Goal: Communication & Community: Share content

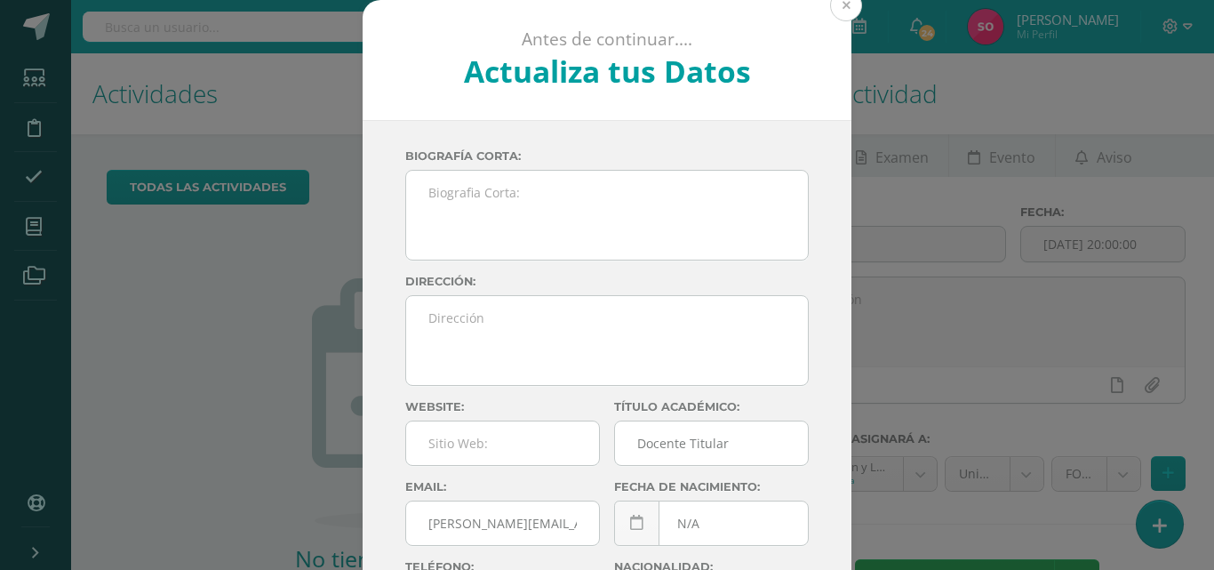
click at [836, 8] on button at bounding box center [846, 5] width 32 height 32
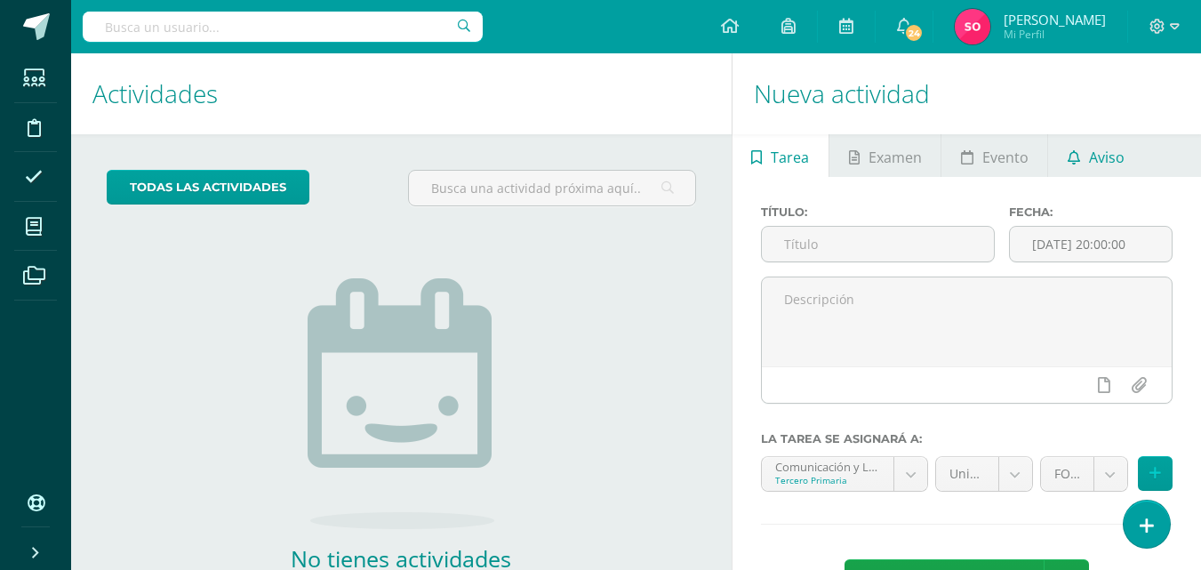
click at [1089, 138] on span "Aviso" at bounding box center [1107, 157] width 36 height 43
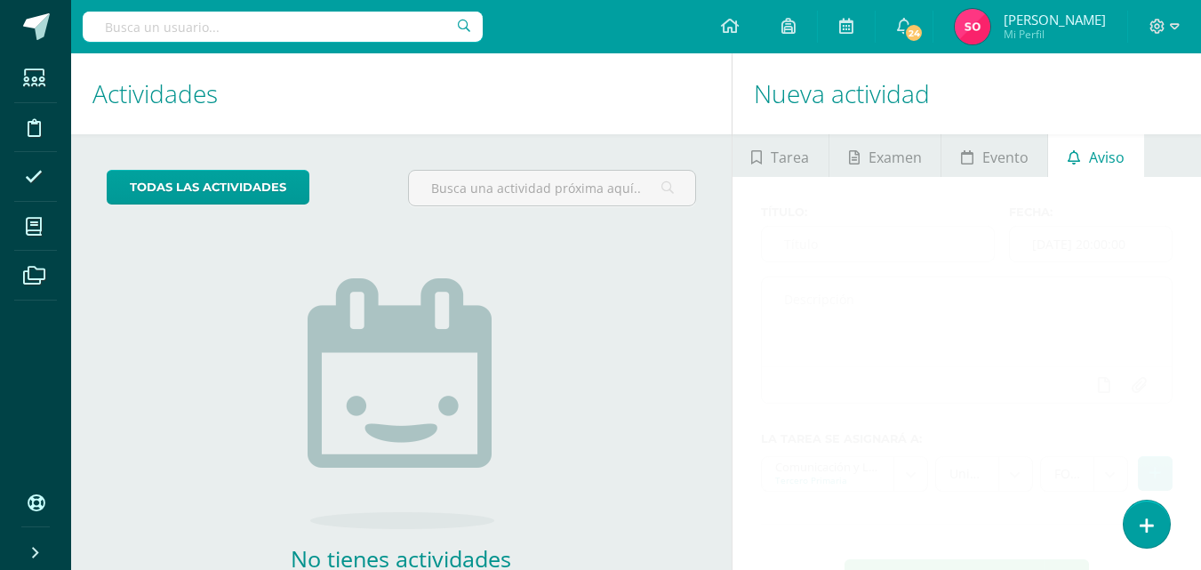
scroll to position [114, 0]
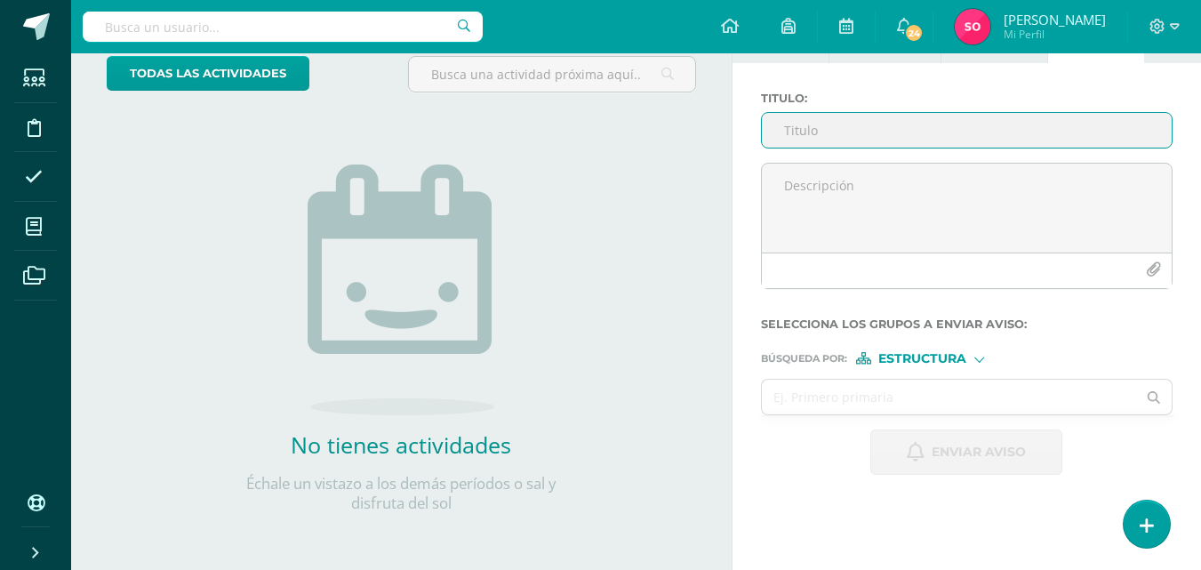
click at [855, 136] on input "Titulo :" at bounding box center [967, 130] width 410 height 35
click at [791, 137] on input "REporte de avance en Lectura inteligente" at bounding box center [967, 130] width 410 height 35
drag, startPoint x: 798, startPoint y: 133, endPoint x: 789, endPoint y: 130, distance: 9.6
click at [789, 130] on input "REporte de avance en Lectura inteligente" at bounding box center [967, 130] width 410 height 35
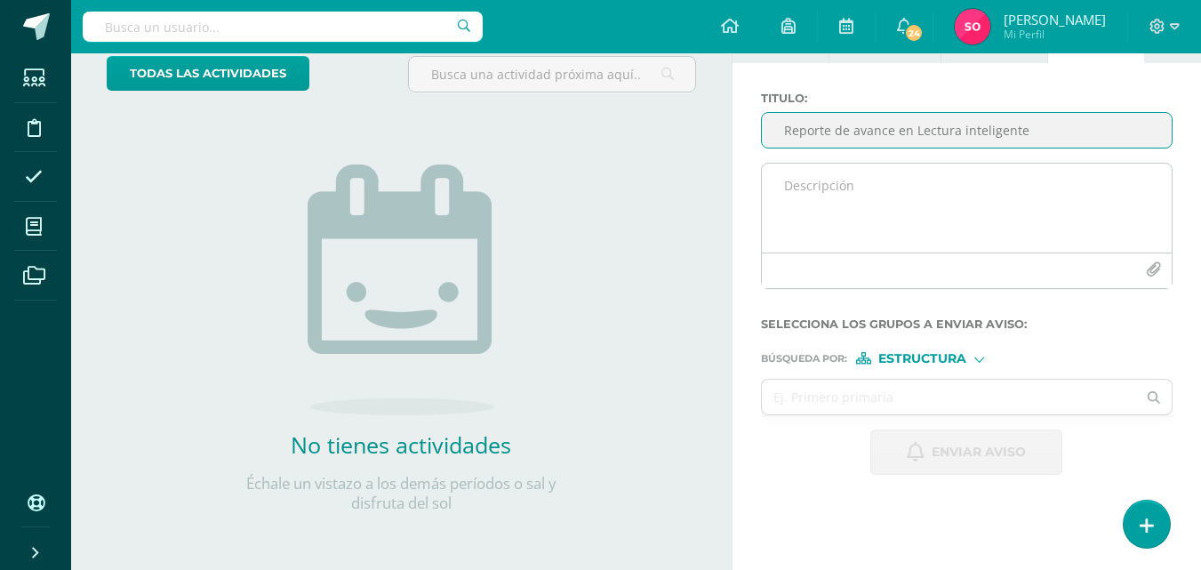
type input "Reporte de avance en Lectura inteligente"
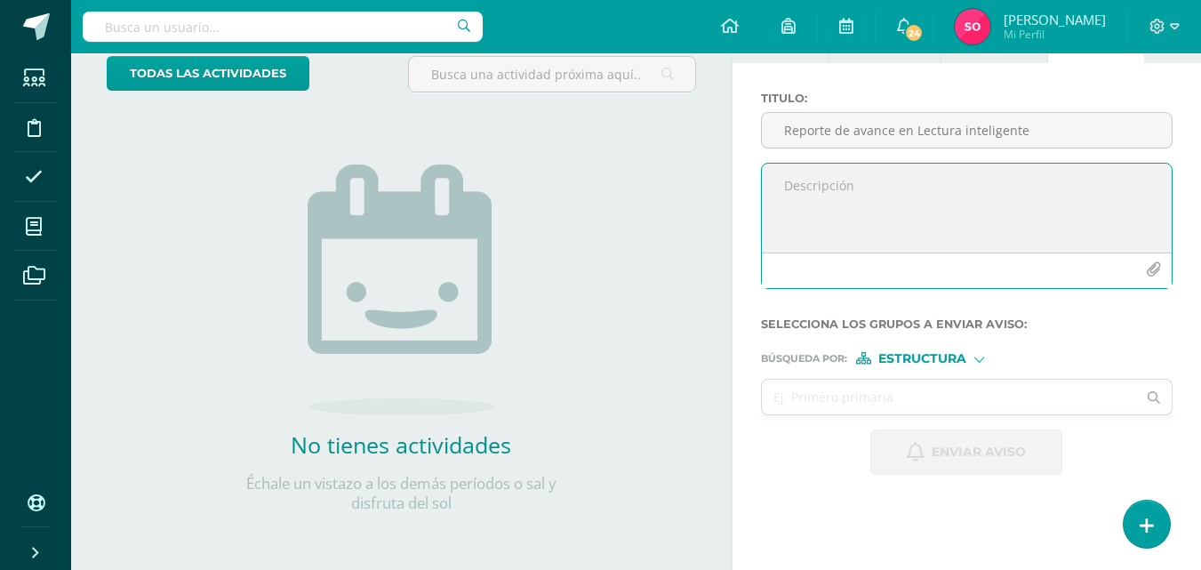
drag, startPoint x: 914, startPoint y: 168, endPoint x: 922, endPoint y: 191, distance: 24.5
click at [914, 172] on textarea at bounding box center [967, 208] width 410 height 89
paste textarea "Estimados padres de familia: Les informamos que su hijo [PERSON_NAME] actualmen…"
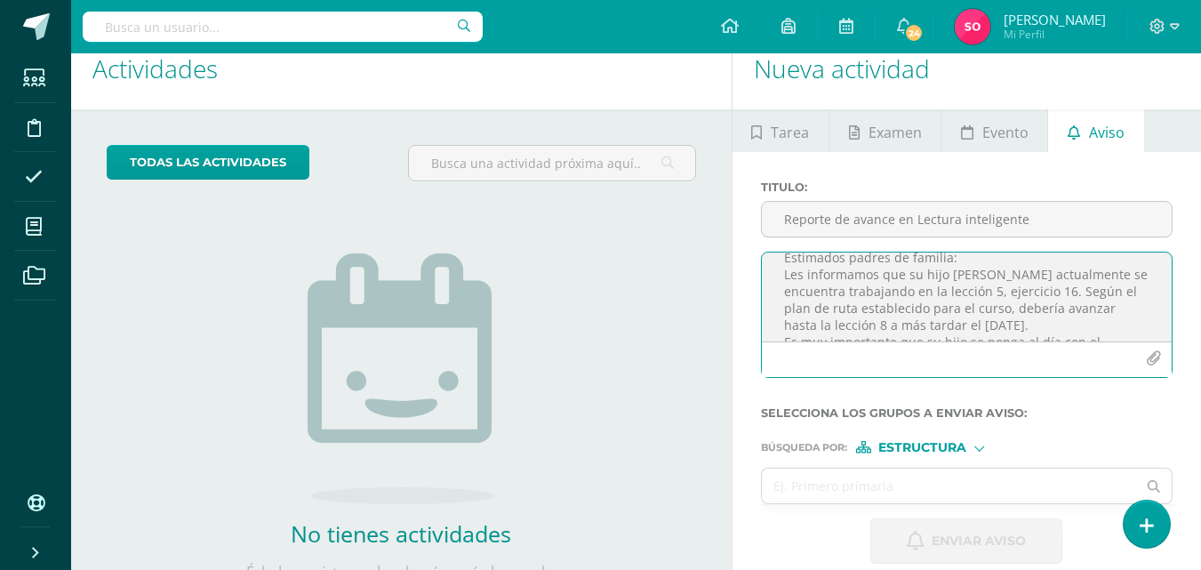
scroll to position [0, 0]
click at [987, 311] on textarea "Estimados padres de familia: Les informamos que su hijo [PERSON_NAME] actualmen…" at bounding box center [967, 296] width 410 height 89
drag, startPoint x: 1066, startPoint y: 304, endPoint x: 1054, endPoint y: 307, distance: 12.7
click at [1054, 307] on textarea "Estimados padres de familia: Les informamos que su hijo [PERSON_NAME] actualmen…" at bounding box center [967, 296] width 410 height 89
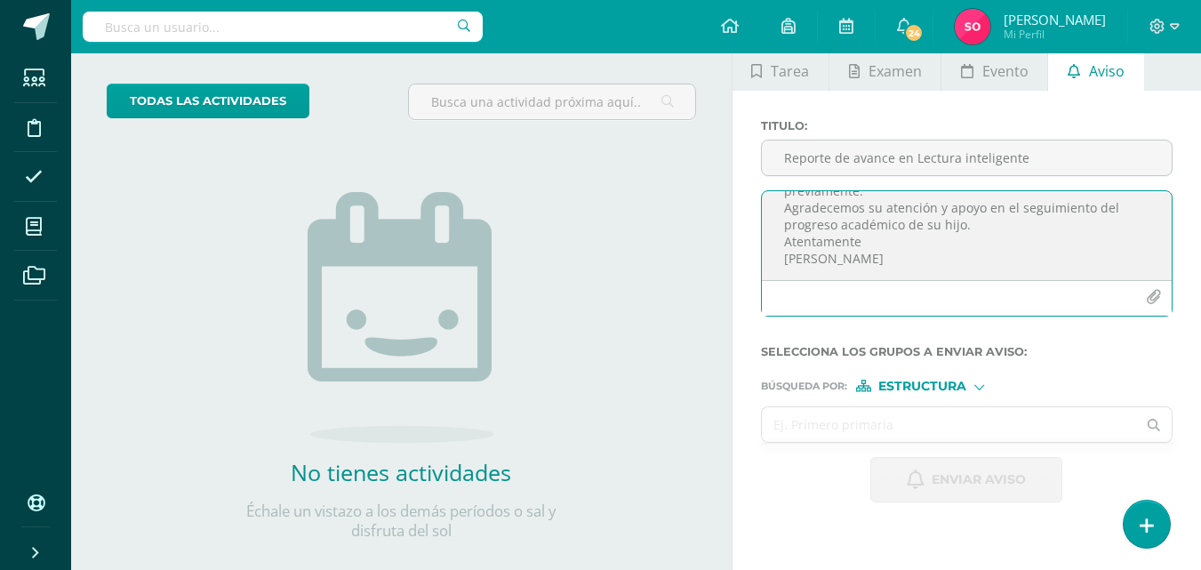
scroll to position [114, 0]
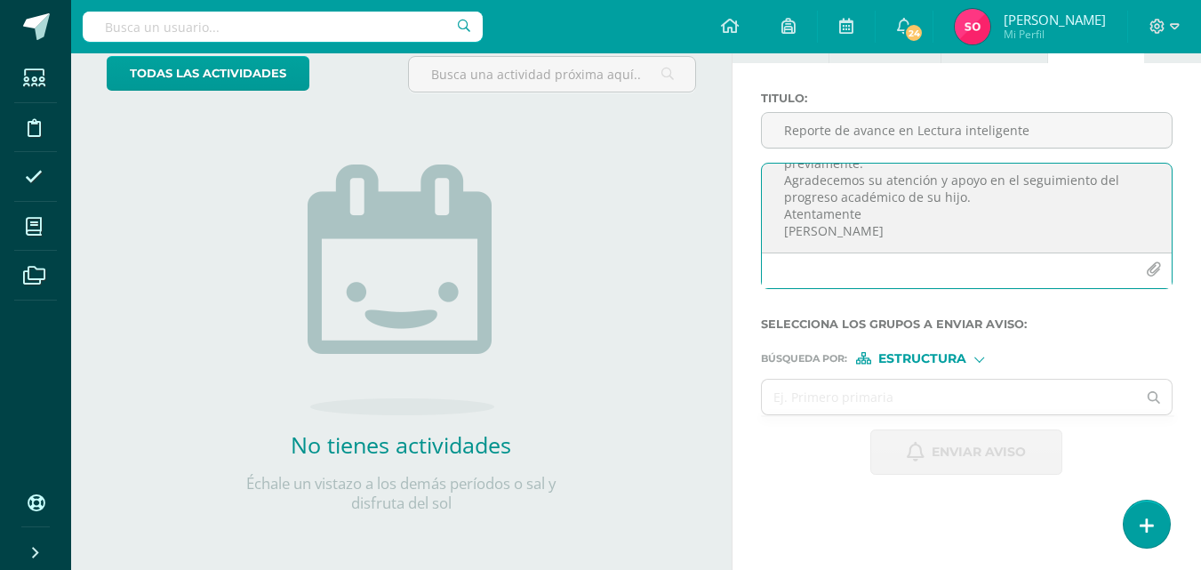
type textarea "Estimados padres de familia: Les informamos que su hijo [PERSON_NAME] actualmen…"
click at [928, 362] on span "Estructura" at bounding box center [922, 359] width 88 height 10
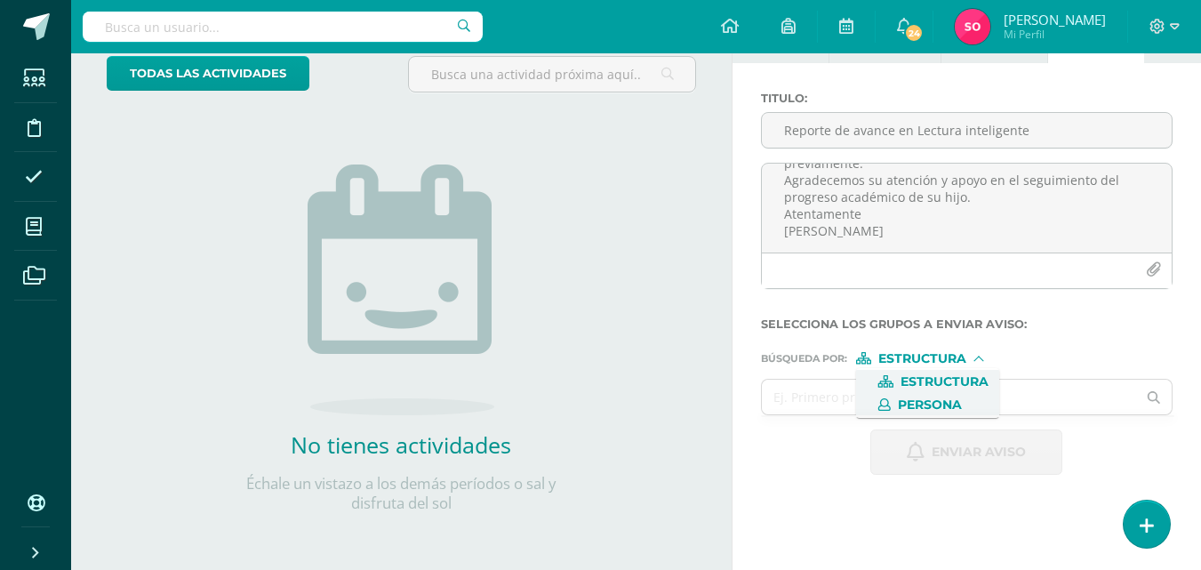
click at [892, 395] on span "Persona" at bounding box center [927, 404] width 143 height 23
click at [865, 398] on input "text" at bounding box center [949, 396] width 375 height 35
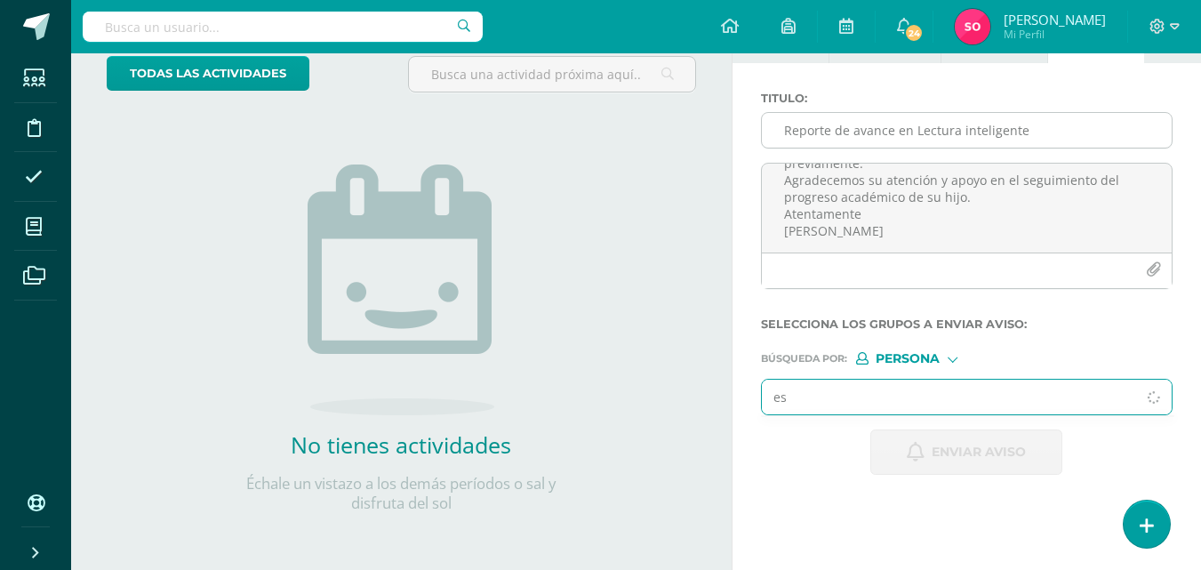
type input "e"
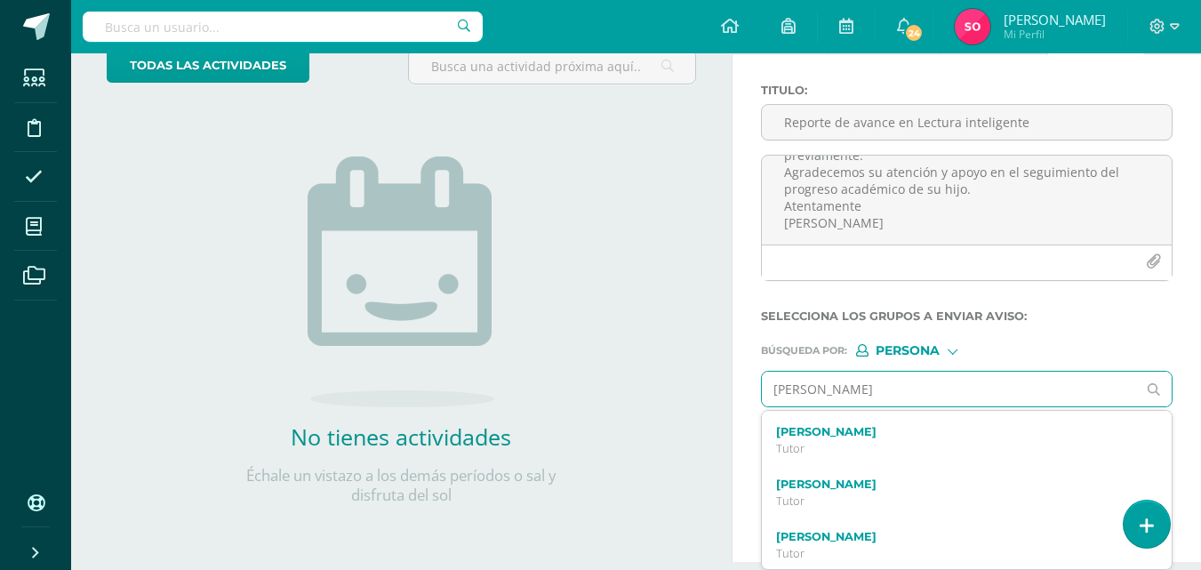
scroll to position [89, 0]
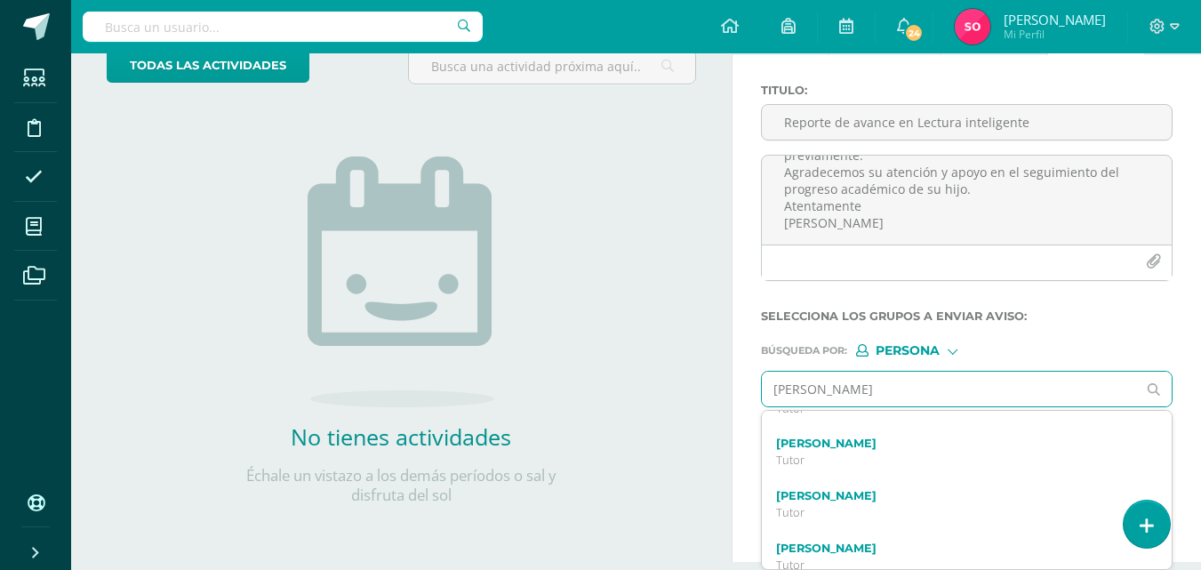
drag, startPoint x: 890, startPoint y: 395, endPoint x: 823, endPoint y: 395, distance: 67.5
click at [823, 395] on input "[PERSON_NAME]" at bounding box center [949, 388] width 375 height 35
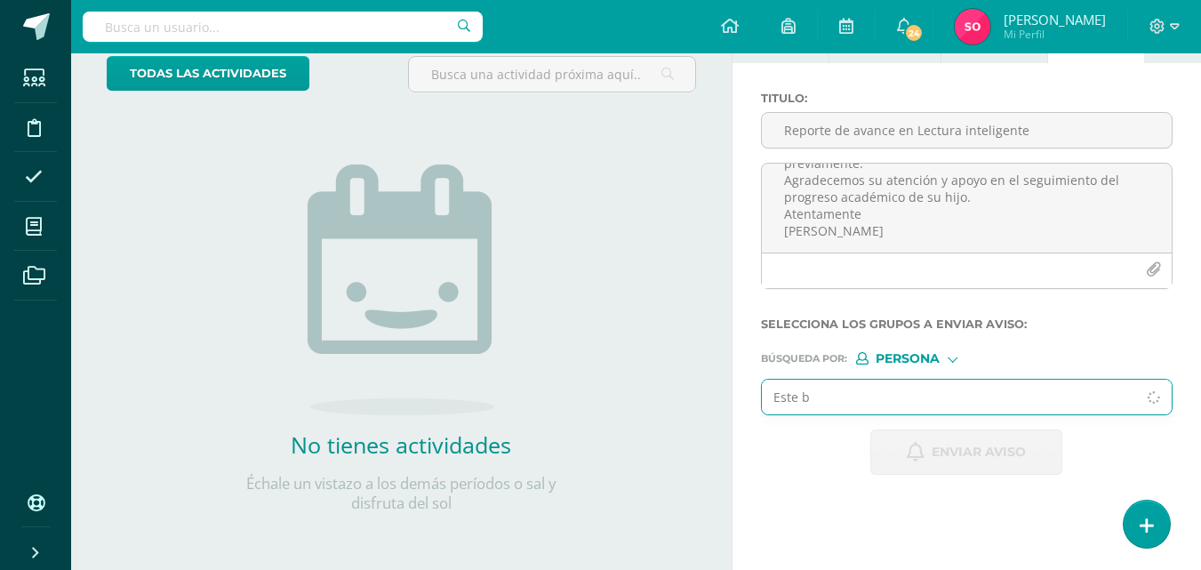
scroll to position [122, 0]
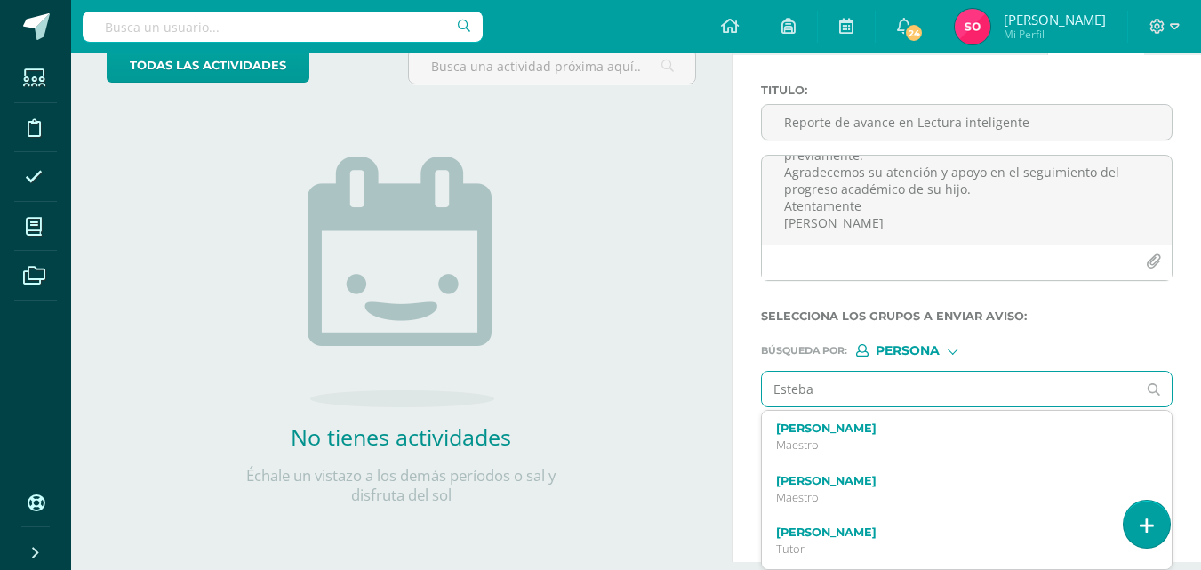
type input "[PERSON_NAME]"
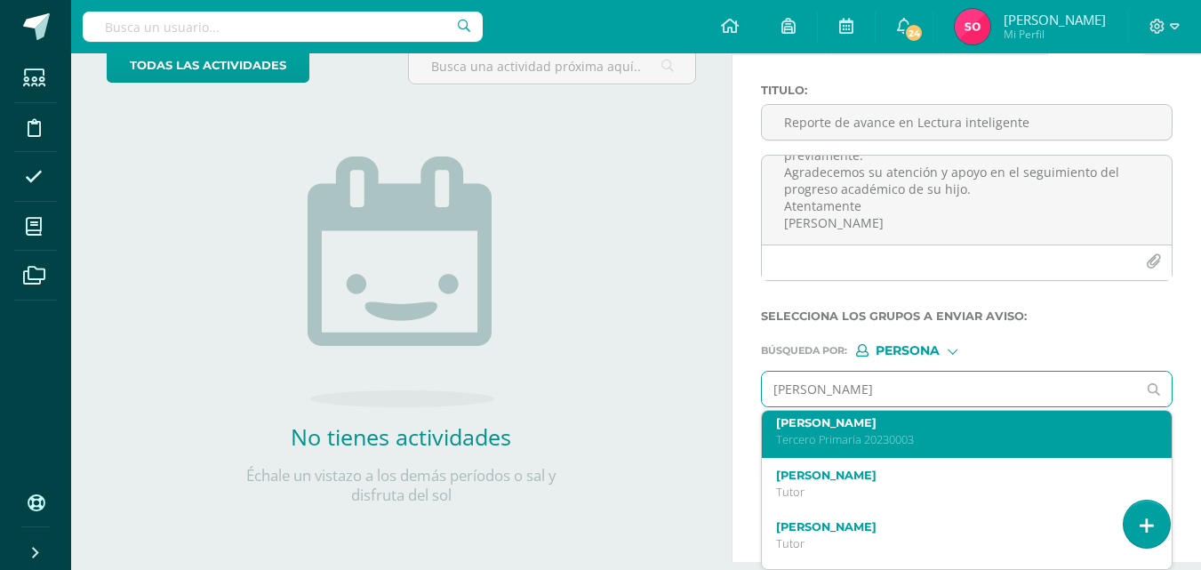
scroll to position [267, 0]
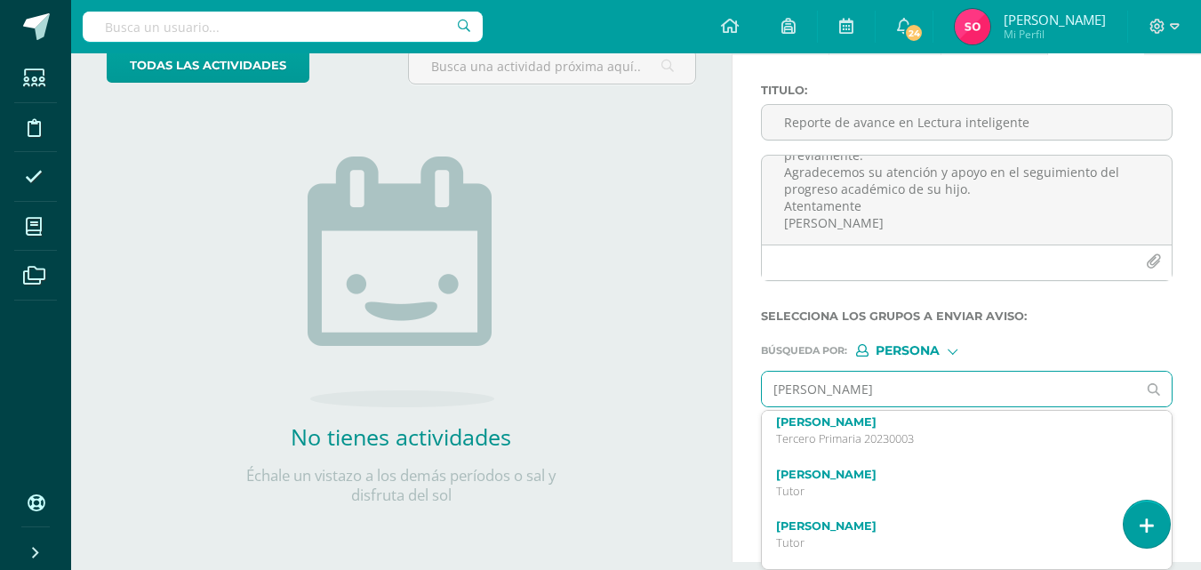
click at [891, 432] on p "Tercero Primaria 20230003" at bounding box center [959, 438] width 366 height 15
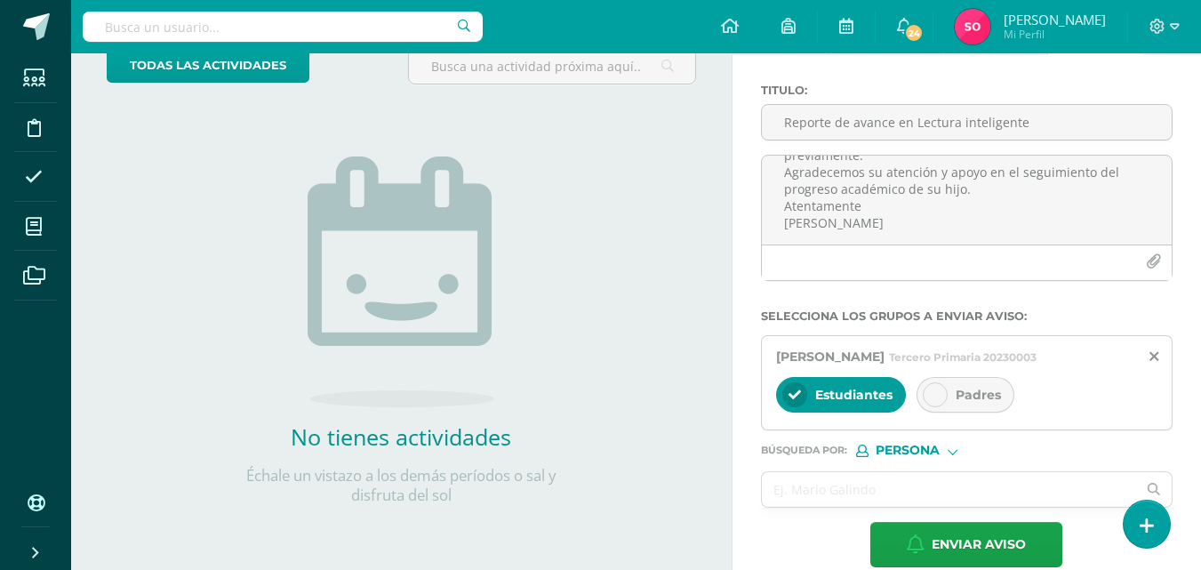
scroll to position [0, 0]
click at [986, 396] on span "Padres" at bounding box center [977, 395] width 45 height 16
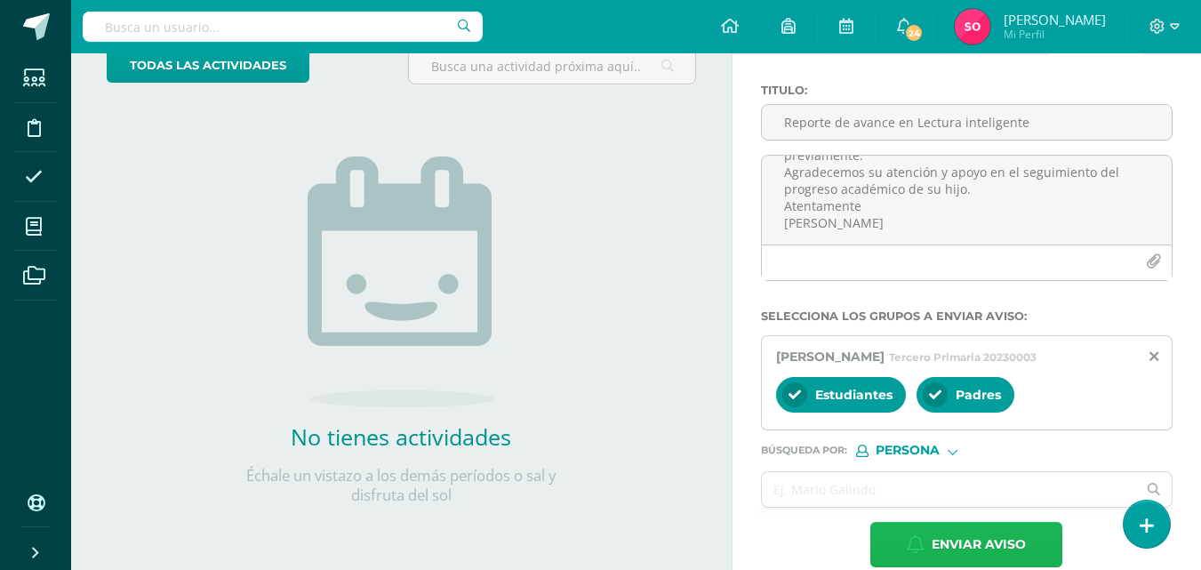
click at [939, 547] on span "Enviar aviso" at bounding box center [978, 545] width 94 height 44
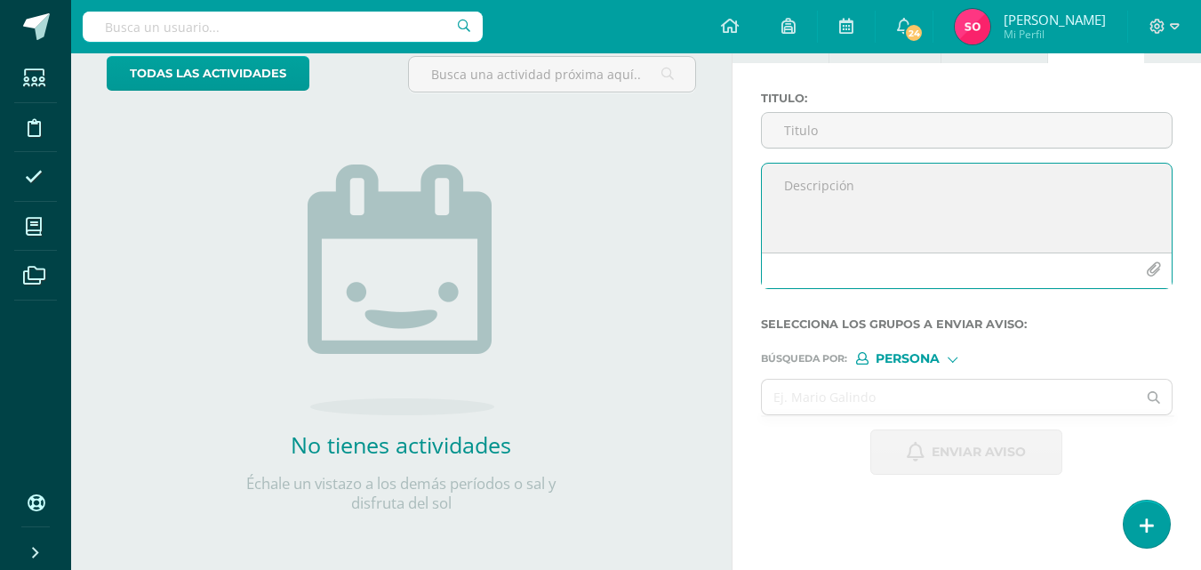
click at [821, 186] on textarea at bounding box center [967, 208] width 410 height 89
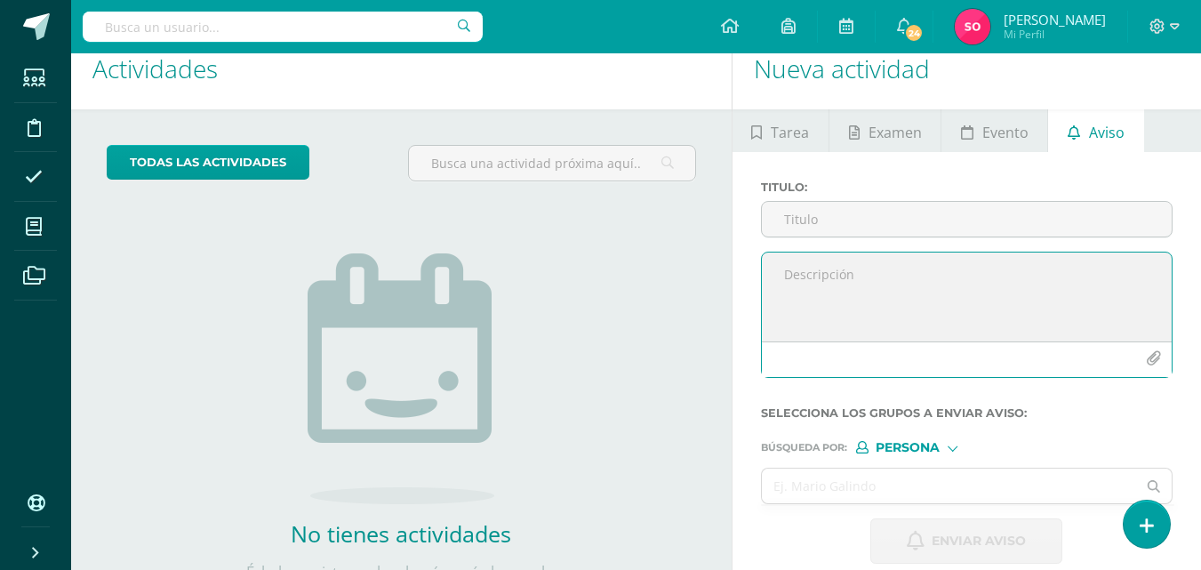
paste textarea "Estimados padres de familia: Les informamos que su hijo [PERSON_NAME] actualmen…"
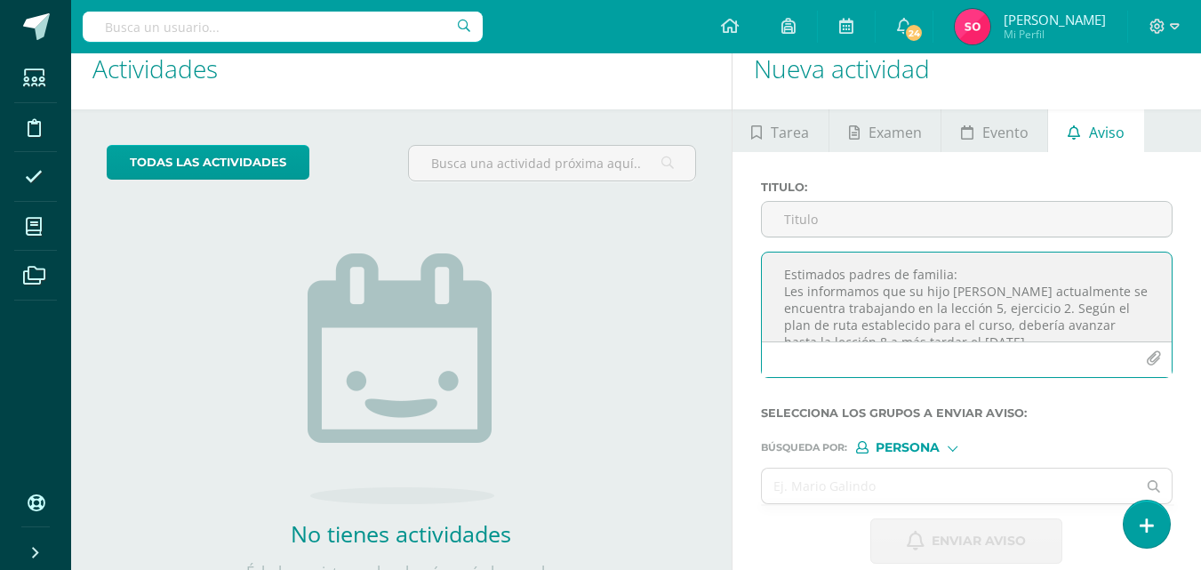
scroll to position [195, 0]
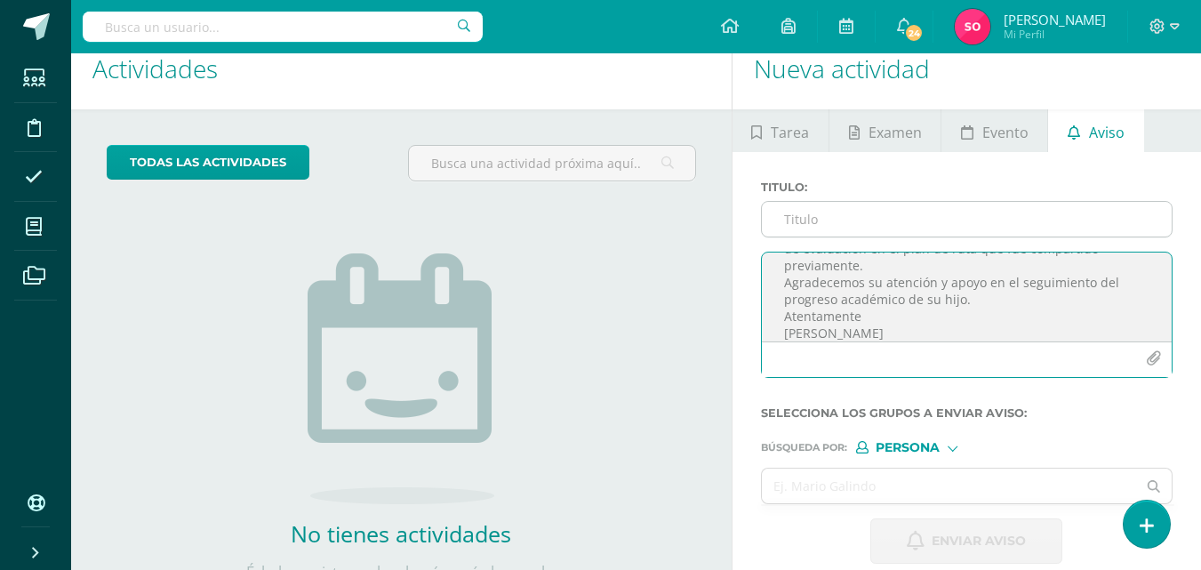
type textarea "Estimados padres de familia: Les informamos que su hijo [PERSON_NAME] actualmen…"
click at [903, 220] on input "Titulo :" at bounding box center [967, 219] width 410 height 35
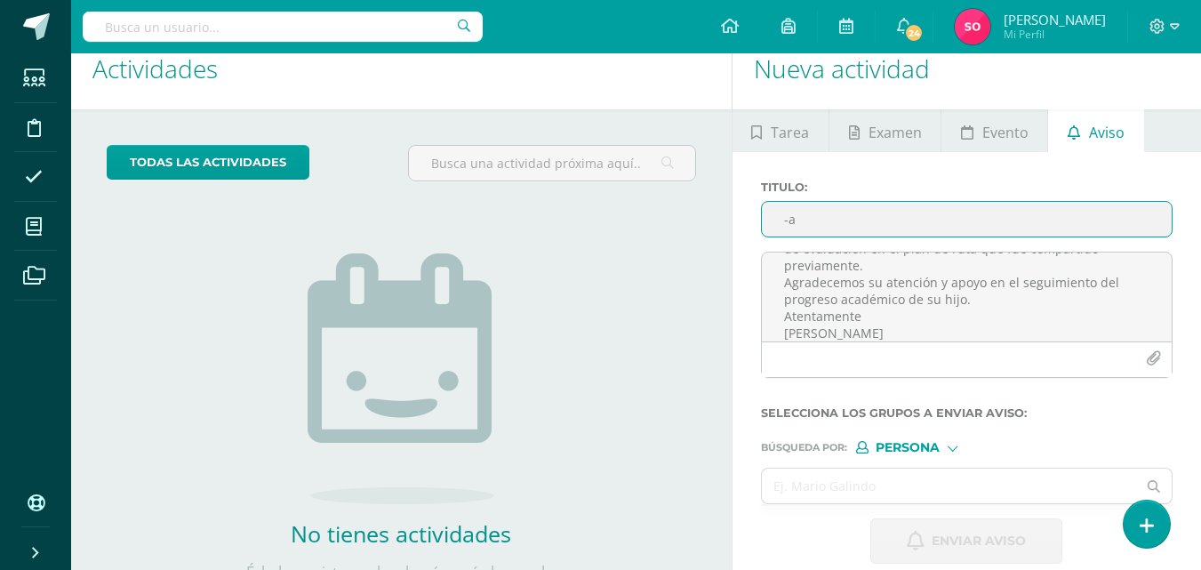
type input "-"
type input "Avance en Lectura inteligente"
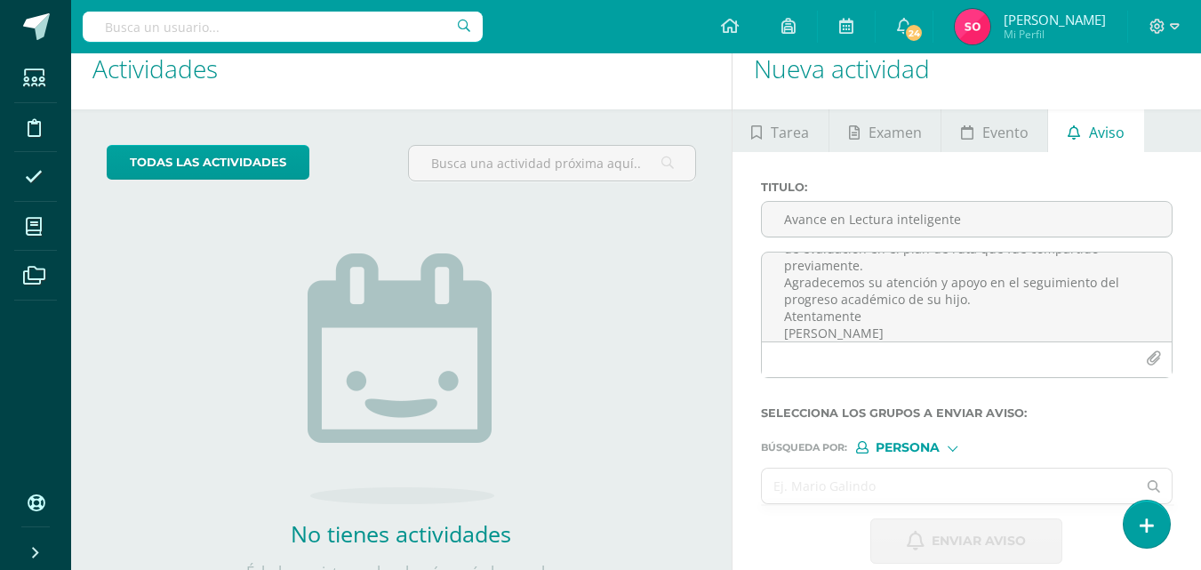
click at [881, 483] on input "text" at bounding box center [949, 485] width 375 height 35
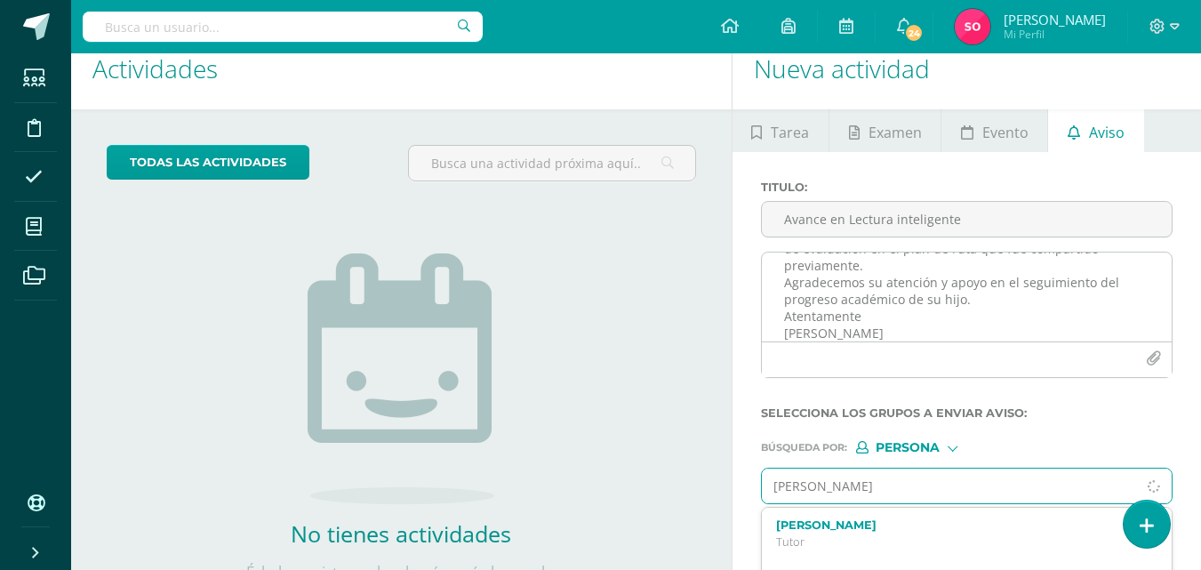
type input "[PERSON_NAME]"
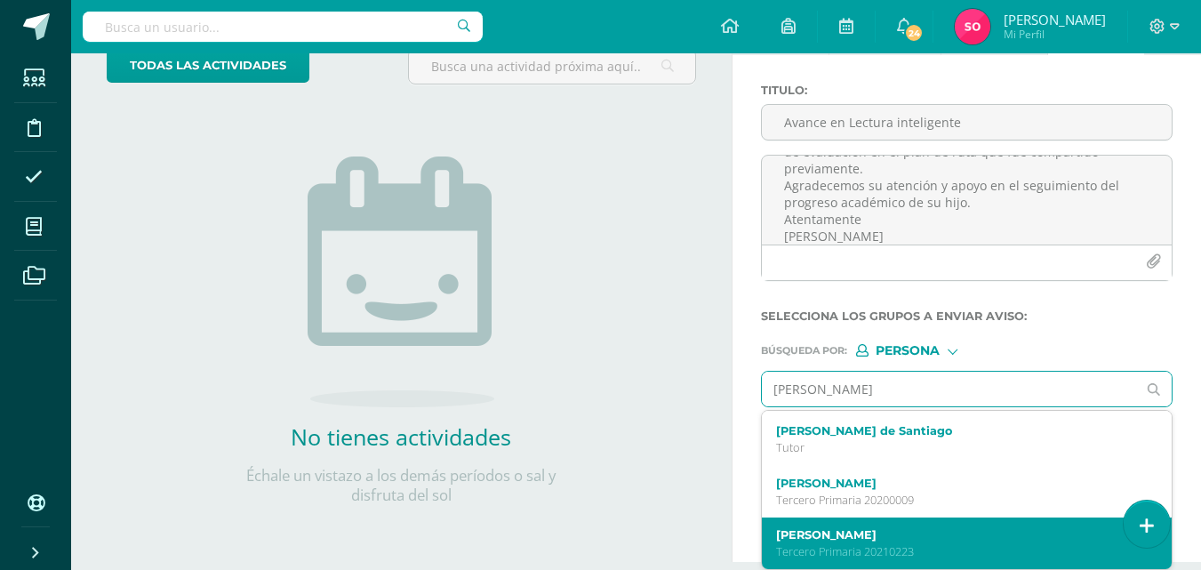
scroll to position [444, 0]
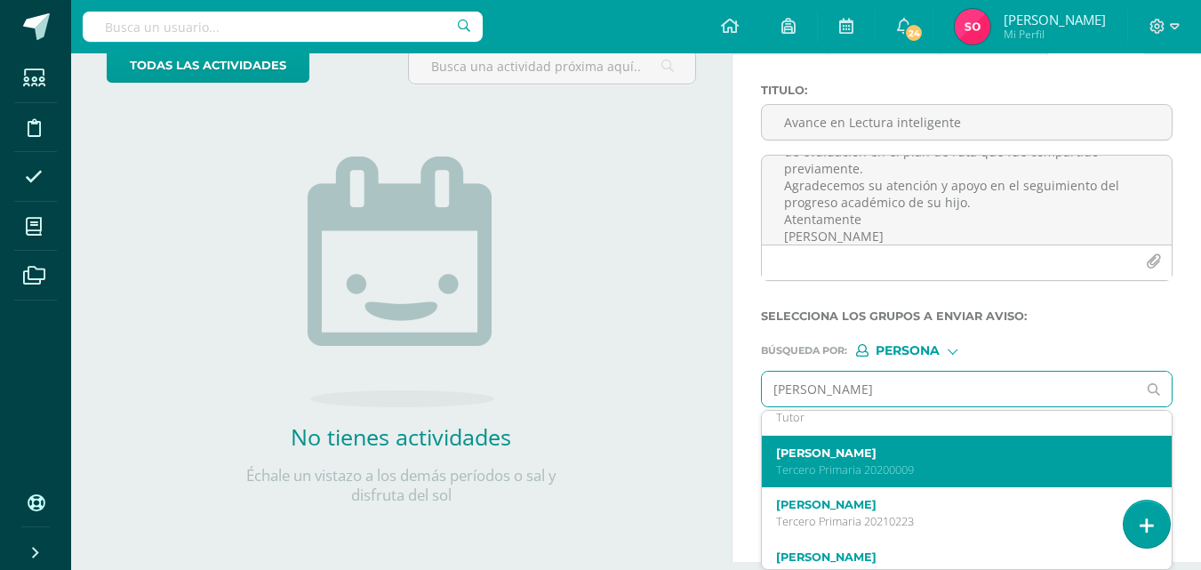
click at [943, 456] on label "[PERSON_NAME]" at bounding box center [959, 452] width 366 height 13
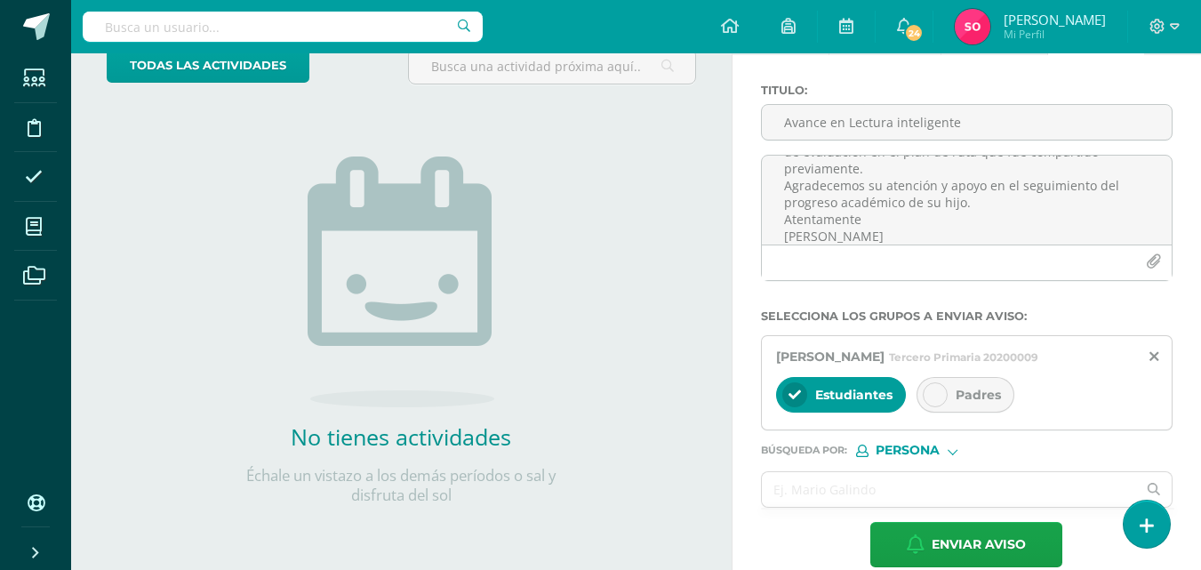
click at [958, 401] on span "Padres" at bounding box center [977, 395] width 45 height 16
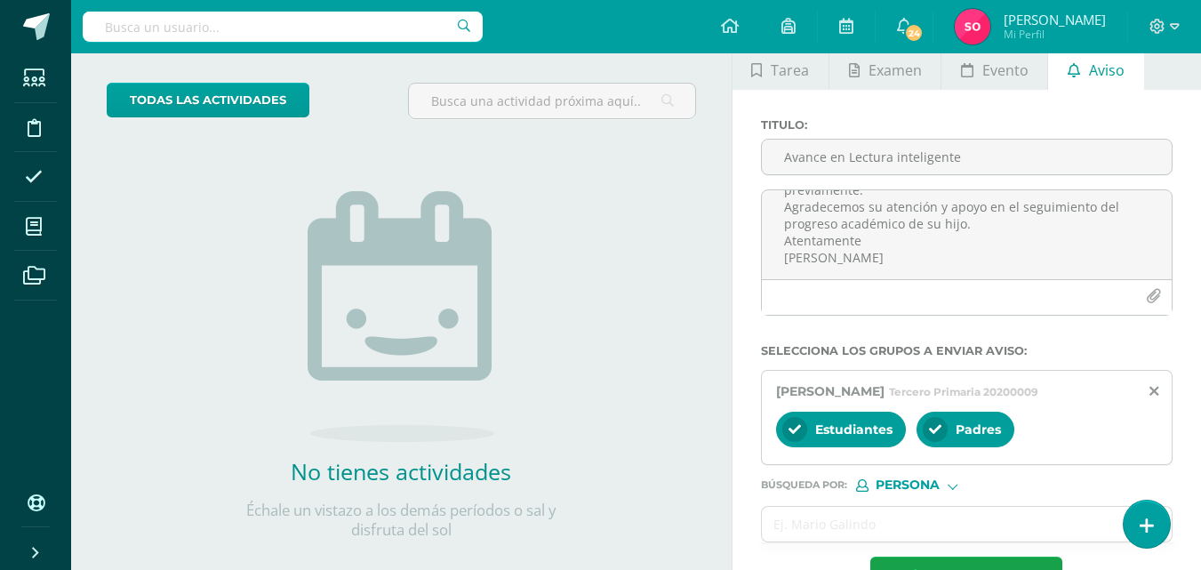
scroll to position [148, 0]
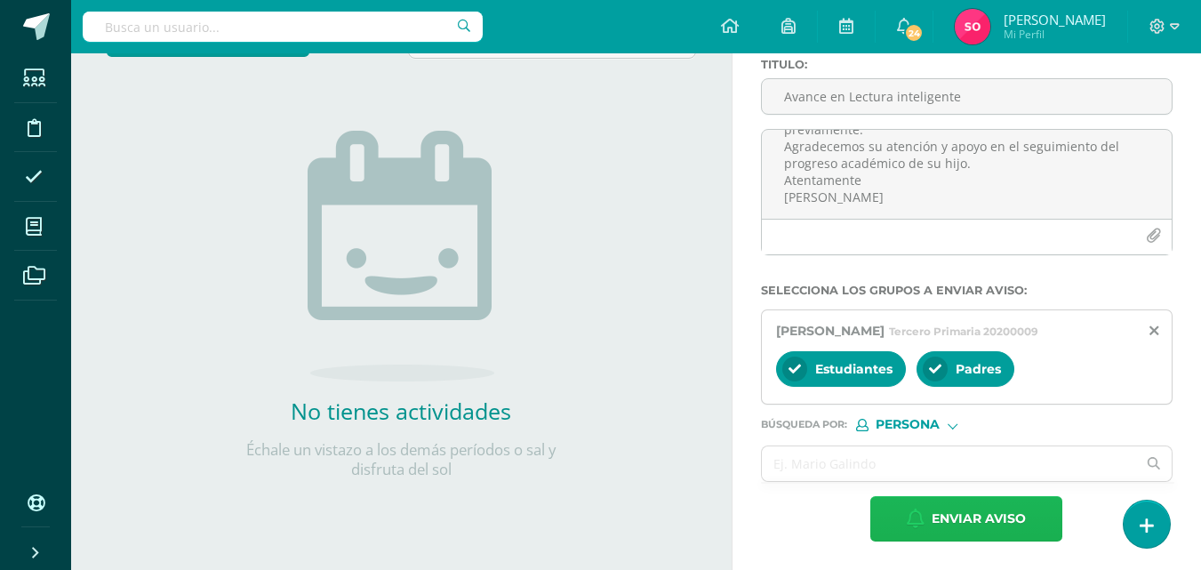
click at [971, 504] on span "Enviar aviso" at bounding box center [978, 519] width 94 height 44
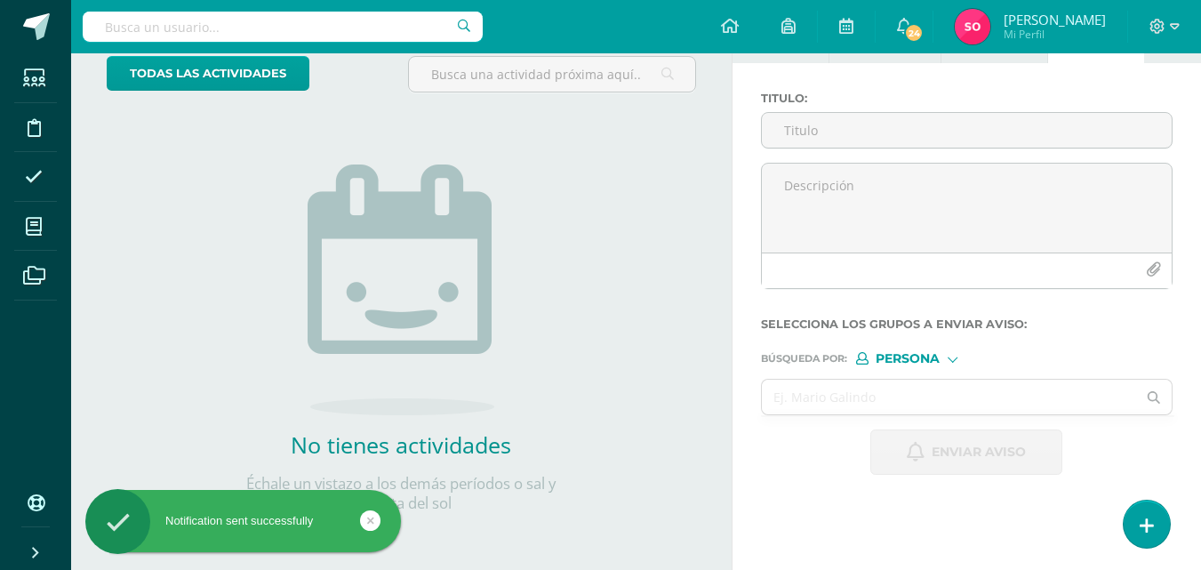
scroll to position [114, 0]
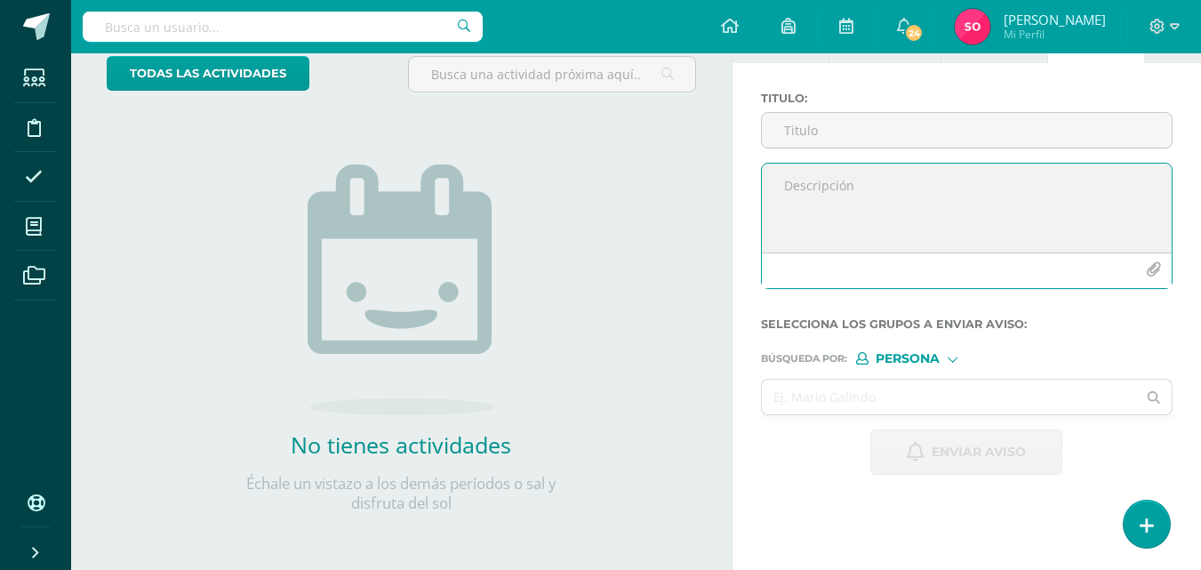
click at [823, 180] on textarea at bounding box center [967, 208] width 410 height 89
paste textarea "Estimados padres de familia: Les informamos que su hijo [PERSON_NAME] actualmen…"
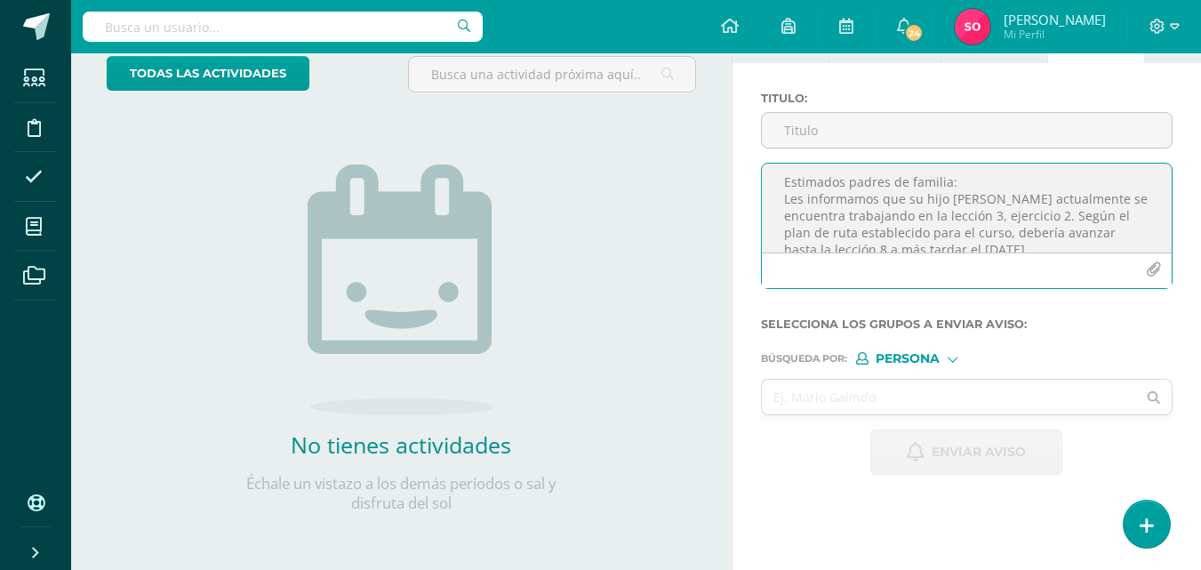
scroll to position [0, 0]
type textarea "Estimados padres de familia: Les informamos que su hijo [PERSON_NAME] actualmen…"
click at [907, 140] on input "Titulo :" at bounding box center [967, 130] width 410 height 35
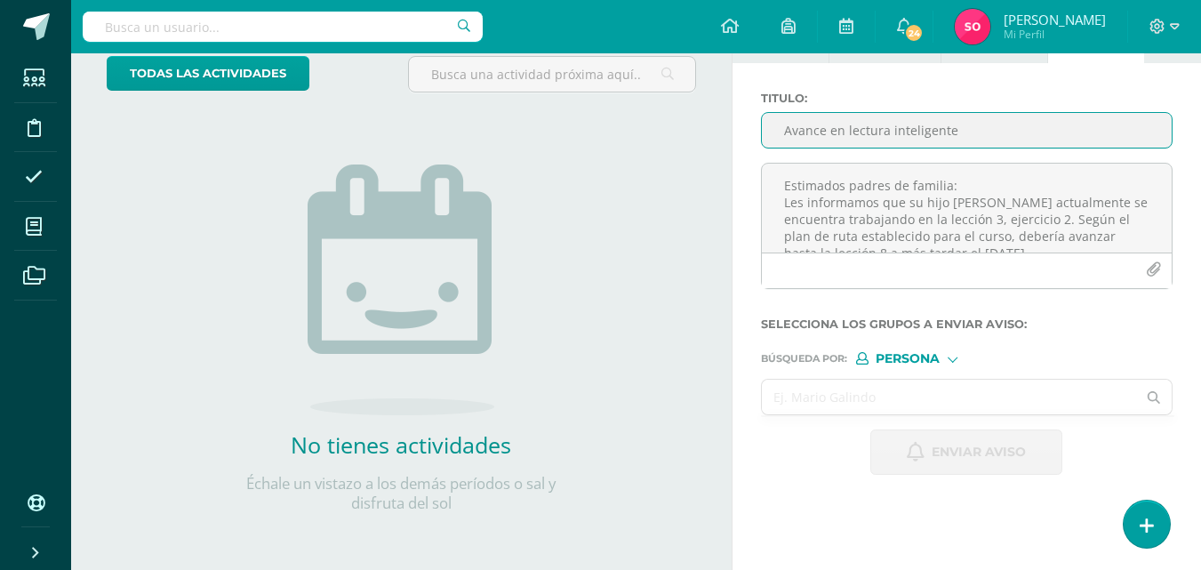
type input "Avance en lectura inteligente"
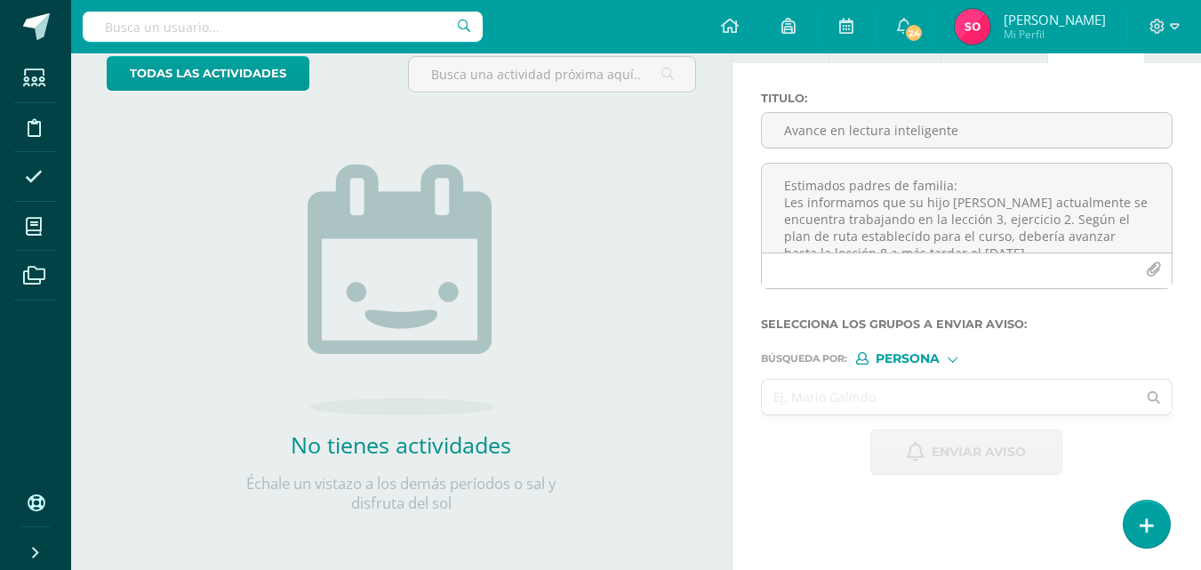
click at [892, 399] on input "text" at bounding box center [949, 396] width 375 height 35
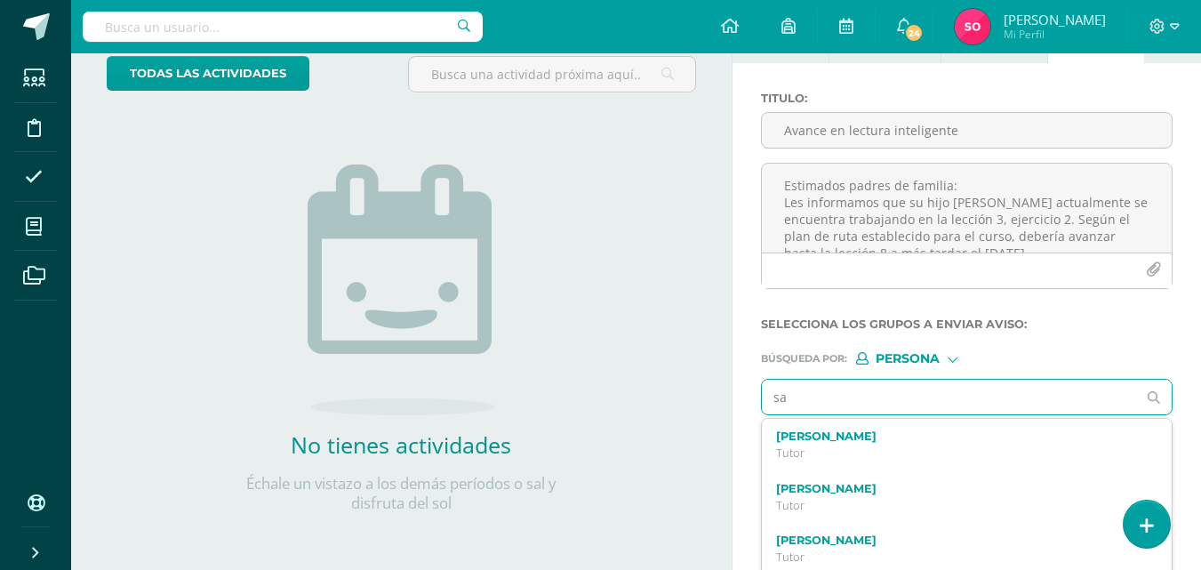
type input "s"
type input "[PERSON_NAME]"
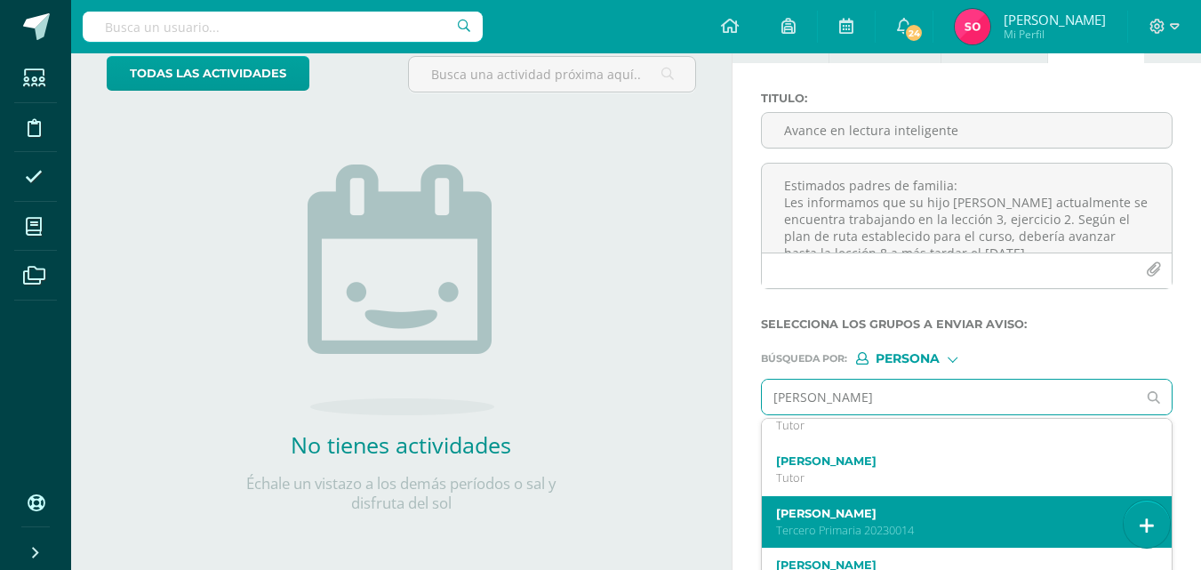
scroll to position [155, 0]
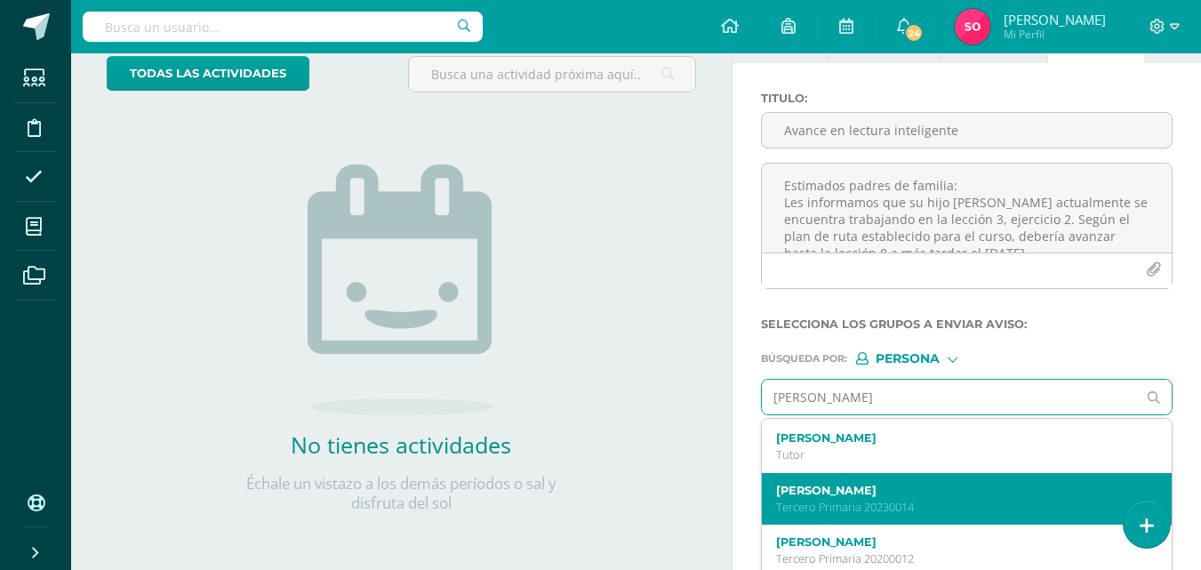
click at [899, 478] on div "[PERSON_NAME] Tercero Primaria 20230014" at bounding box center [967, 499] width 410 height 52
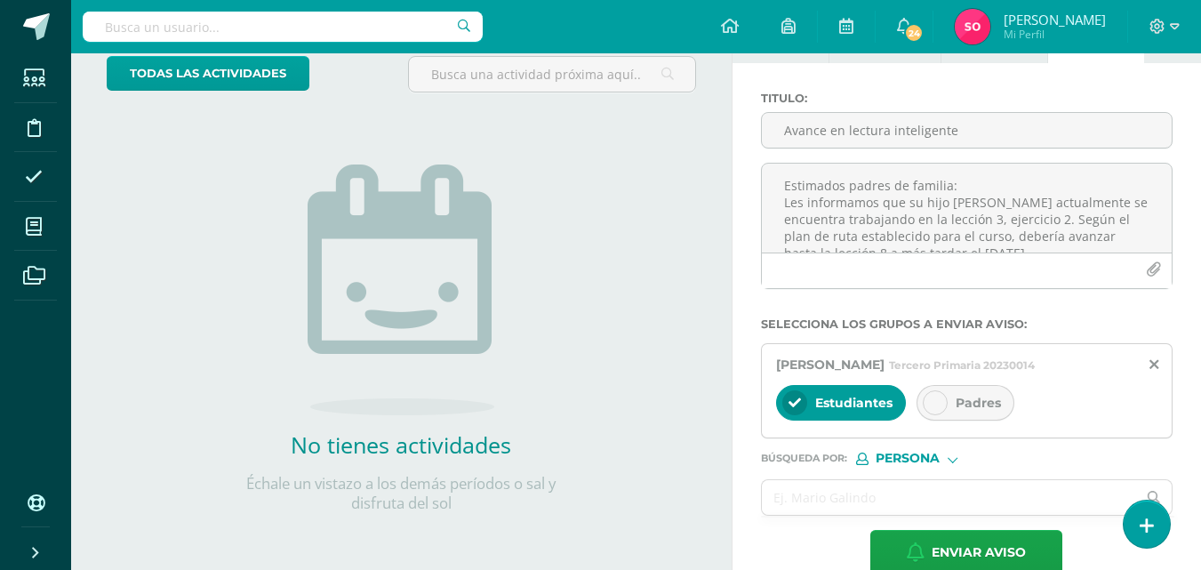
scroll to position [0, 0]
click at [959, 381] on div "[PERSON_NAME] Tercero Primaria 20230014 Estudiantes Padres" at bounding box center [966, 390] width 411 height 95
click at [955, 400] on span "Padres" at bounding box center [977, 403] width 45 height 16
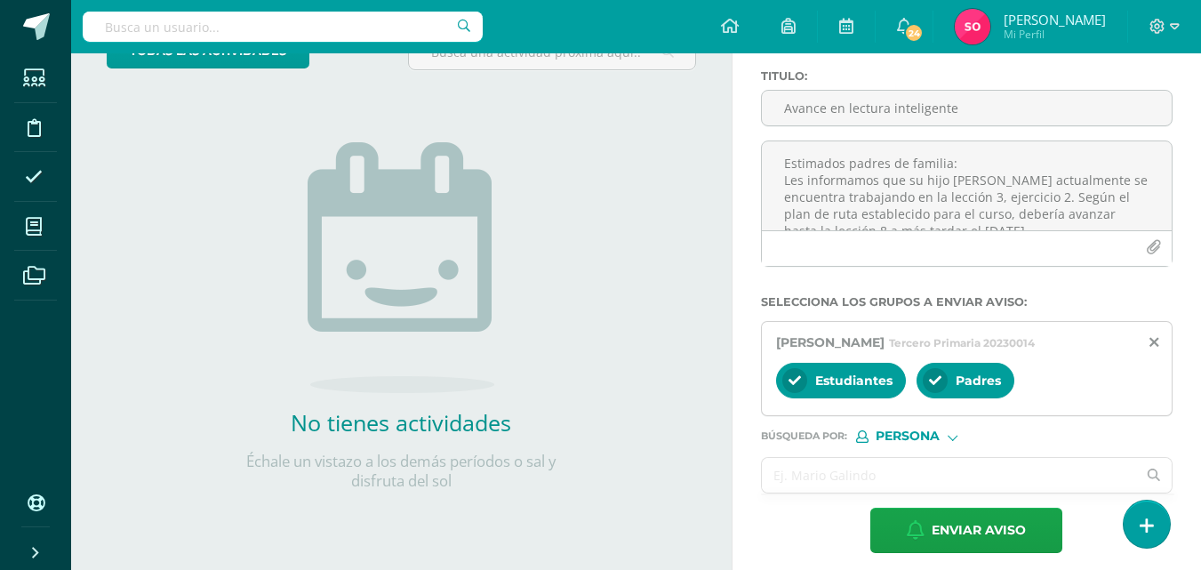
scroll to position [148, 0]
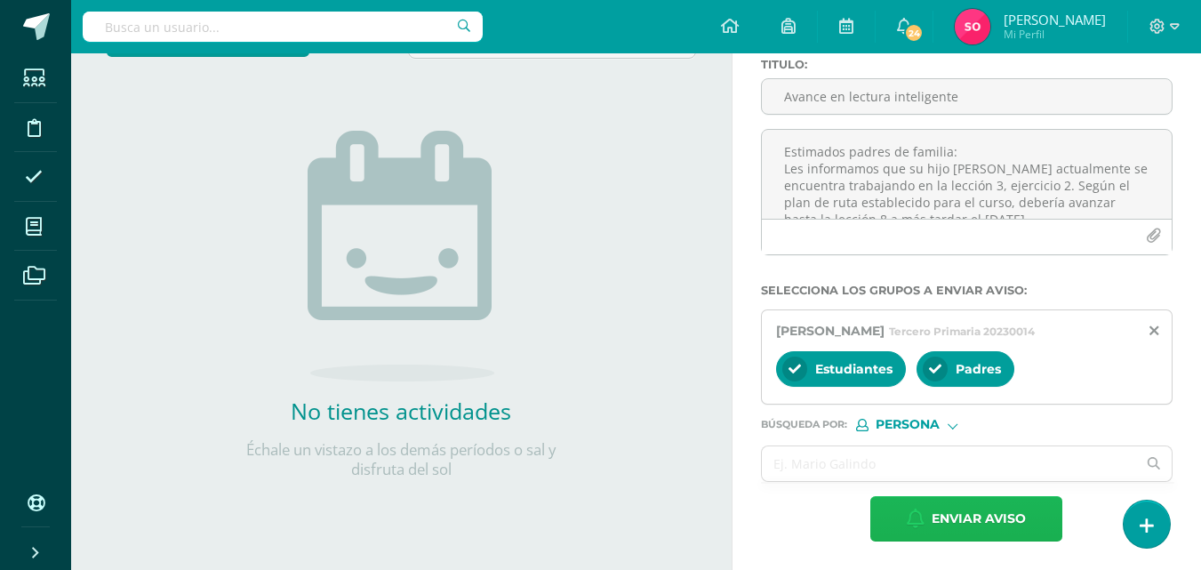
click at [953, 508] on span "Enviar aviso" at bounding box center [978, 519] width 94 height 44
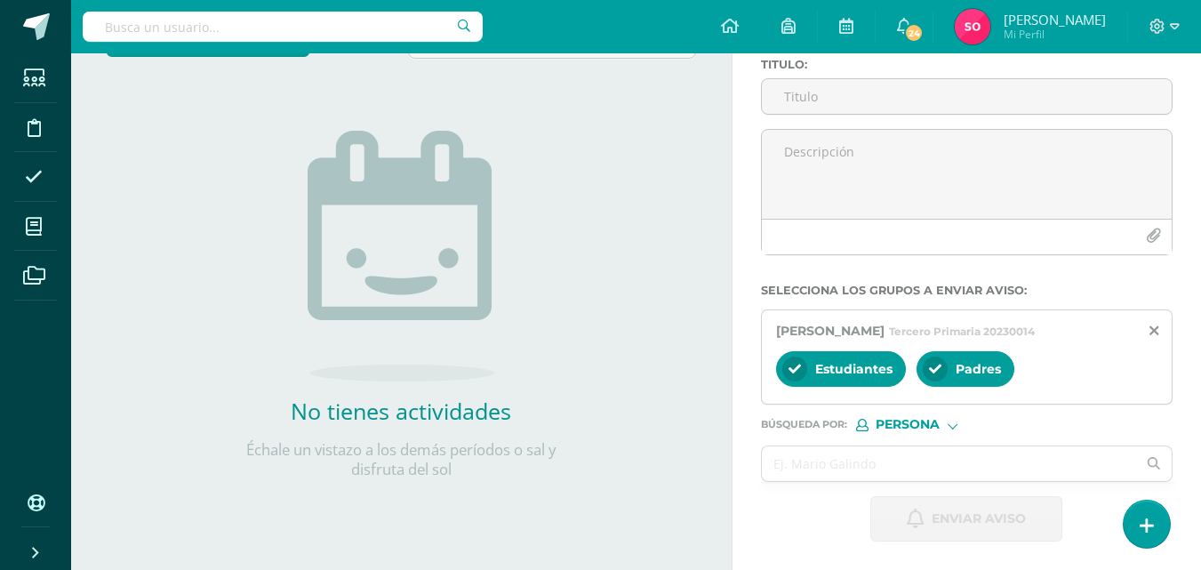
scroll to position [114, 0]
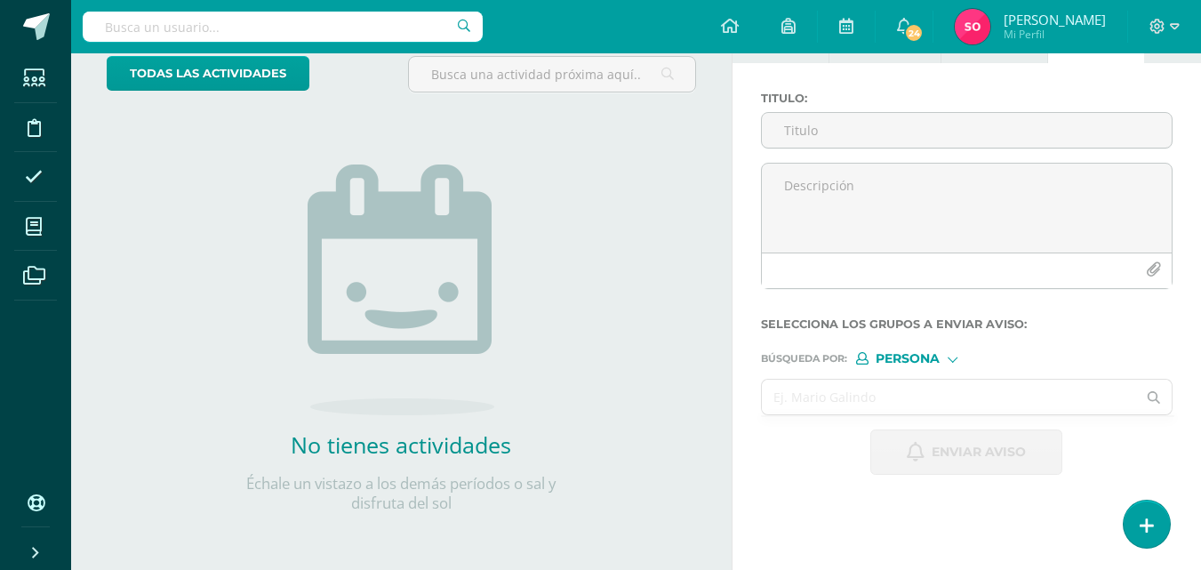
click at [802, 389] on input "text" at bounding box center [949, 396] width 375 height 35
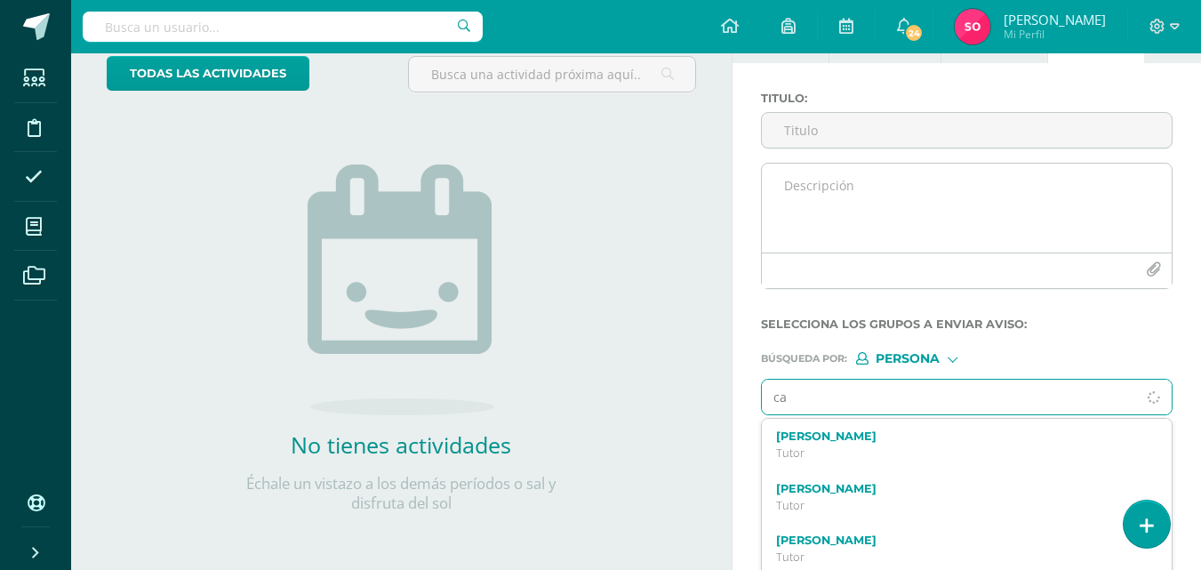
type input "c"
type input "[PERSON_NAME] Dabr"
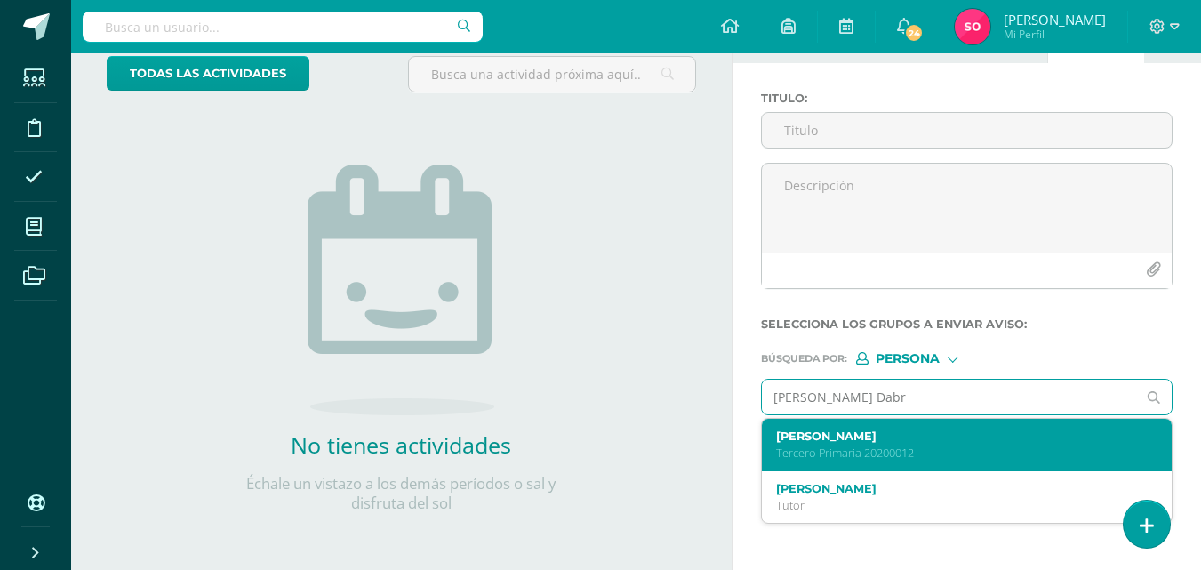
click at [848, 439] on label "[PERSON_NAME]" at bounding box center [959, 435] width 366 height 13
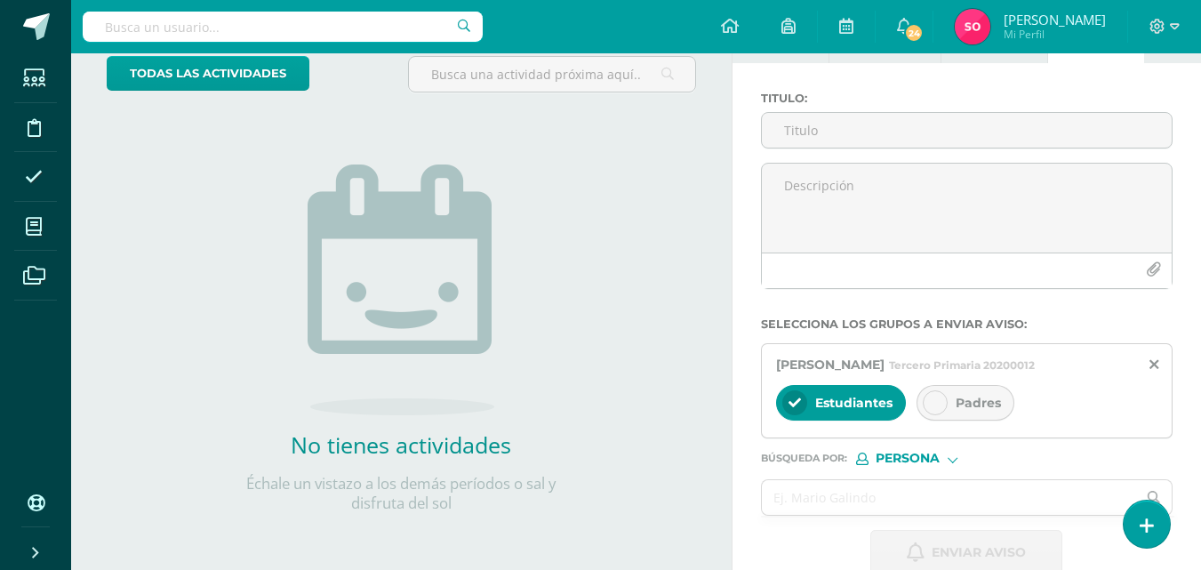
click at [953, 419] on div "Padres" at bounding box center [965, 403] width 98 height 36
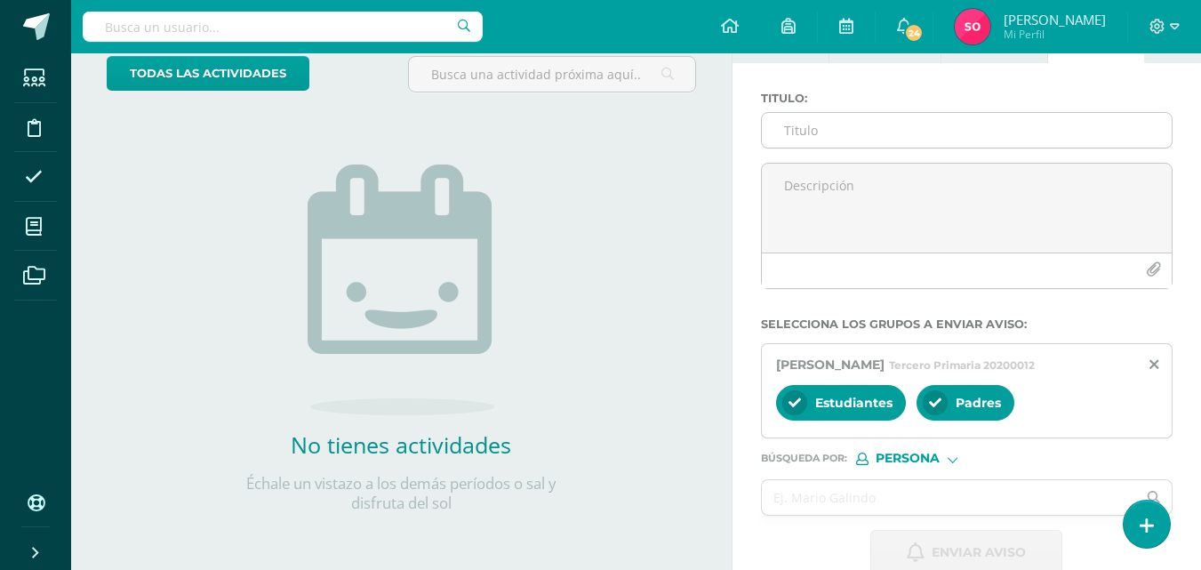
click at [874, 135] on input "Titulo :" at bounding box center [967, 130] width 410 height 35
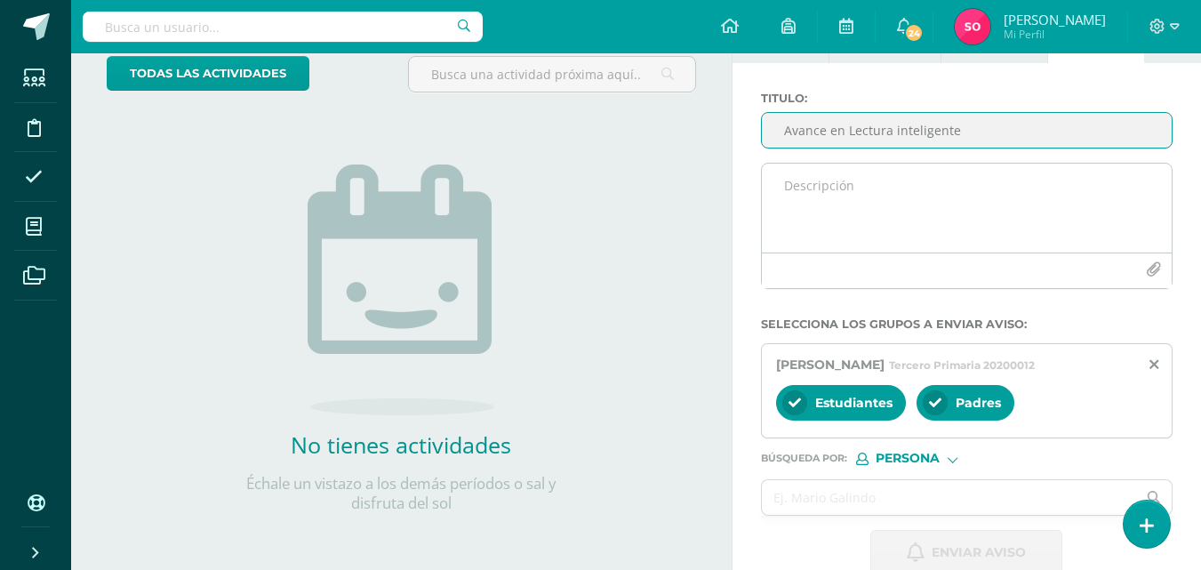
type input "Avance en Lectura inteligente"
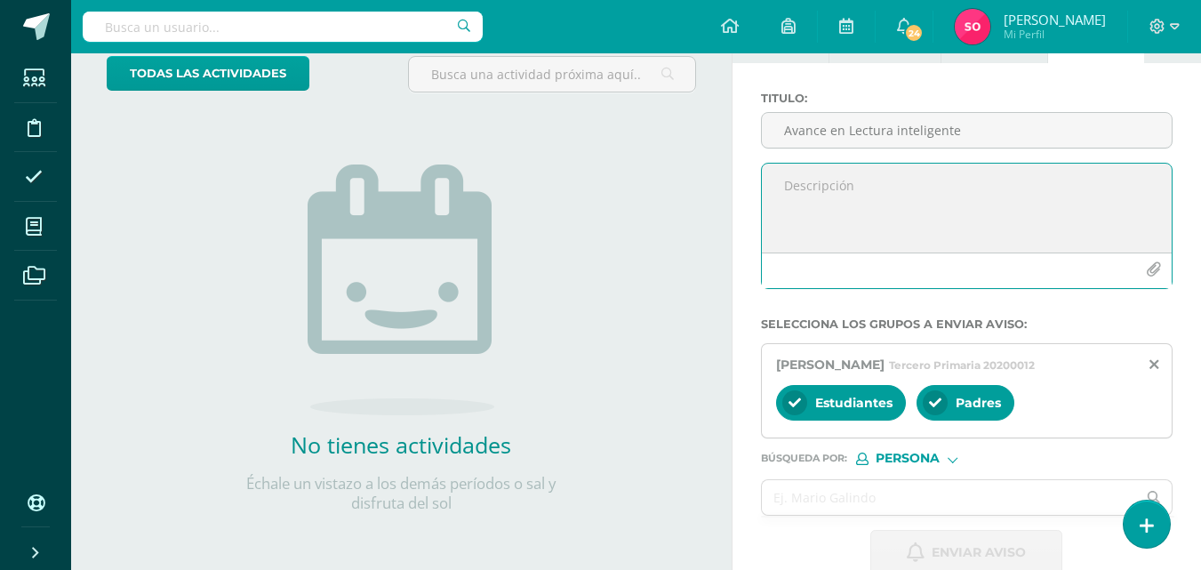
click at [836, 219] on textarea at bounding box center [967, 208] width 410 height 89
paste textarea "Estimados padres de familia: Les informamos que su hija [PERSON_NAME] actualmen…"
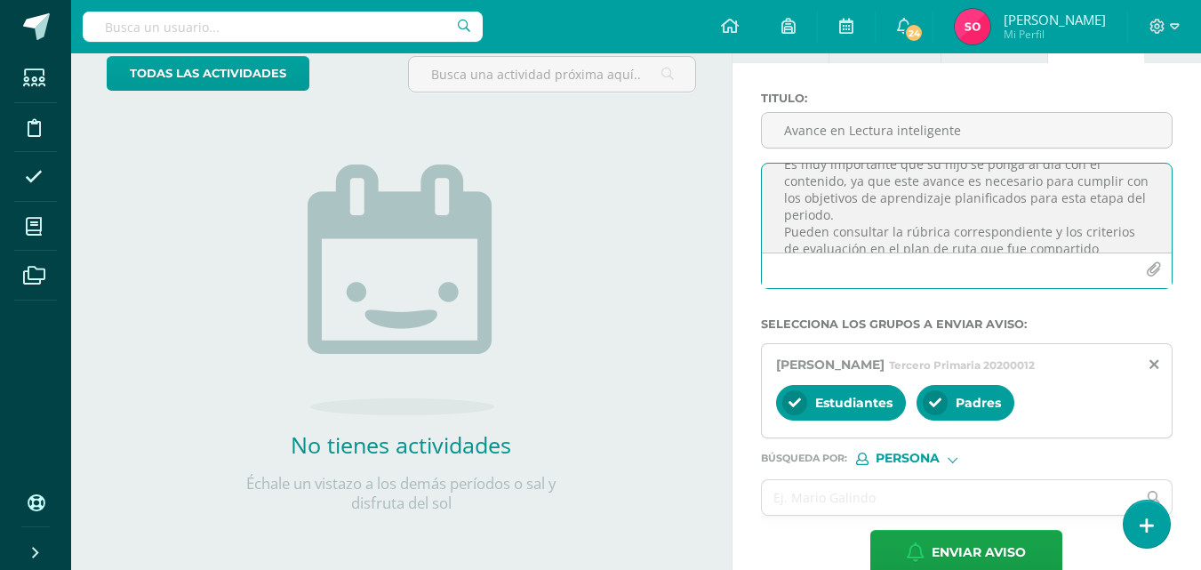
scroll to position [17, 0]
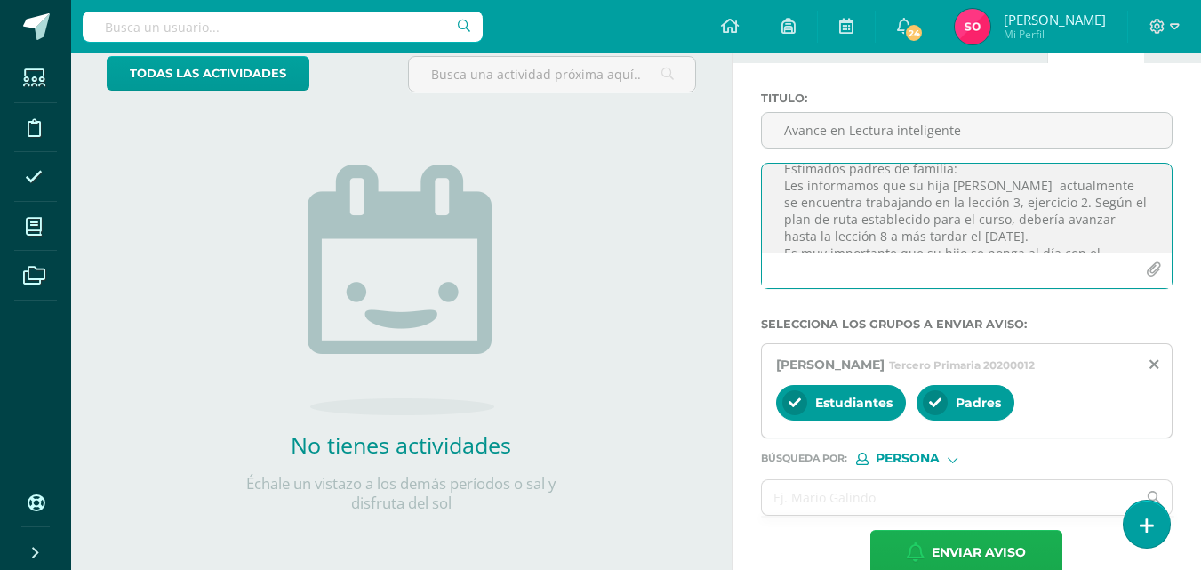
type textarea "Estimados padres de familia: Les informamos que su hija [PERSON_NAME] actualmen…"
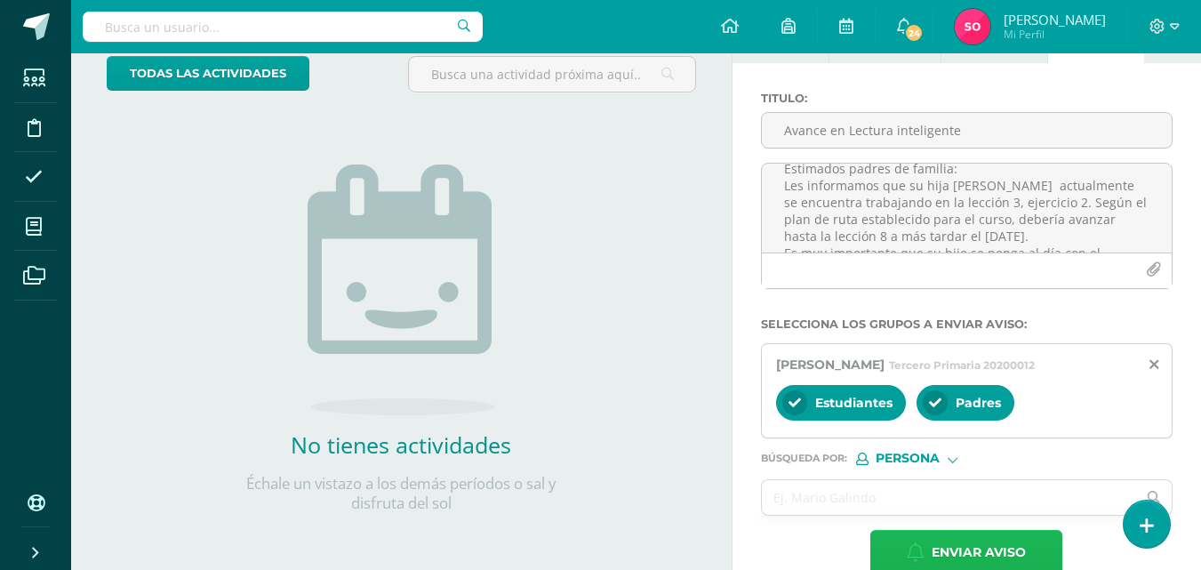
click at [909, 543] on icon "button" at bounding box center [915, 552] width 18 height 20
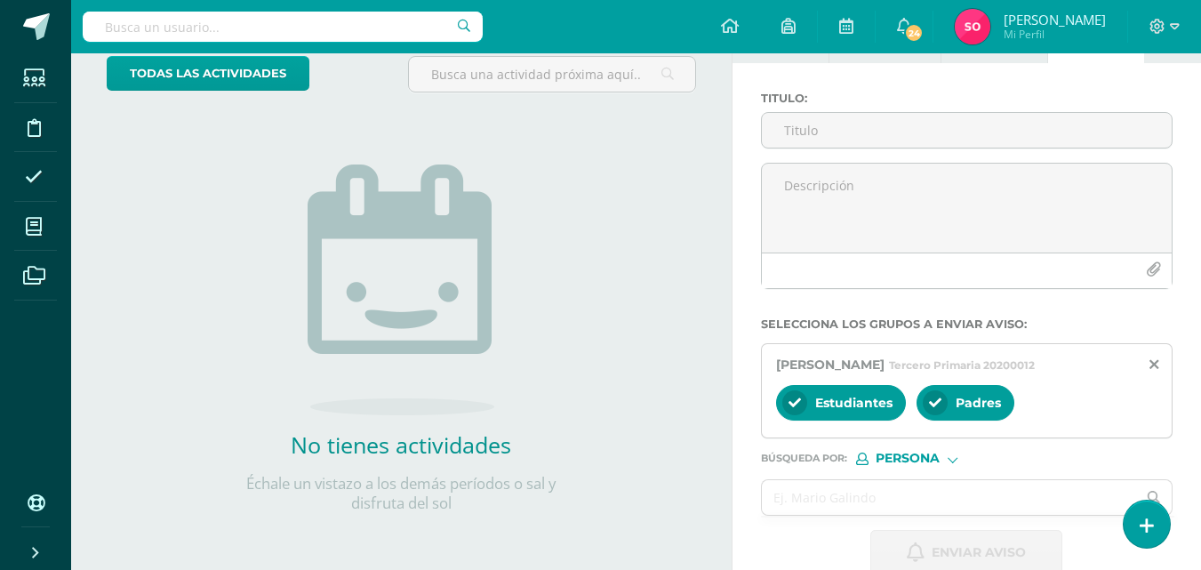
scroll to position [0, 0]
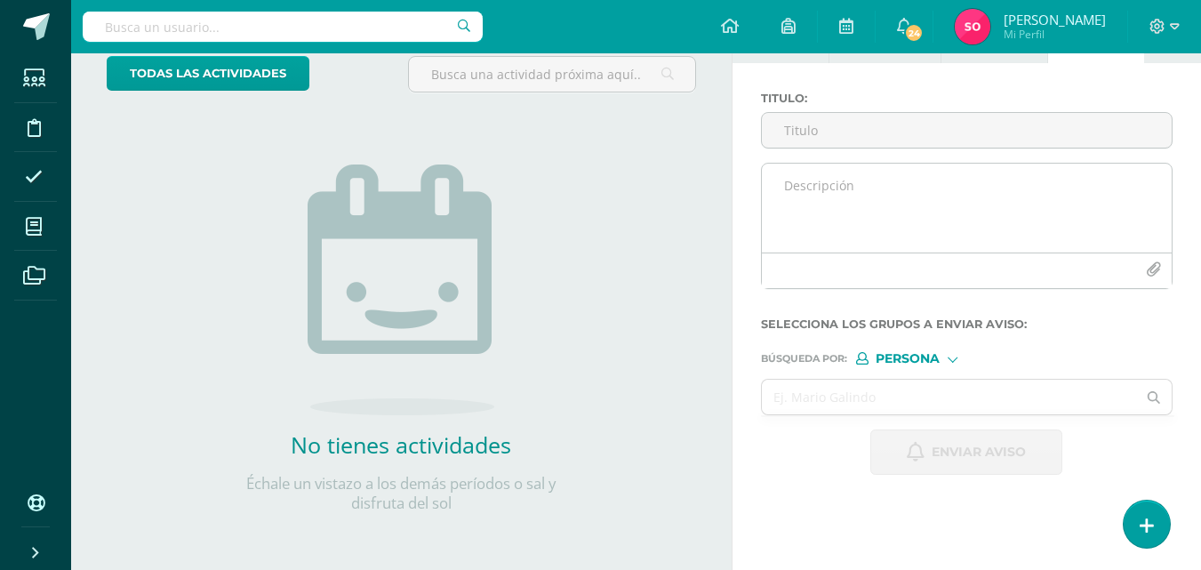
click at [836, 188] on textarea at bounding box center [967, 208] width 410 height 89
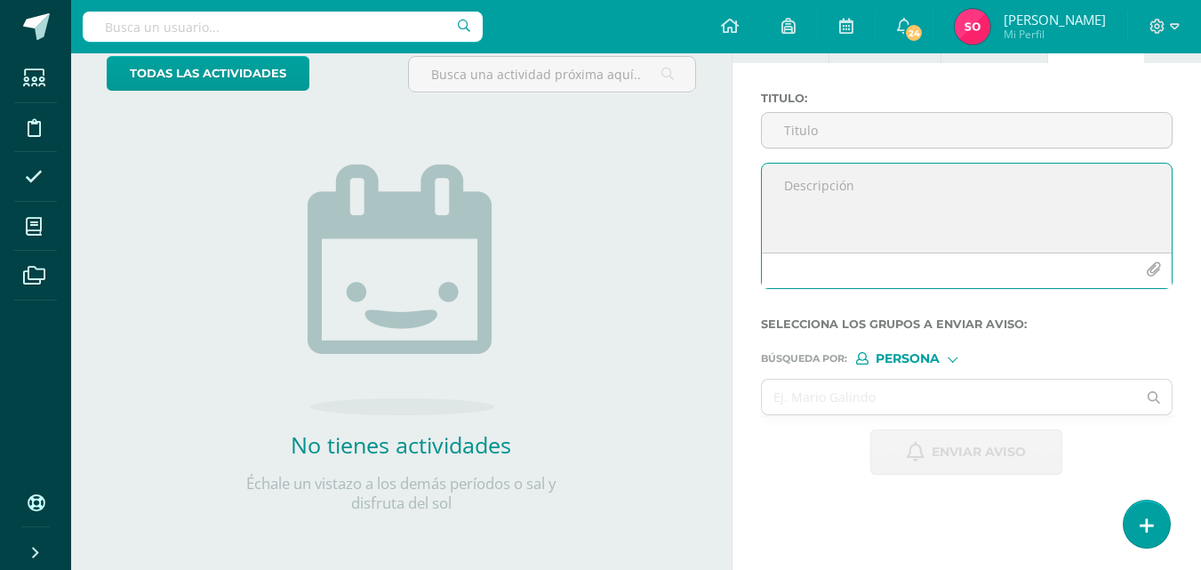
paste textarea "Estimados padres de familia: Les informamos que su hijo [PERSON_NAME] actualmen…"
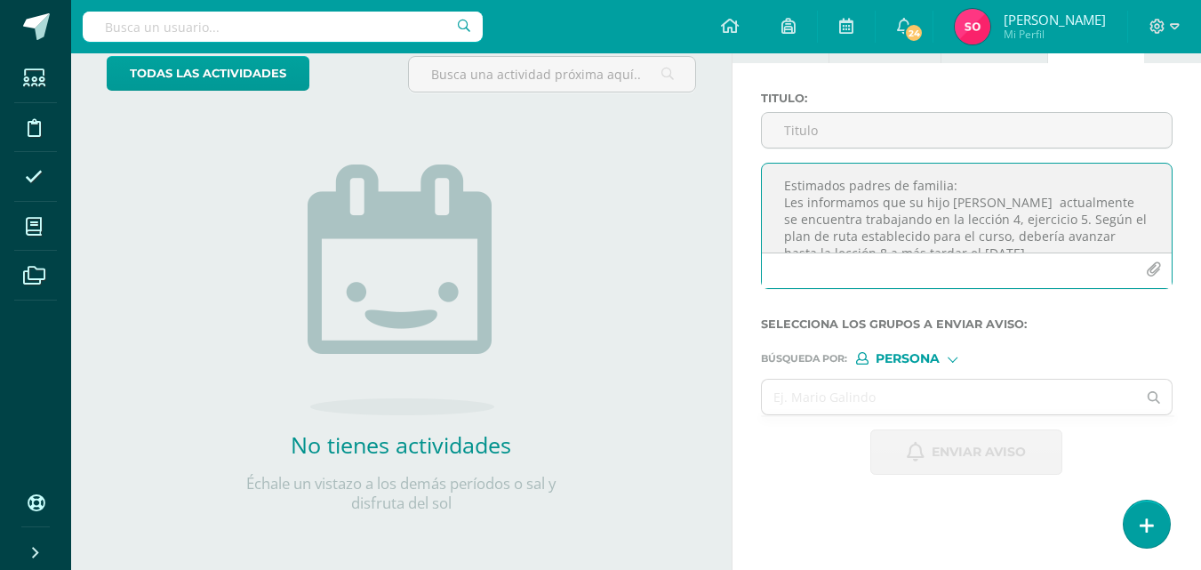
scroll to position [195, 0]
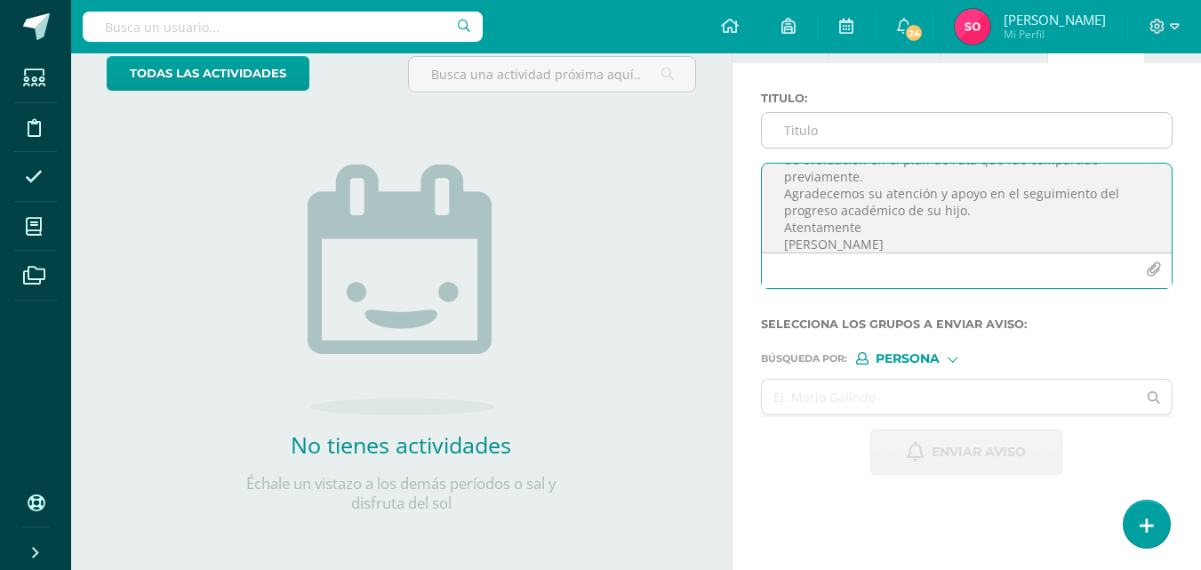
type textarea "Estimados padres de familia: Les informamos que su hijo [PERSON_NAME] actualmen…"
click at [802, 124] on input "Titulo :" at bounding box center [967, 130] width 410 height 35
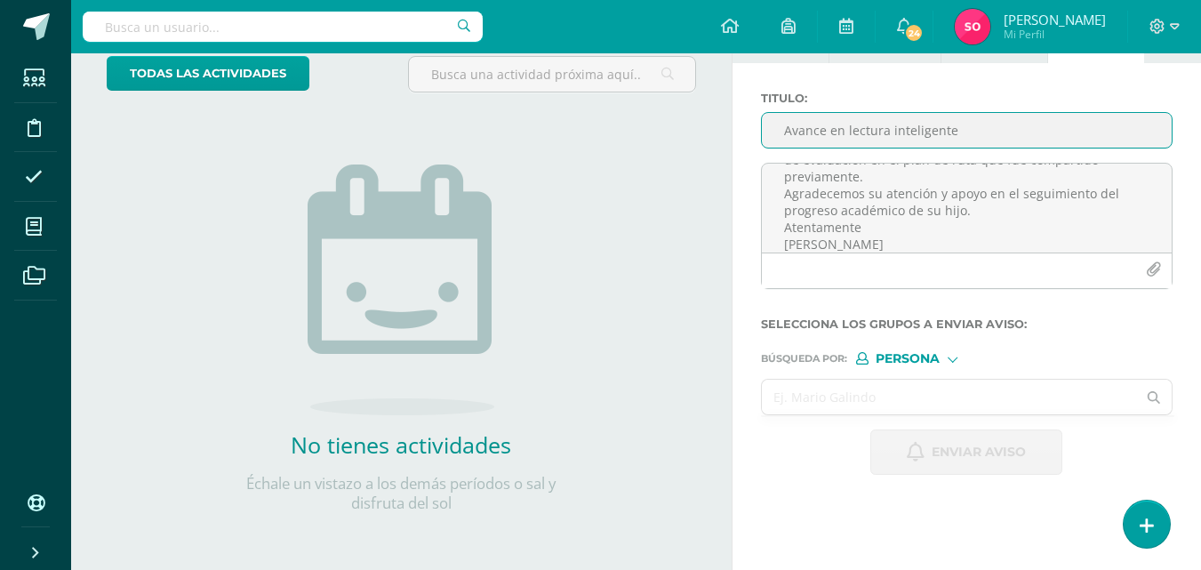
type input "Avance en lectura inteligente"
click at [912, 403] on input "text" at bounding box center [949, 396] width 375 height 35
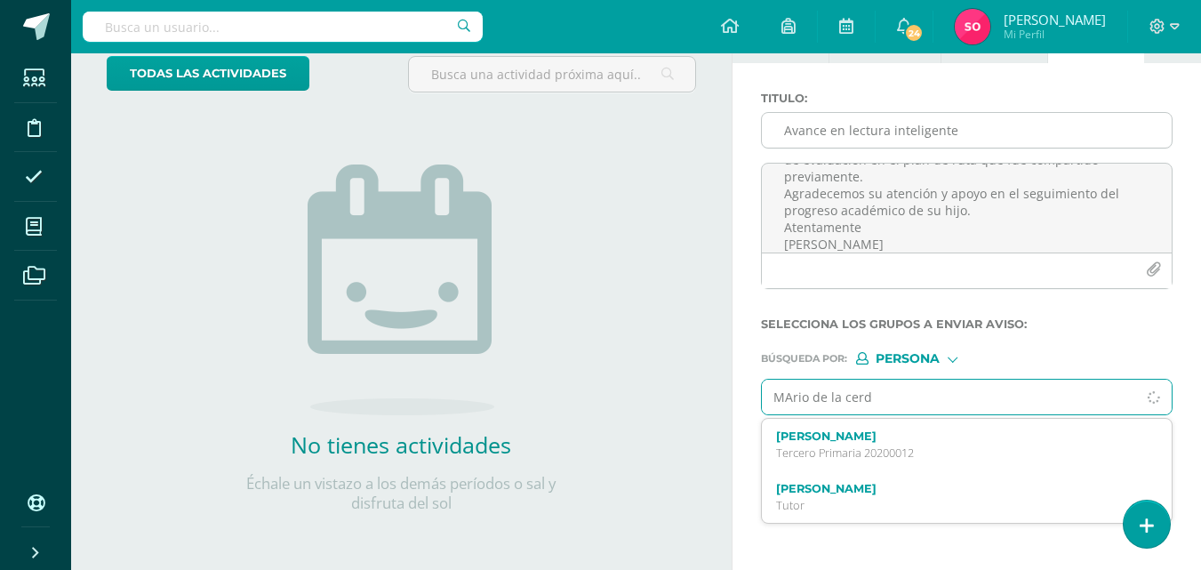
type input "MArio de la cerda"
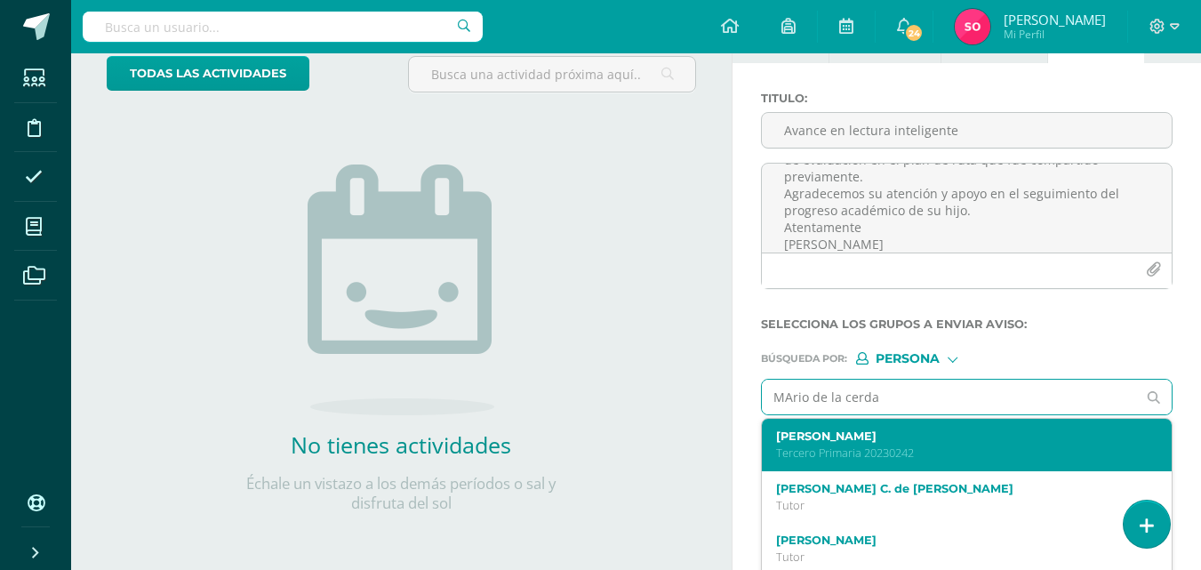
click at [905, 443] on div "[PERSON_NAME] [PERSON_NAME] Primaria 20230242" at bounding box center [959, 444] width 366 height 31
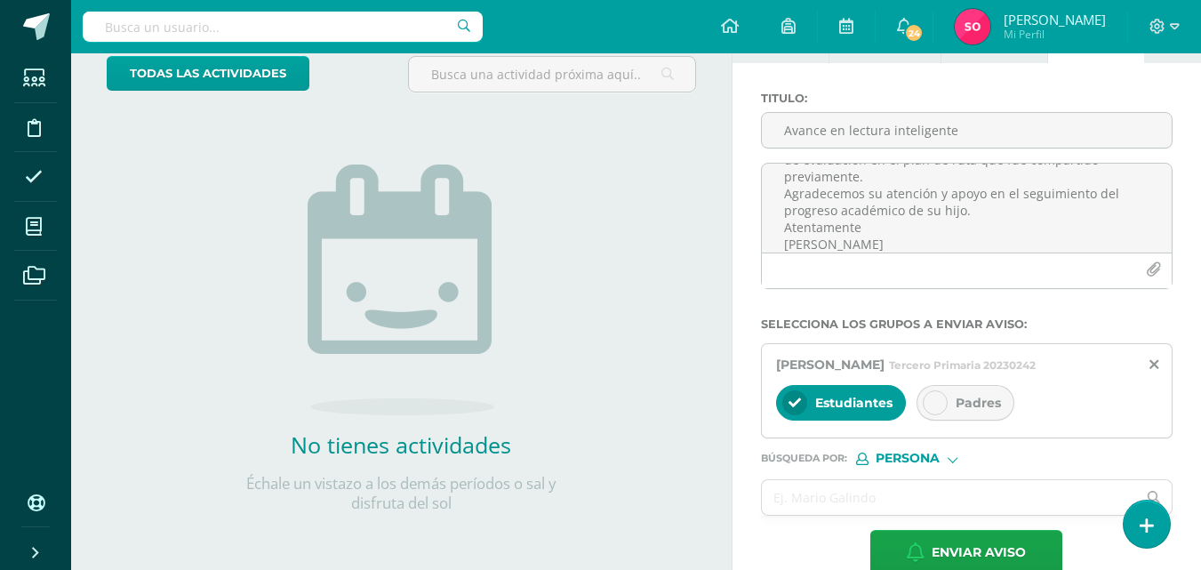
click at [920, 395] on div "Padres" at bounding box center [965, 403] width 98 height 36
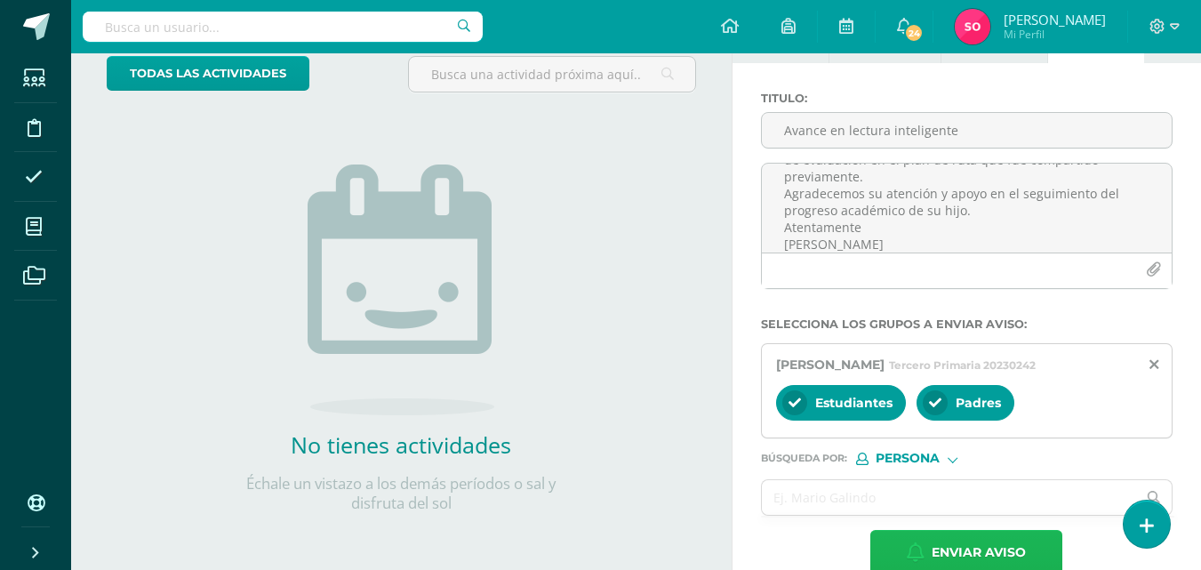
click at [978, 540] on span "Enviar aviso" at bounding box center [978, 553] width 94 height 44
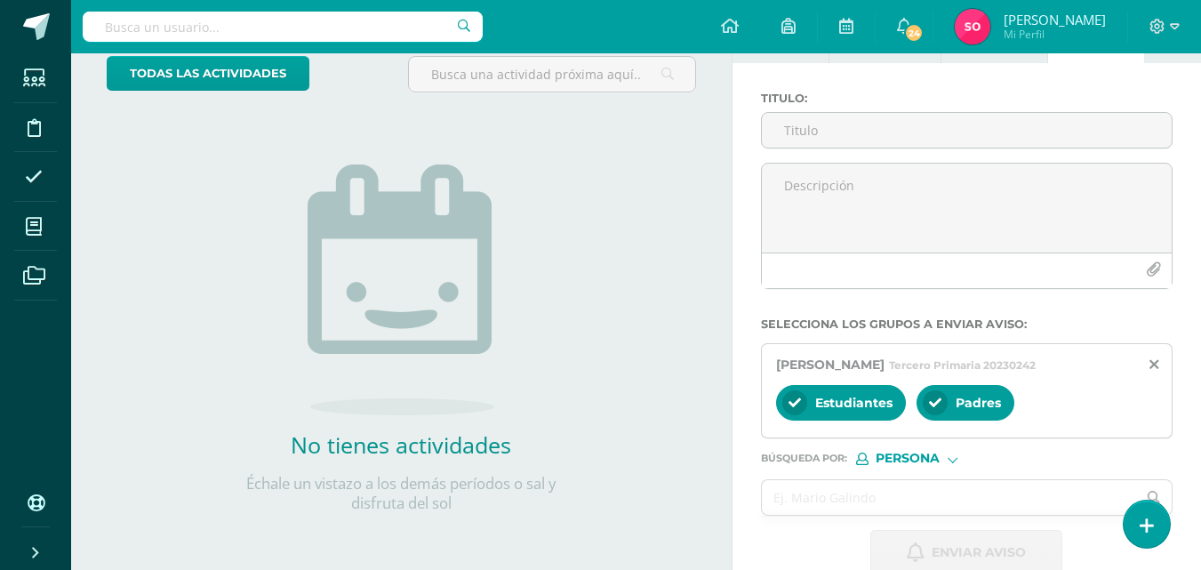
scroll to position [0, 0]
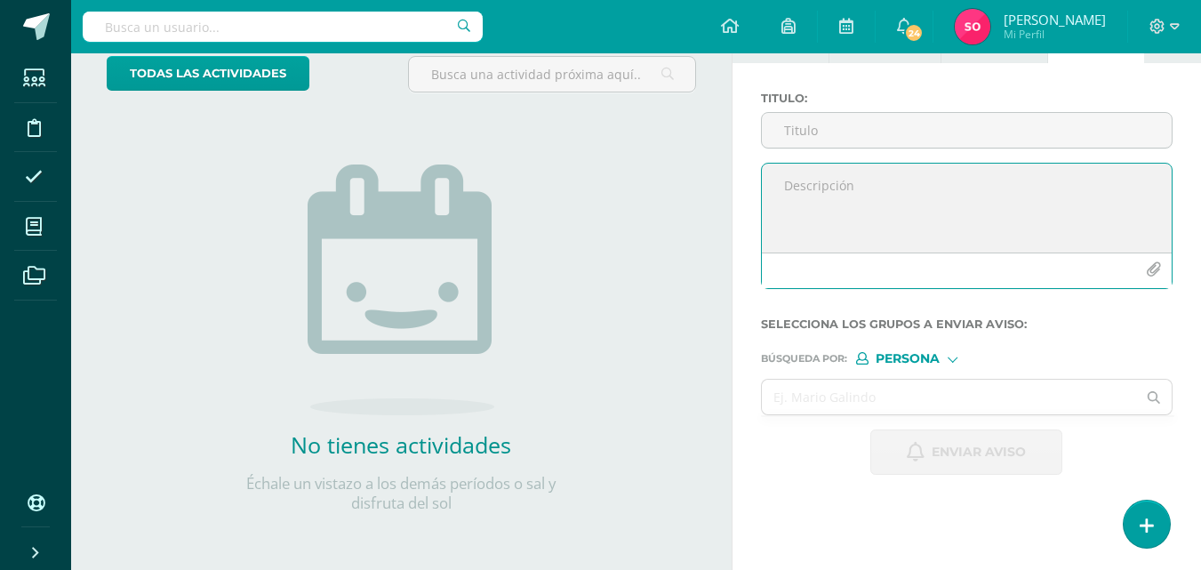
click at [830, 200] on textarea at bounding box center [967, 208] width 410 height 89
paste textarea "Estimados padres de familia: Les informamos que su hijo [PERSON_NAME] actualmen…"
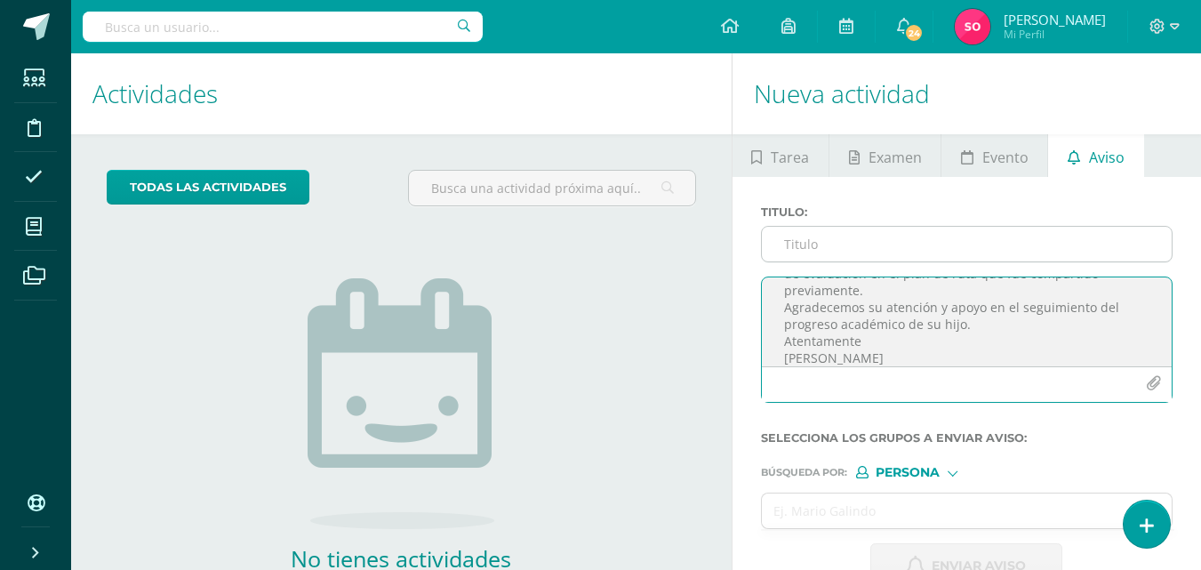
type textarea "Estimados padres de familia: Les informamos que su hijo [PERSON_NAME] actualmen…"
click at [828, 259] on input "Titulo :" at bounding box center [967, 244] width 410 height 35
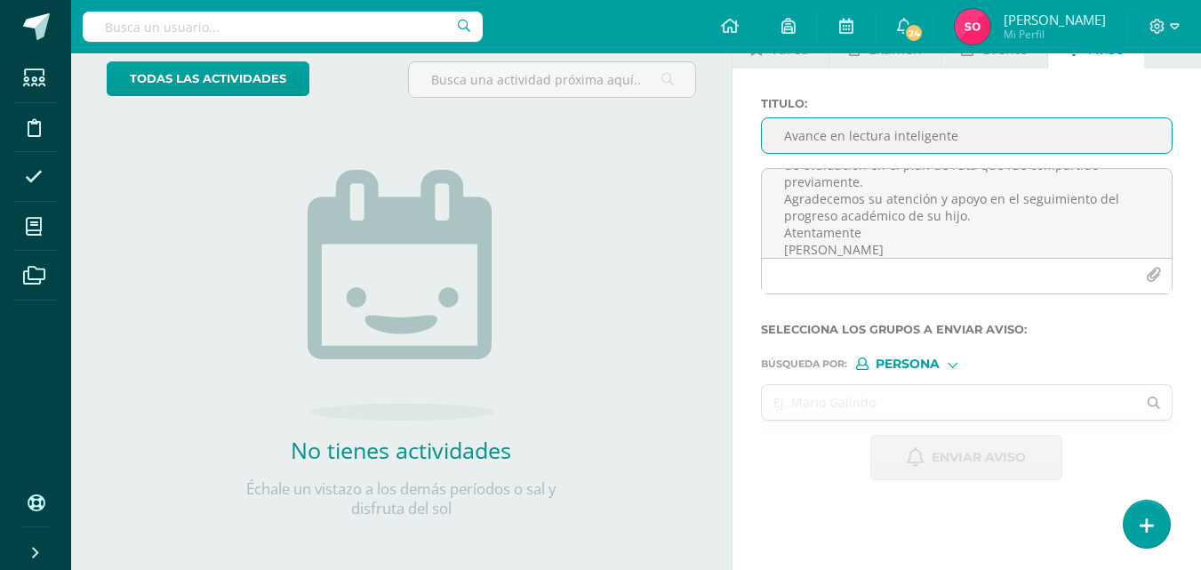
scroll to position [114, 0]
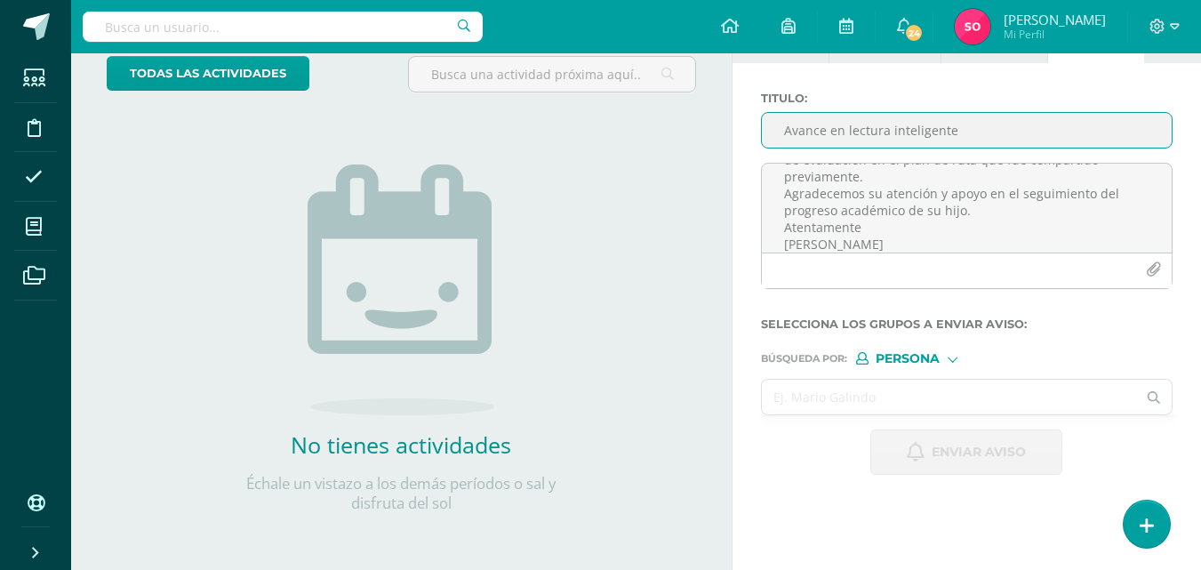
type input "Avance en lectura inteligente"
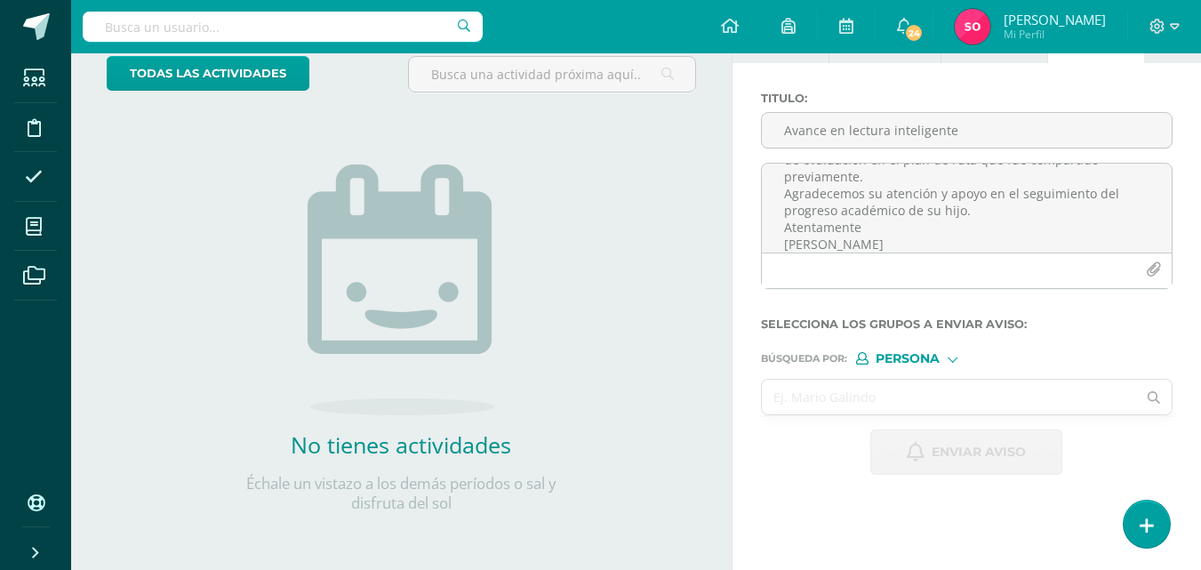
click at [836, 403] on input "text" at bounding box center [949, 396] width 375 height 35
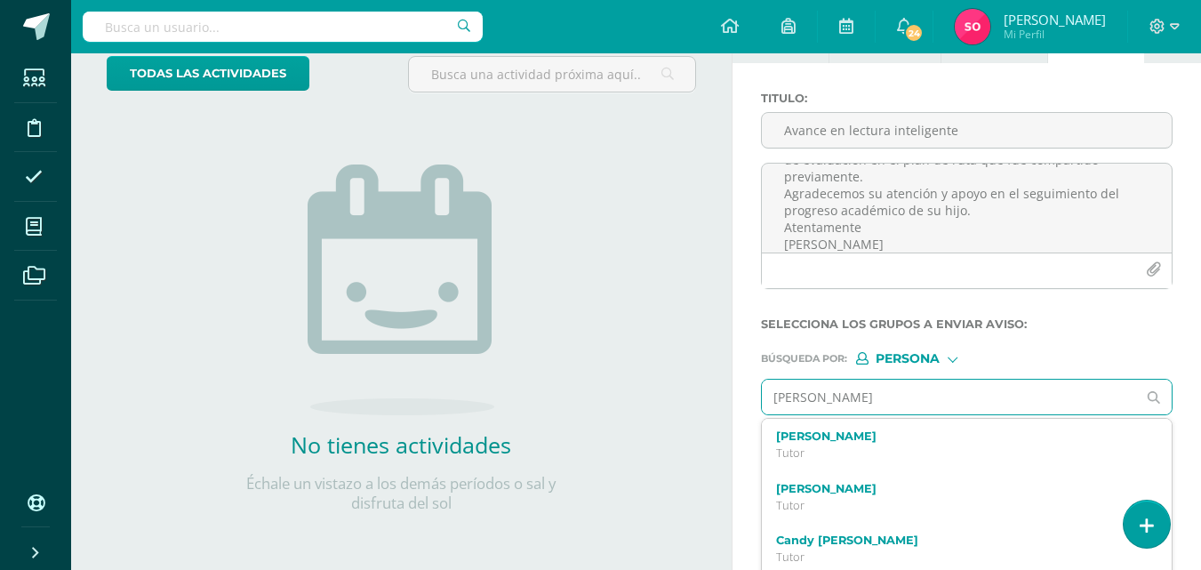
type input "[PERSON_NAME]"
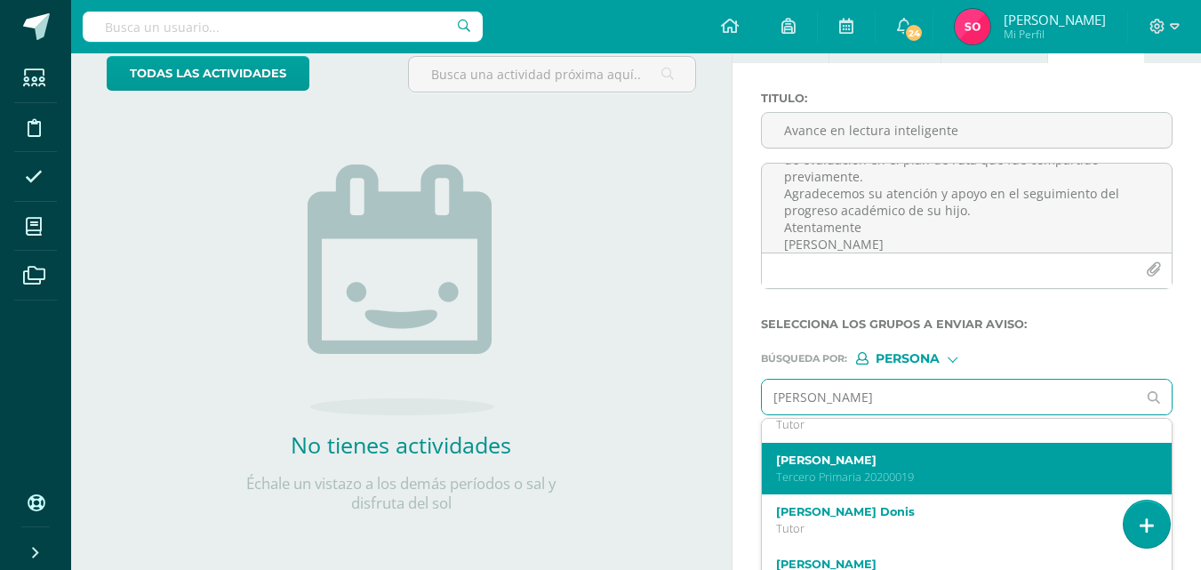
scroll to position [0, 0]
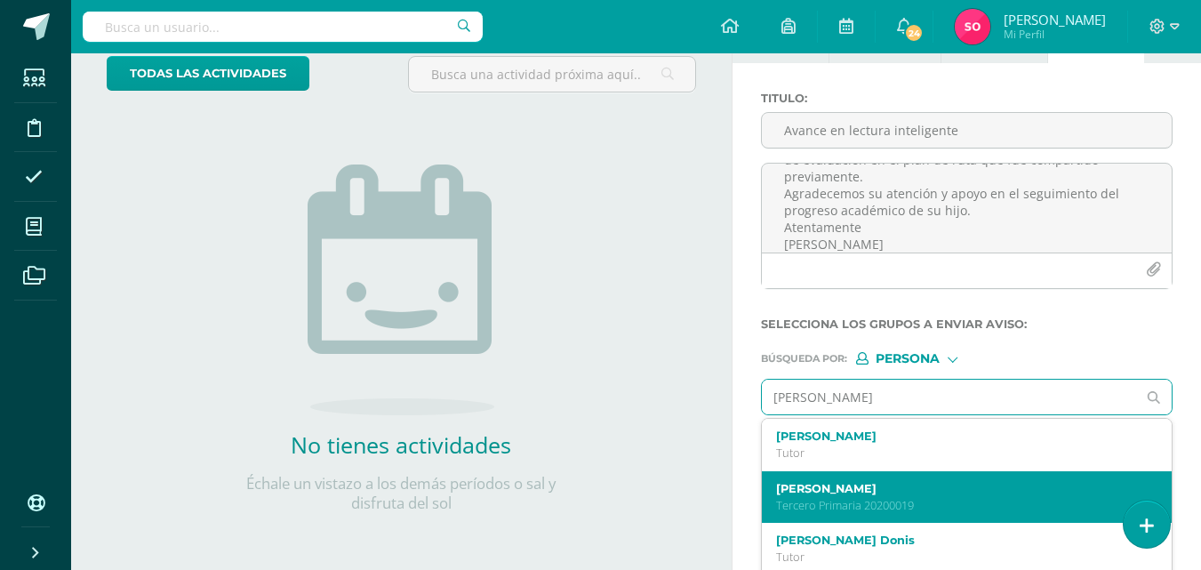
click at [854, 495] on div "[PERSON_NAME] Primaria 20200019" at bounding box center [959, 497] width 366 height 31
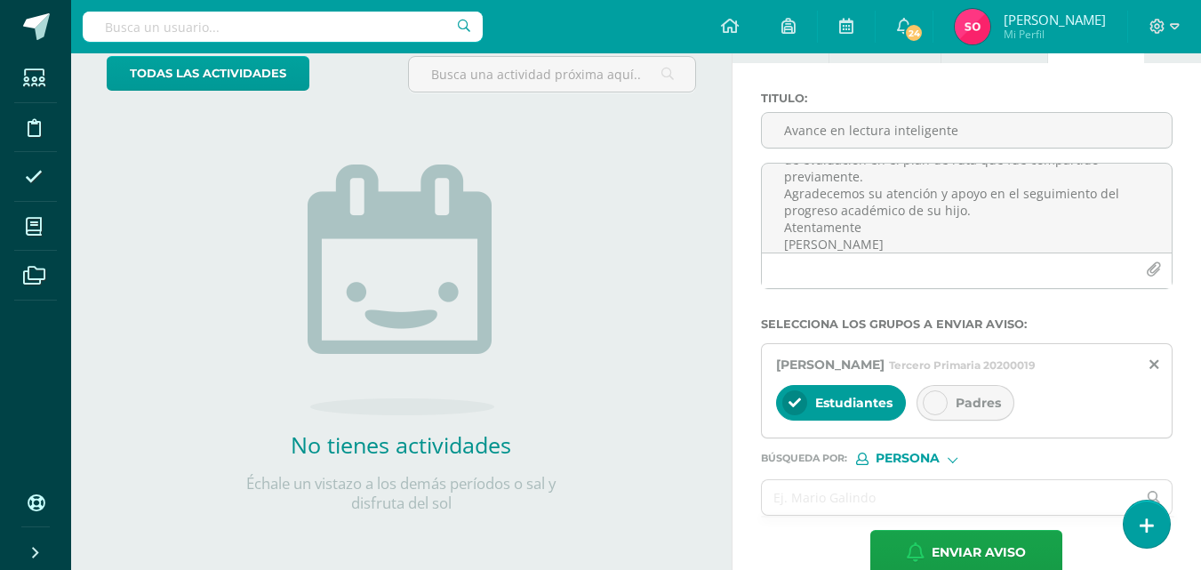
click at [948, 415] on div "Padres" at bounding box center [965, 403] width 98 height 36
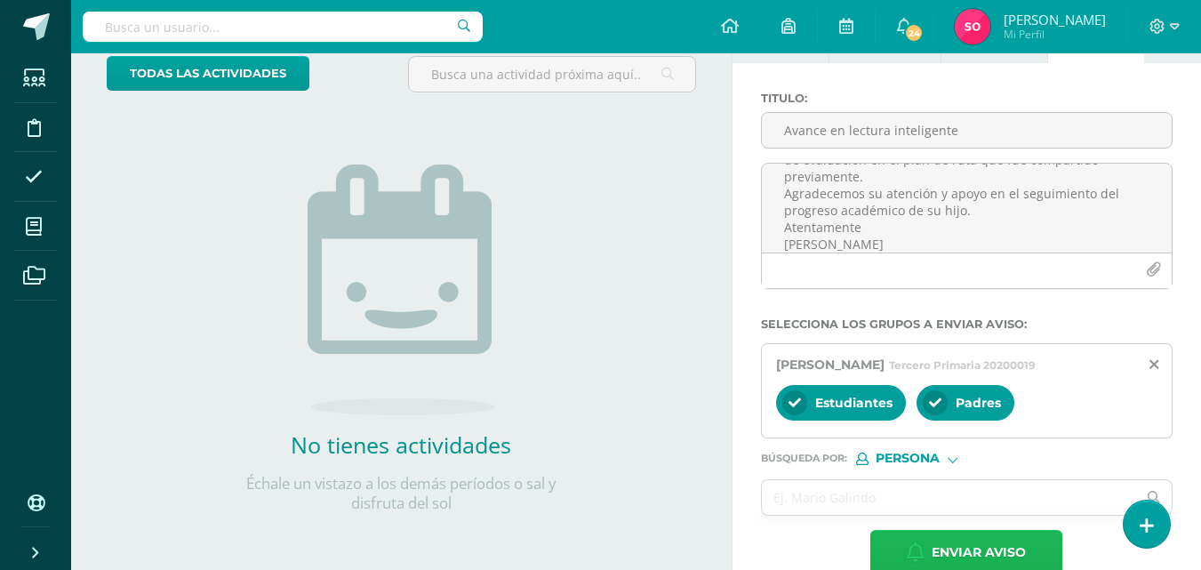
click at [952, 547] on span "Enviar aviso" at bounding box center [978, 553] width 94 height 44
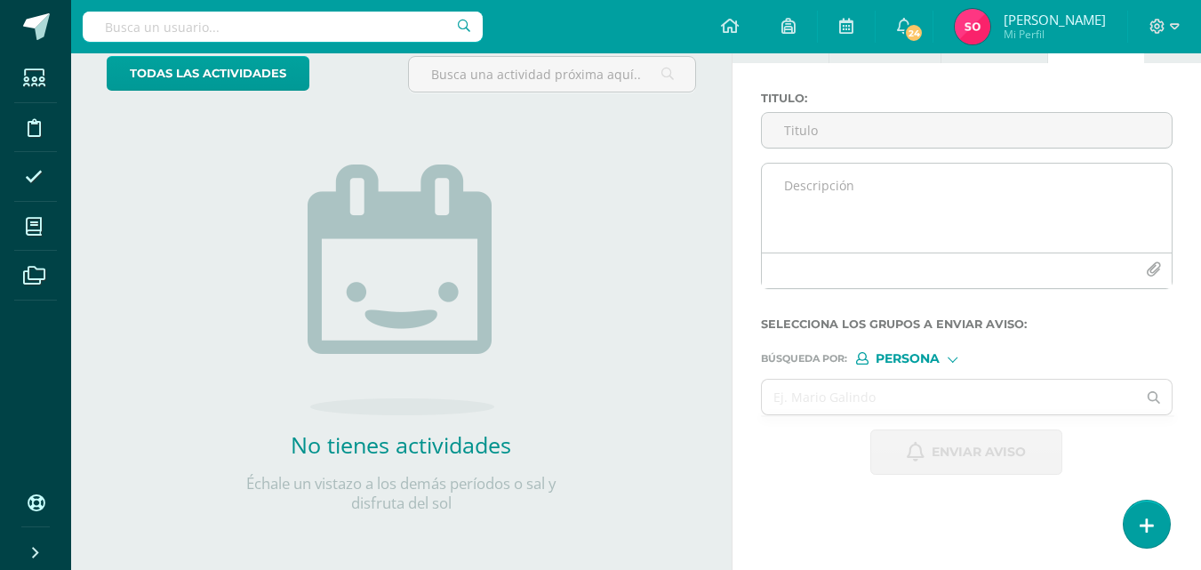
click at [827, 192] on textarea at bounding box center [967, 208] width 410 height 89
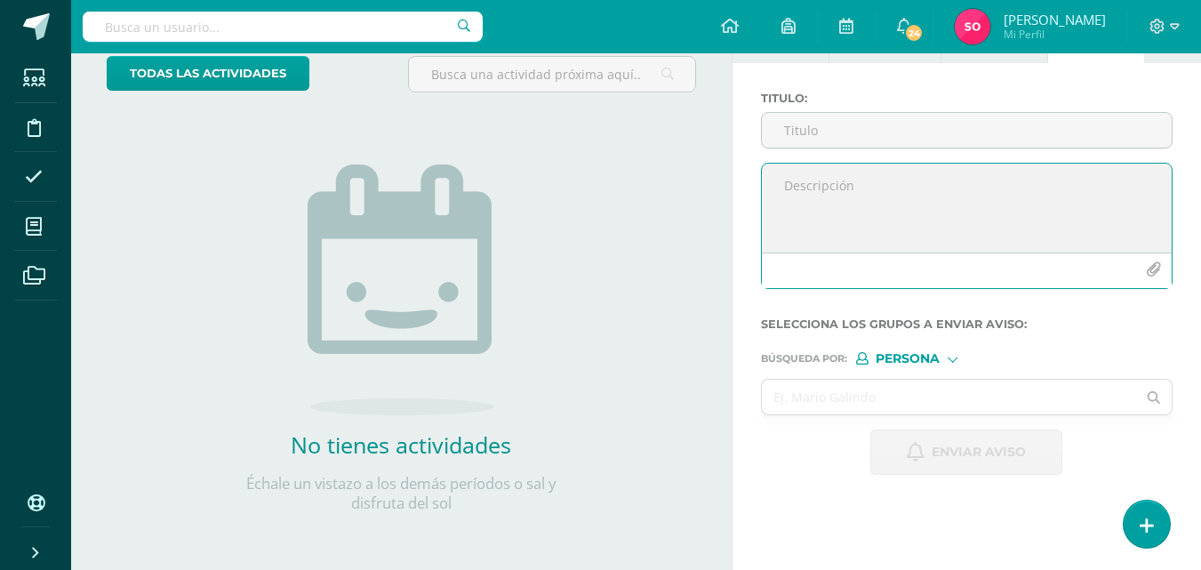
paste textarea "Estimados padres de familia: Les informamos que su hija [PERSON_NAME] actualmen…"
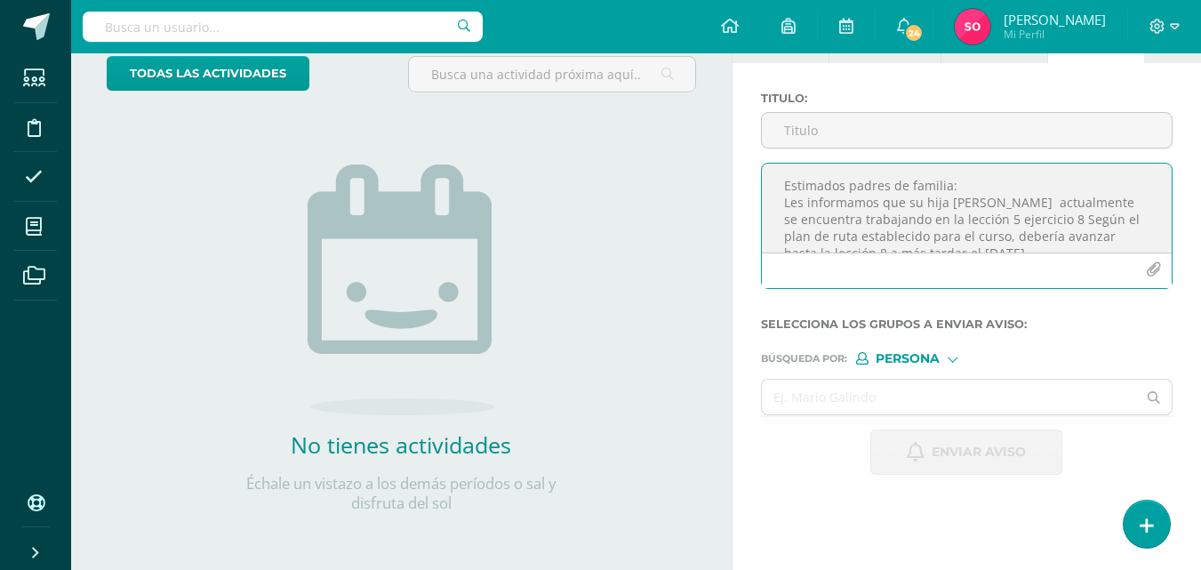
scroll to position [195, 0]
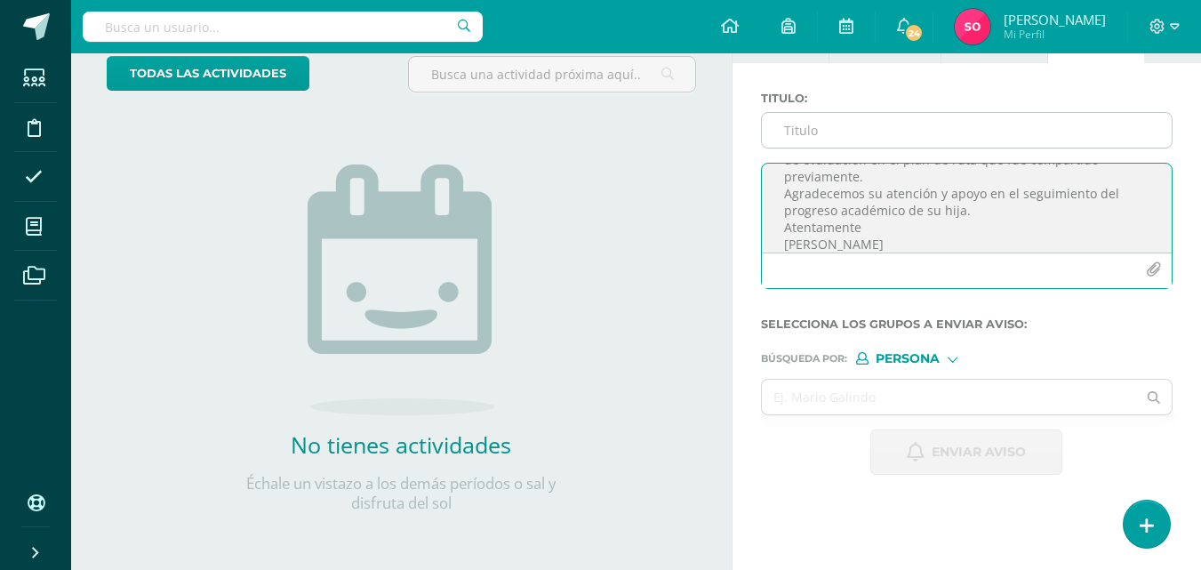
type textarea "Estimados padres de familia: Les informamos que su hija [PERSON_NAME] actualmen…"
click at [818, 127] on input "Titulo :" at bounding box center [967, 130] width 410 height 35
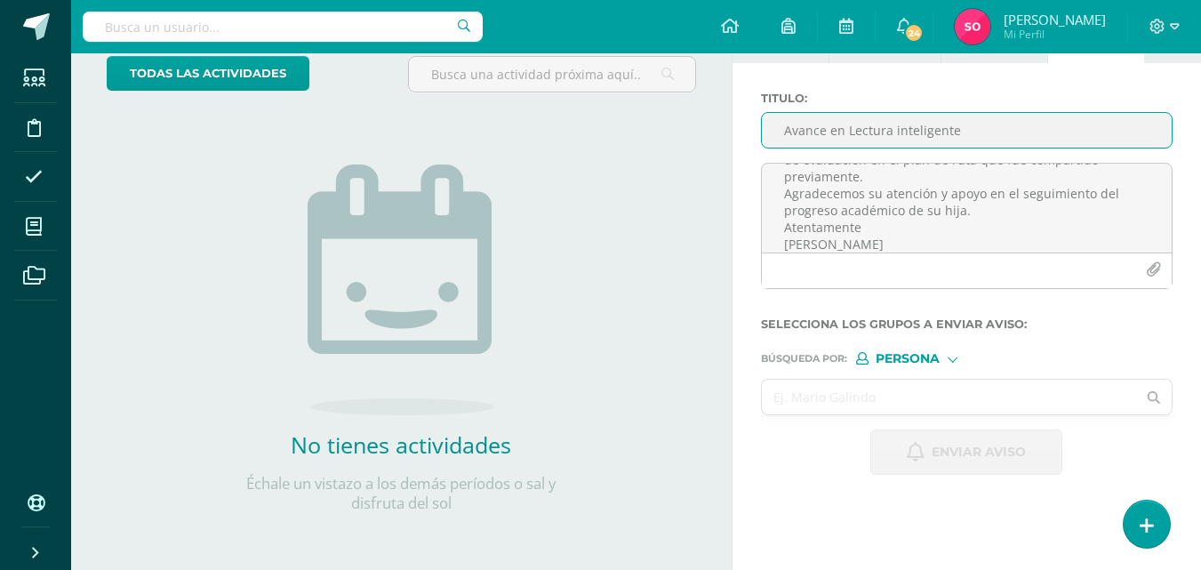
type input "Avance en Lectura inteligente"
click at [885, 390] on input "text" at bounding box center [949, 396] width 375 height 35
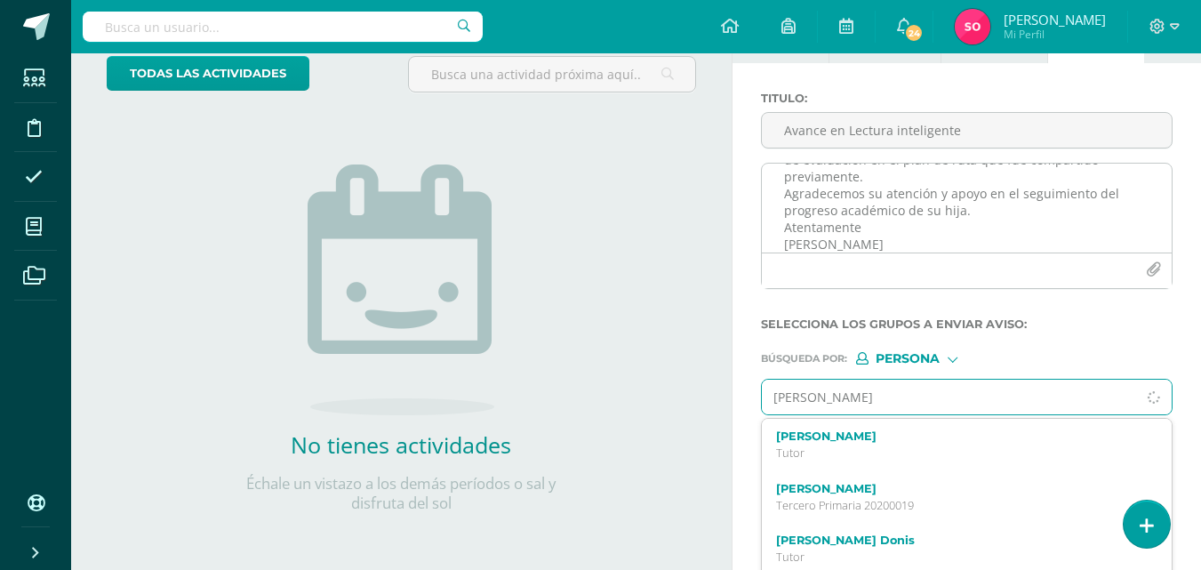
type input "[PERSON_NAME]"
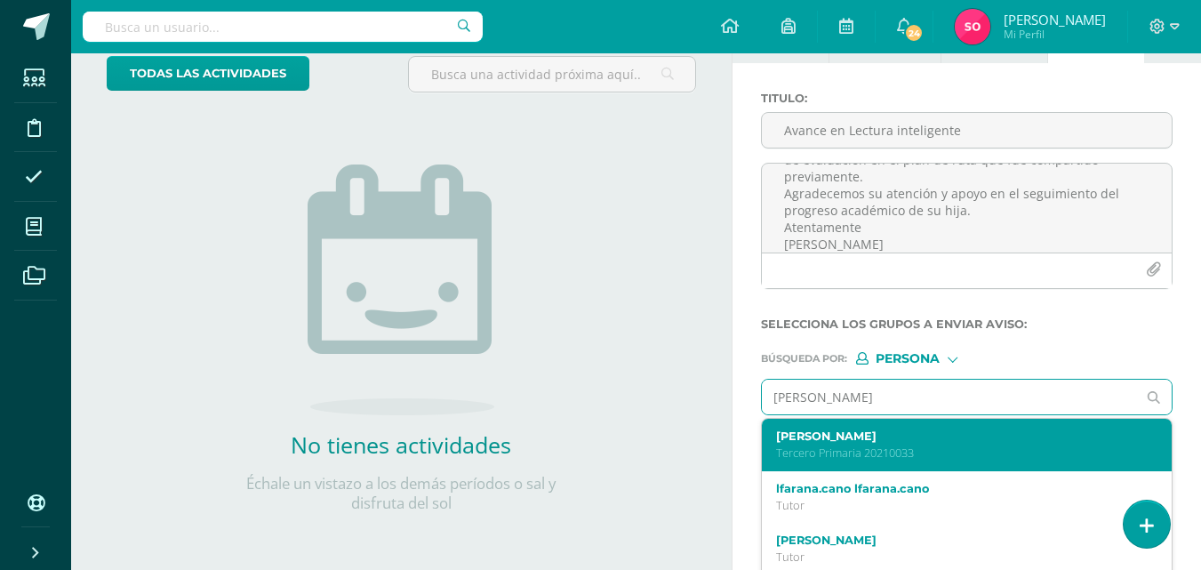
click at [898, 463] on div "[PERSON_NAME] Tercero Primaria 20210033" at bounding box center [967, 445] width 410 height 52
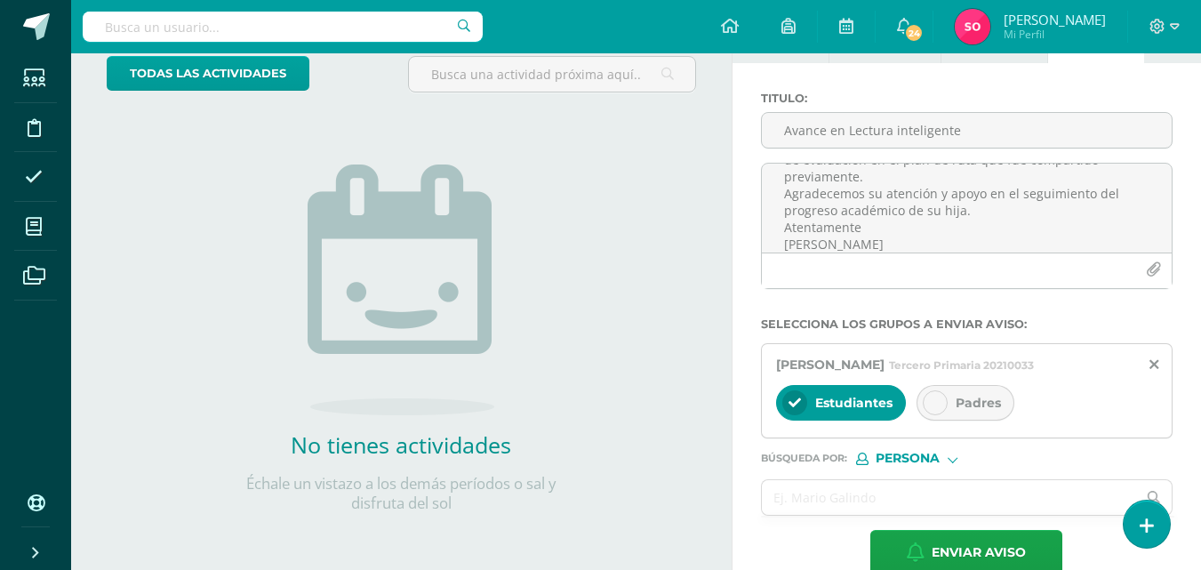
click at [925, 388] on div "Padres" at bounding box center [965, 403] width 98 height 36
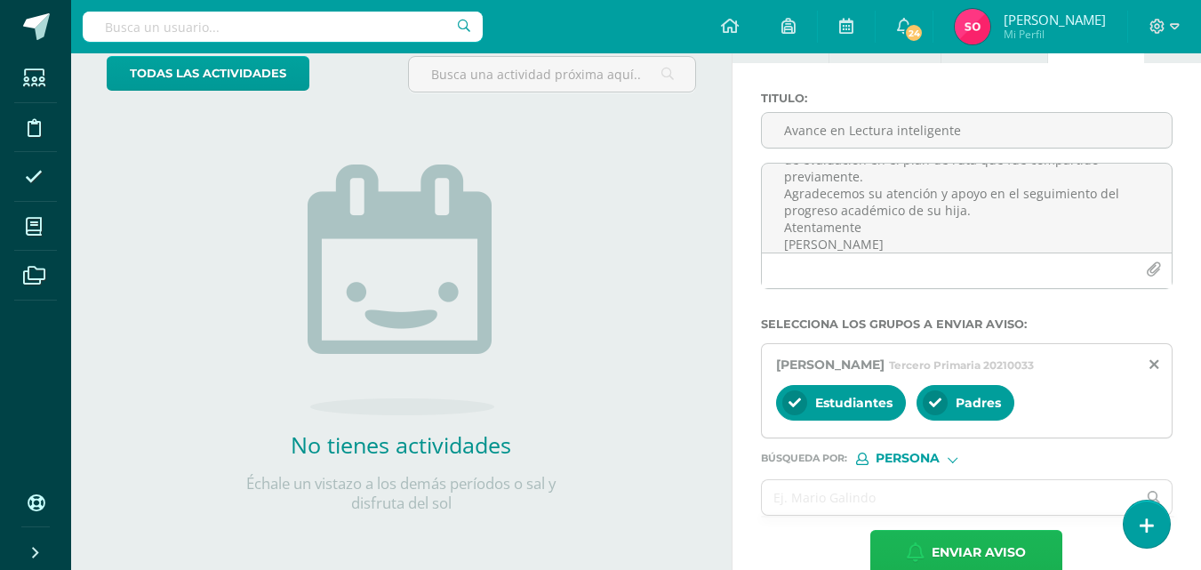
click at [930, 555] on button "Enviar aviso" at bounding box center [966, 552] width 192 height 45
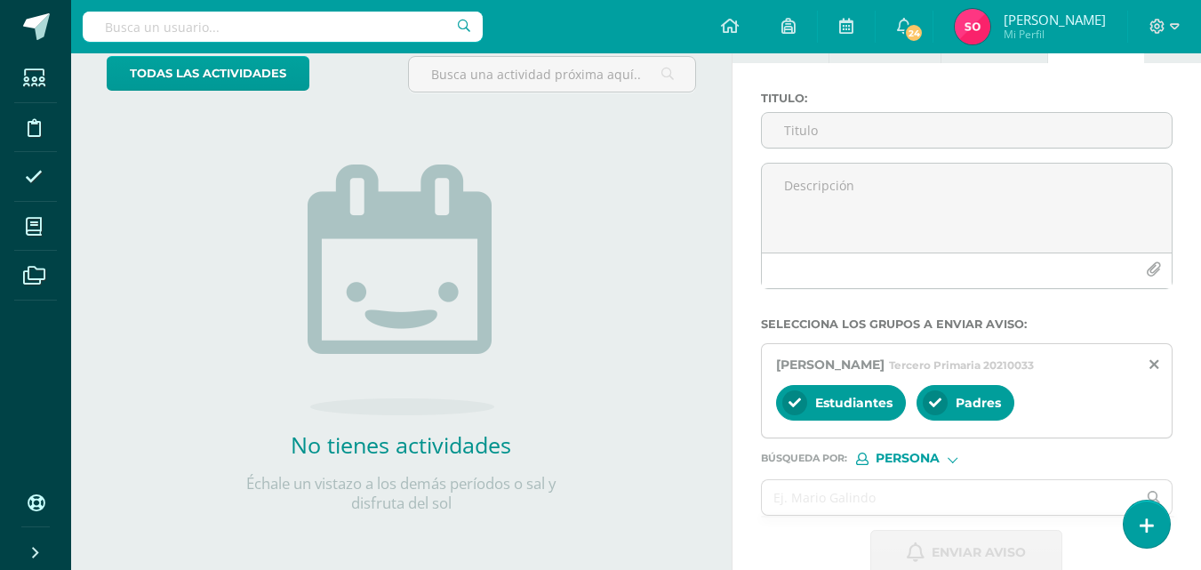
scroll to position [0, 0]
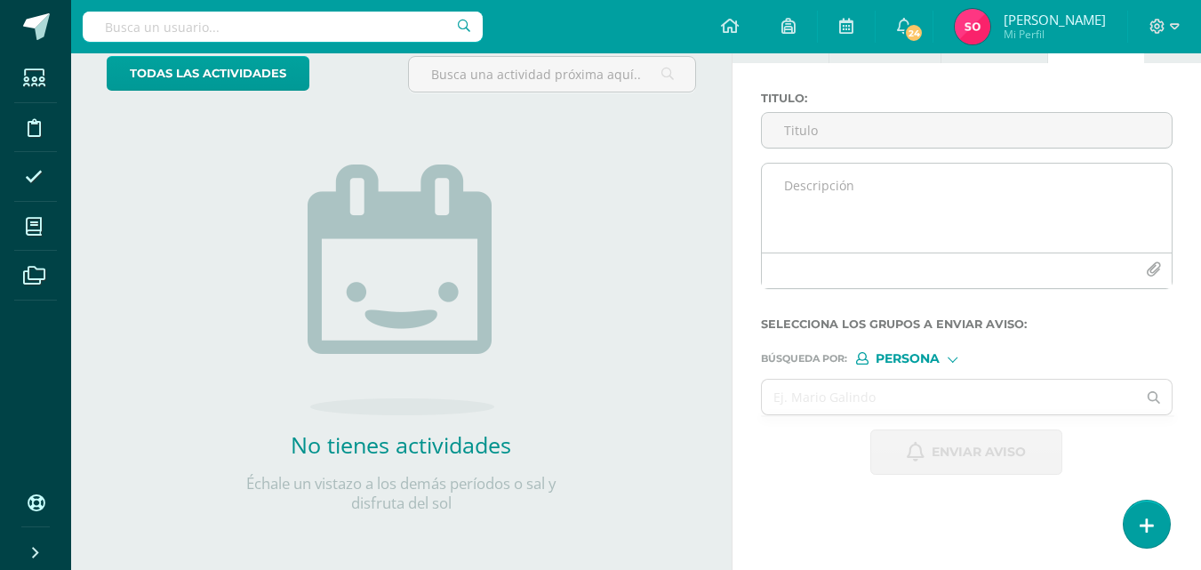
click at [773, 229] on textarea at bounding box center [967, 208] width 410 height 89
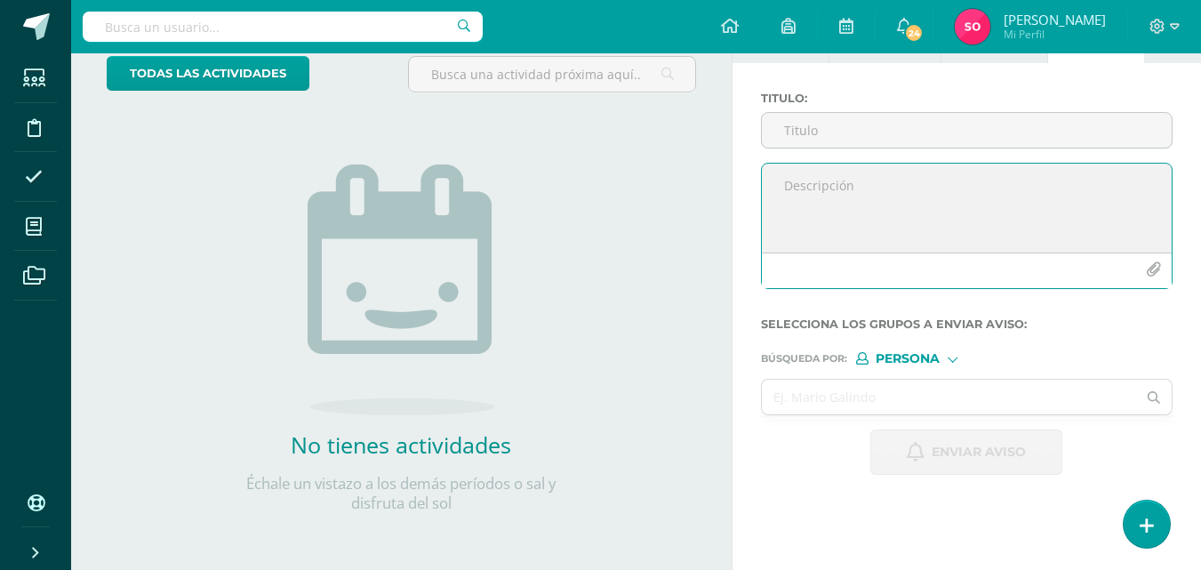
paste textarea "Estimados padres de familia: Les informamos que su hija [DATE] actualmente se e…"
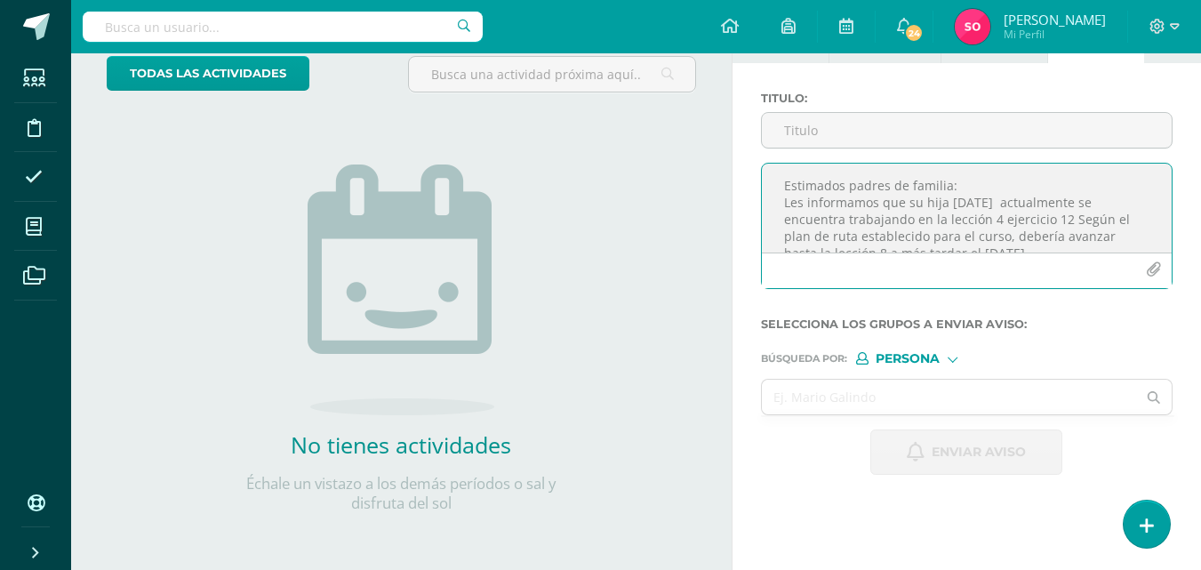
scroll to position [195, 0]
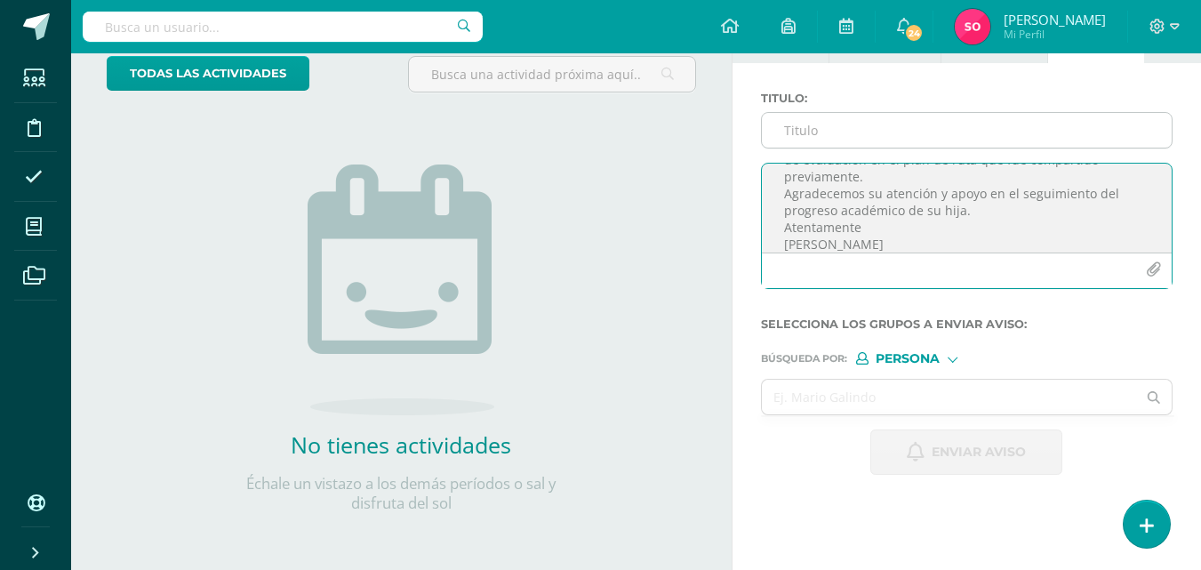
type textarea "Estimados padres de familia: Les informamos que su hija [DATE] actualmente se e…"
click at [794, 143] on input "Titulo :" at bounding box center [967, 130] width 410 height 35
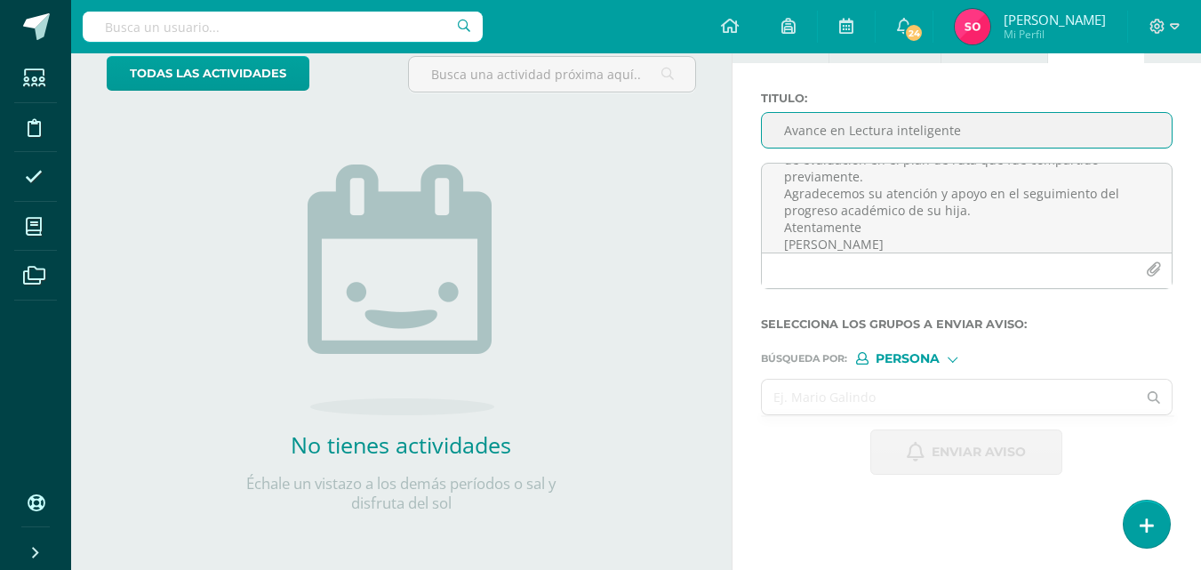
type input "Avance en Lectura inteligente"
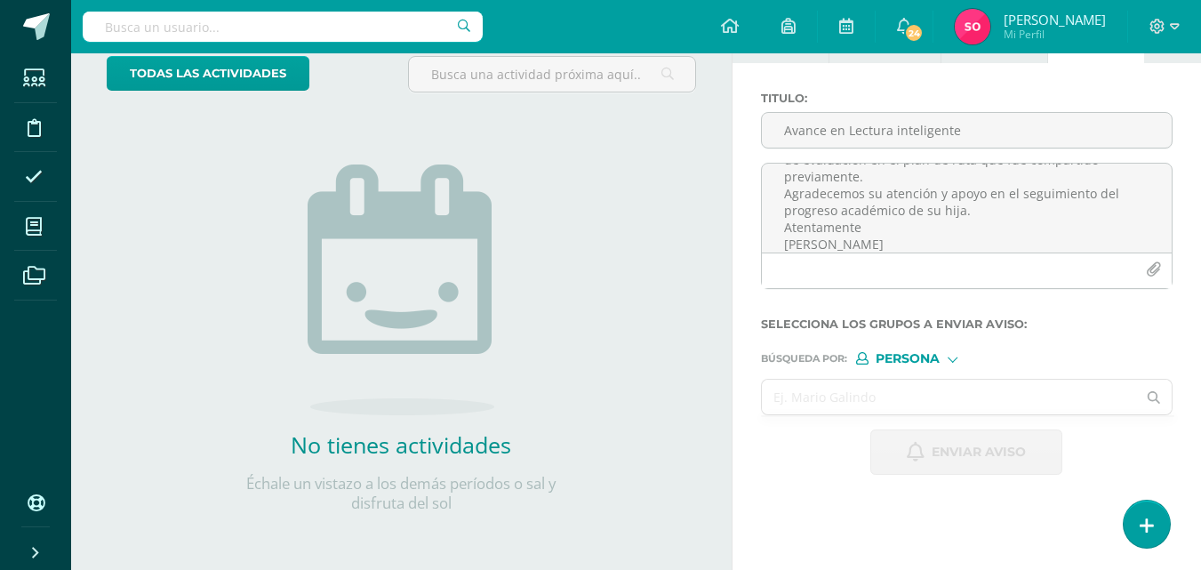
click at [899, 396] on input "text" at bounding box center [949, 396] width 375 height 35
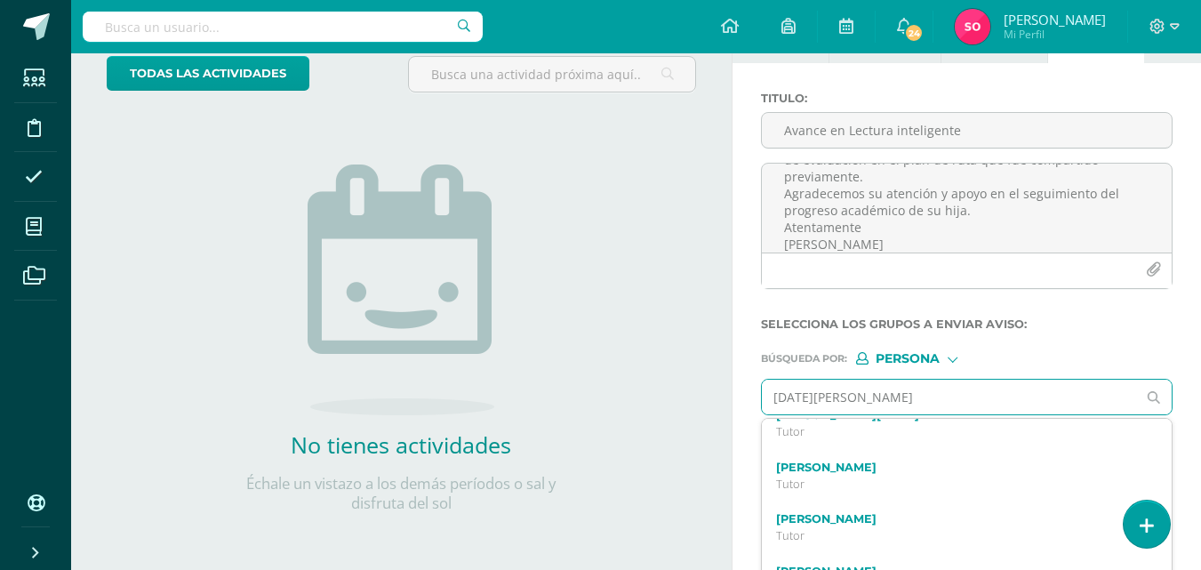
scroll to position [156, 0]
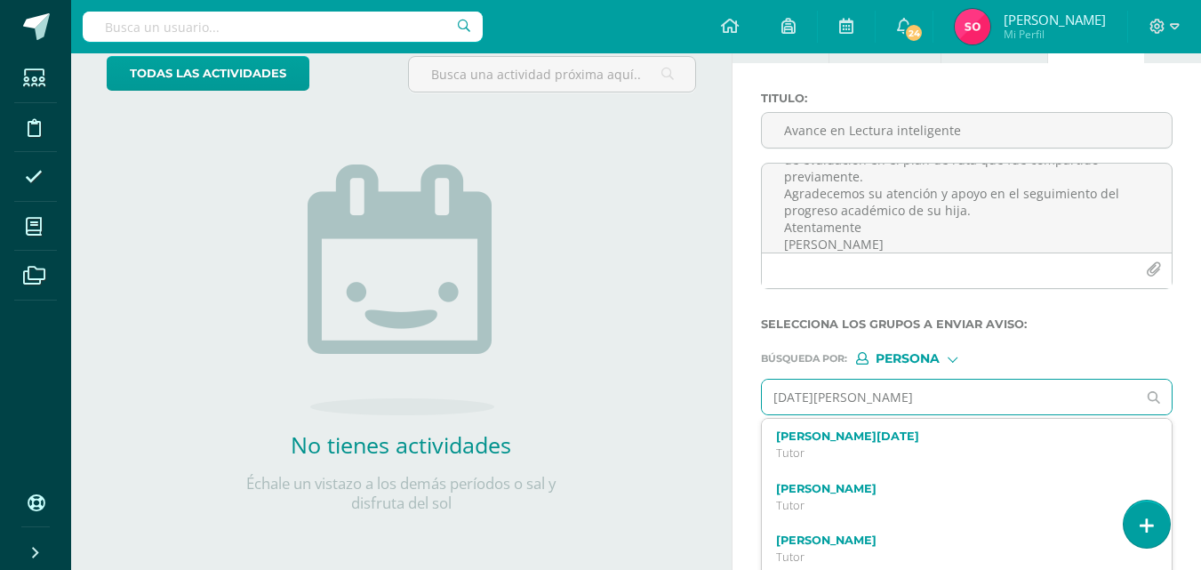
click at [880, 393] on input "[DATE][PERSON_NAME]" at bounding box center [949, 396] width 375 height 35
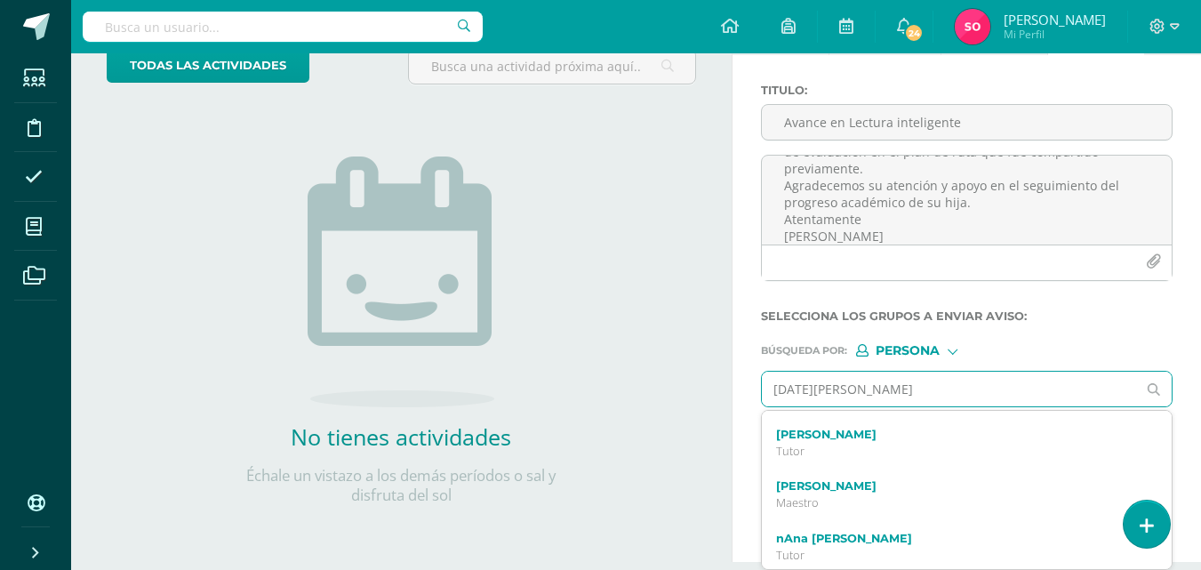
scroll to position [1134, 0]
click at [802, 393] on input "[DATE][PERSON_NAME]" at bounding box center [949, 388] width 375 height 35
type input "[DATE][PERSON_NAME]"
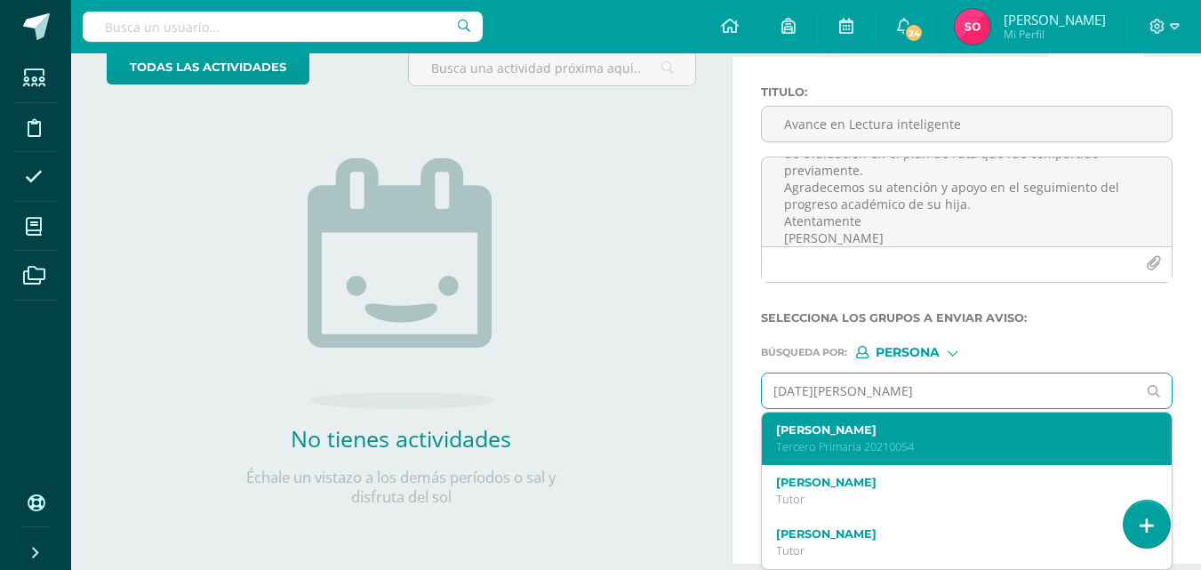
click at [922, 449] on p "Tercero Primaria 20210054" at bounding box center [959, 446] width 366 height 15
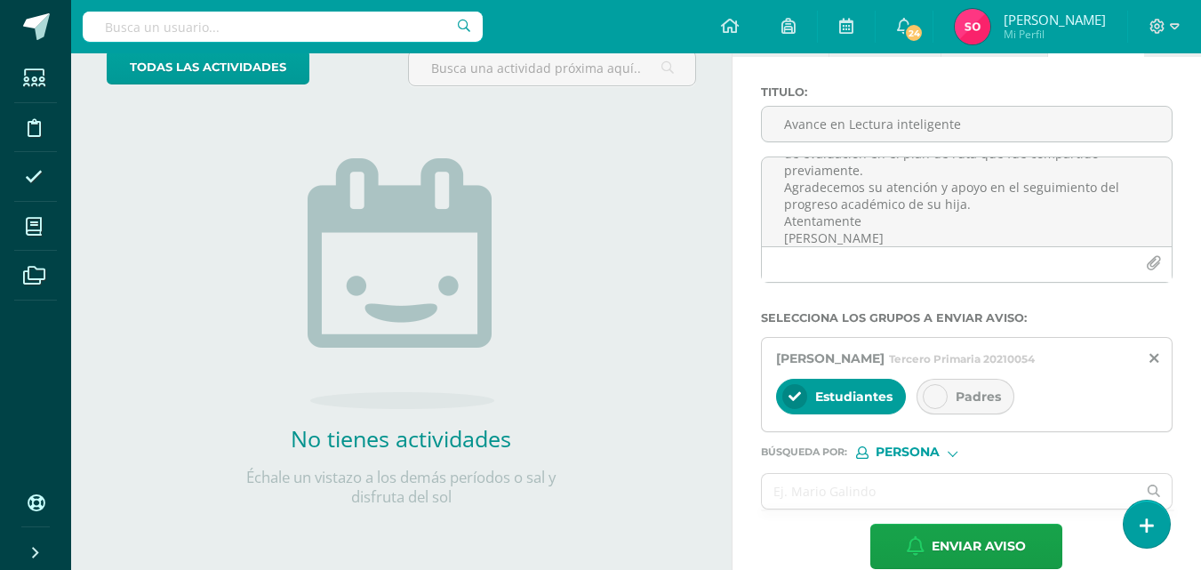
click at [946, 410] on div "Padres" at bounding box center [965, 397] width 98 height 36
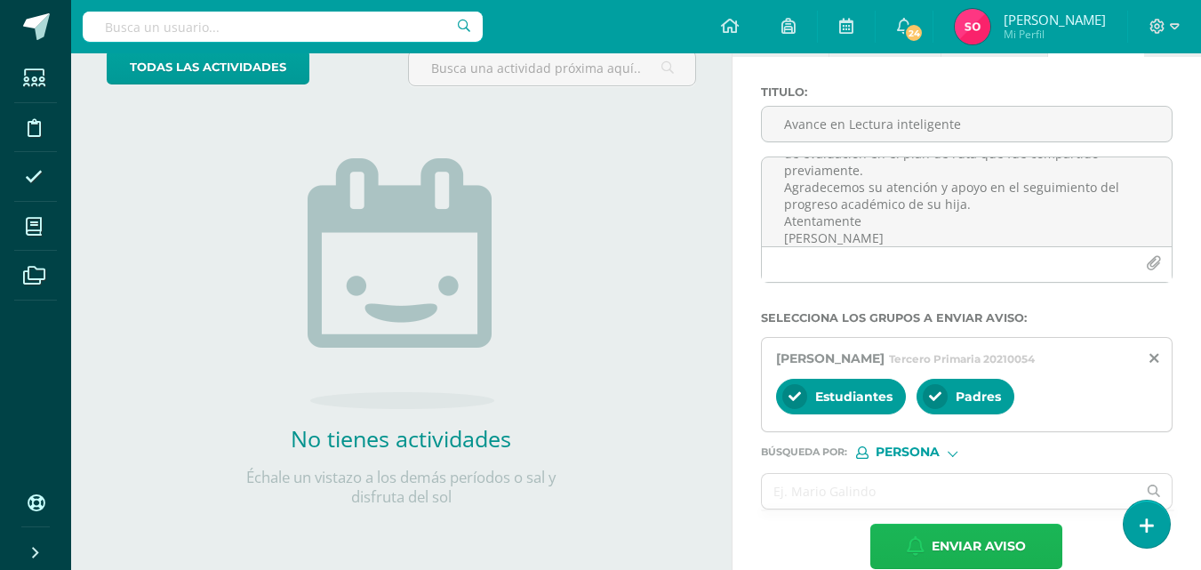
click at [941, 547] on span "Enviar aviso" at bounding box center [978, 546] width 94 height 44
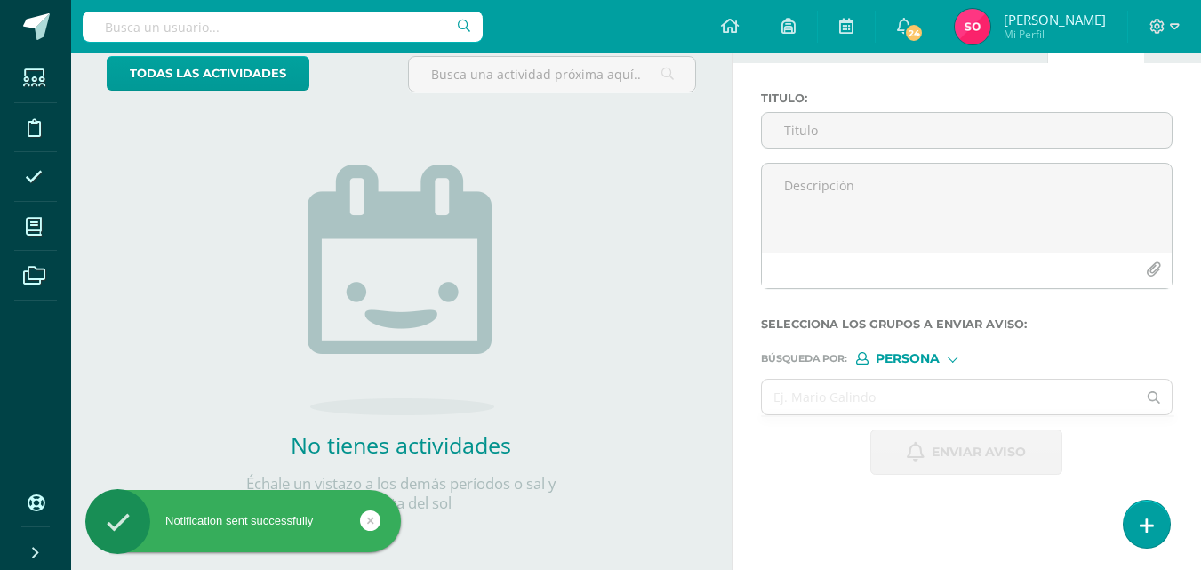
scroll to position [114, 0]
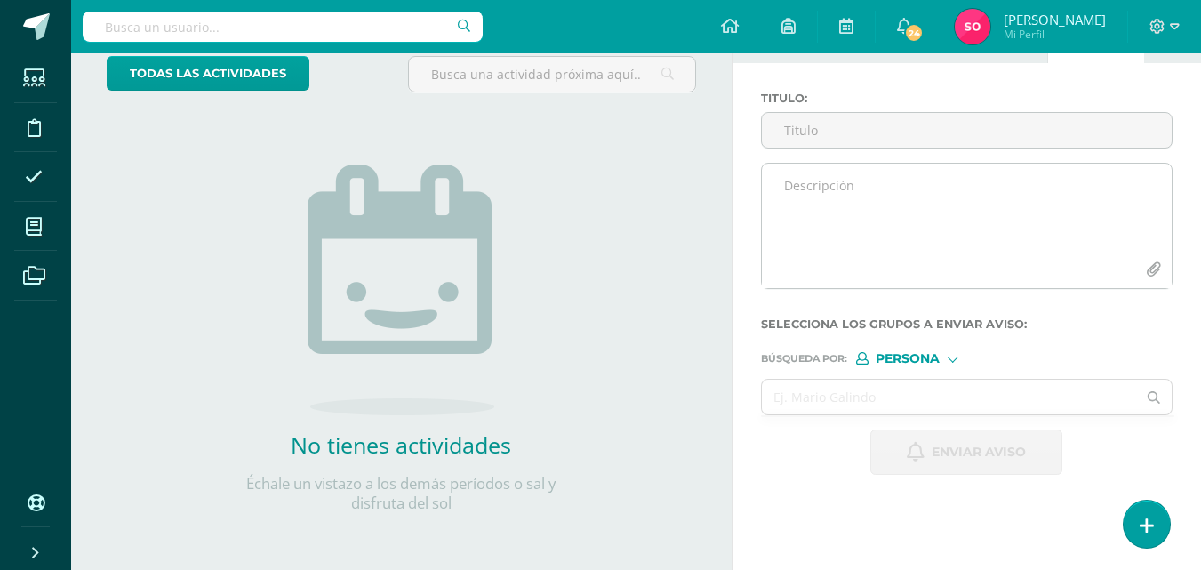
click at [820, 212] on textarea at bounding box center [967, 208] width 410 height 89
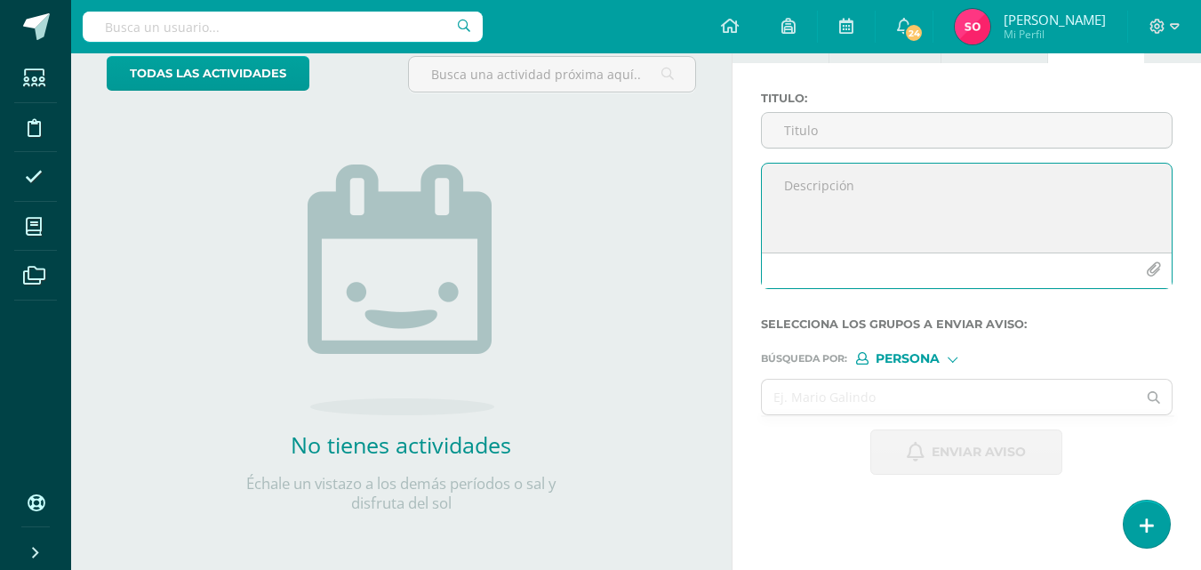
paste textarea "Estimados padres de familia: Les informamos que su hija [PERSON_NAME] actualmen…"
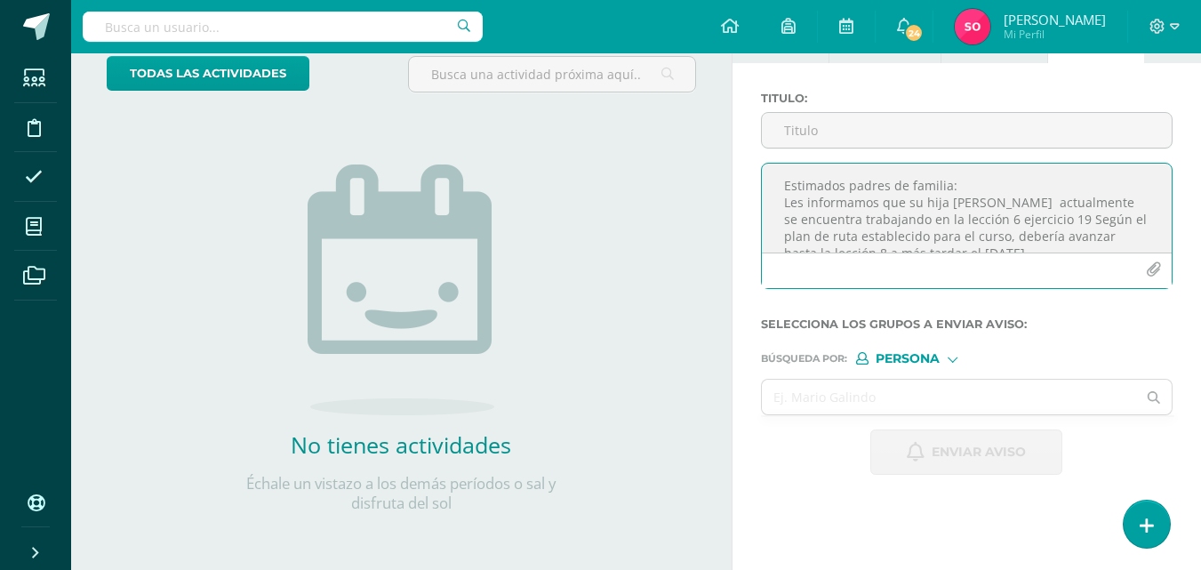
scroll to position [195, 0]
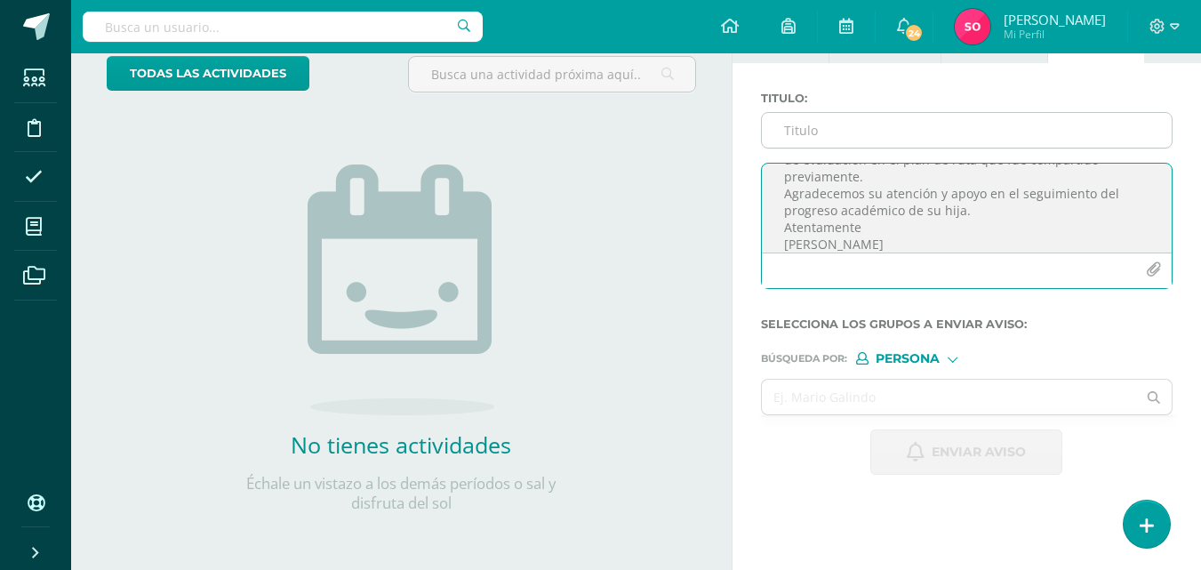
type textarea "Estimados padres de familia: Les informamos que su hija [PERSON_NAME] actualmen…"
click at [822, 126] on input "Titulo :" at bounding box center [967, 130] width 410 height 35
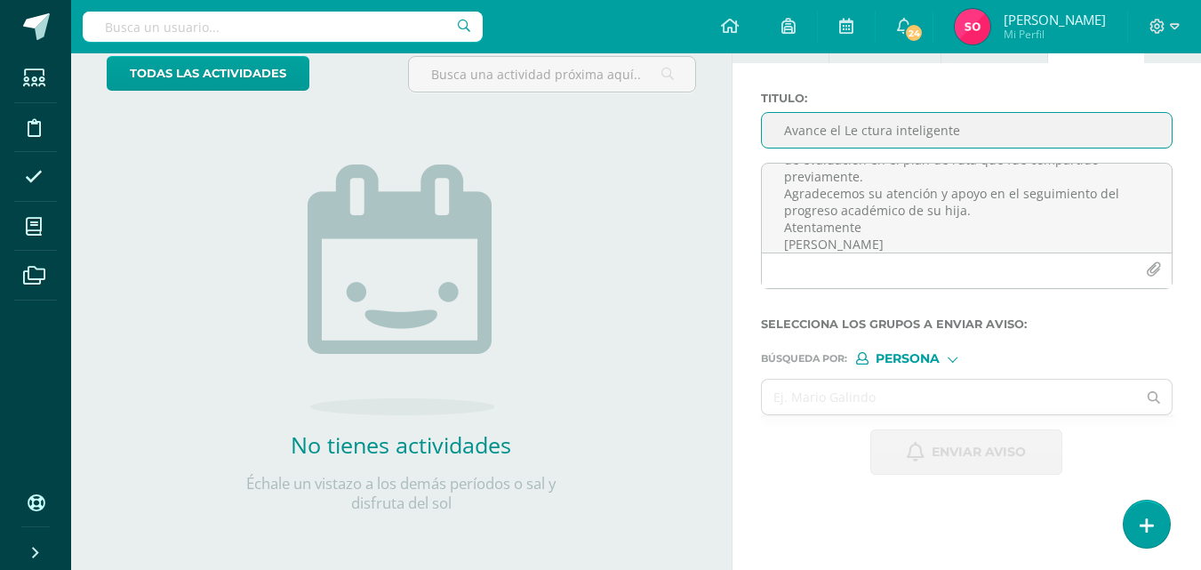
click at [860, 129] on input "Avance el Le ctura inteligente" at bounding box center [967, 130] width 410 height 35
type input "Avance el Lectura inteligente"
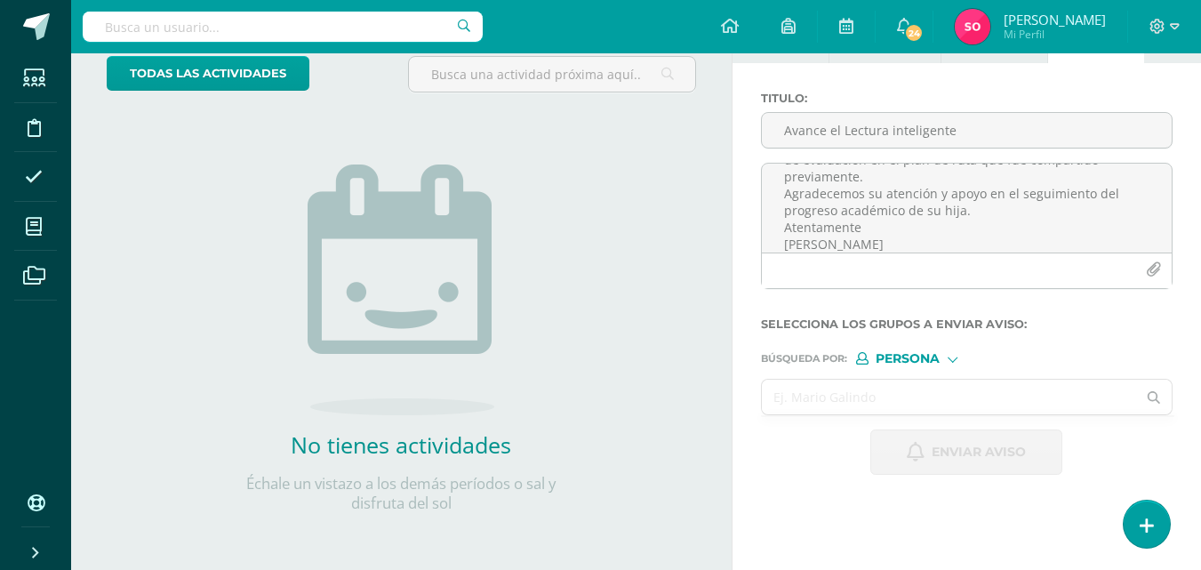
click at [879, 383] on input "text" at bounding box center [949, 396] width 375 height 35
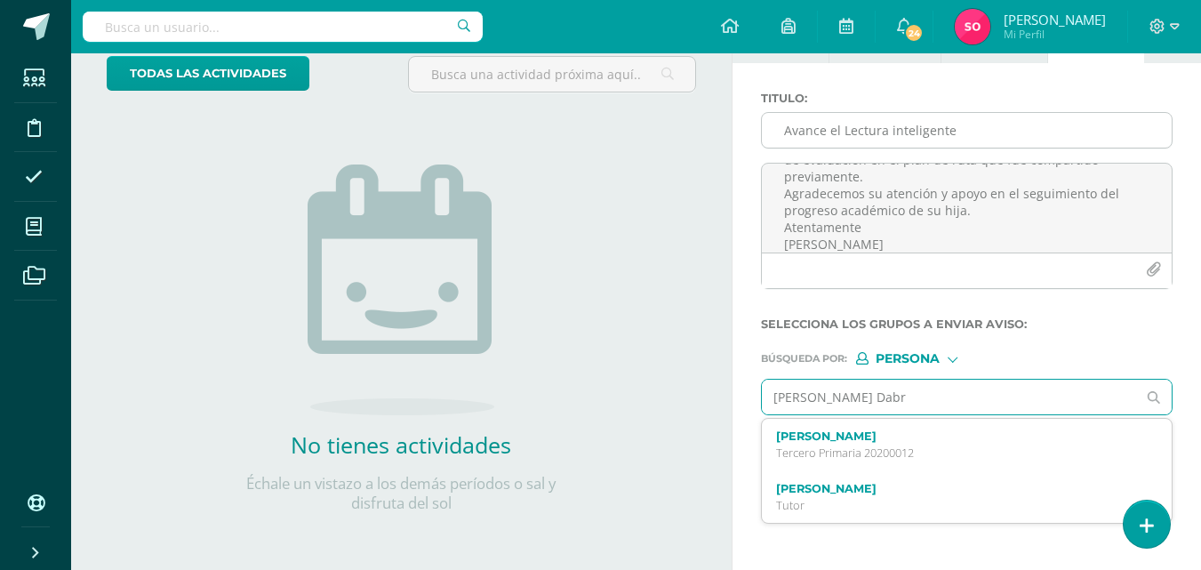
type input "[PERSON_NAME]"
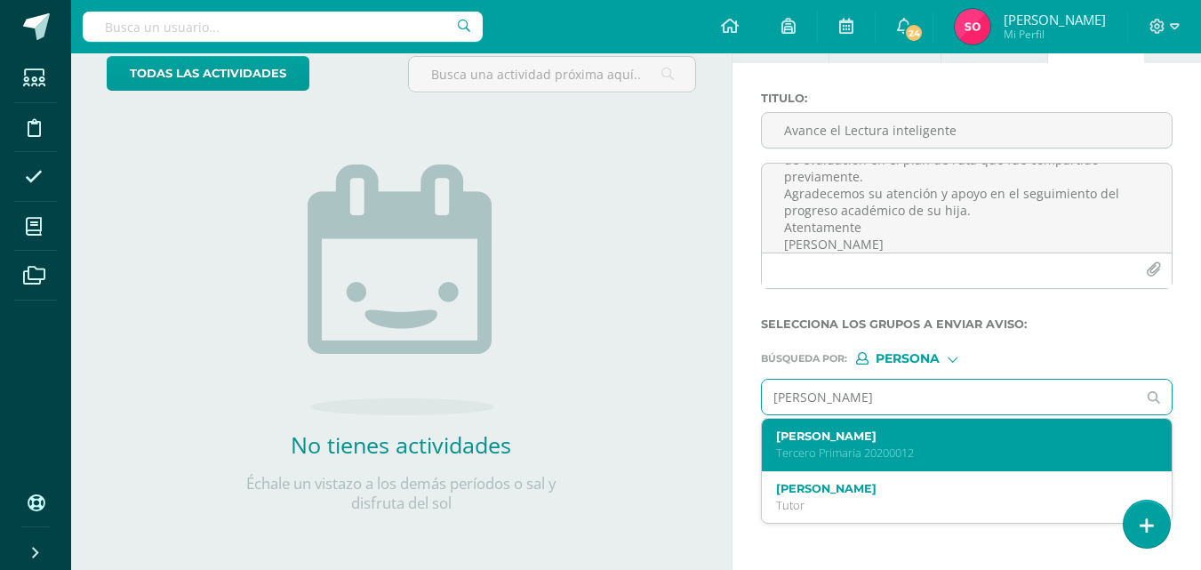
click at [970, 425] on div "[PERSON_NAME] Primaria 20200012" at bounding box center [967, 445] width 410 height 52
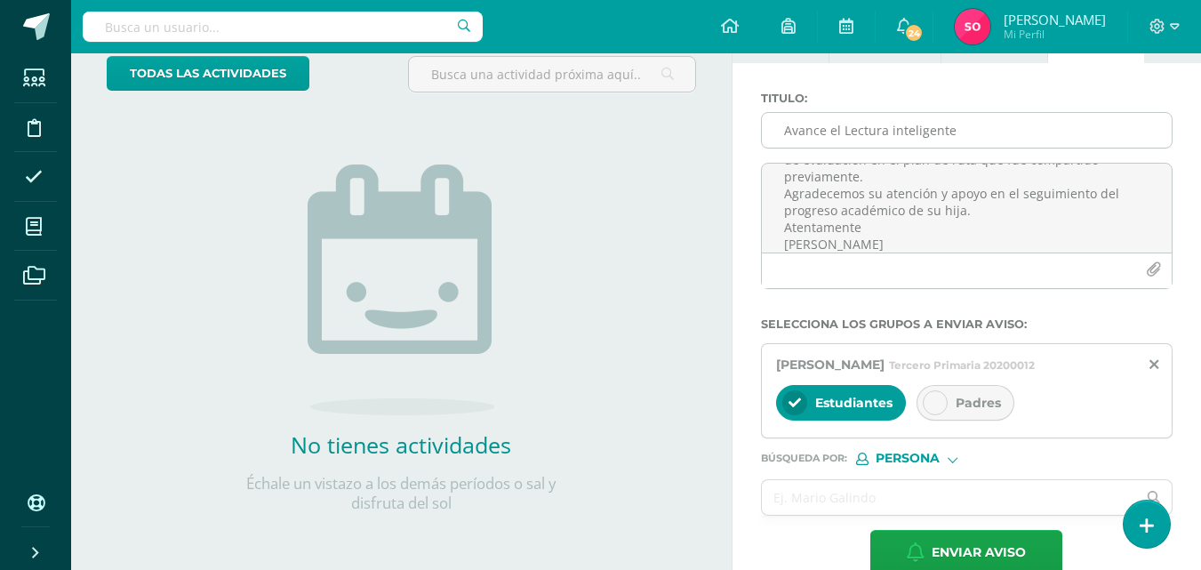
click at [973, 128] on input "Avance el Lectura inteligente" at bounding box center [967, 130] width 410 height 35
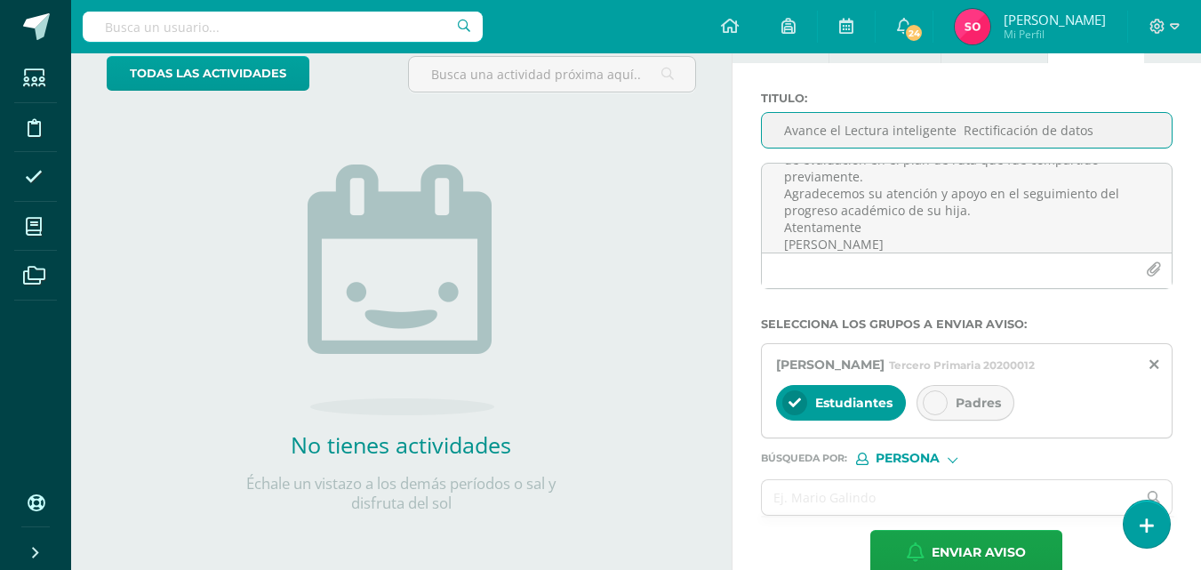
type input "Avance el Lectura inteligente Rectificación de datos"
click at [958, 395] on span "Padres" at bounding box center [977, 403] width 45 height 16
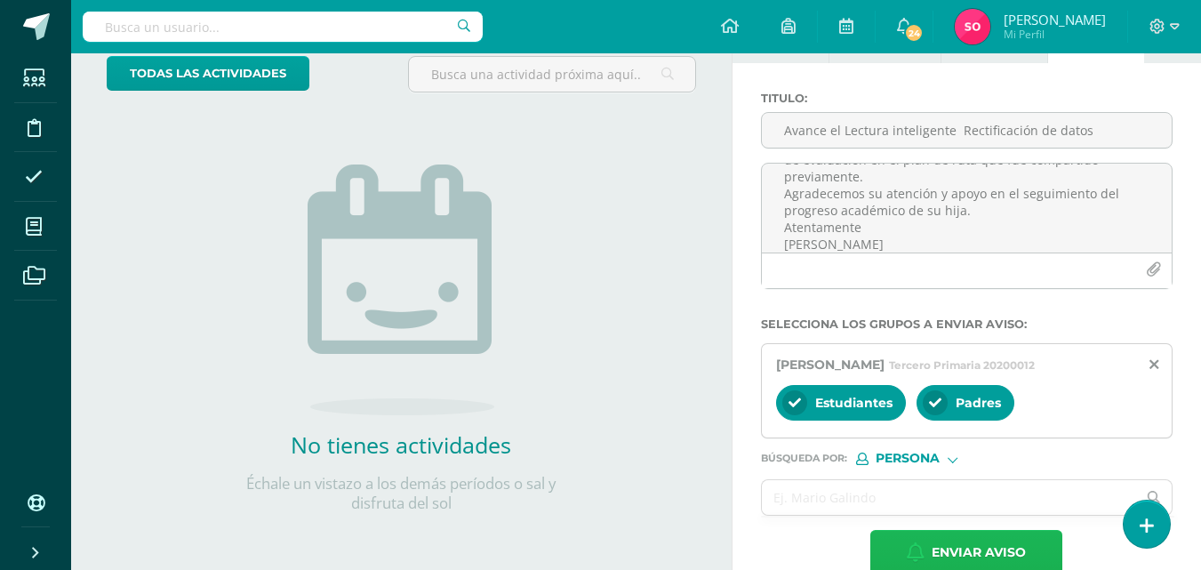
click at [993, 550] on span "Enviar aviso" at bounding box center [978, 553] width 94 height 44
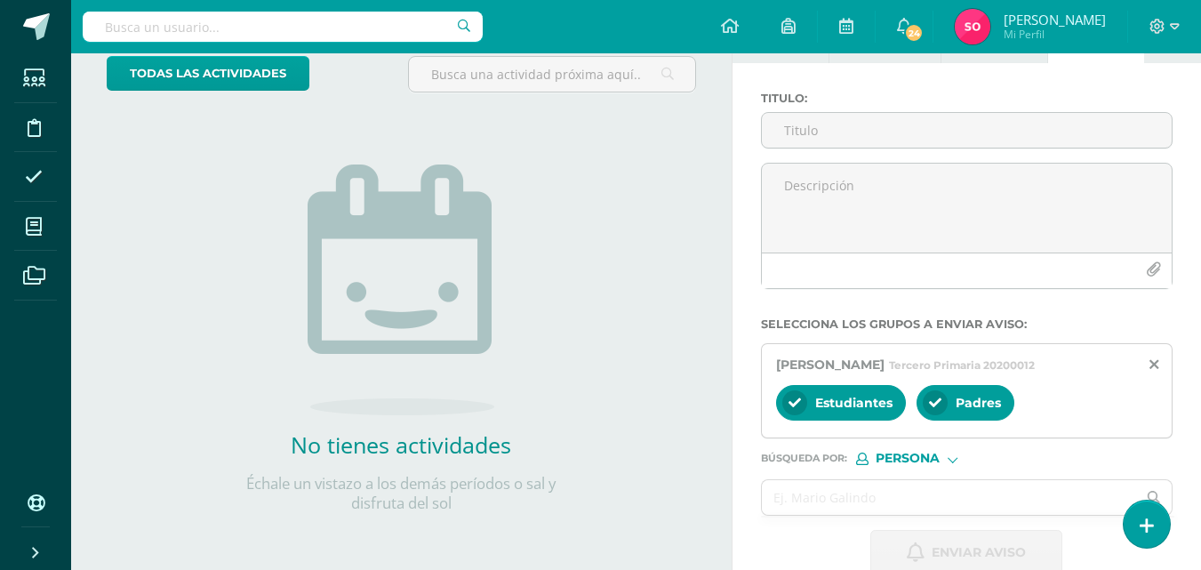
scroll to position [0, 0]
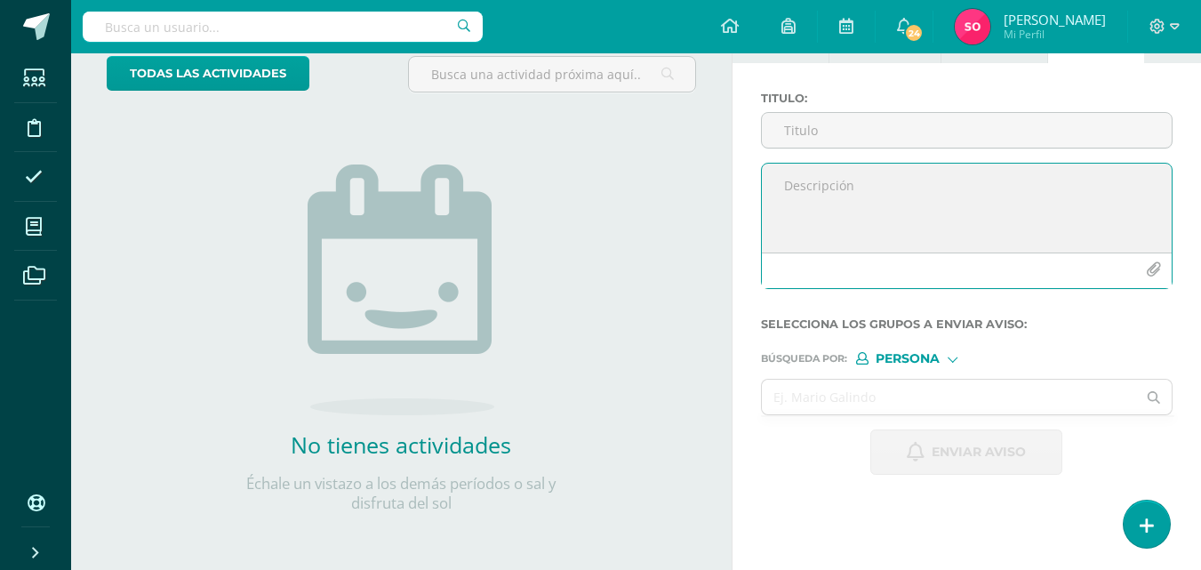
click at [820, 209] on textarea at bounding box center [967, 208] width 410 height 89
paste textarea "Estimados padres de familia: Les informamos que su hijo [PERSON_NAME] actualmen…"
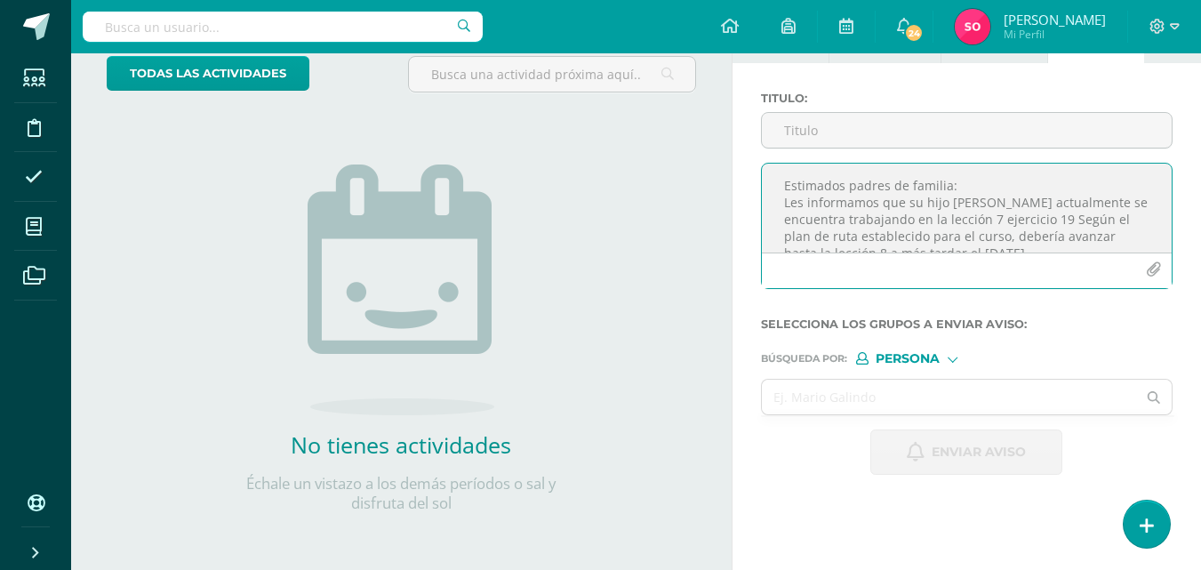
scroll to position [195, 0]
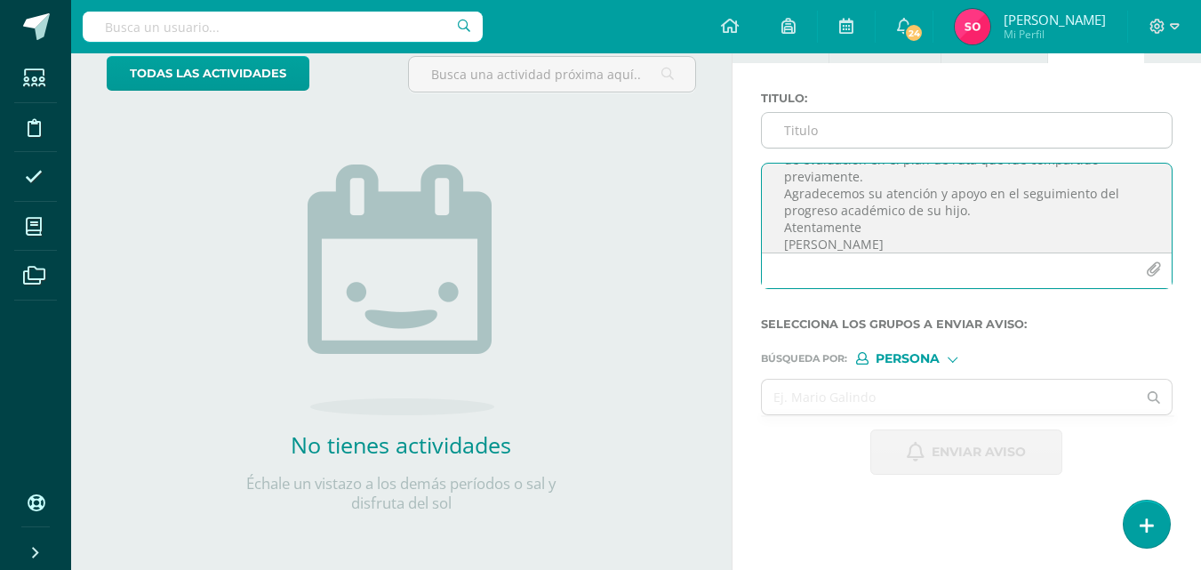
type textarea "Estimados padres de familia: Les informamos que su hijo [PERSON_NAME] actualmen…"
click at [811, 135] on input "Titulo :" at bounding box center [967, 130] width 410 height 35
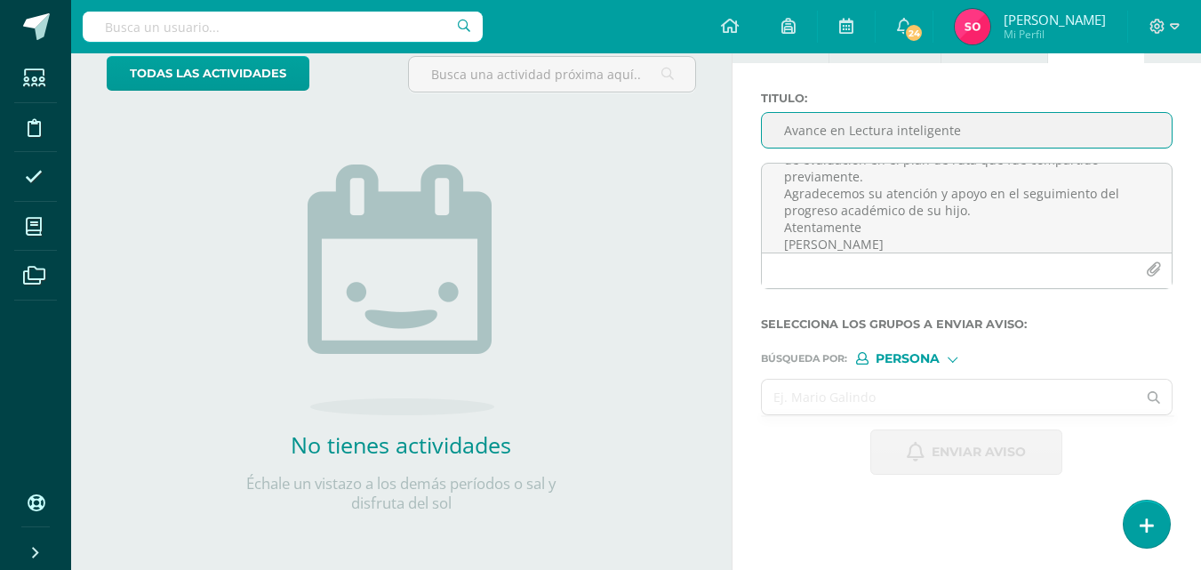
type input "Avance en Lectura inteligente"
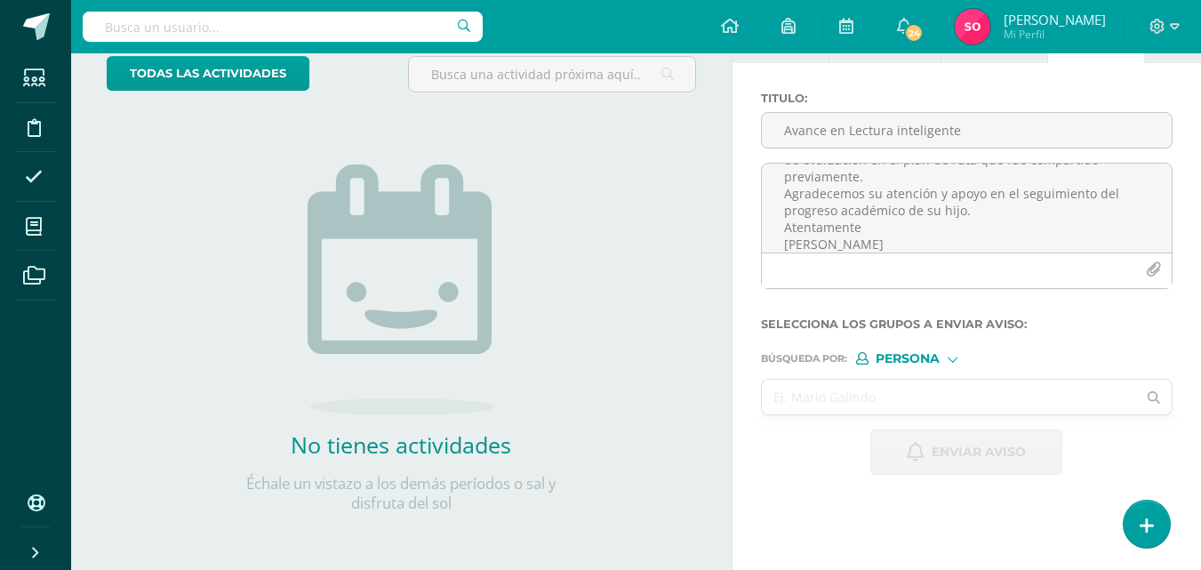
click at [875, 387] on input "text" at bounding box center [949, 396] width 375 height 35
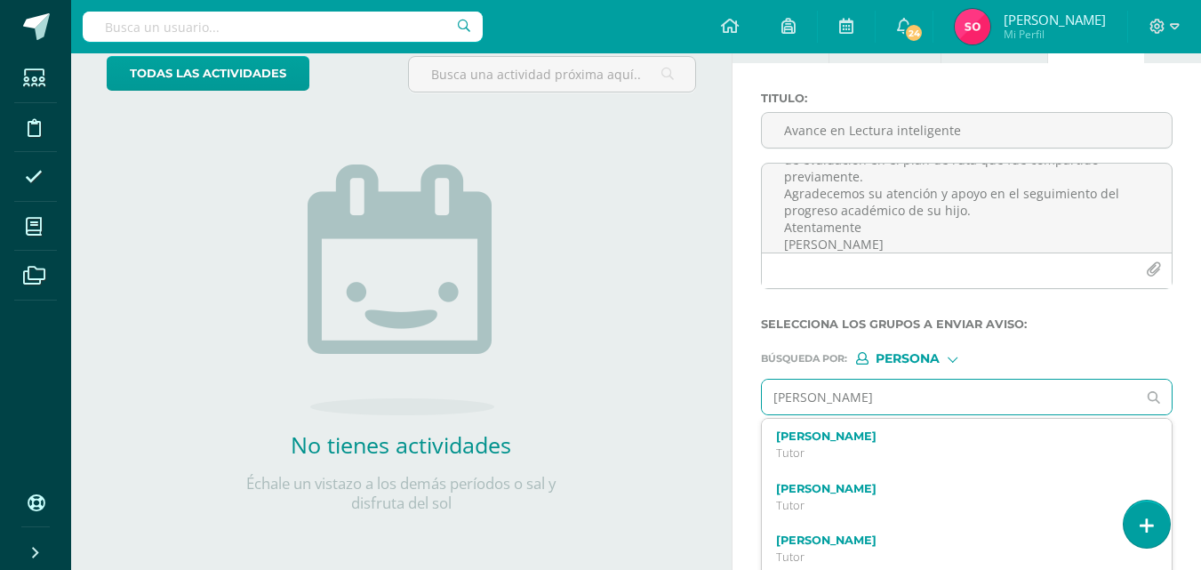
type input "[PERSON_NAME]"
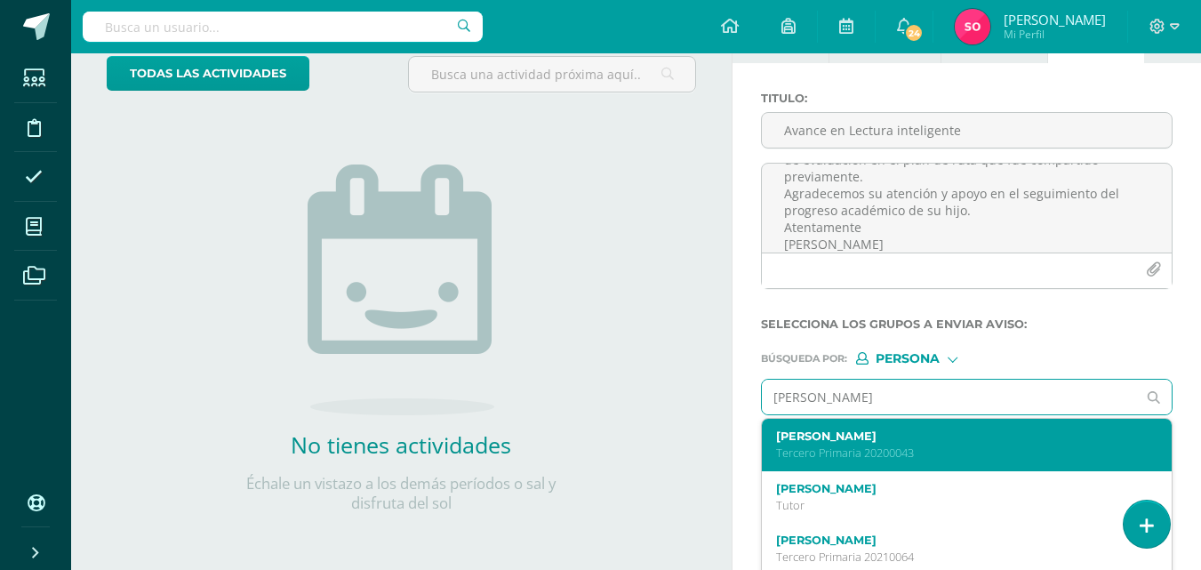
click at [927, 459] on p "Tercero Primaria 20200043" at bounding box center [959, 452] width 366 height 15
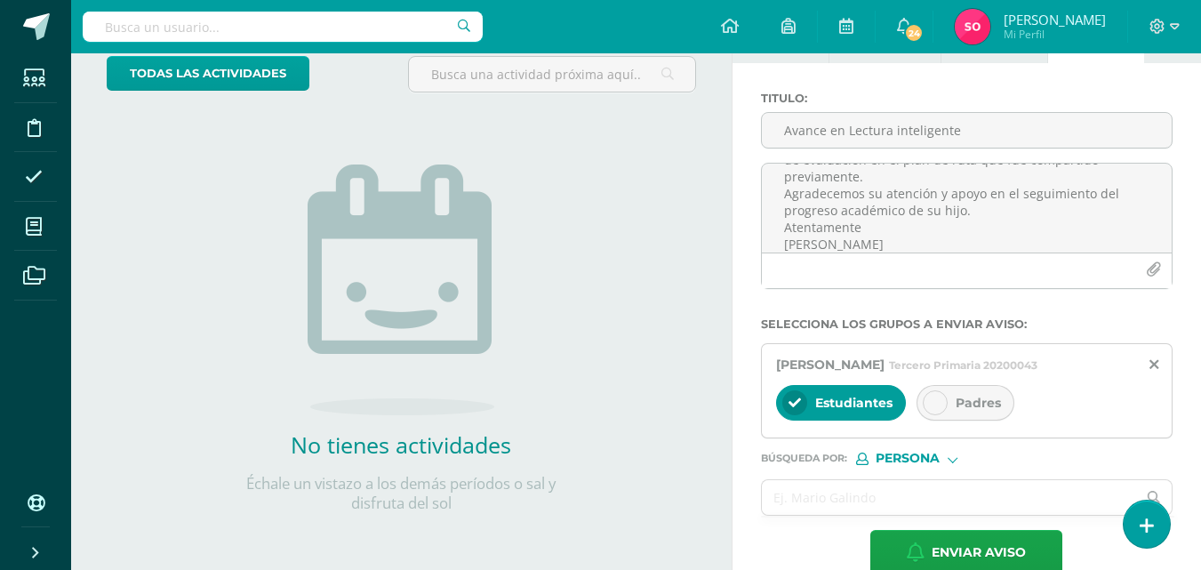
click at [965, 402] on div "Padres" at bounding box center [965, 403] width 98 height 36
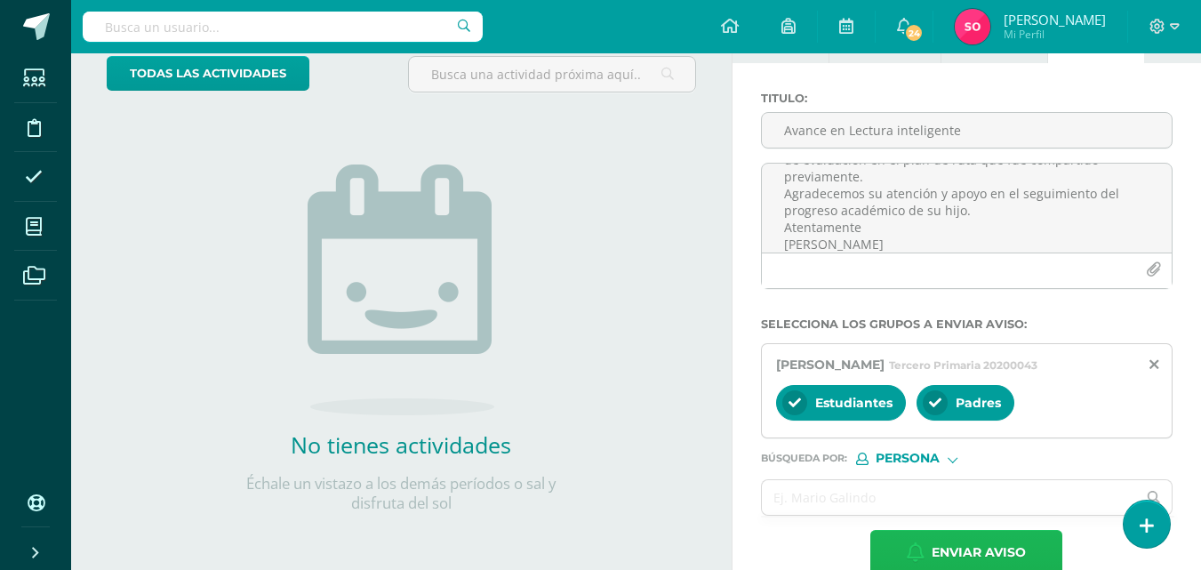
click at [967, 564] on span "Enviar aviso" at bounding box center [978, 553] width 94 height 44
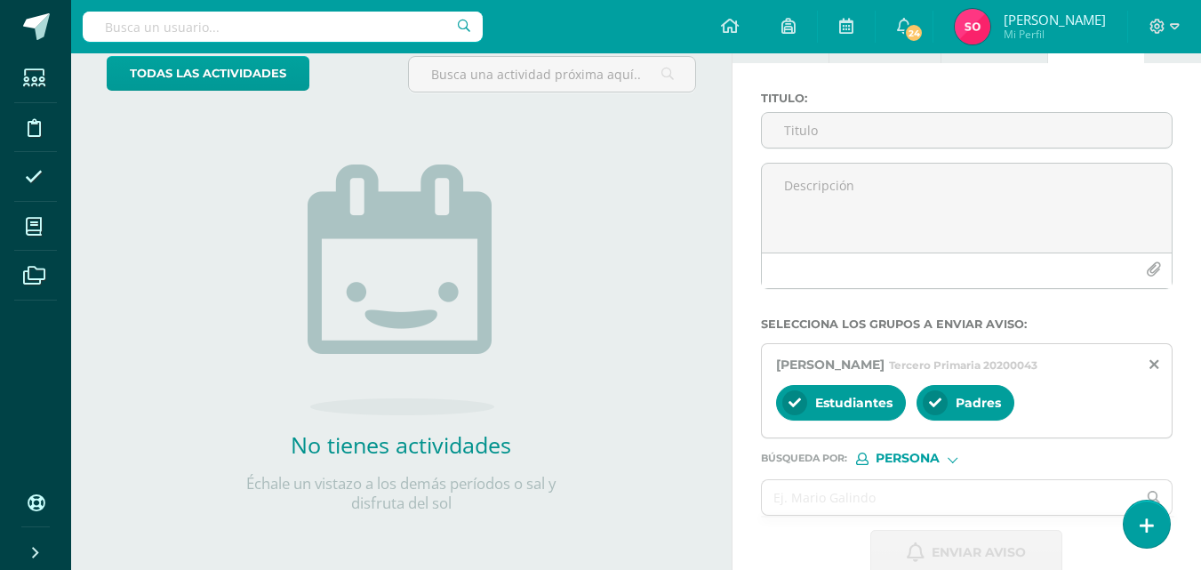
scroll to position [0, 0]
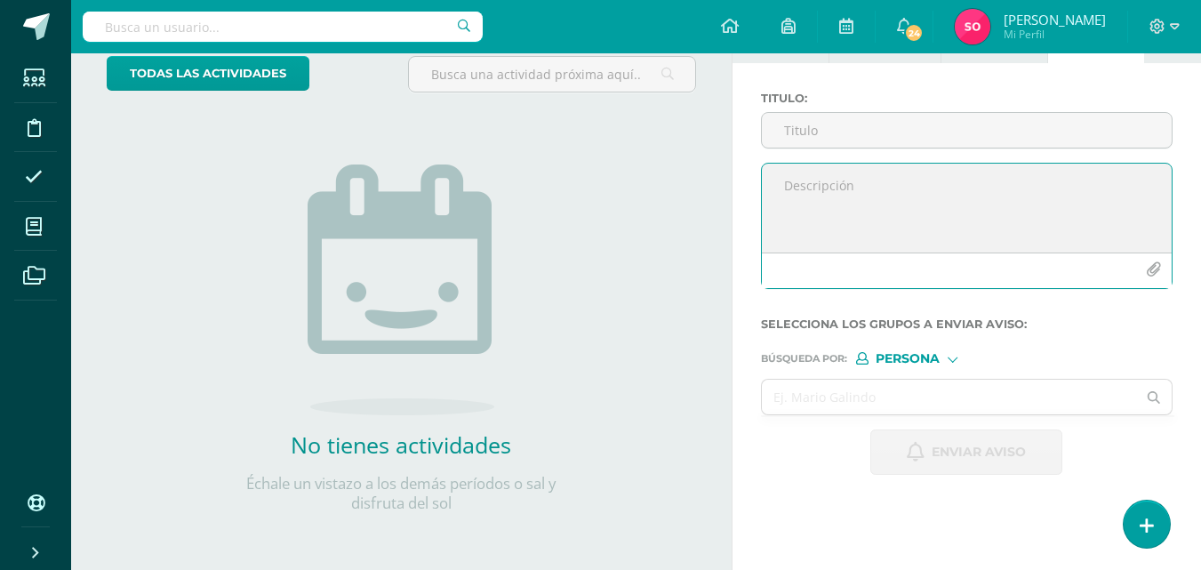
click at [910, 216] on textarea at bounding box center [967, 208] width 410 height 89
paste textarea "Estimados padres de familia: Les informamos que su hijo [PERSON_NAME] actualmen…"
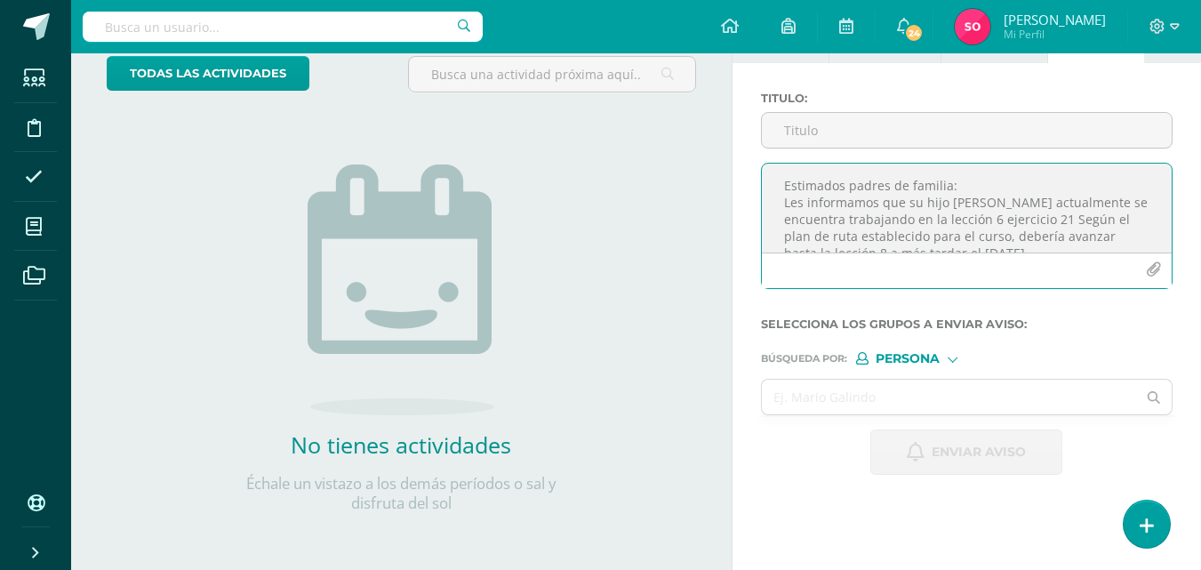
scroll to position [195, 0]
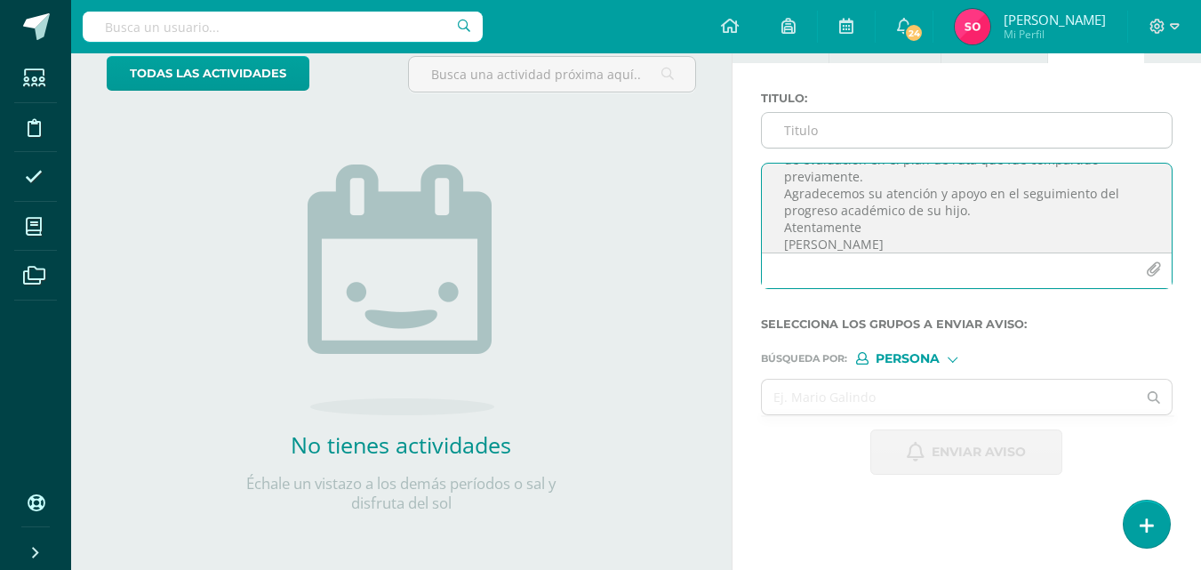
type textarea "Estimados padres de familia: Les informamos que su hijo [PERSON_NAME] actualmen…"
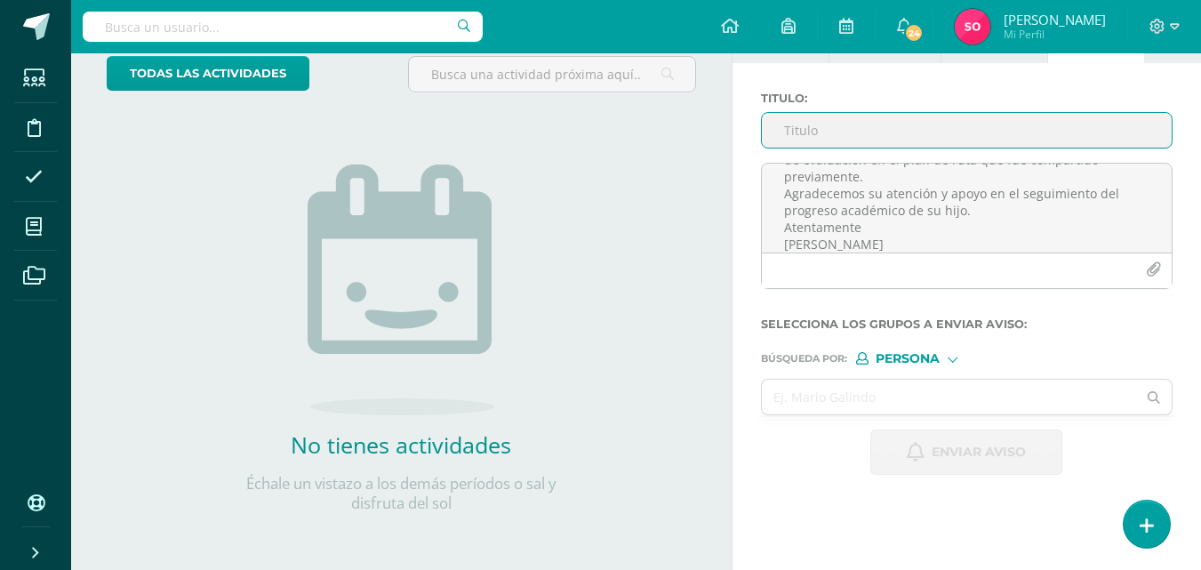
click at [874, 135] on input "Titulo :" at bounding box center [967, 130] width 410 height 35
type input "G"
type input "Avance en Lectura inteligente"
click at [937, 387] on input "text" at bounding box center [949, 396] width 375 height 35
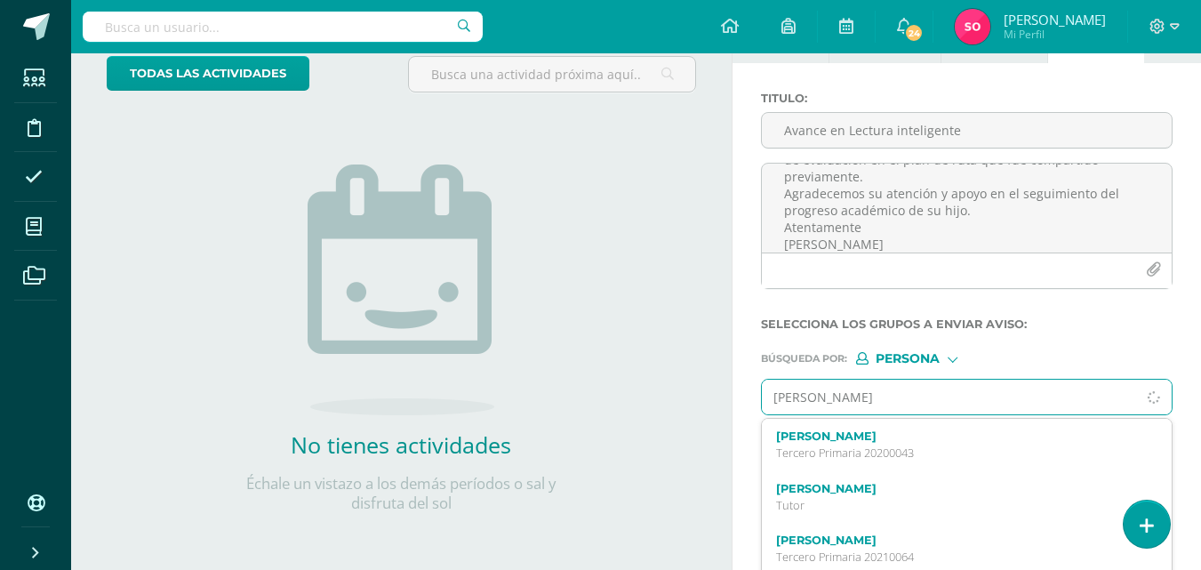
type input "[PERSON_NAME]"
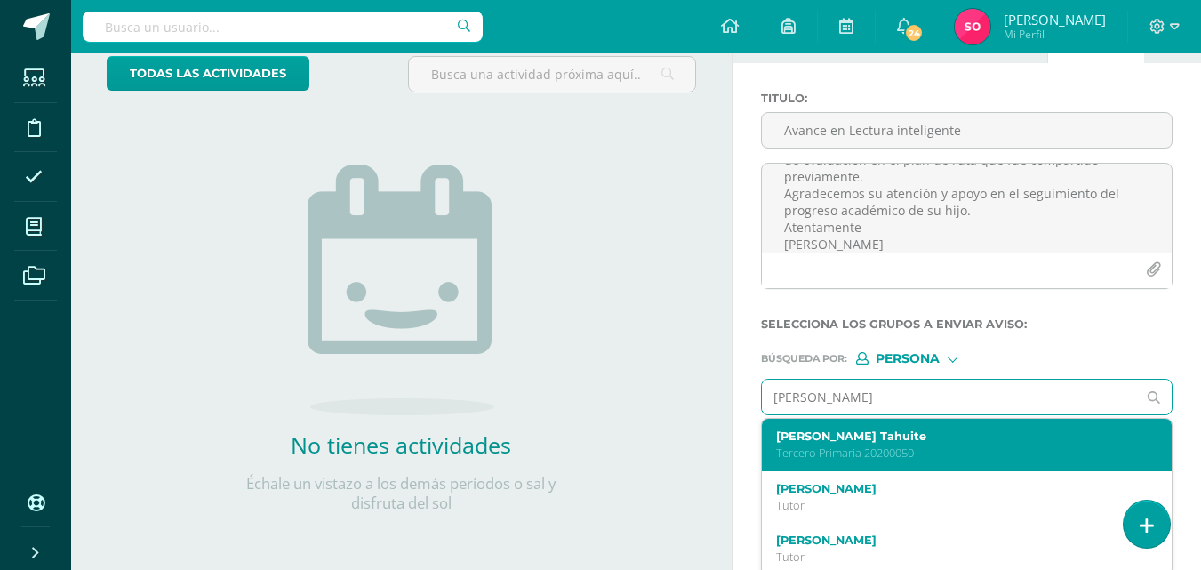
click at [994, 451] on p "Tercero Primaria 20200050" at bounding box center [959, 452] width 366 height 15
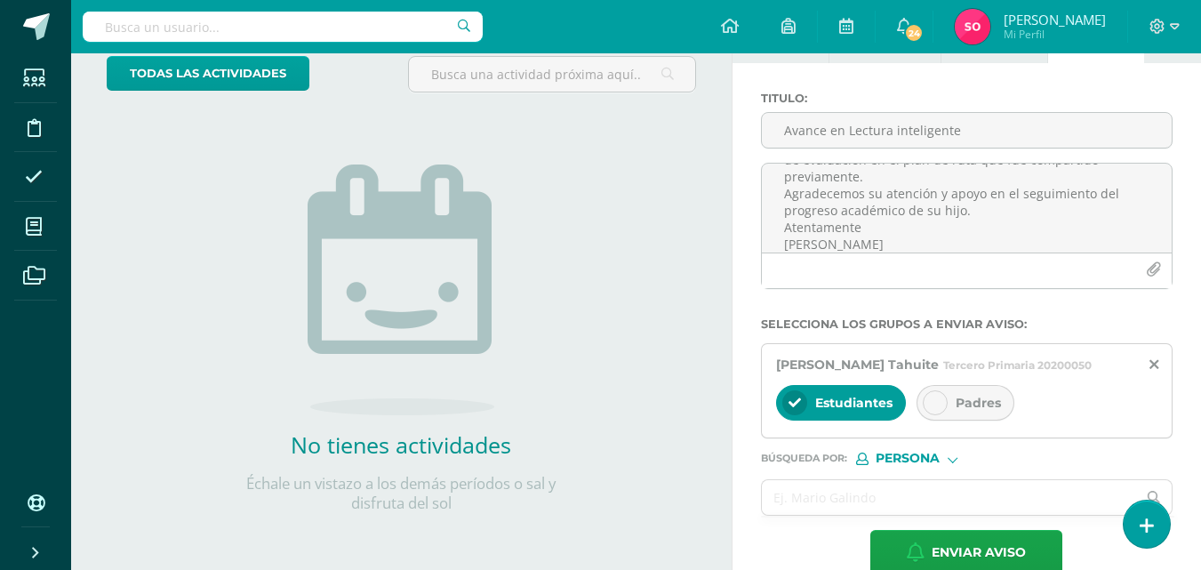
click at [976, 411] on span "Padres" at bounding box center [977, 403] width 45 height 16
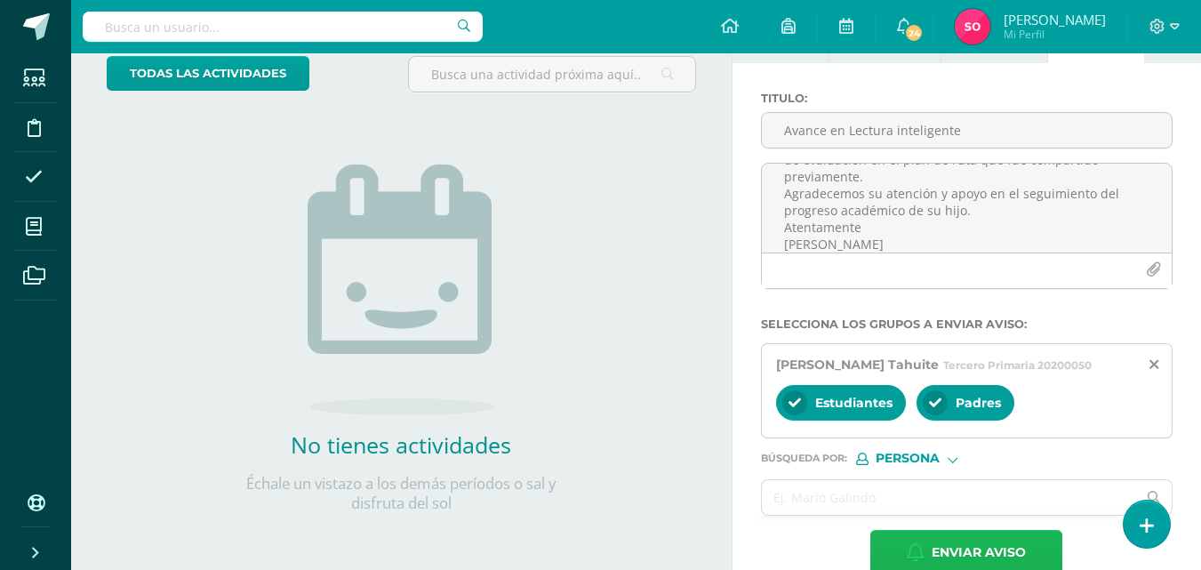
click at [979, 564] on span "Enviar aviso" at bounding box center [978, 553] width 94 height 44
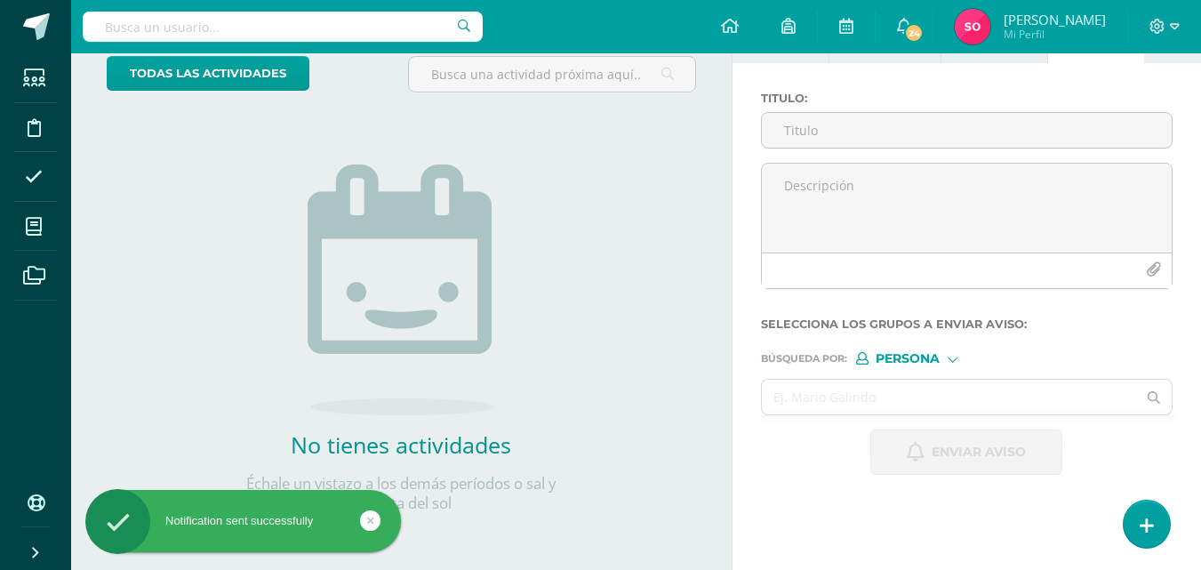
scroll to position [0, 0]
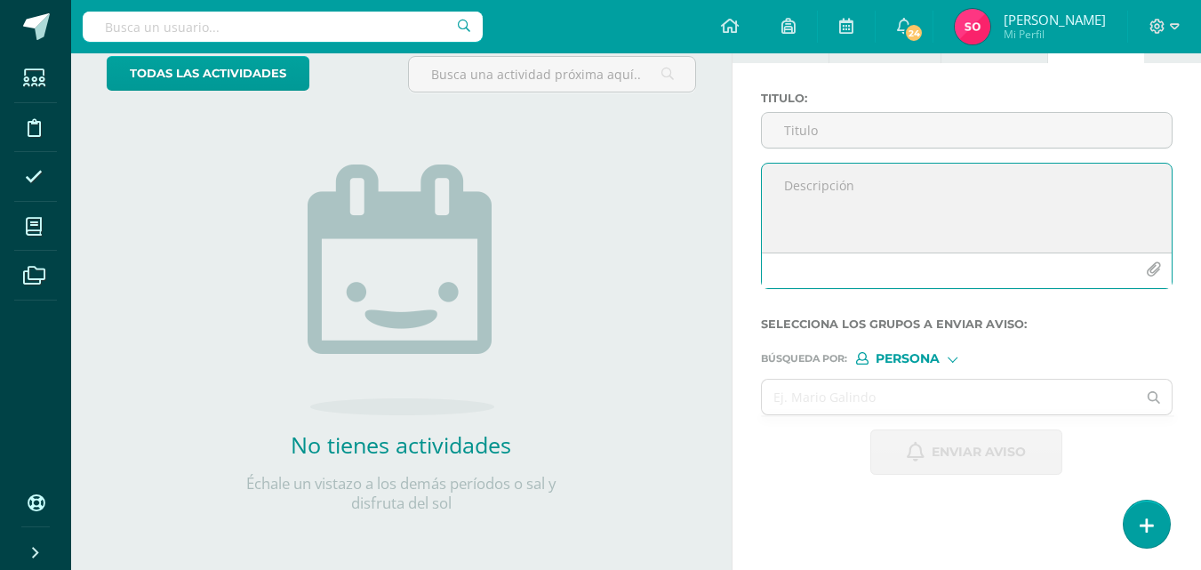
click at [801, 191] on textarea at bounding box center [967, 208] width 410 height 89
paste textarea "Estimados padres de familia: Les informamos que su hijo [PERSON_NAME] actualmen…"
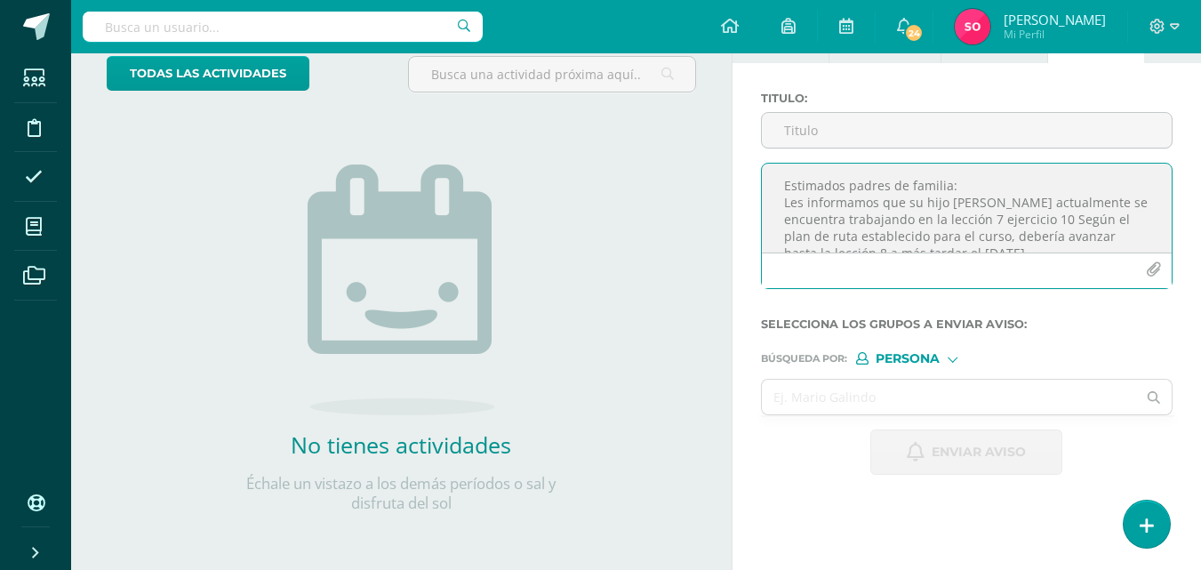
scroll to position [195, 0]
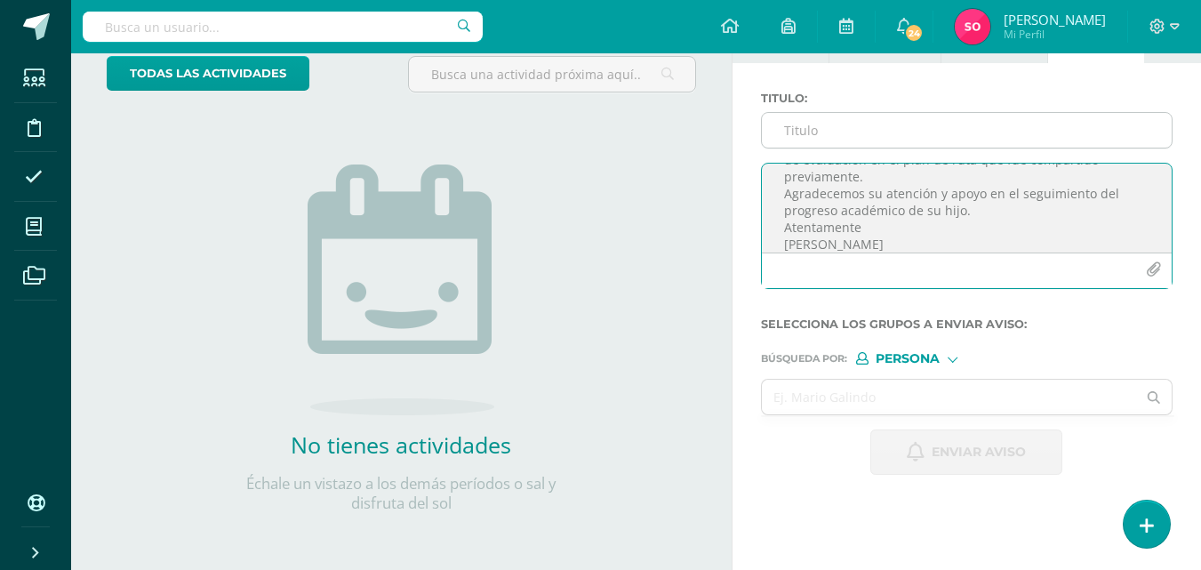
type textarea "Estimados padres de familia: Les informamos que su hijo [PERSON_NAME] actualmen…"
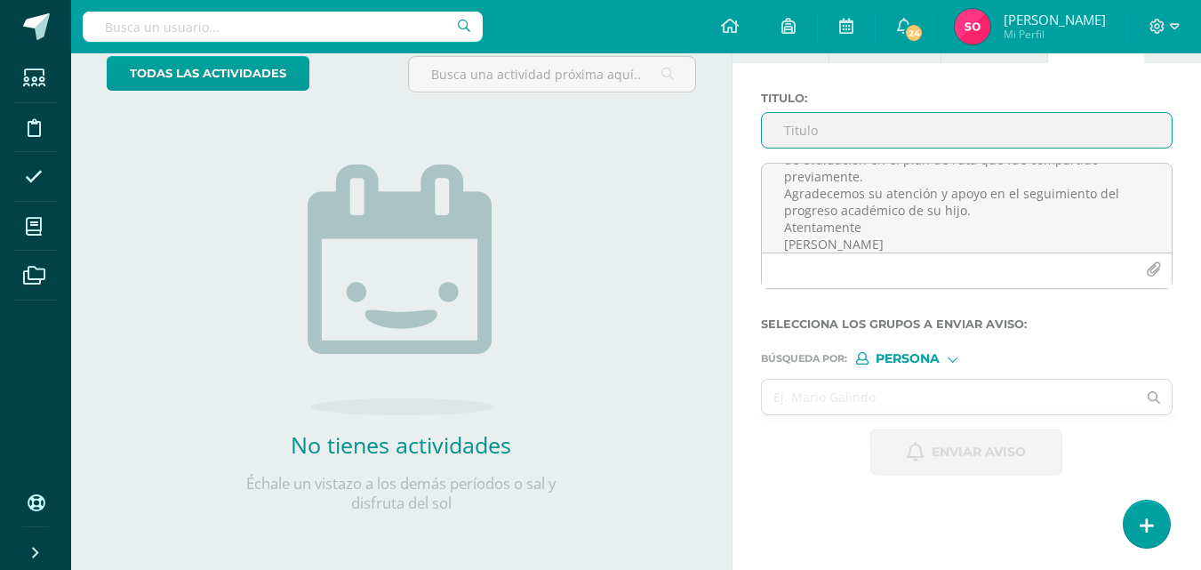
click at [792, 129] on input "Titulo :" at bounding box center [967, 130] width 410 height 35
type input "Avance en lectura inteligente"
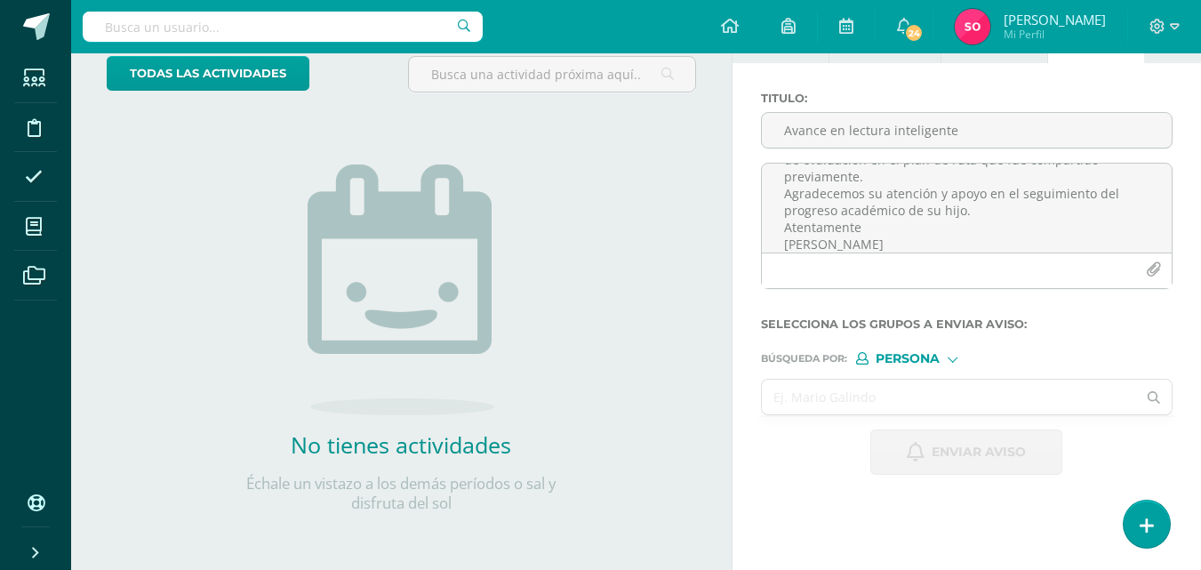
click at [899, 399] on input "text" at bounding box center [949, 396] width 375 height 35
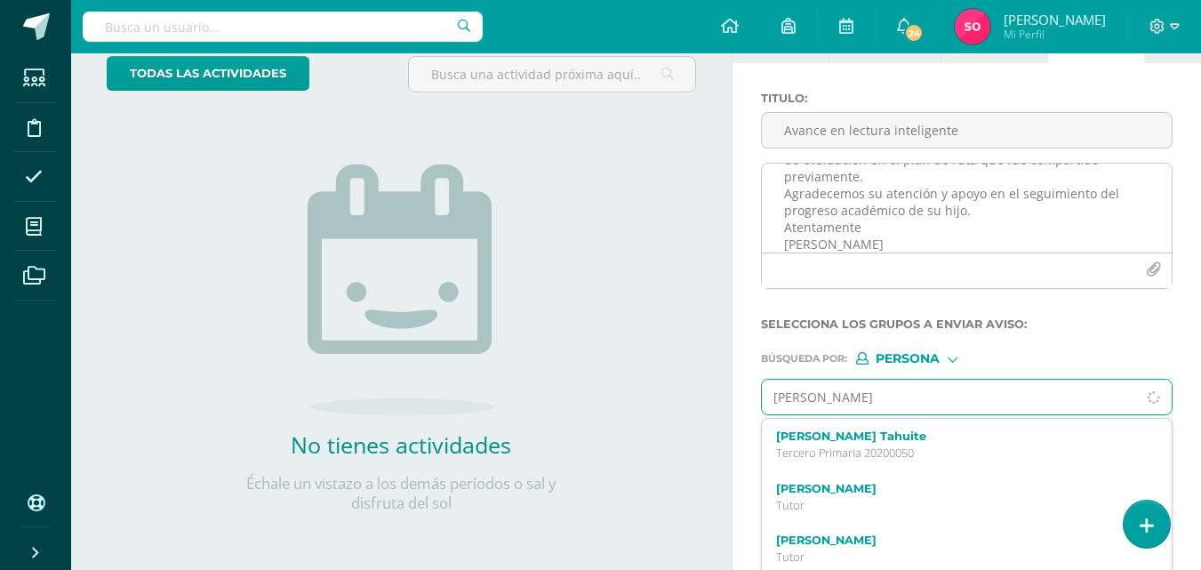
type input "[PERSON_NAME]"
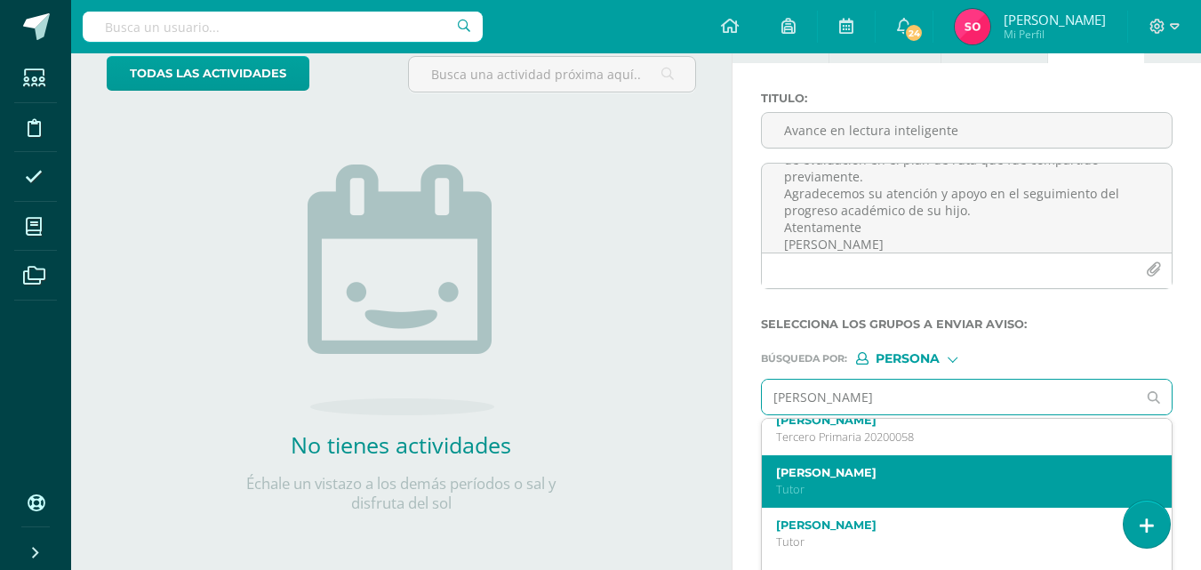
scroll to position [89, 0]
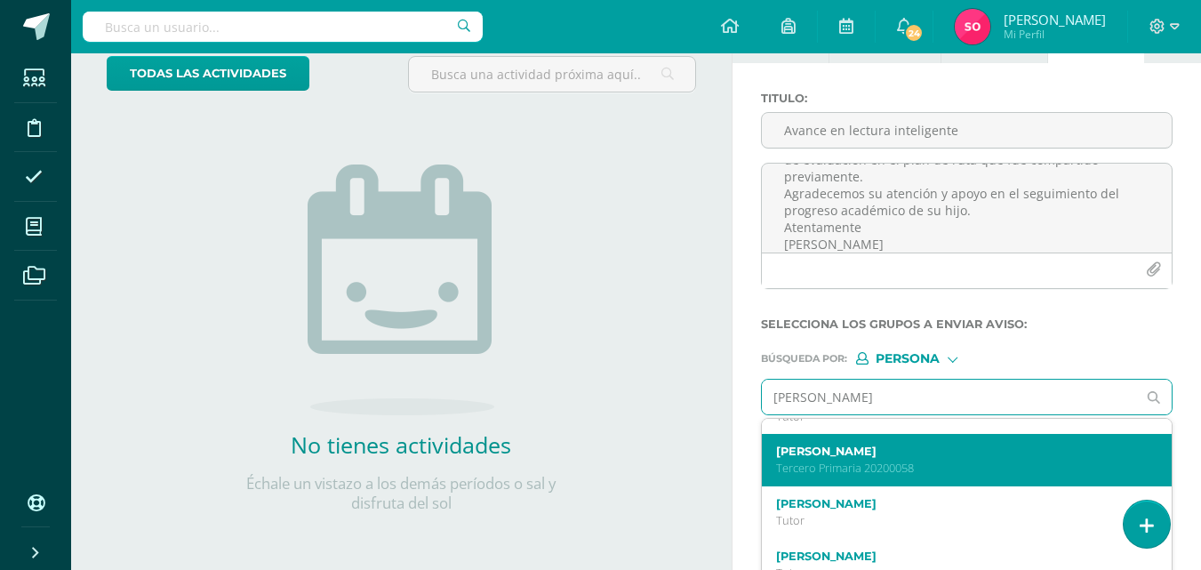
click at [853, 475] on p "Tercero Primaria 20200058" at bounding box center [959, 467] width 366 height 15
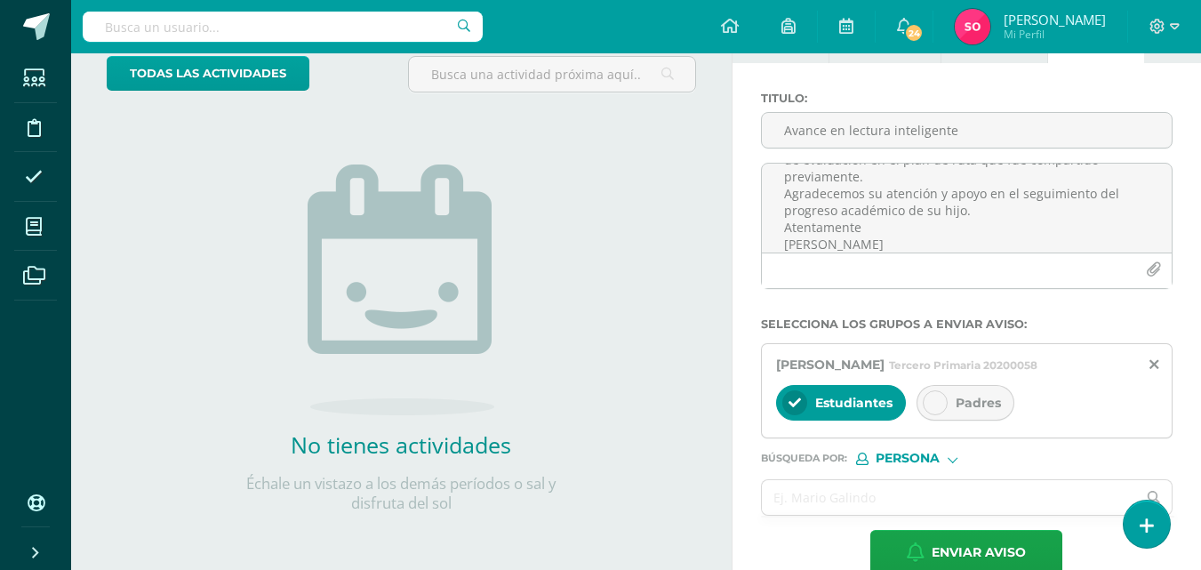
scroll to position [0, 0]
click at [962, 395] on span "Padres" at bounding box center [977, 403] width 45 height 16
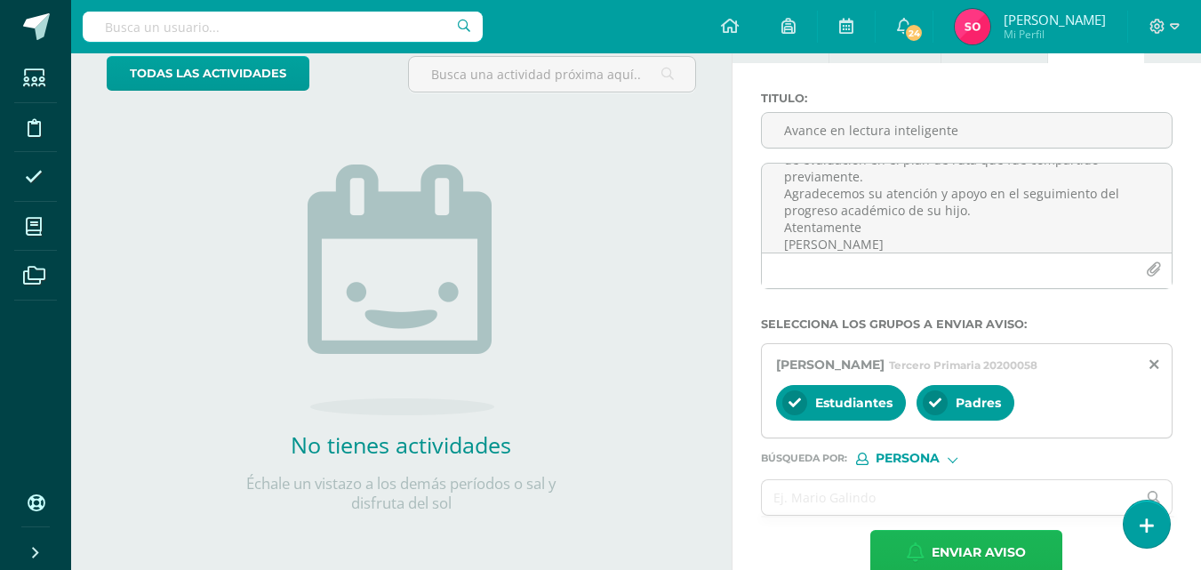
click at [955, 547] on span "Enviar aviso" at bounding box center [978, 553] width 94 height 44
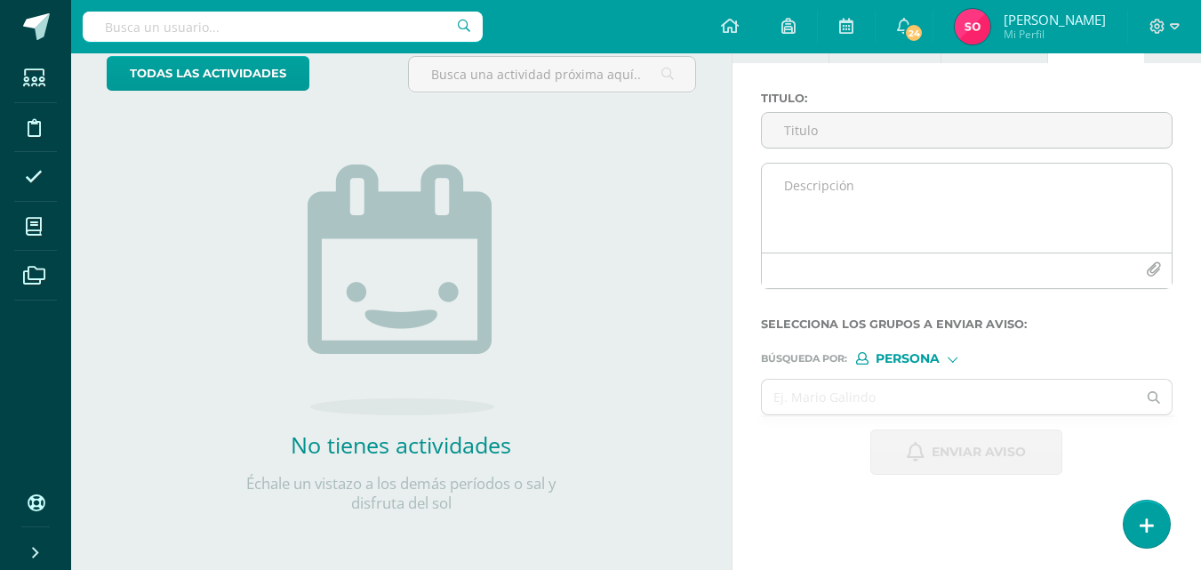
click at [861, 194] on textarea at bounding box center [967, 208] width 410 height 89
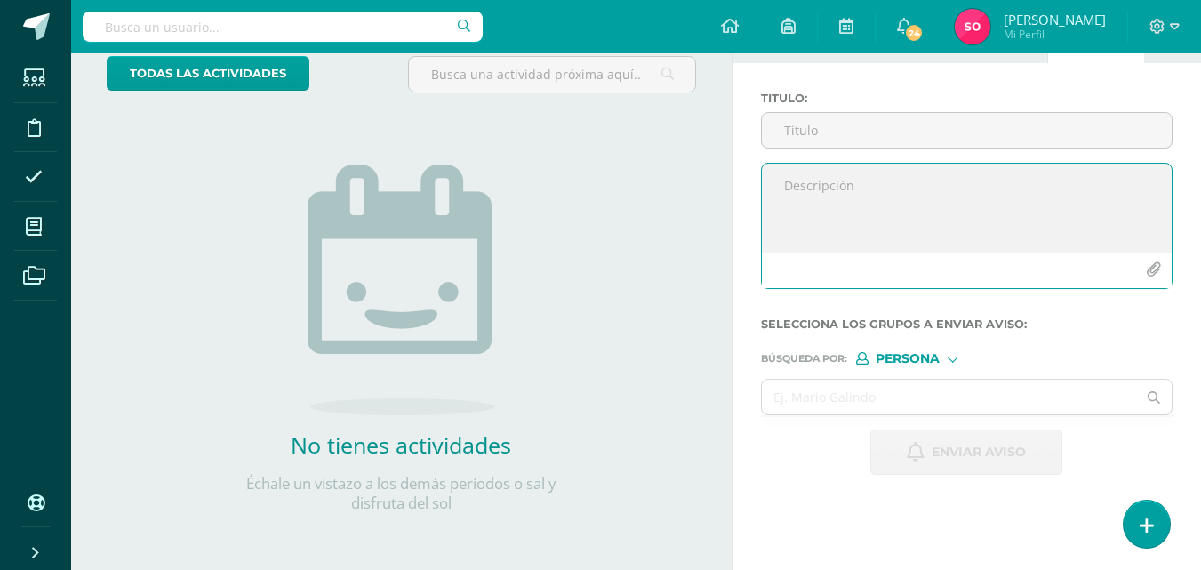
paste textarea "Estimados padres de familia: Les informamos que su hijo [PERSON_NAME] actualmen…"
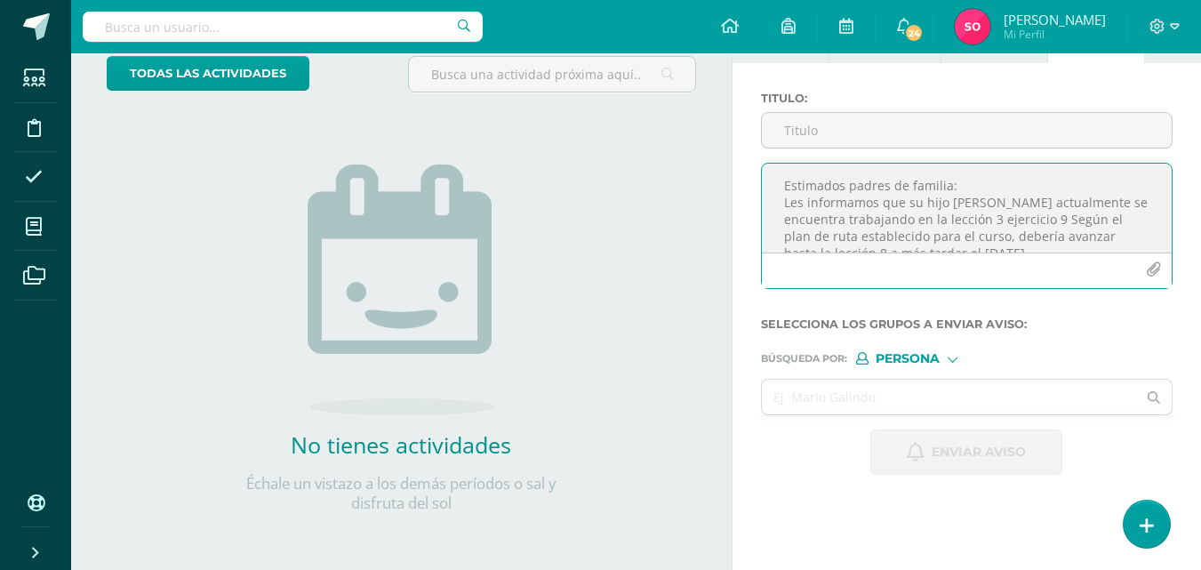
scroll to position [195, 0]
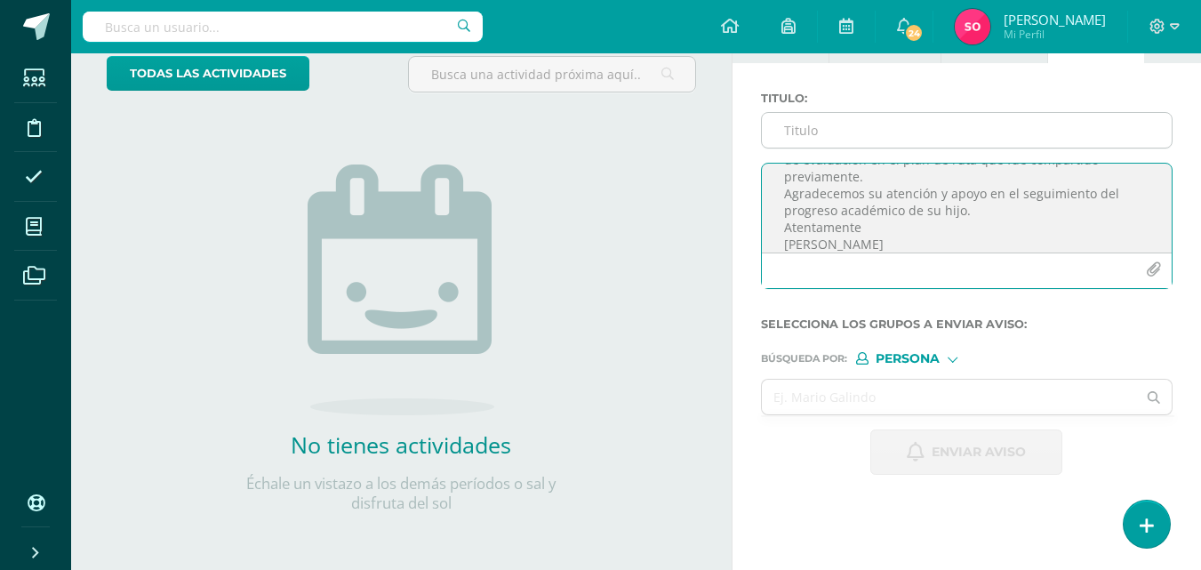
type textarea "Estimados padres de familia: Les informamos que su hijo [PERSON_NAME] actualmen…"
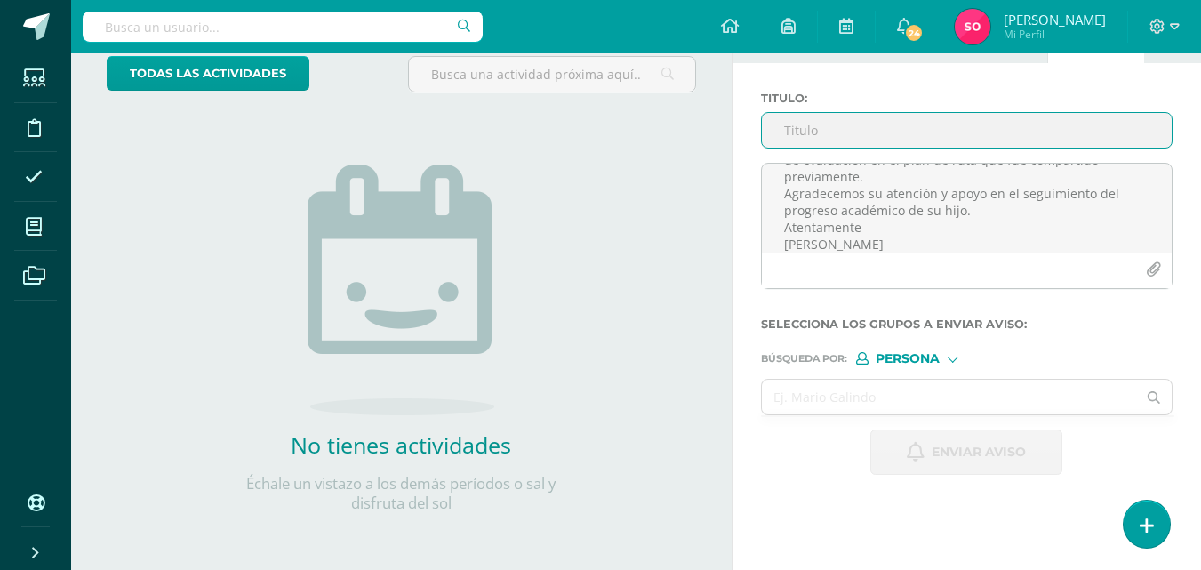
click at [859, 124] on input "Titulo :" at bounding box center [967, 130] width 410 height 35
type input "L"
type input "Avance en Lectura inteligente"
click at [930, 390] on input "text" at bounding box center [949, 396] width 375 height 35
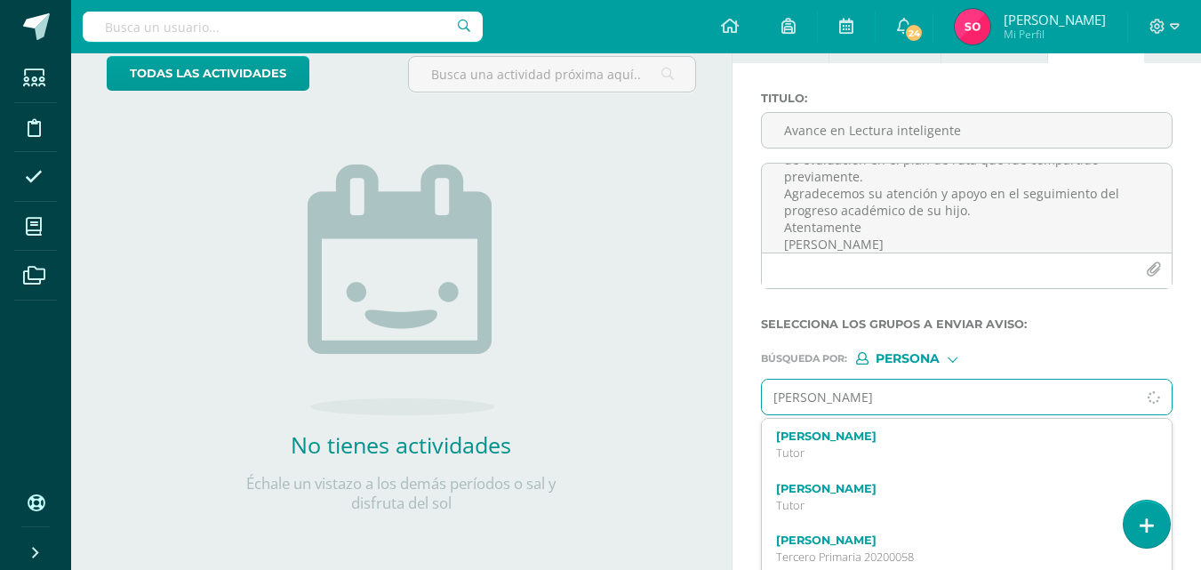
type input "[PERSON_NAME]"
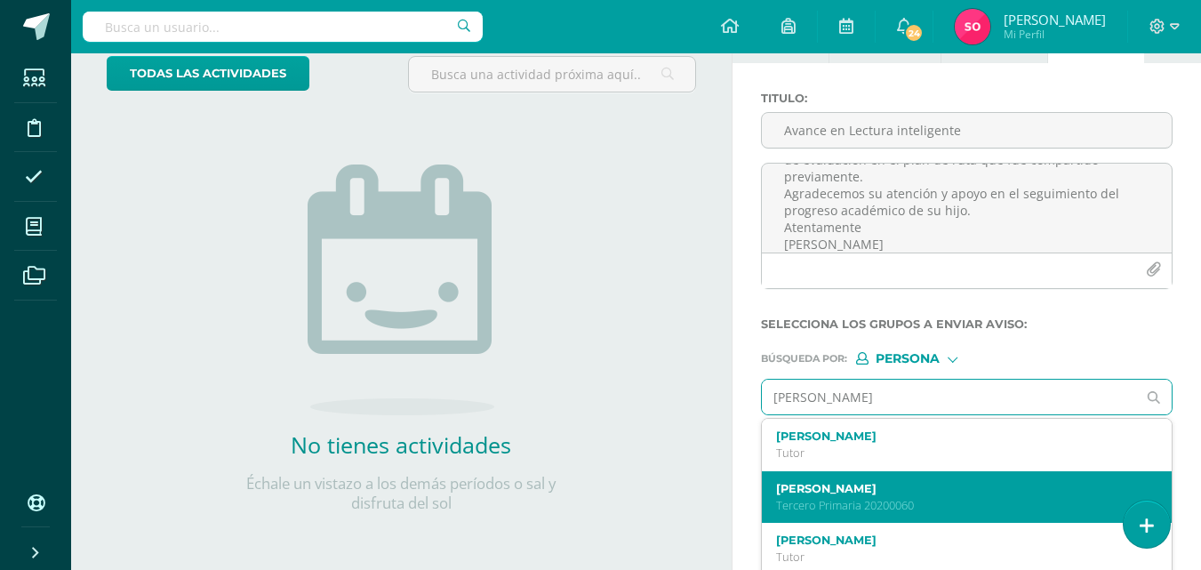
click at [939, 483] on label "[PERSON_NAME]" at bounding box center [959, 488] width 366 height 13
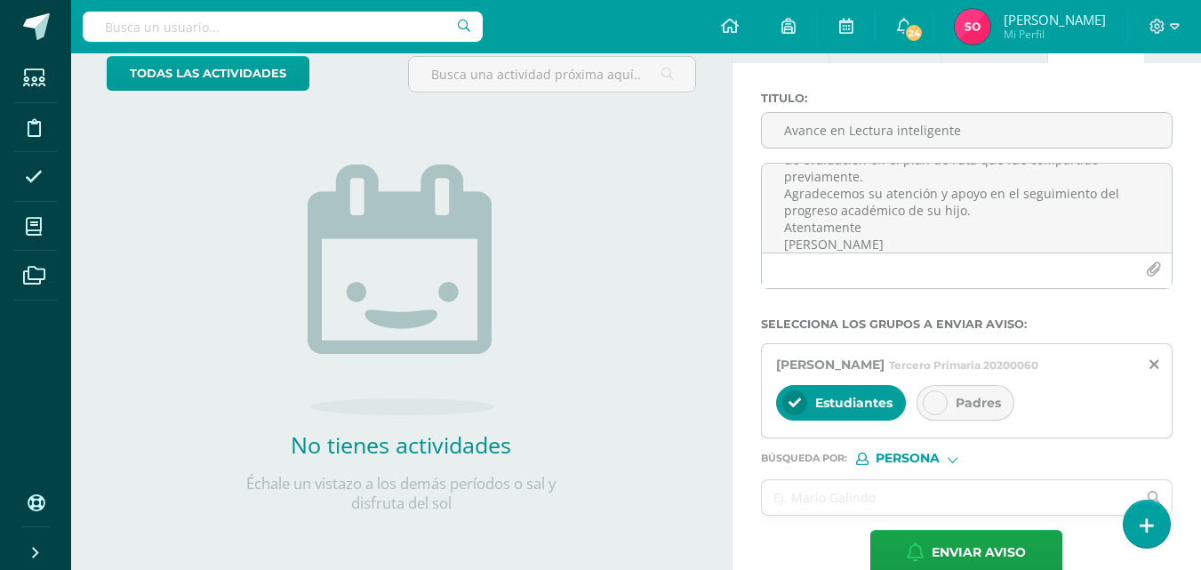
click at [939, 398] on icon at bounding box center [935, 402] width 12 height 12
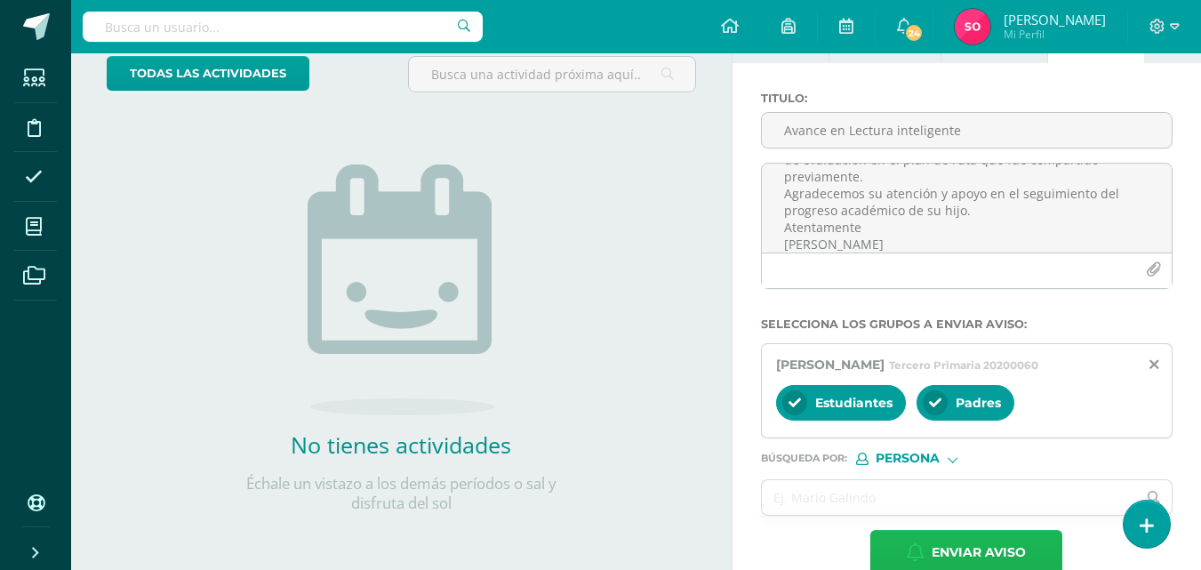
click at [958, 559] on span "Enviar aviso" at bounding box center [978, 553] width 94 height 44
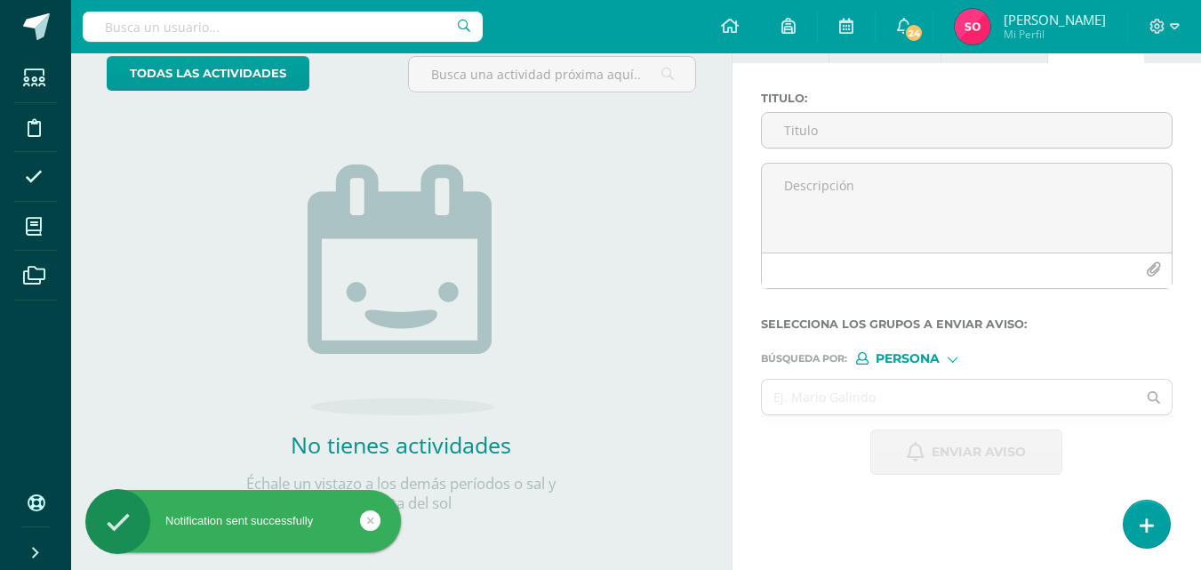
scroll to position [0, 0]
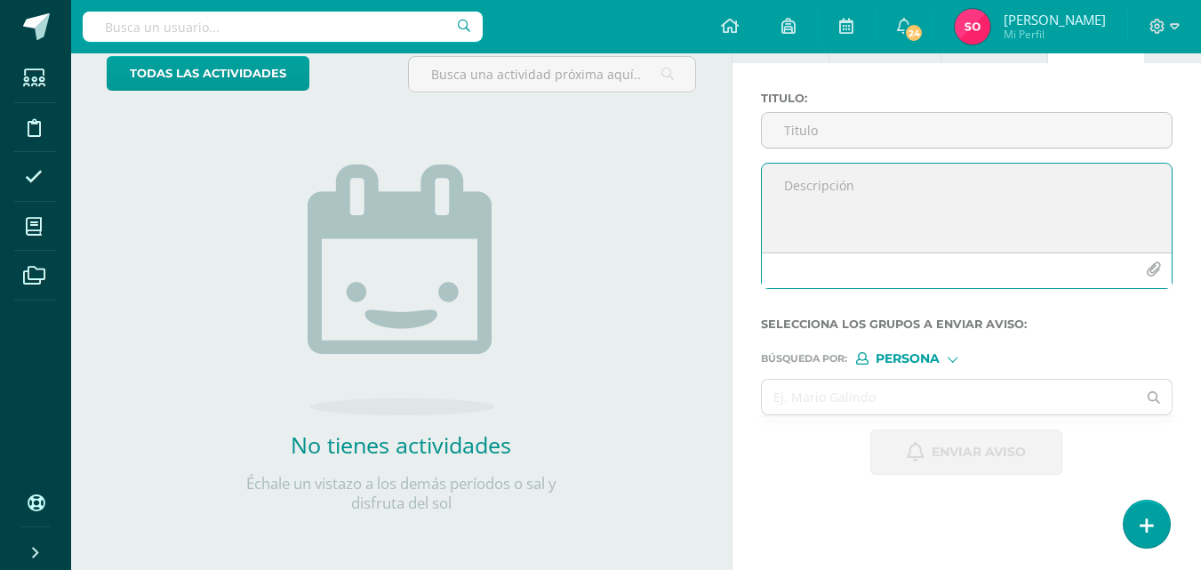
click at [826, 196] on textarea at bounding box center [967, 208] width 410 height 89
paste textarea "Estimados padres de familia: Les informamos que su hija [PERSON_NAME] actualmen…"
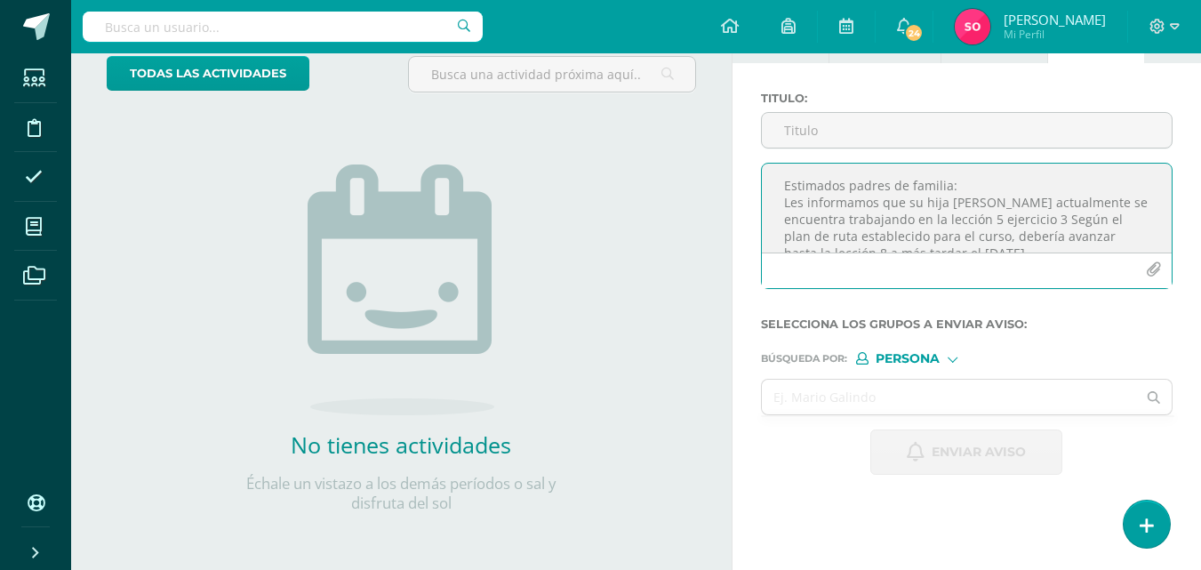
scroll to position [195, 0]
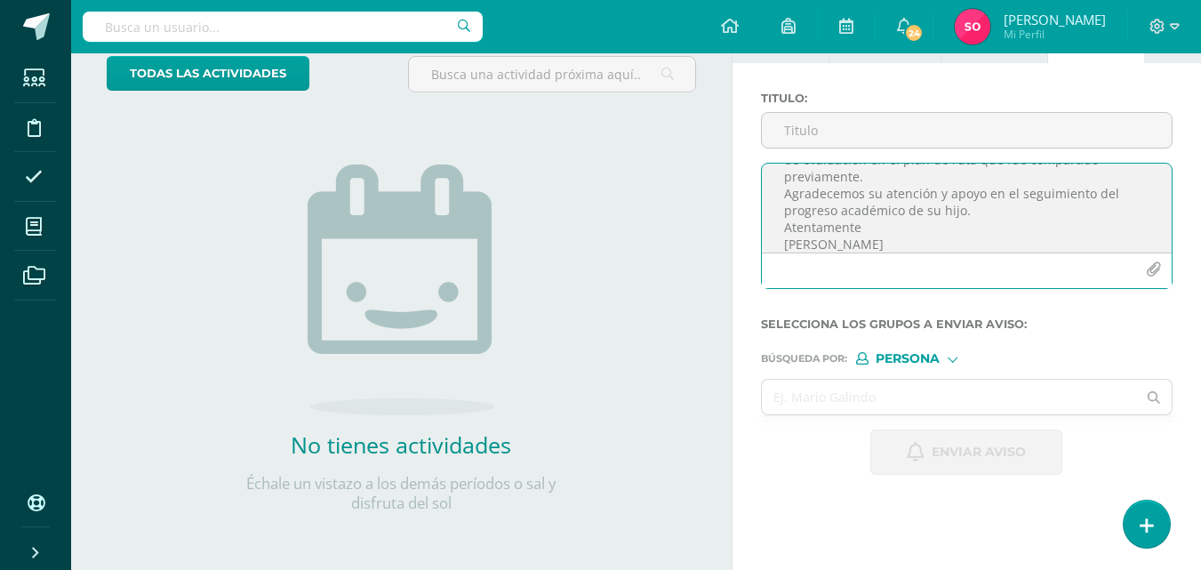
click at [954, 213] on textarea "Estimados padres de familia: Les informamos que su hija [PERSON_NAME] actualmen…" at bounding box center [967, 208] width 410 height 89
type textarea "Estimados padres de familia: Les informamos que su hija [PERSON_NAME] actualmen…"
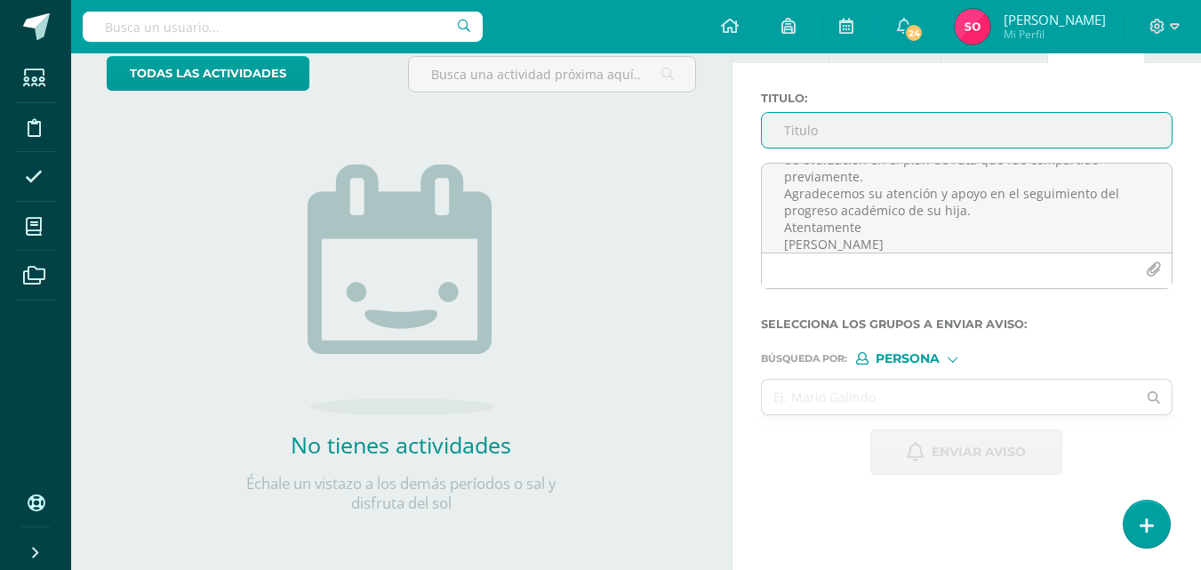
click at [951, 127] on input "Titulo :" at bounding box center [967, 130] width 410 height 35
type input "N"
click at [865, 127] on input "Avance en lectrua Inteligente" at bounding box center [967, 130] width 410 height 35
type input "Avance en lectura Inteligente"
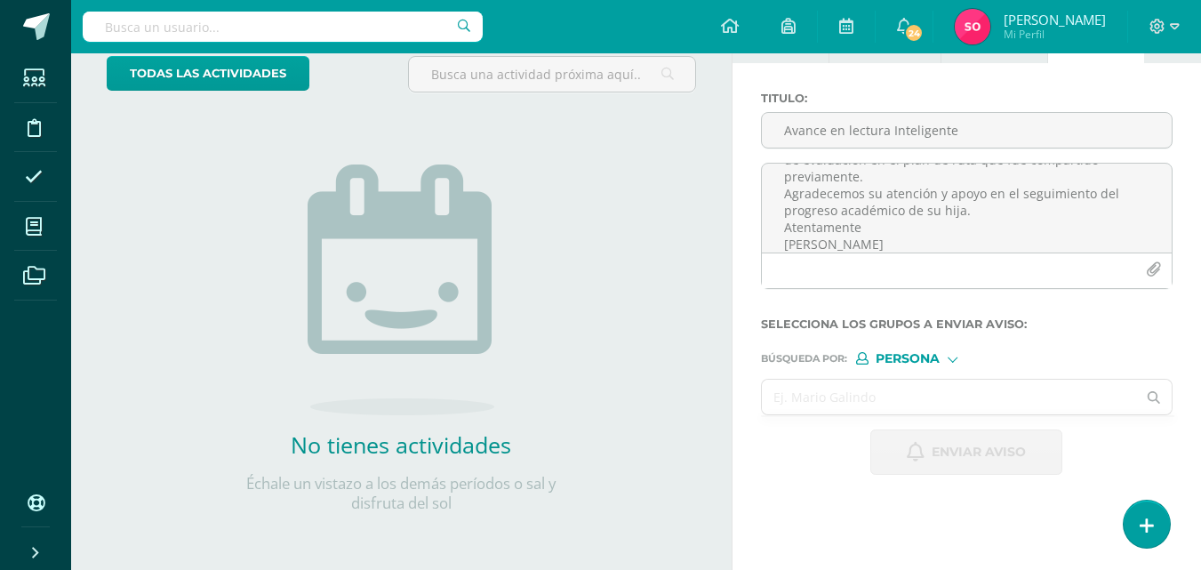
click at [810, 393] on input "text" at bounding box center [949, 396] width 375 height 35
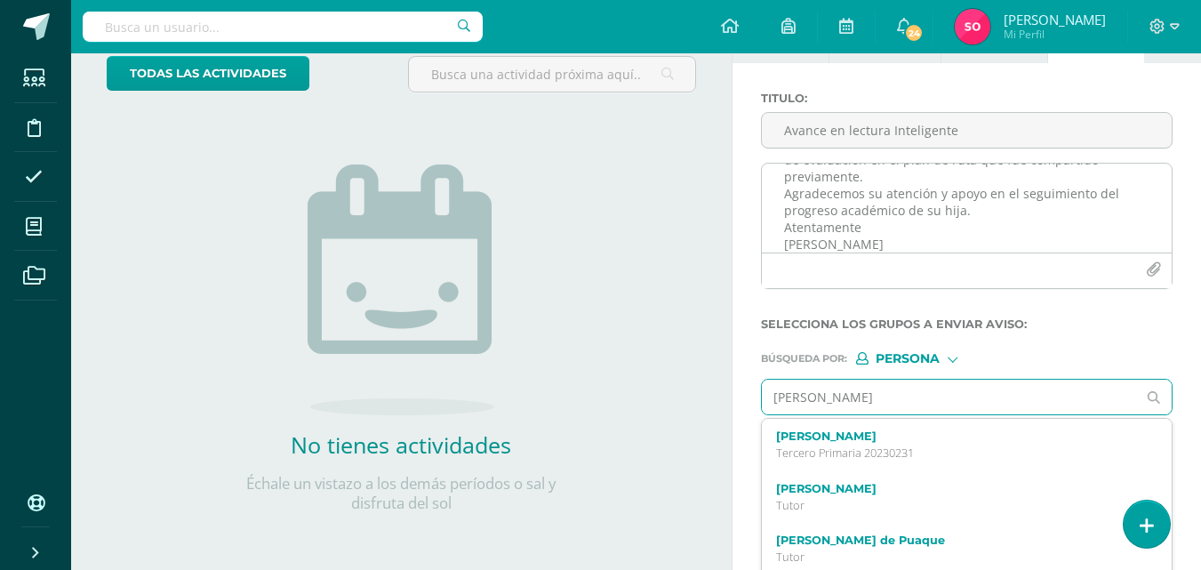
type input "[PERSON_NAME]"
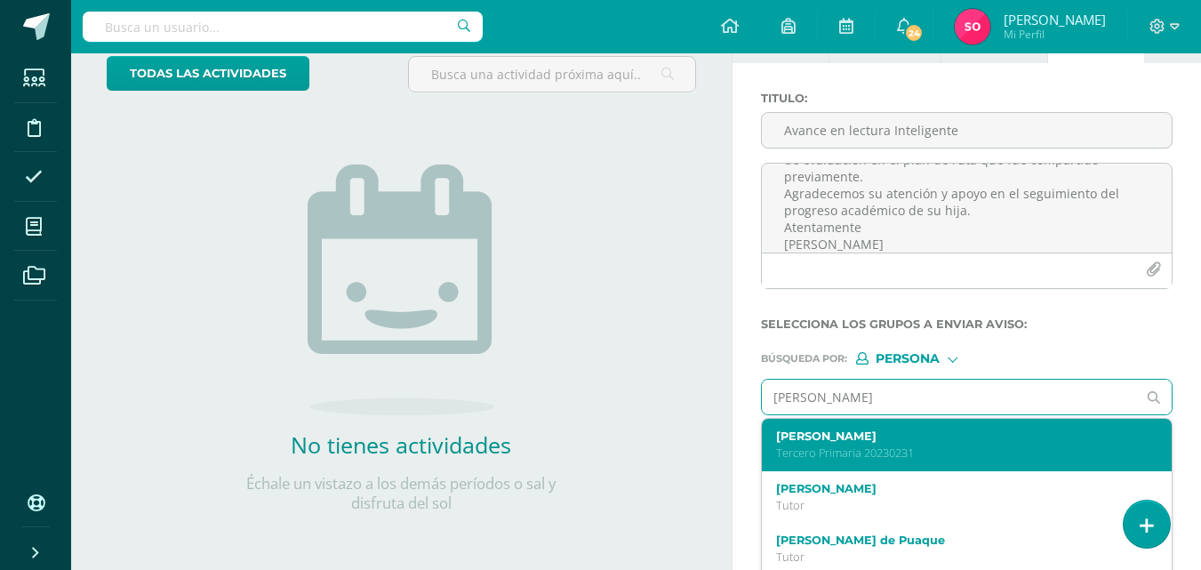
click at [874, 448] on p "Tercero Primaria 20230231" at bounding box center [959, 452] width 366 height 15
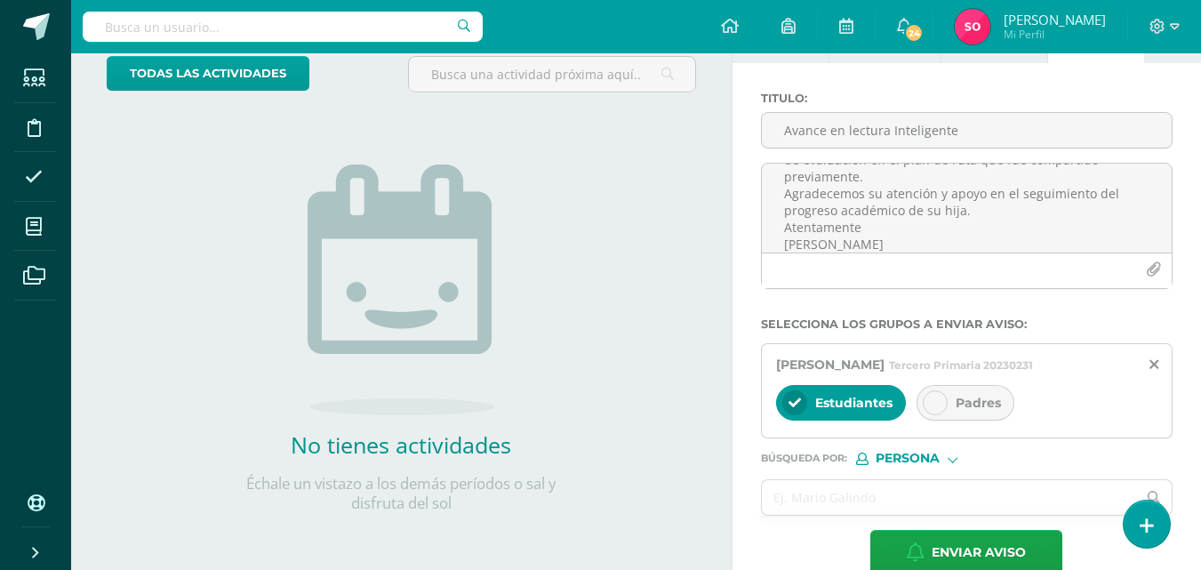
click at [943, 390] on div "Padres" at bounding box center [965, 403] width 98 height 36
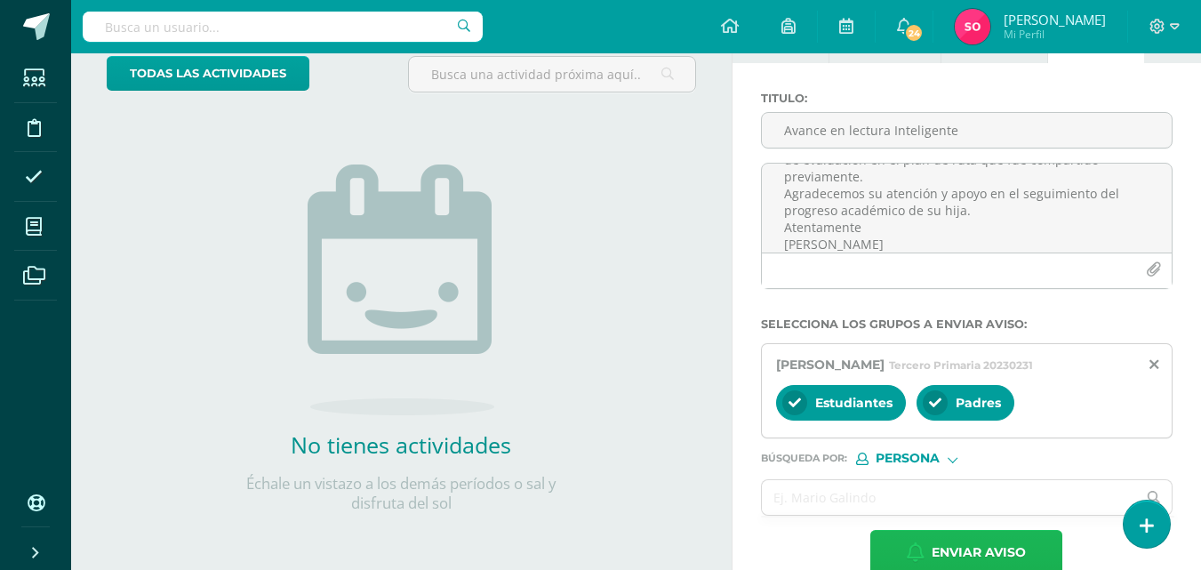
click at [955, 557] on span "Enviar aviso" at bounding box center [978, 553] width 94 height 44
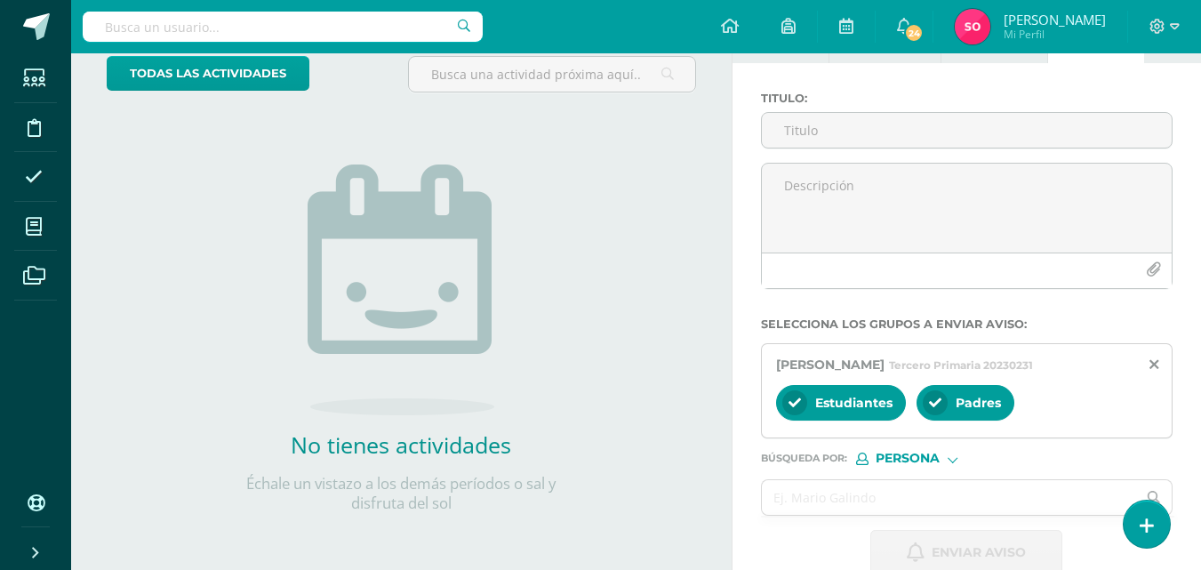
scroll to position [0, 0]
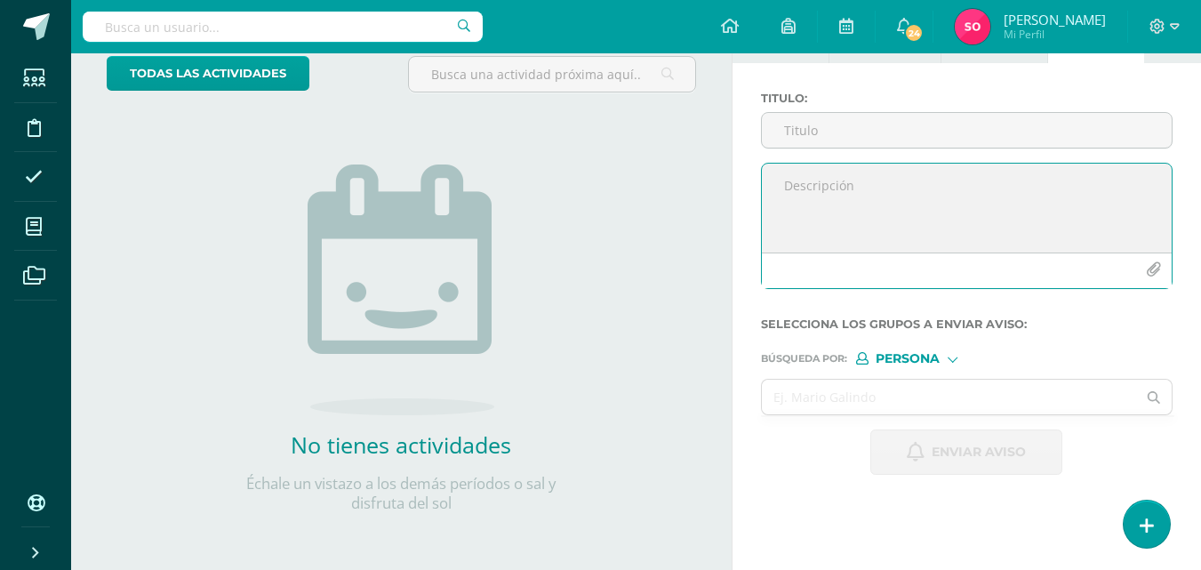
click at [799, 193] on textarea at bounding box center [967, 208] width 410 height 89
paste textarea "Estimados padres de familia: Les informamos que su hijo [PERSON_NAME] actualmen…"
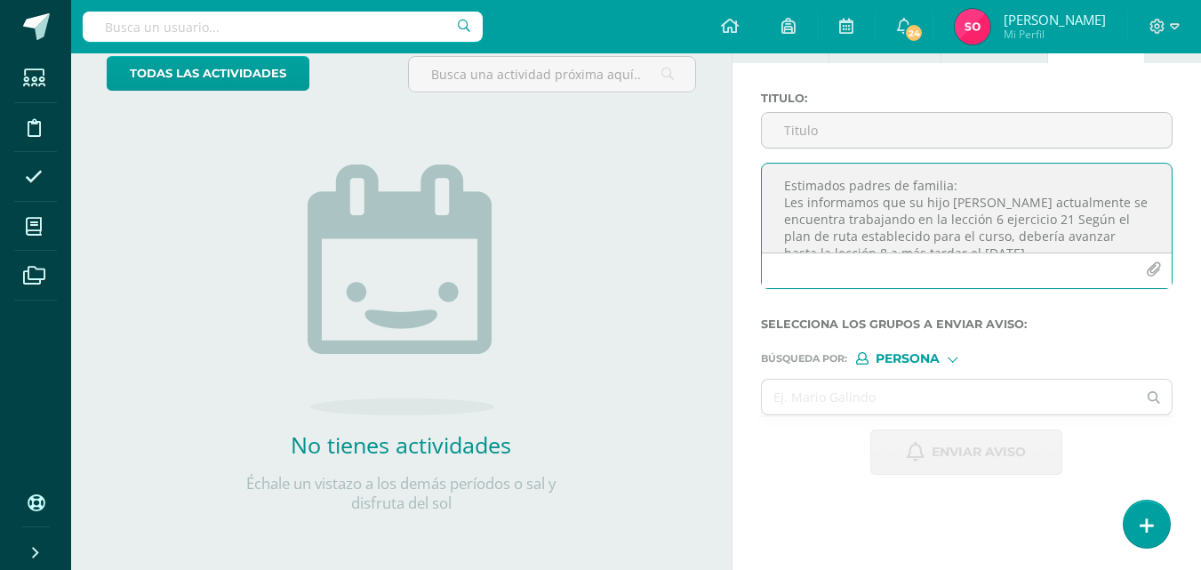
scroll to position [195, 0]
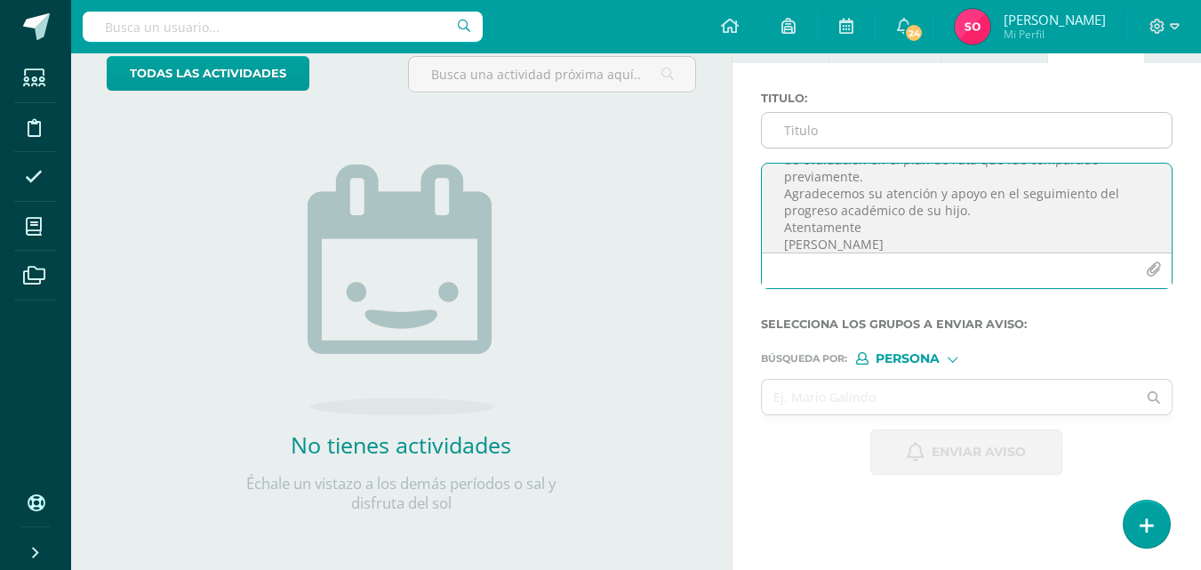
type textarea "Estimados padres de familia: Les informamos que su hijo [PERSON_NAME] actualmen…"
click at [815, 143] on input "Titulo :" at bounding box center [967, 130] width 410 height 35
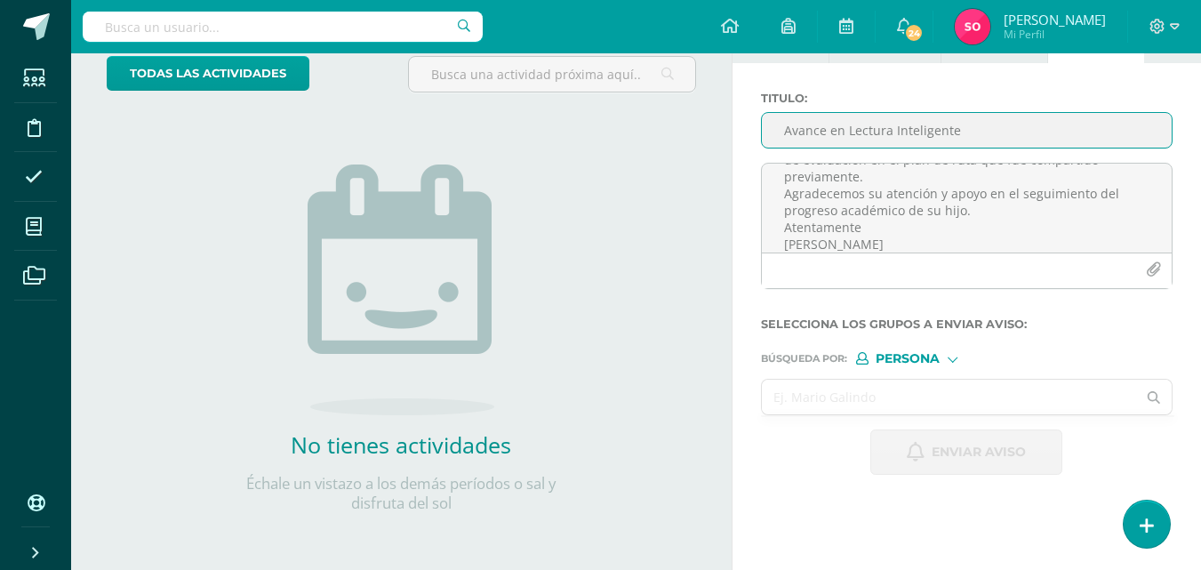
type input "Avance en Lectura Inteligente"
drag, startPoint x: 858, startPoint y: 395, endPoint x: 1036, endPoint y: 98, distance: 346.7
click at [859, 396] on input "text" at bounding box center [949, 396] width 375 height 35
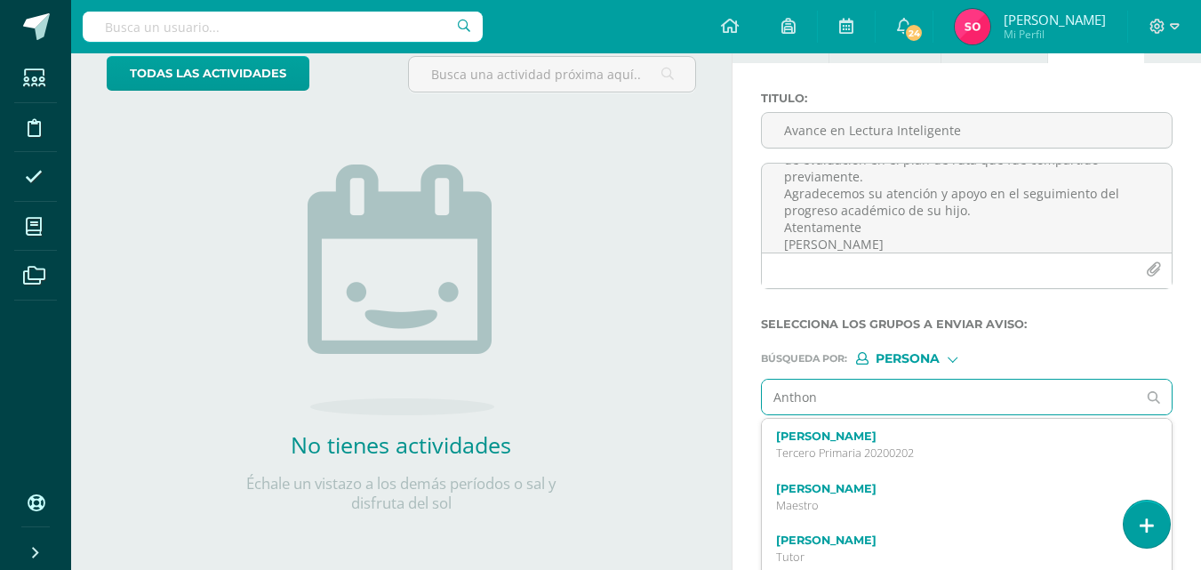
type input "[PERSON_NAME]"
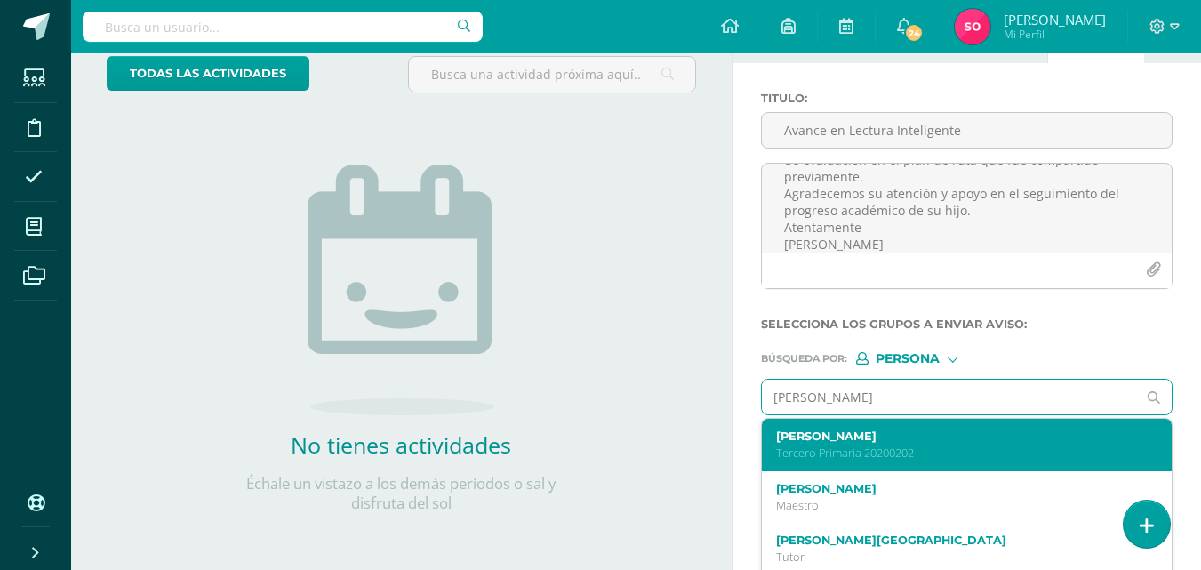
click at [921, 452] on p "Tercero Primaria 20200202" at bounding box center [959, 452] width 366 height 15
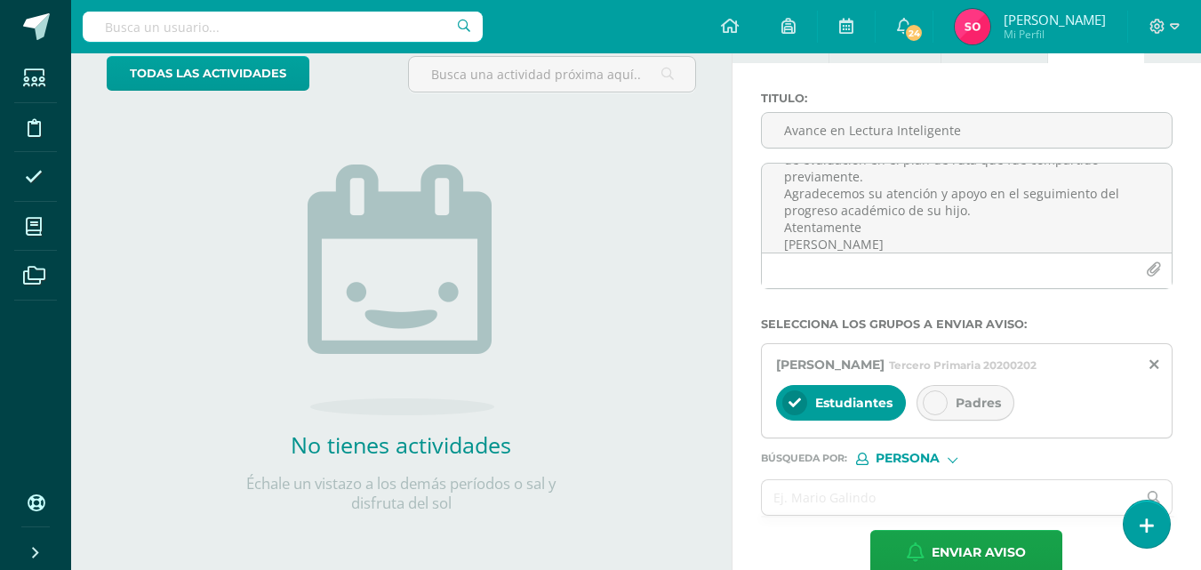
click at [955, 393] on div "Padres" at bounding box center [965, 403] width 98 height 36
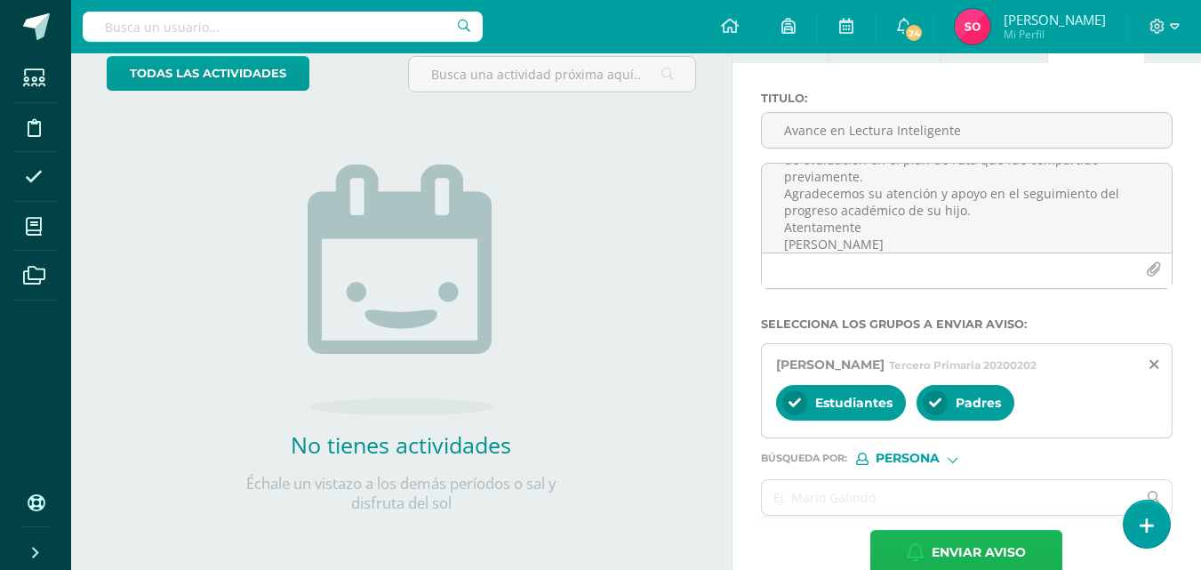
click at [964, 559] on span "Enviar aviso" at bounding box center [978, 553] width 94 height 44
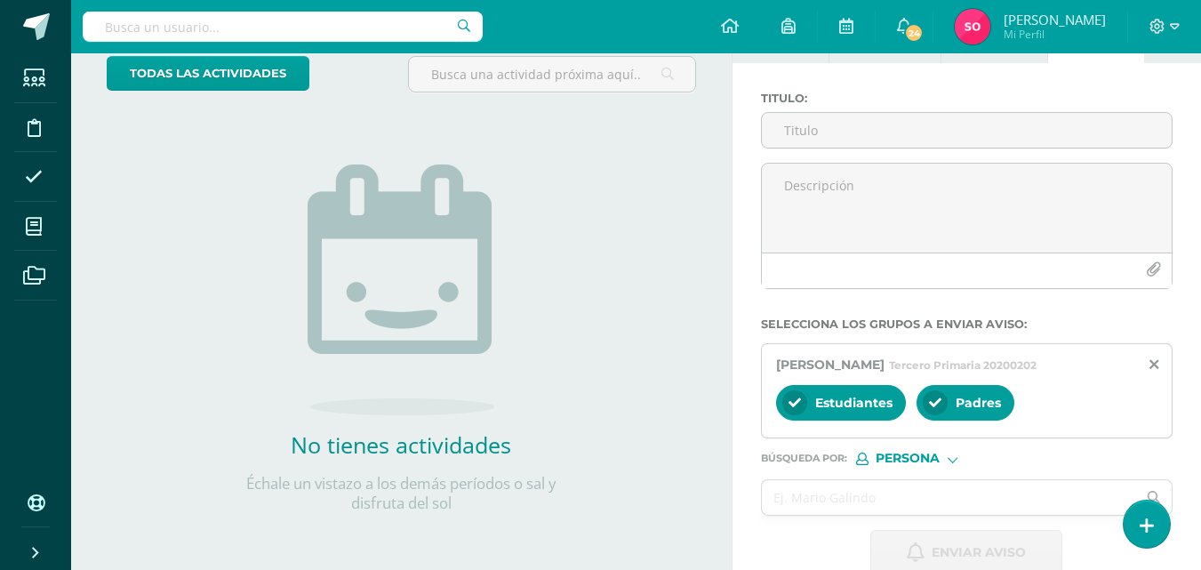
scroll to position [0, 0]
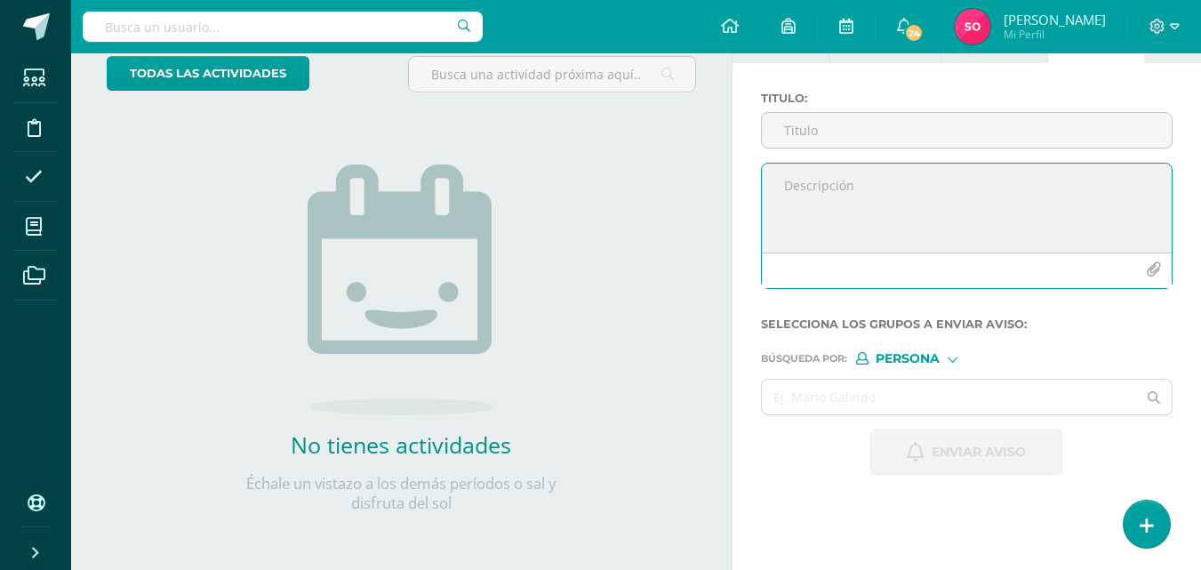
click at [866, 202] on textarea at bounding box center [967, 208] width 410 height 89
paste textarea "Estimados padres de familia: Les informamos que su hijo [PERSON_NAME] actualmen…"
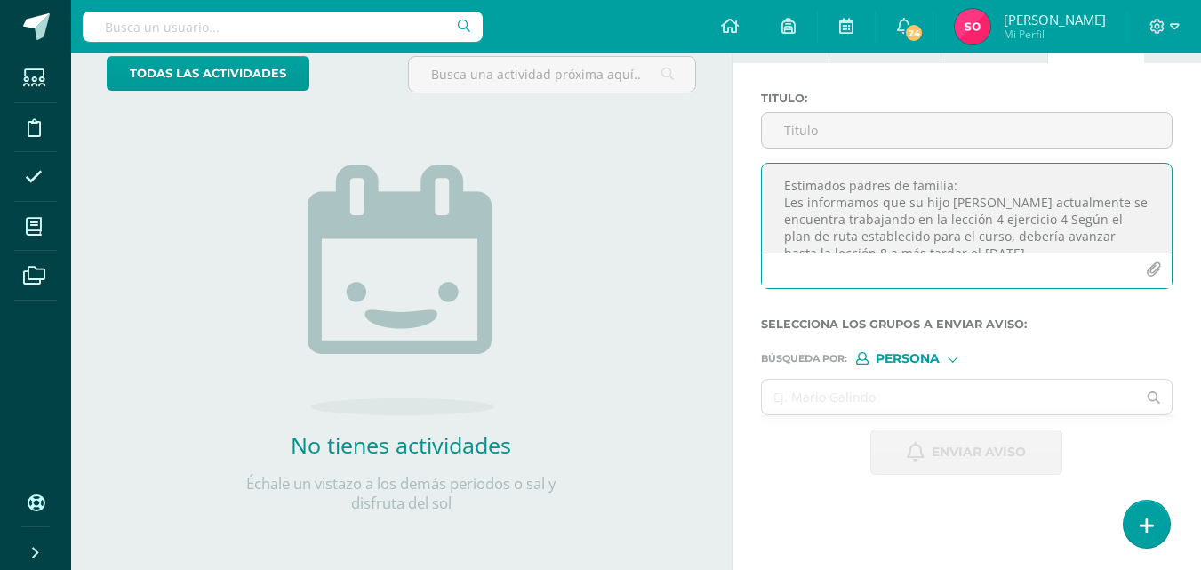
scroll to position [195, 0]
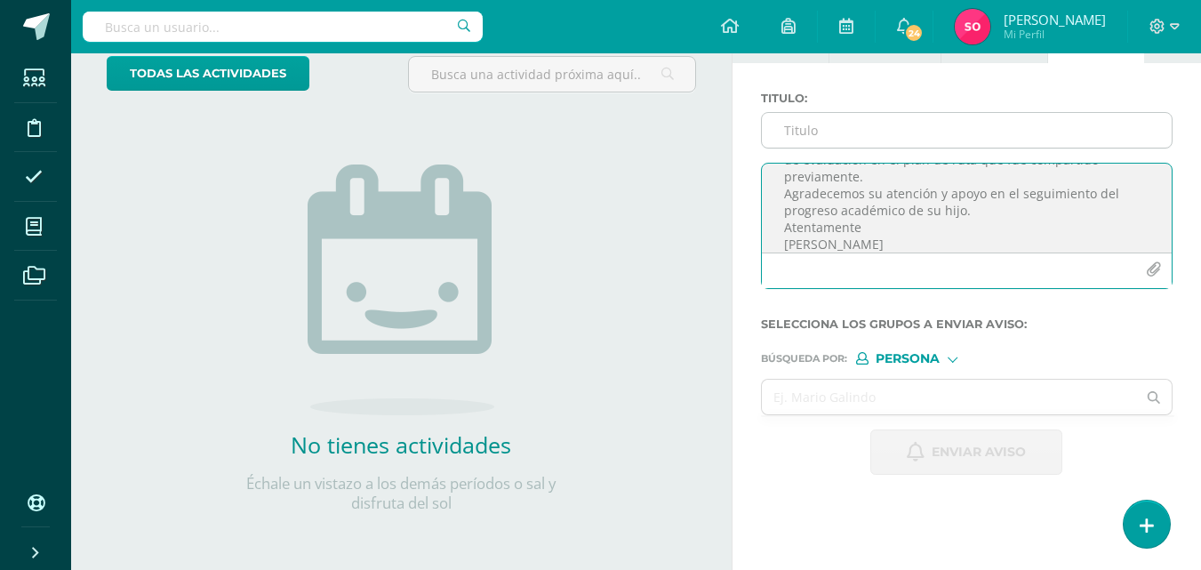
type textarea "Estimados padres de familia: Les informamos que su hijo [PERSON_NAME] actualmen…"
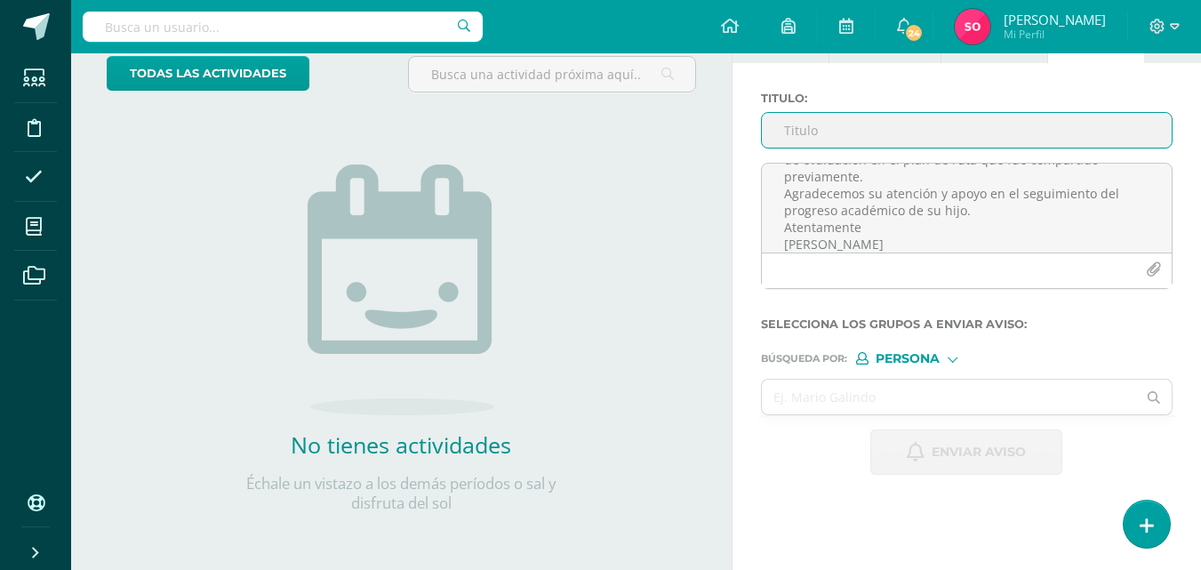
click at [850, 139] on input "Titulo :" at bounding box center [967, 130] width 410 height 35
type input "Avance en Lectura"
drag, startPoint x: 890, startPoint y: 387, endPoint x: 1031, endPoint y: 286, distance: 173.3
click at [890, 387] on input "text" at bounding box center [949, 396] width 375 height 35
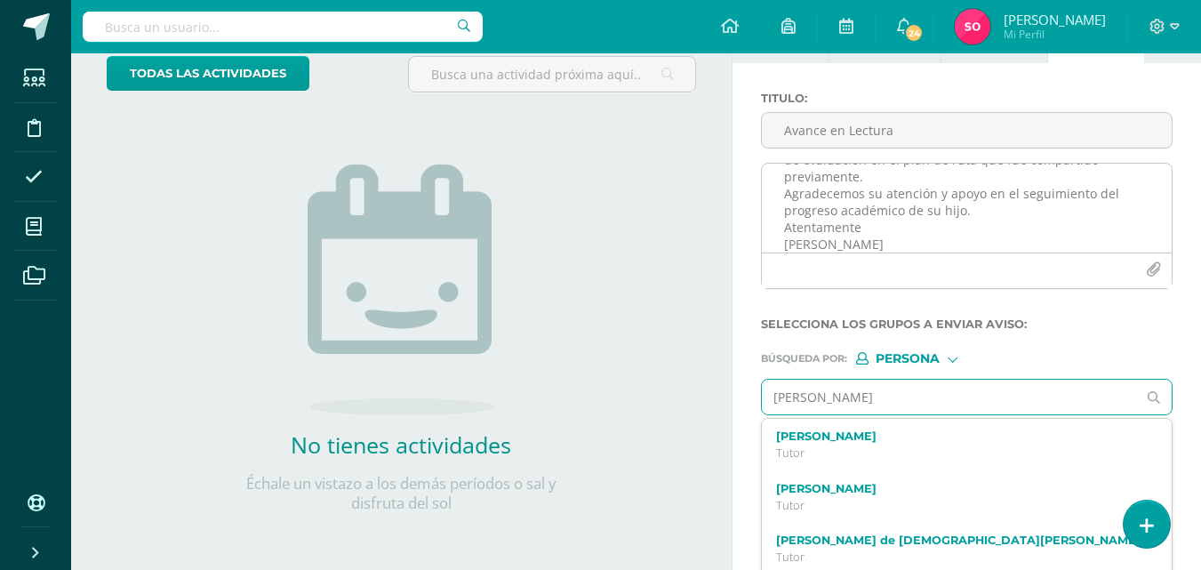
type input "[PERSON_NAME]"
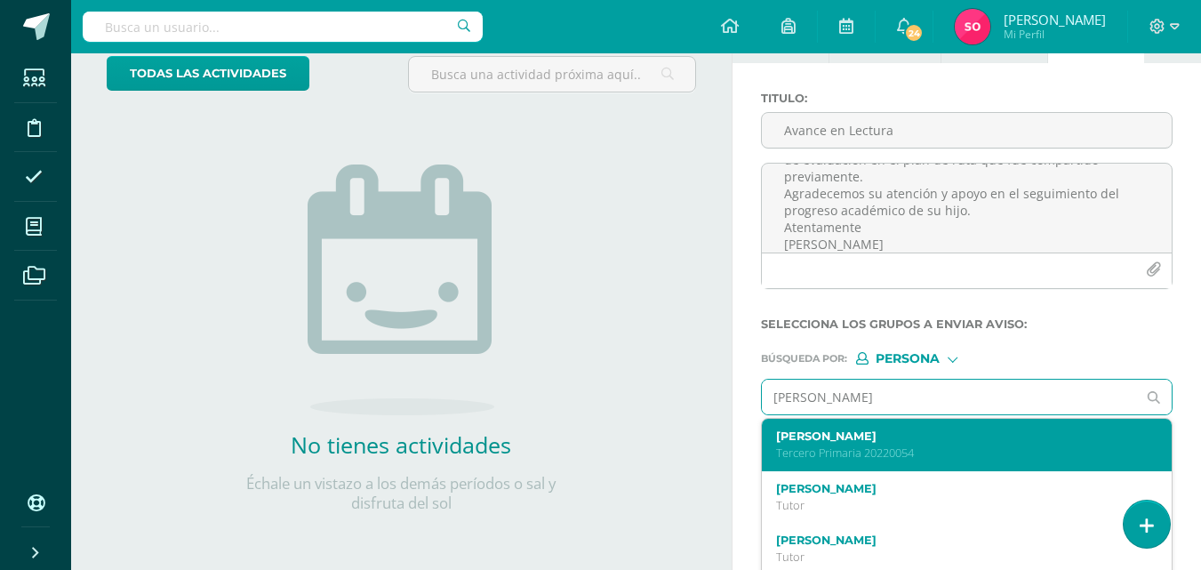
click at [974, 428] on div "[PERSON_NAME] Tercero Primaria 20220054" at bounding box center [967, 445] width 410 height 52
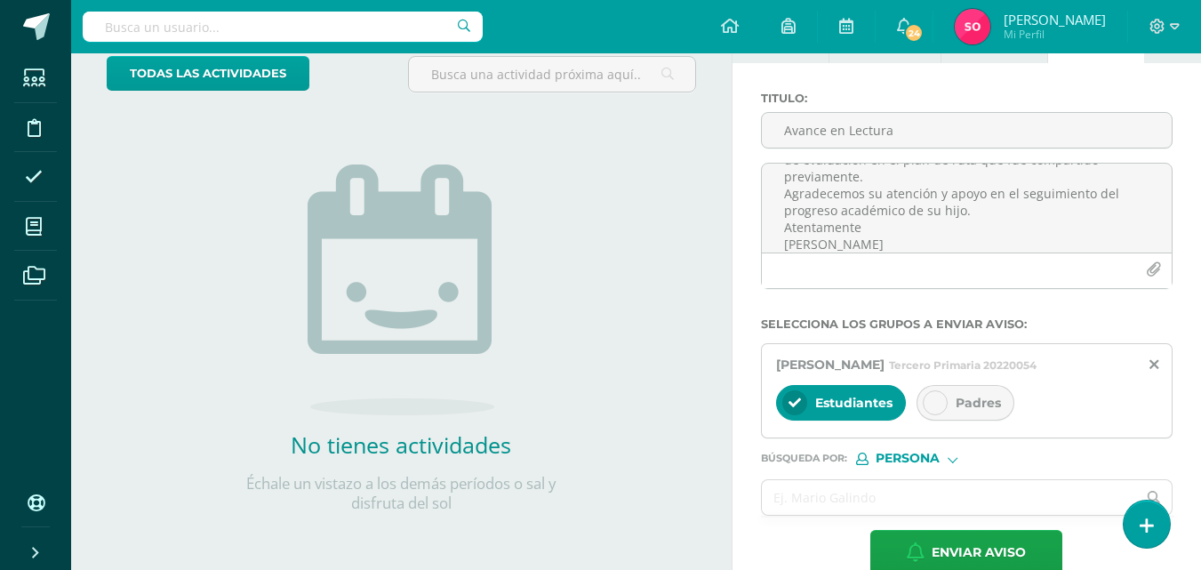
click at [961, 411] on div "Padres" at bounding box center [965, 403] width 98 height 36
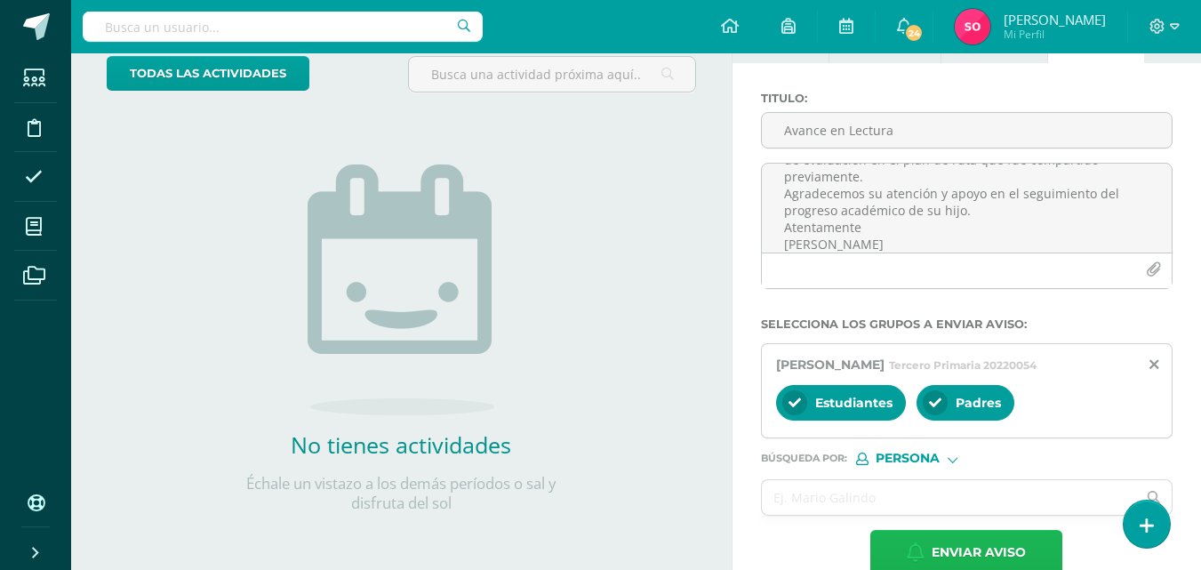
click at [978, 554] on span "Enviar aviso" at bounding box center [978, 553] width 94 height 44
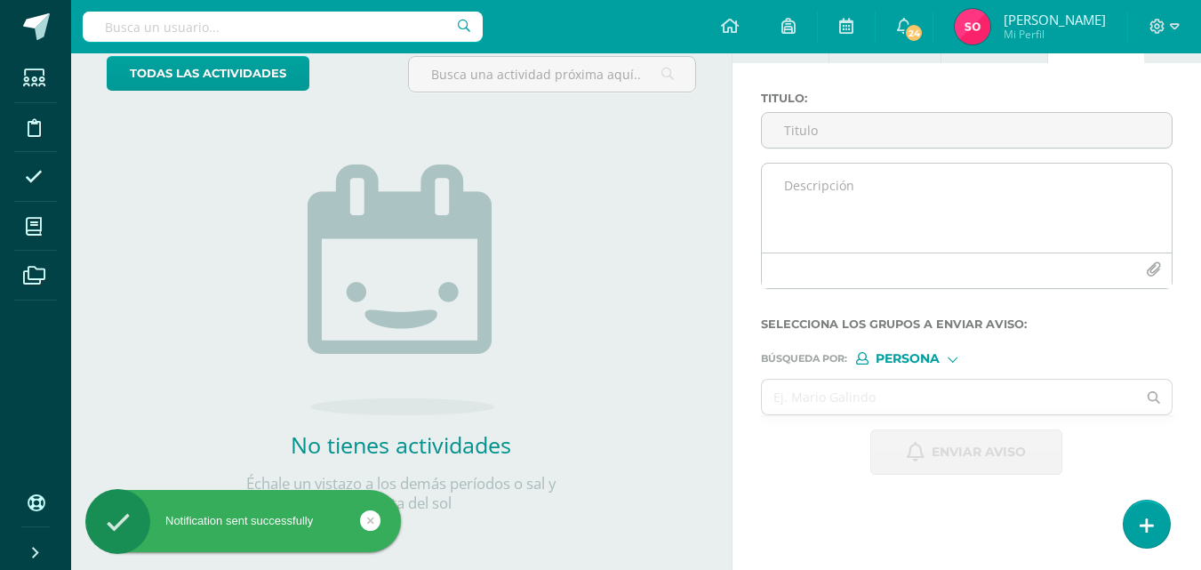
scroll to position [0, 0]
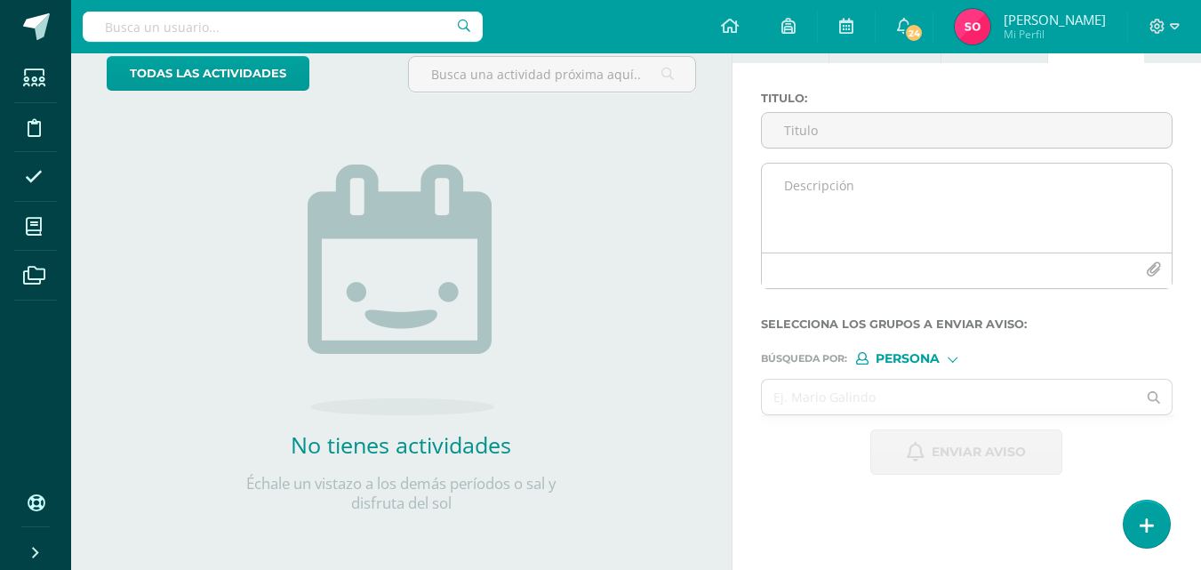
click at [839, 198] on textarea at bounding box center [967, 208] width 410 height 89
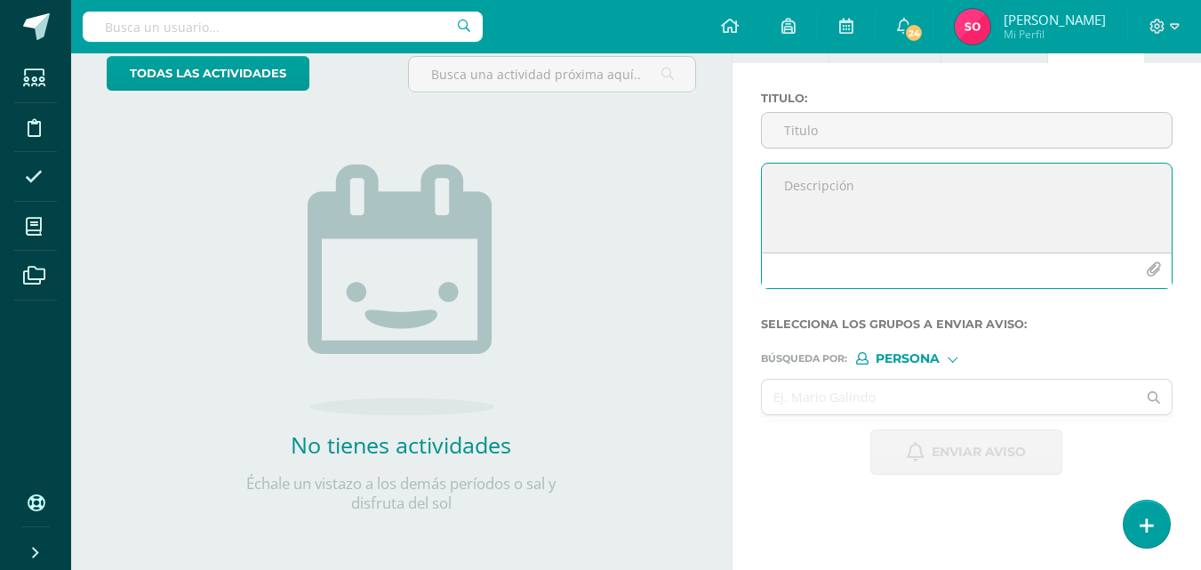
paste textarea "Estimados padres de familia: Les informamos que su hija [PERSON_NAME] actualmen…"
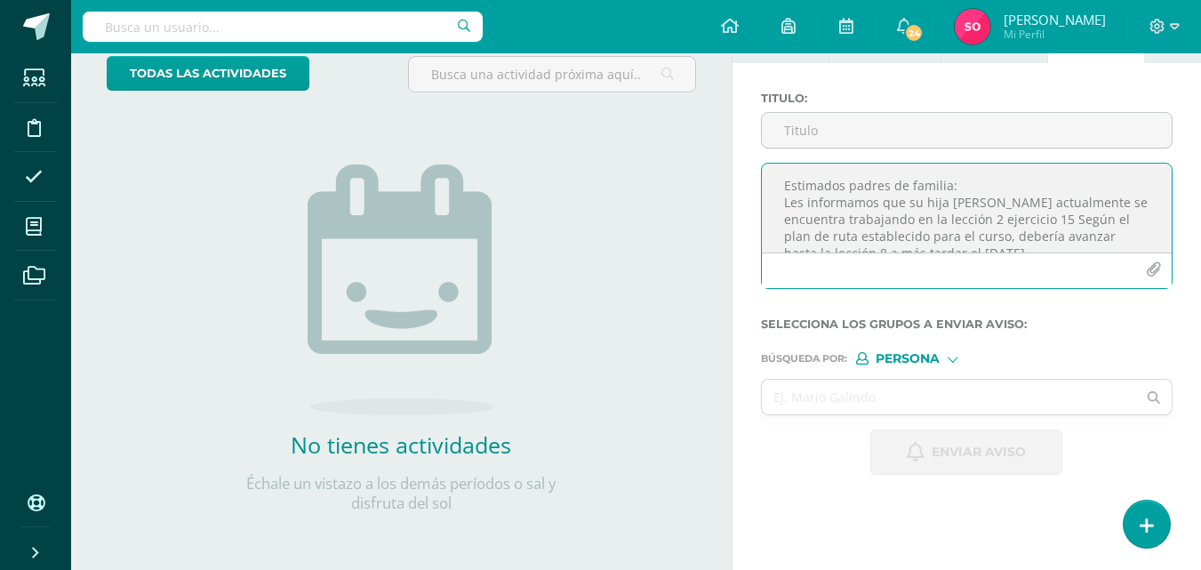
scroll to position [195, 0]
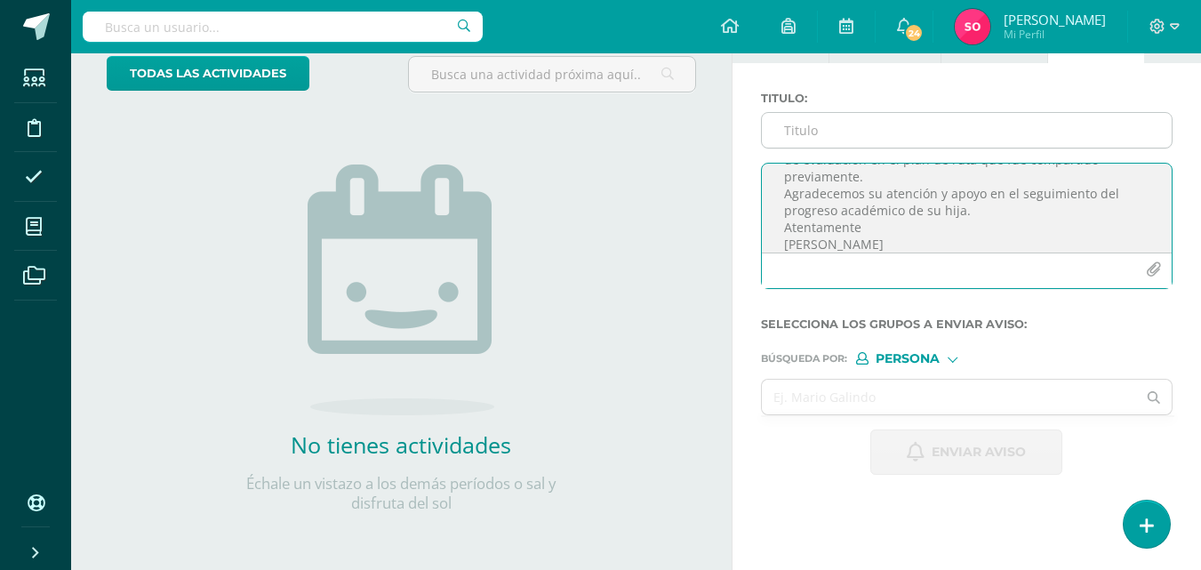
type textarea "Estimados padres de familia: Les informamos que su hija [PERSON_NAME] actualmen…"
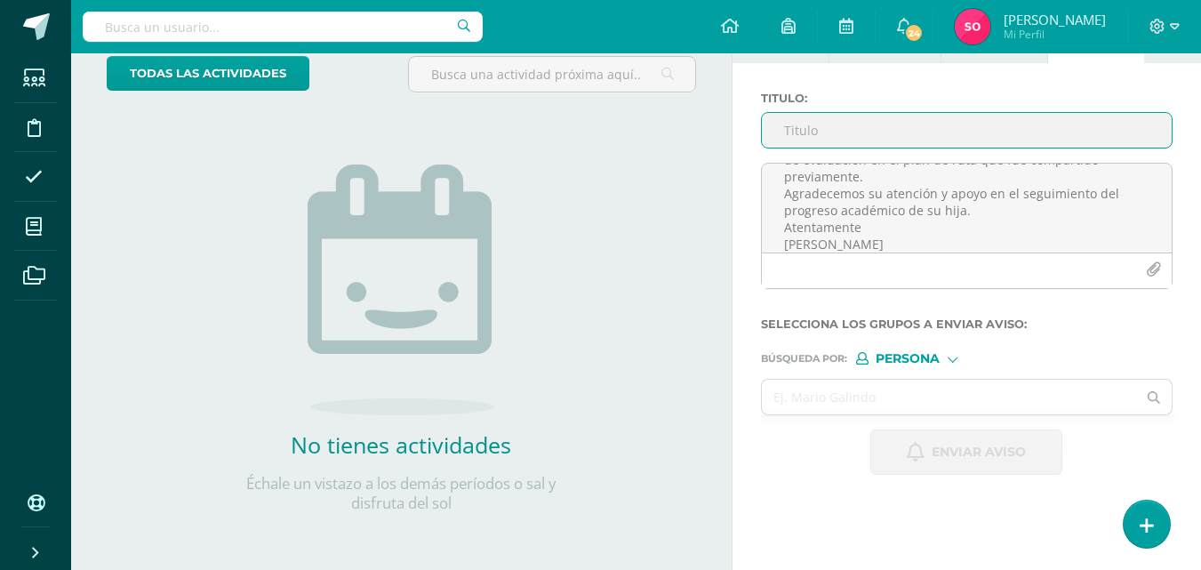
click at [843, 124] on input "Titulo :" at bounding box center [967, 130] width 410 height 35
type input "Avance en lectura inteligente"
click at [833, 406] on input "text" at bounding box center [949, 396] width 375 height 35
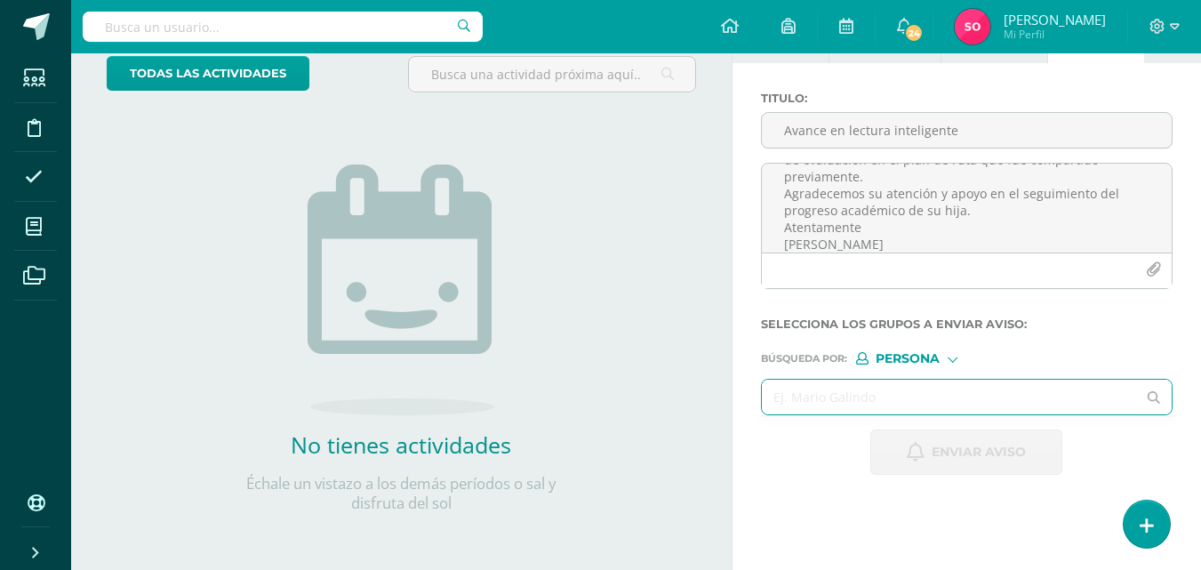
click at [833, 406] on input "text" at bounding box center [949, 396] width 375 height 35
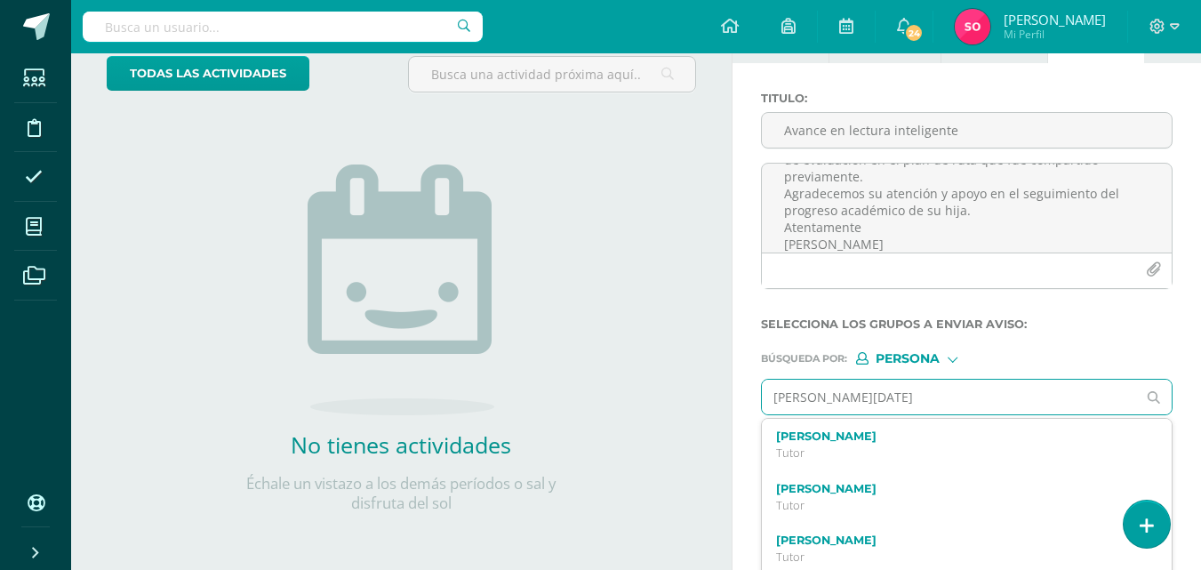
type input "[PERSON_NAME][DATE]"
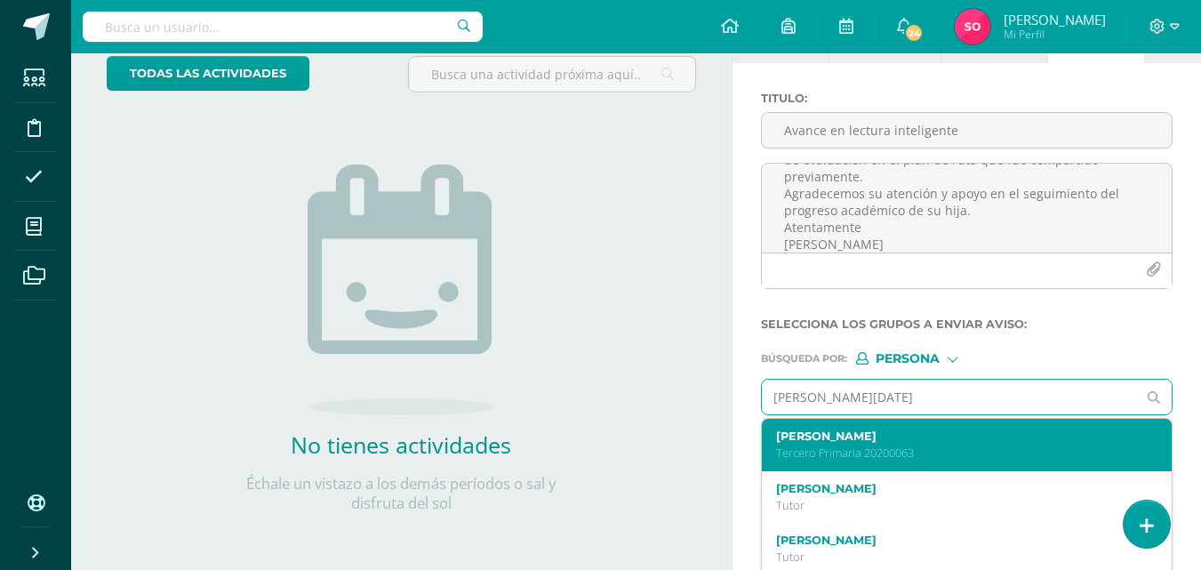
click at [939, 436] on label "[PERSON_NAME]" at bounding box center [959, 435] width 366 height 13
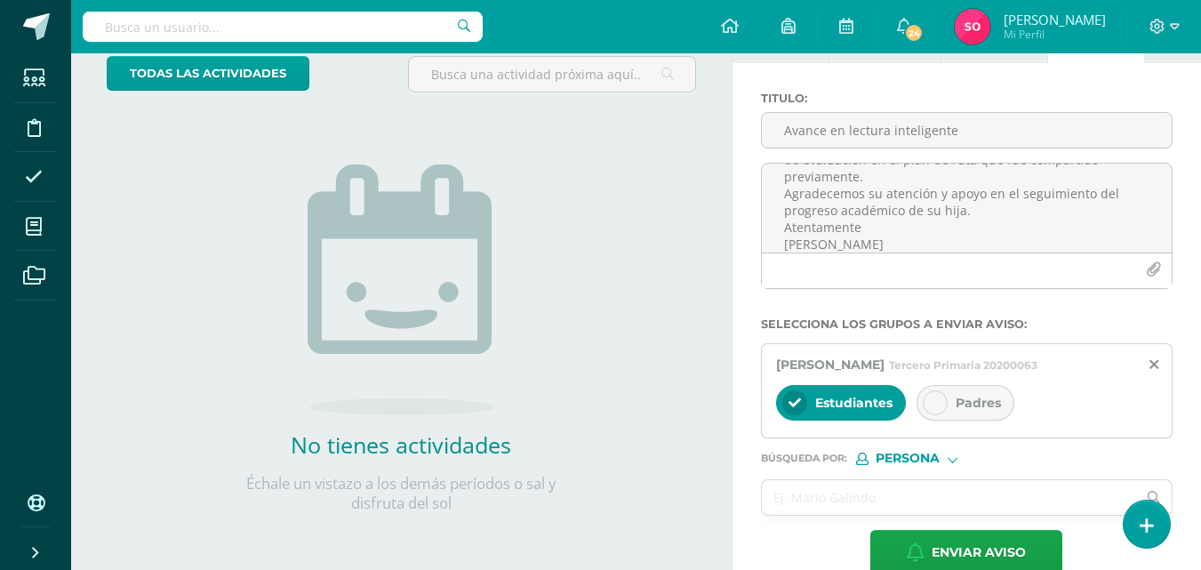
click at [951, 411] on div "Padres" at bounding box center [965, 403] width 98 height 36
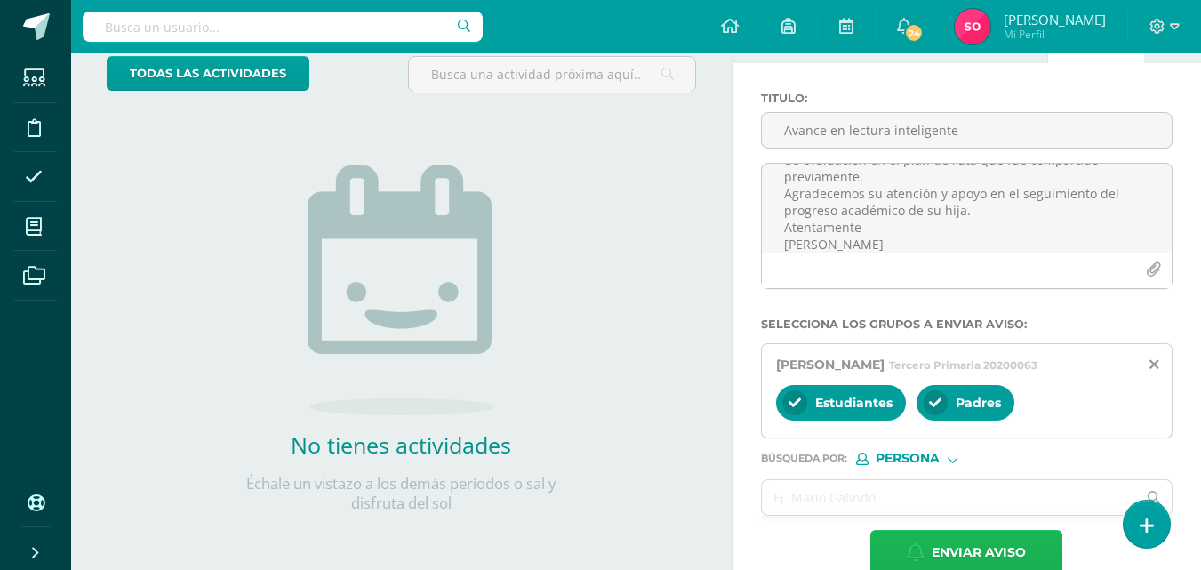
click at [964, 547] on span "Enviar aviso" at bounding box center [978, 553] width 94 height 44
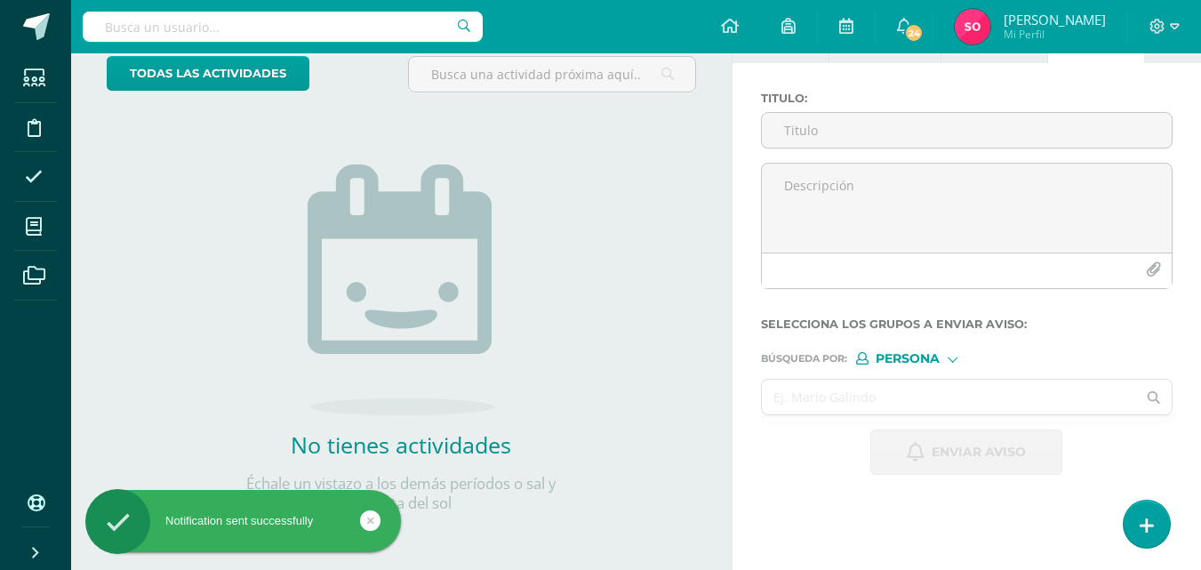
scroll to position [0, 0]
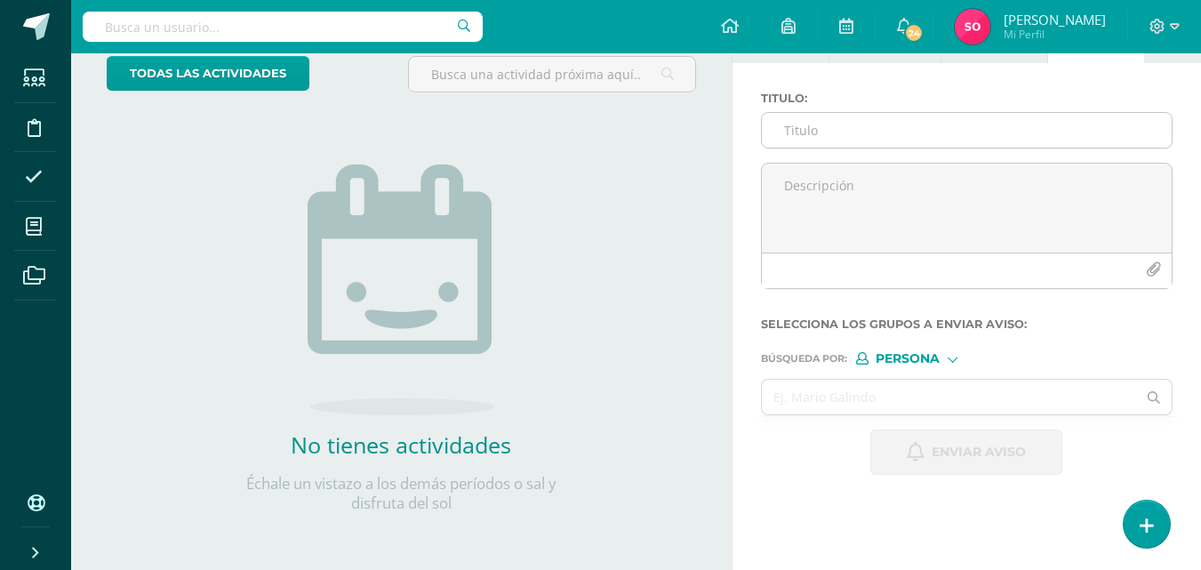
click at [830, 125] on input "Titulo :" at bounding box center [967, 130] width 410 height 35
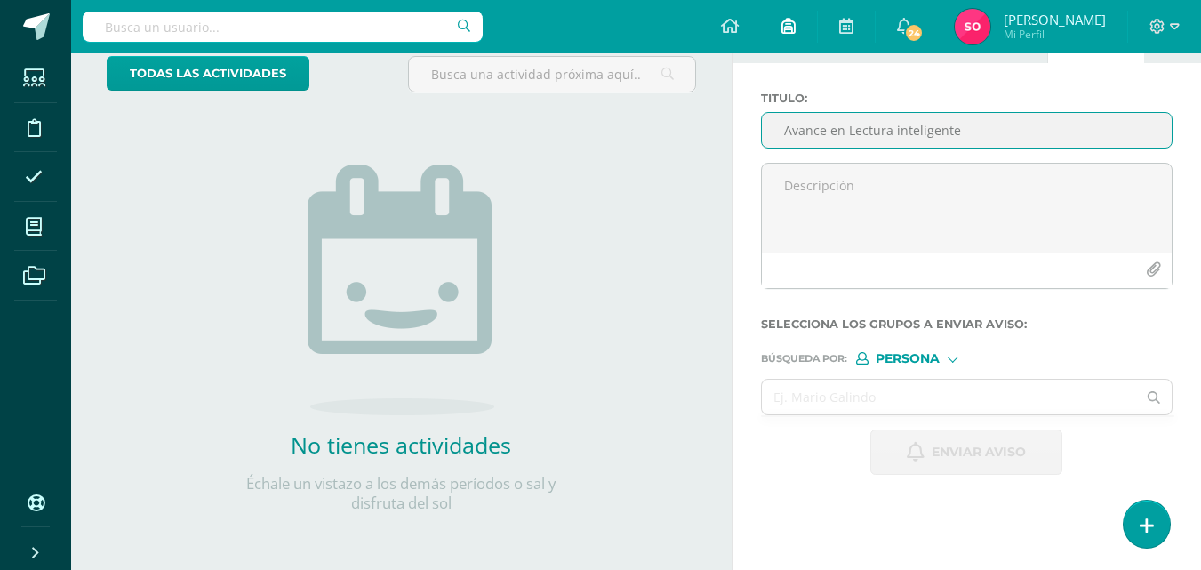
type input "Avance en Lectura inteligente"
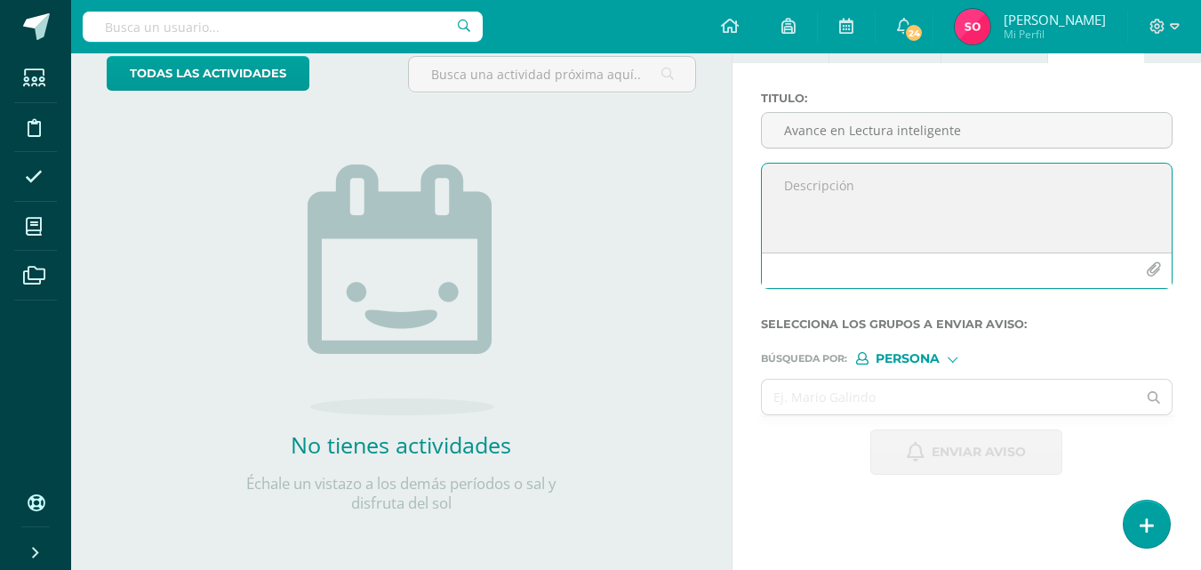
click at [802, 197] on textarea at bounding box center [967, 208] width 410 height 89
paste textarea "Estimados padres de familia: Les informamos que su hijo [PERSON_NAME] actualmen…"
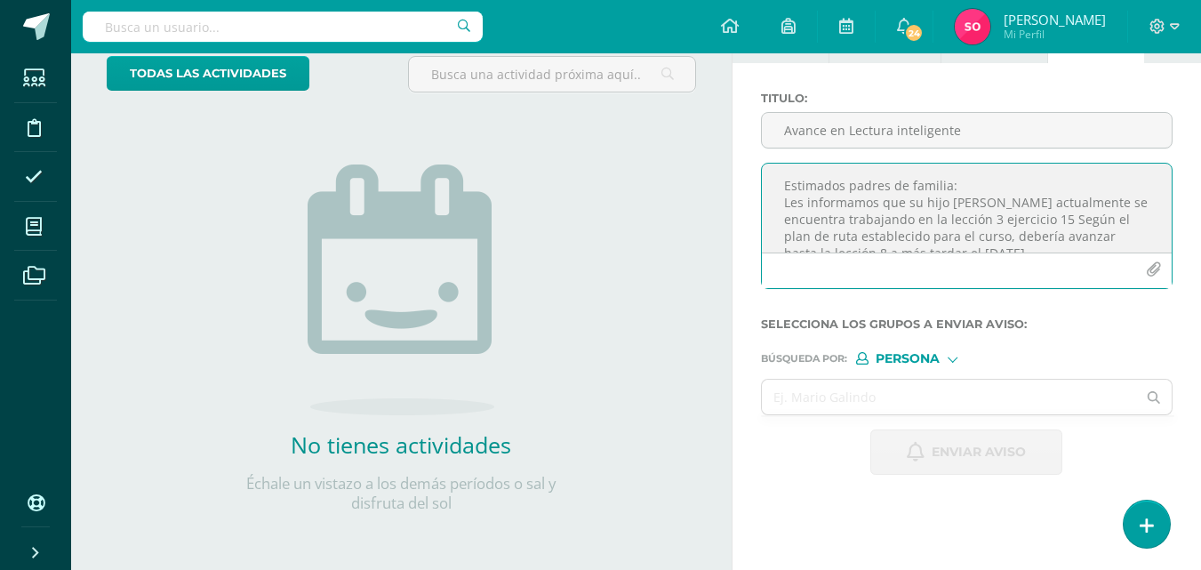
scroll to position [195, 0]
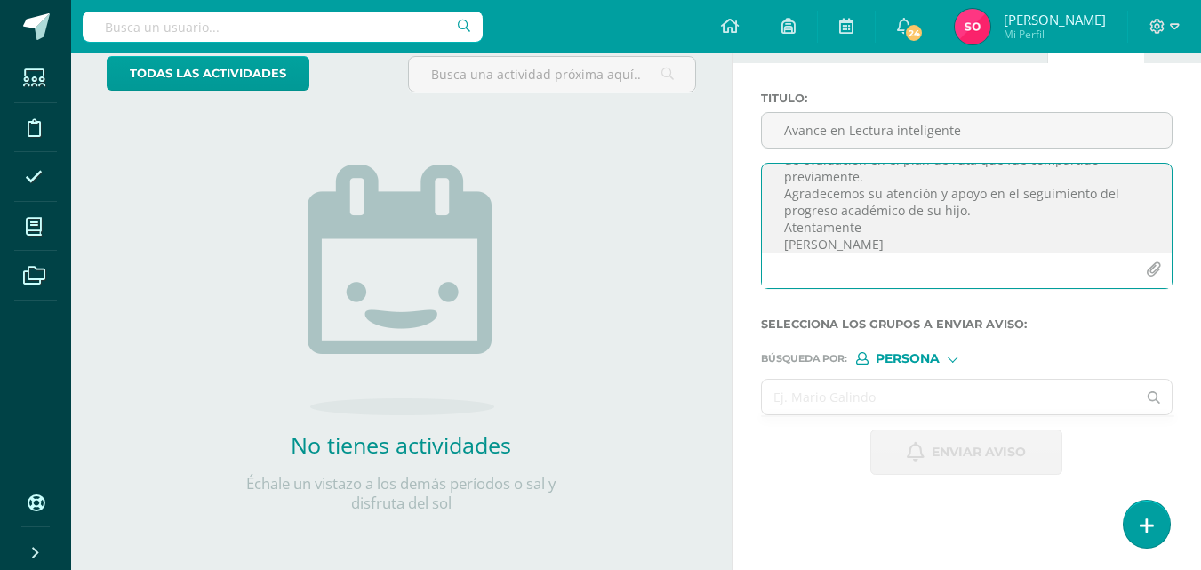
type textarea "Estimados padres de familia: Les informamos que su hijo [PERSON_NAME] actualmen…"
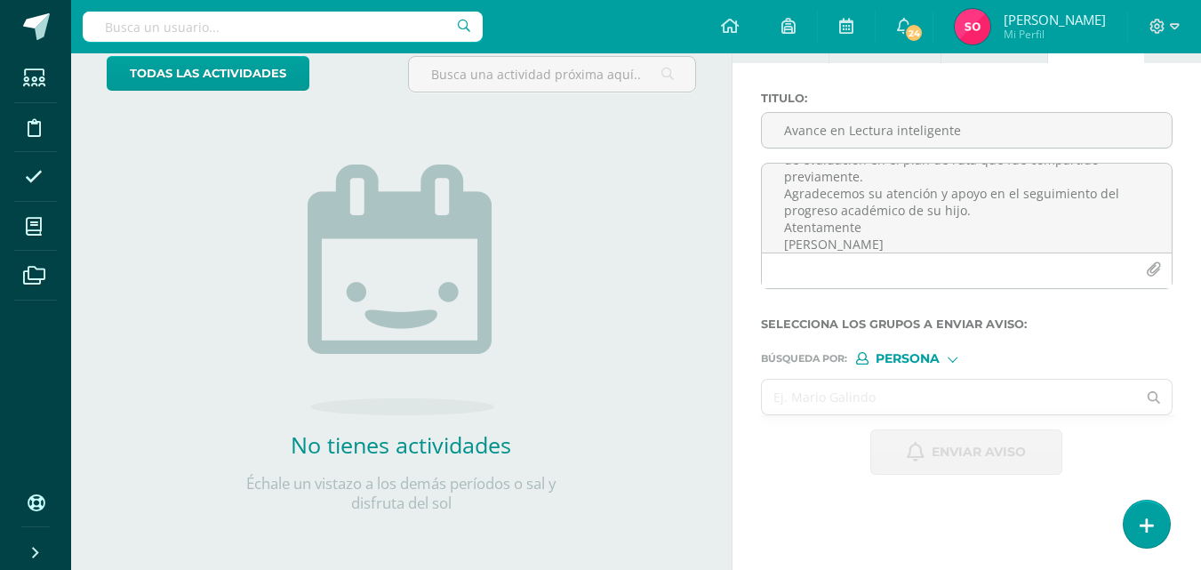
click at [866, 383] on input "text" at bounding box center [949, 396] width 375 height 35
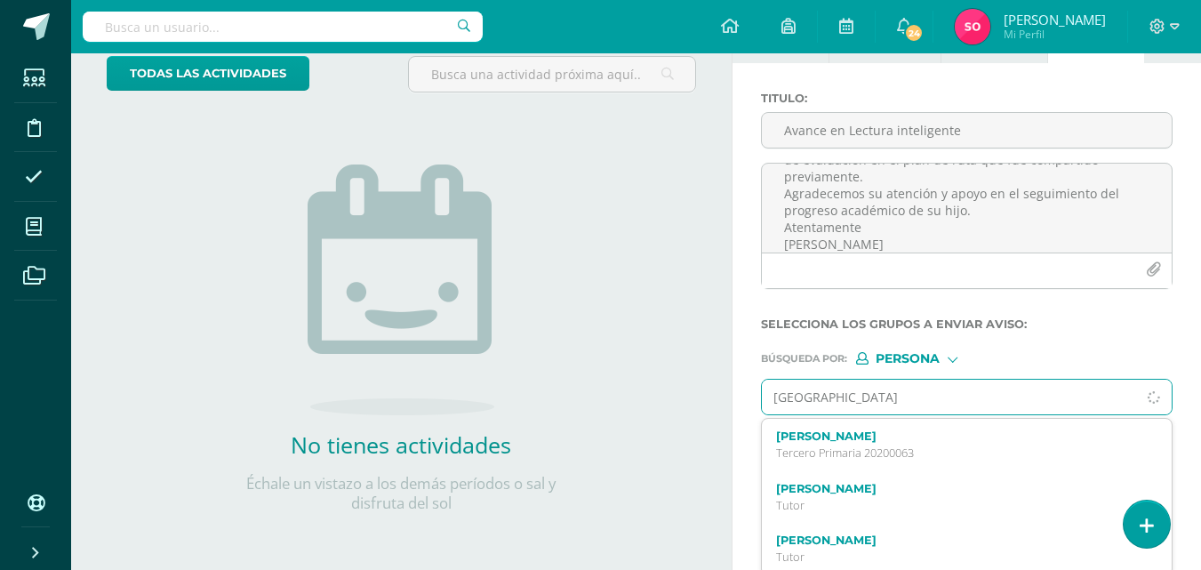
type input "[GEOGRAPHIC_DATA]"
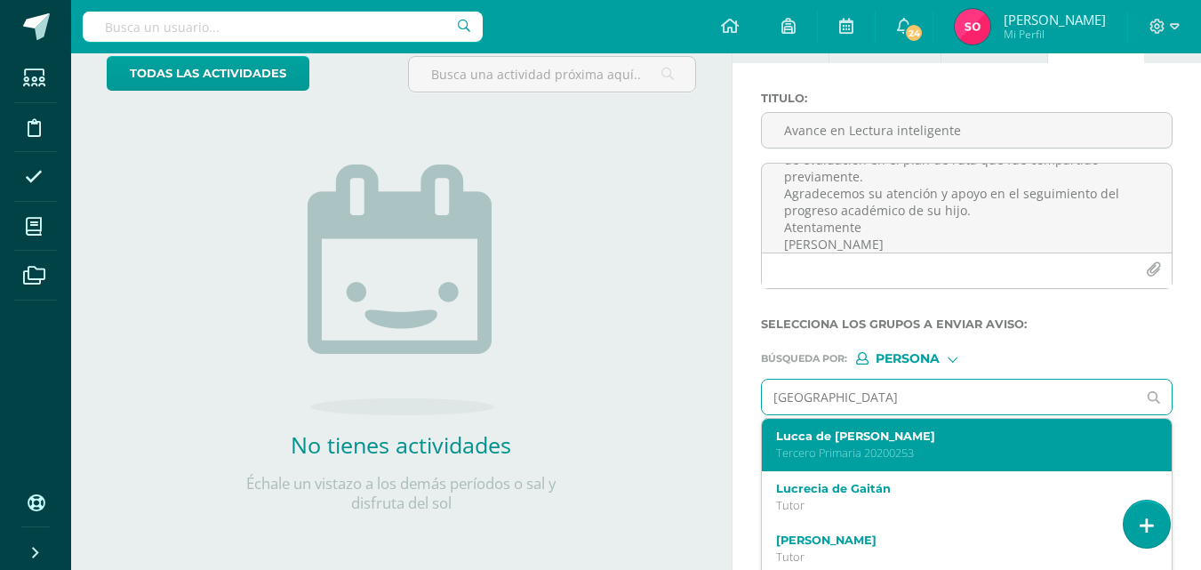
click at [873, 443] on div "Lucca de [PERSON_NAME] Primaria 20200253" at bounding box center [959, 444] width 366 height 31
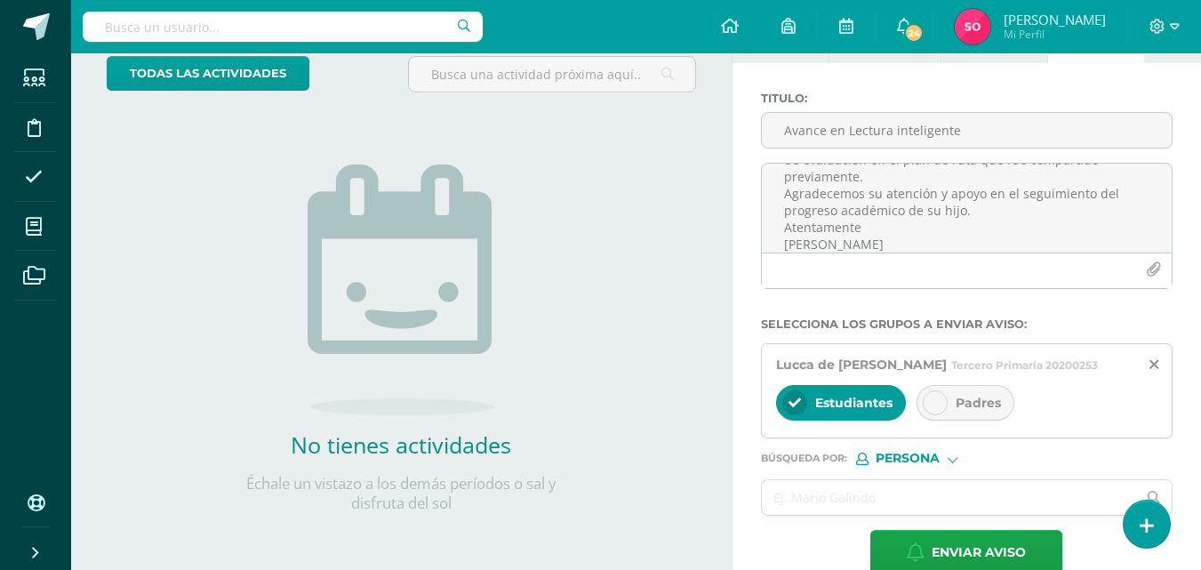
click at [994, 411] on div "Padres" at bounding box center [965, 403] width 98 height 36
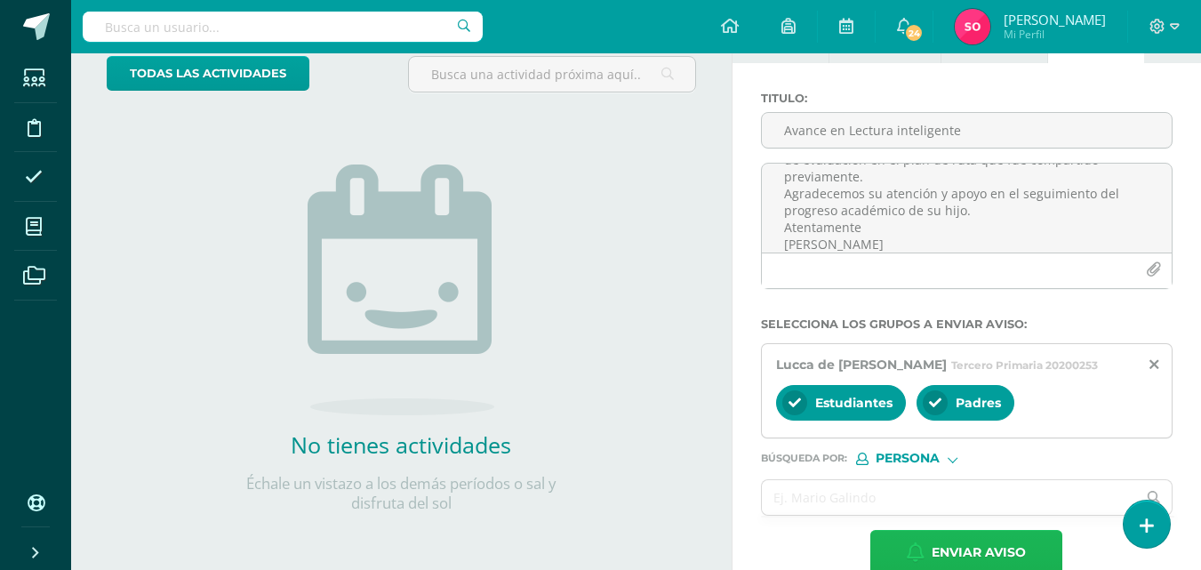
click at [974, 556] on span "Enviar aviso" at bounding box center [978, 553] width 94 height 44
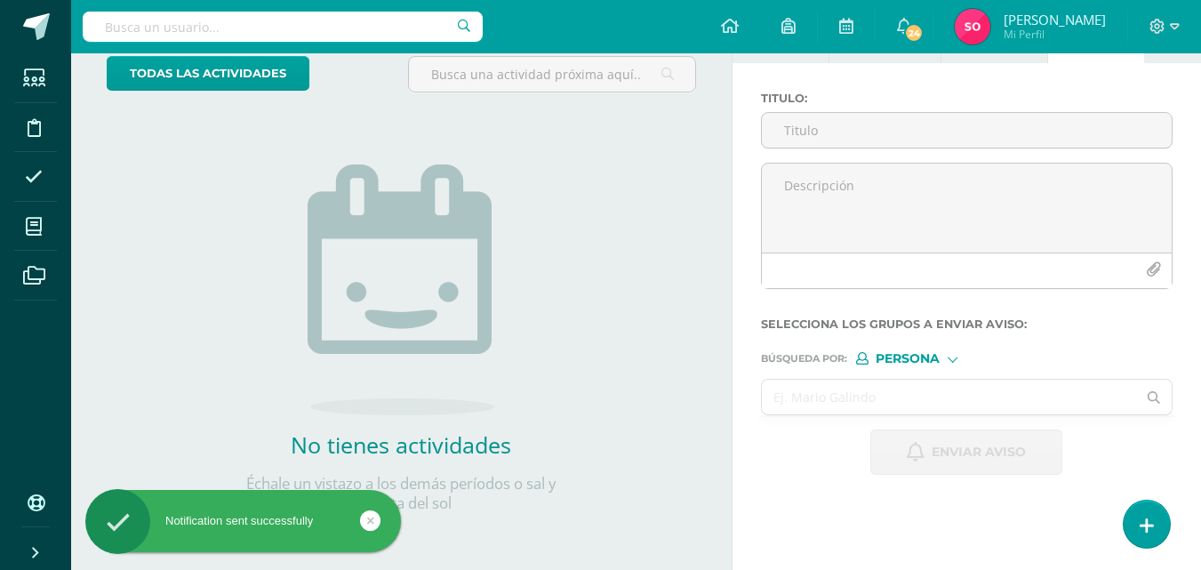
scroll to position [0, 0]
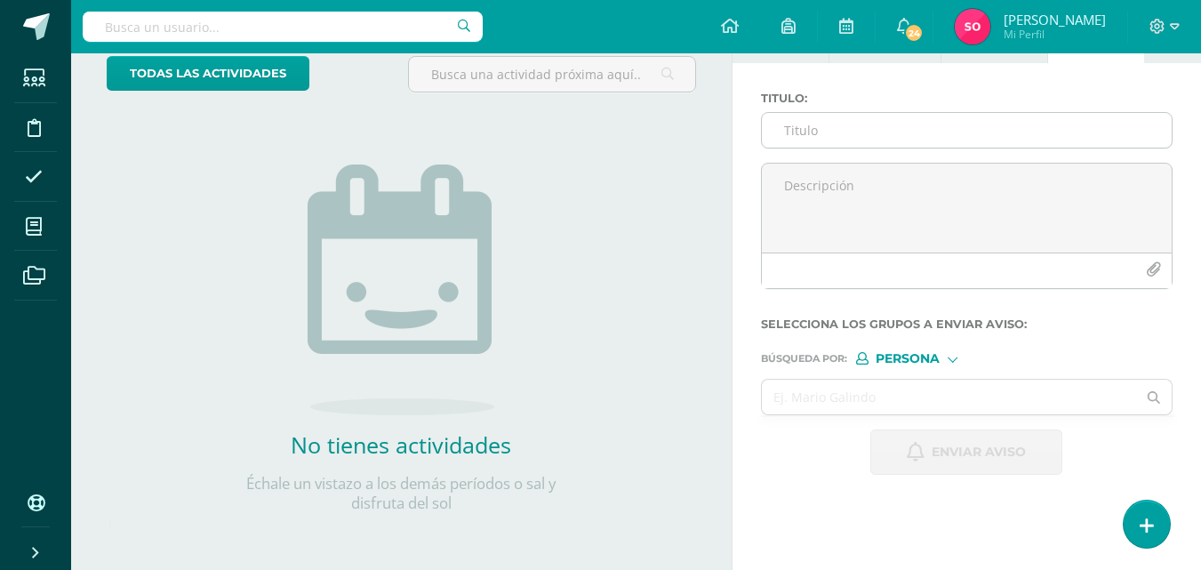
click at [830, 143] on input "Titulo :" at bounding box center [967, 130] width 410 height 35
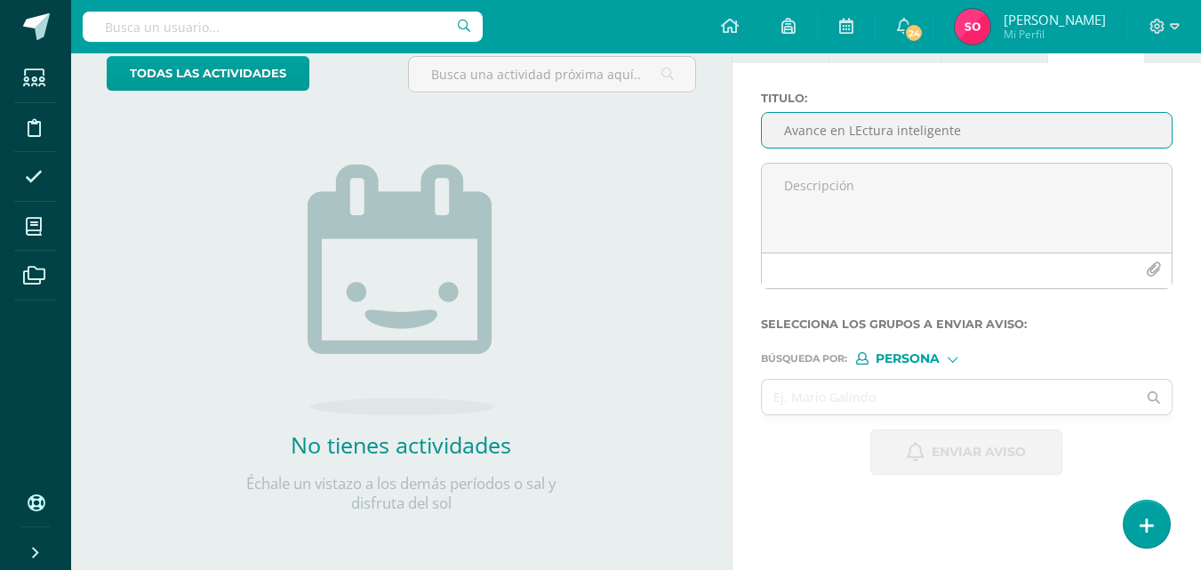
click at [865, 129] on input "Avance en LEctura inteligente" at bounding box center [967, 130] width 410 height 35
click at [856, 132] on input "Avance en LEctura inteligente" at bounding box center [967, 130] width 410 height 35
type input "Avance en Lectura inteligente"
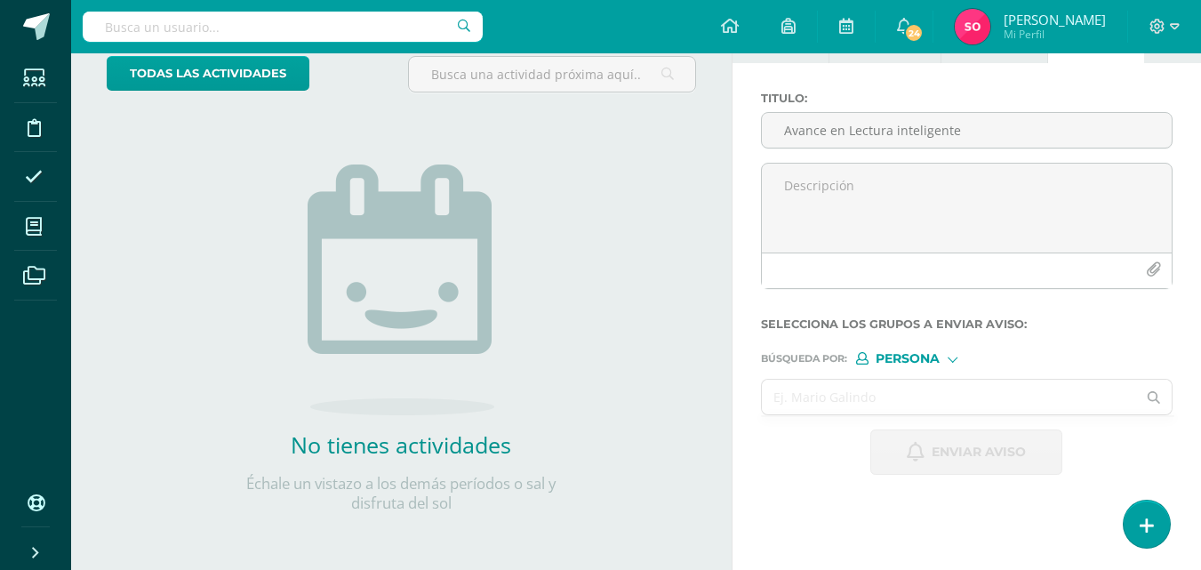
click at [883, 384] on input "text" at bounding box center [949, 396] width 375 height 35
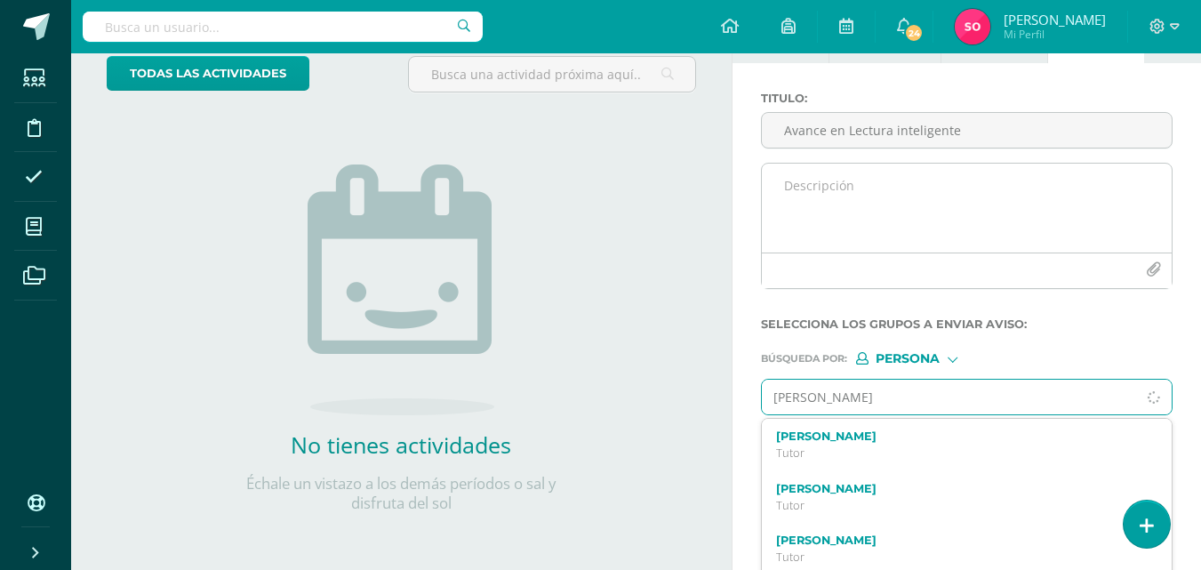
type input "[PERSON_NAME]"
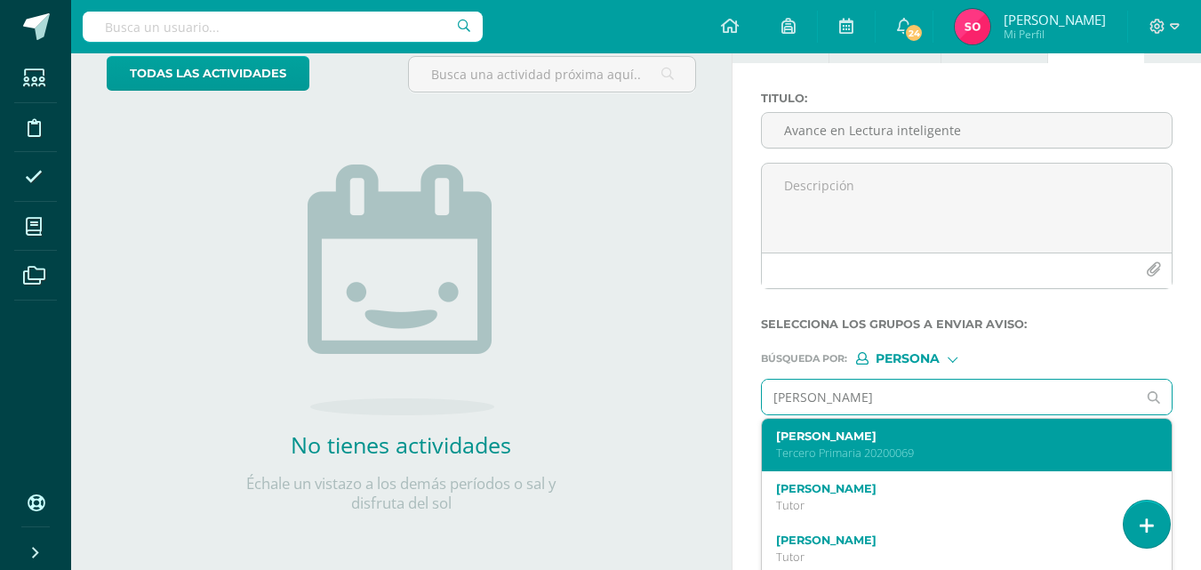
click at [968, 451] on p "Tercero Primaria 20200069" at bounding box center [959, 452] width 366 height 15
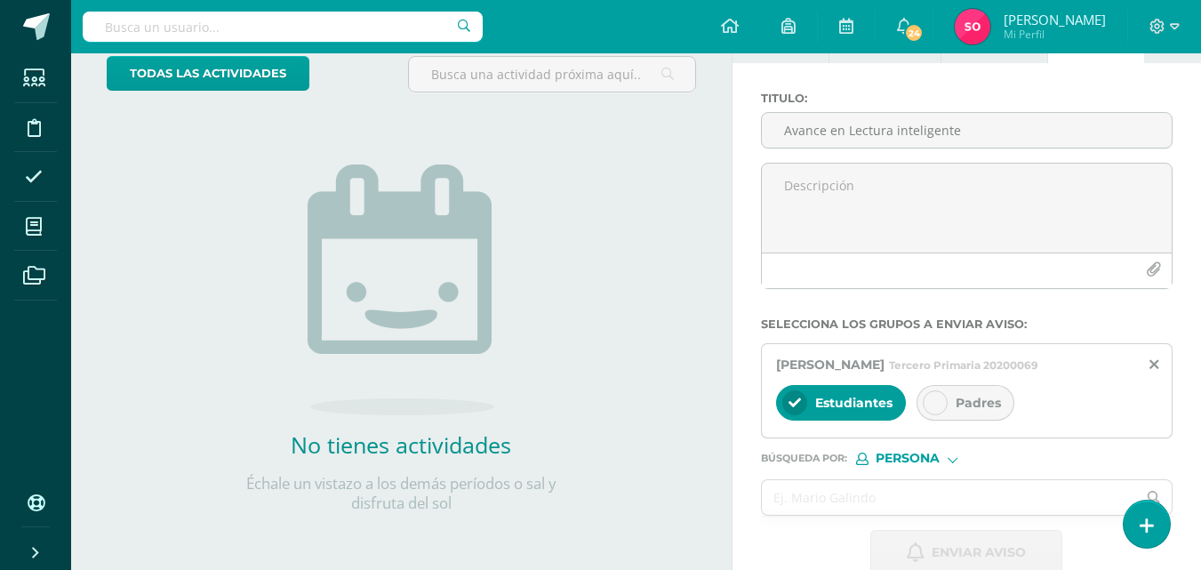
click at [958, 389] on div "Padres" at bounding box center [965, 403] width 98 height 36
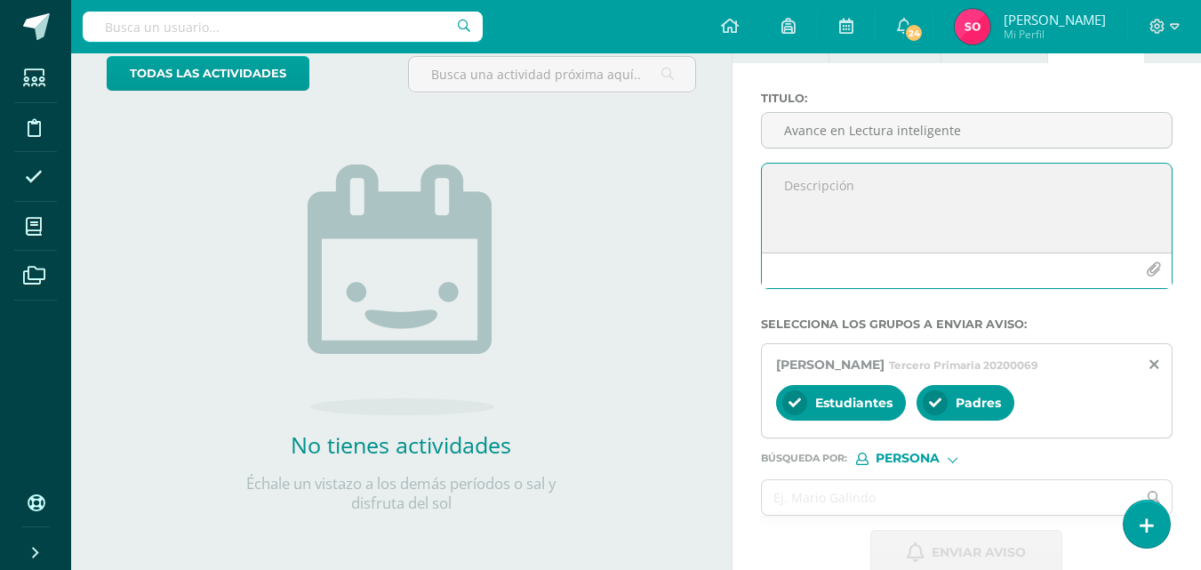
click at [831, 174] on textarea at bounding box center [967, 208] width 410 height 89
paste textarea "Estimados padres de familia: Les informamos que su hijo [PERSON_NAME] actualmen…"
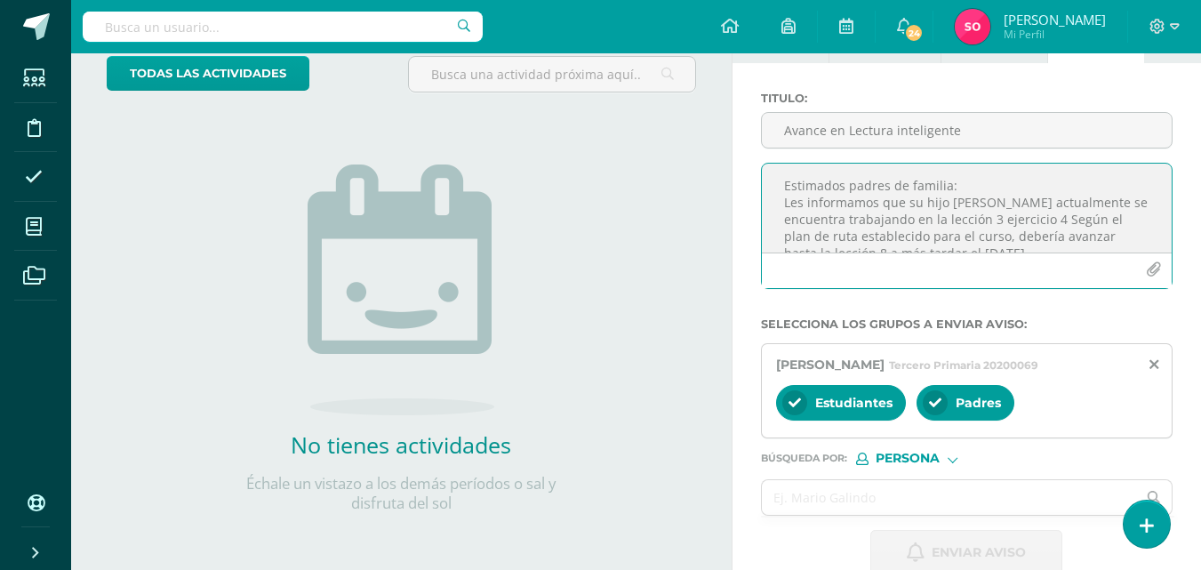
scroll to position [195, 0]
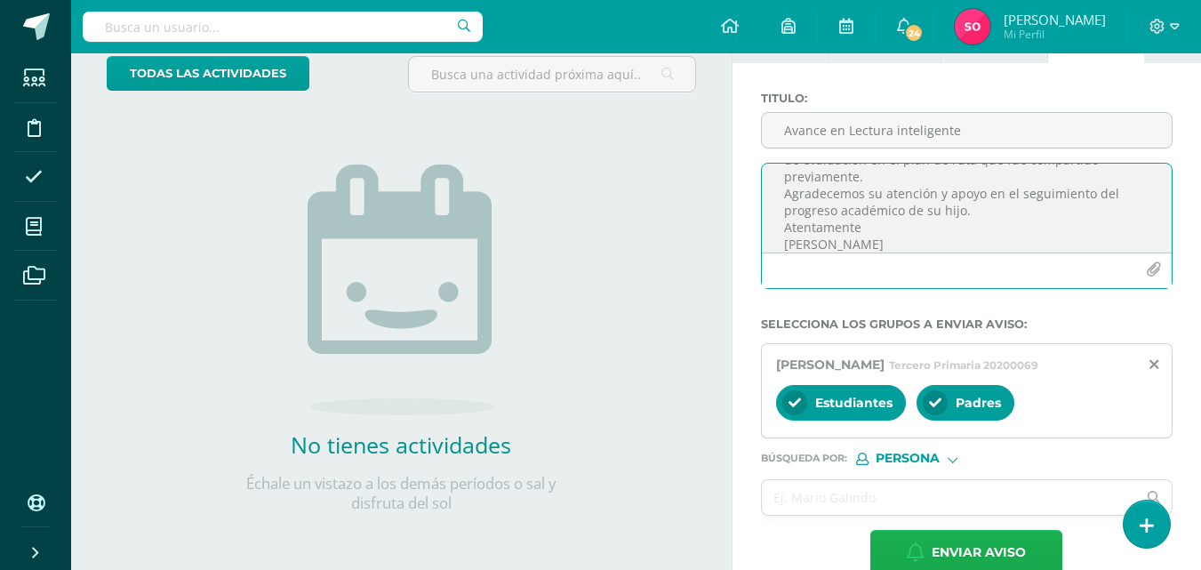
type textarea "Estimados padres de familia: Les informamos que su hijo [PERSON_NAME] actualmen…"
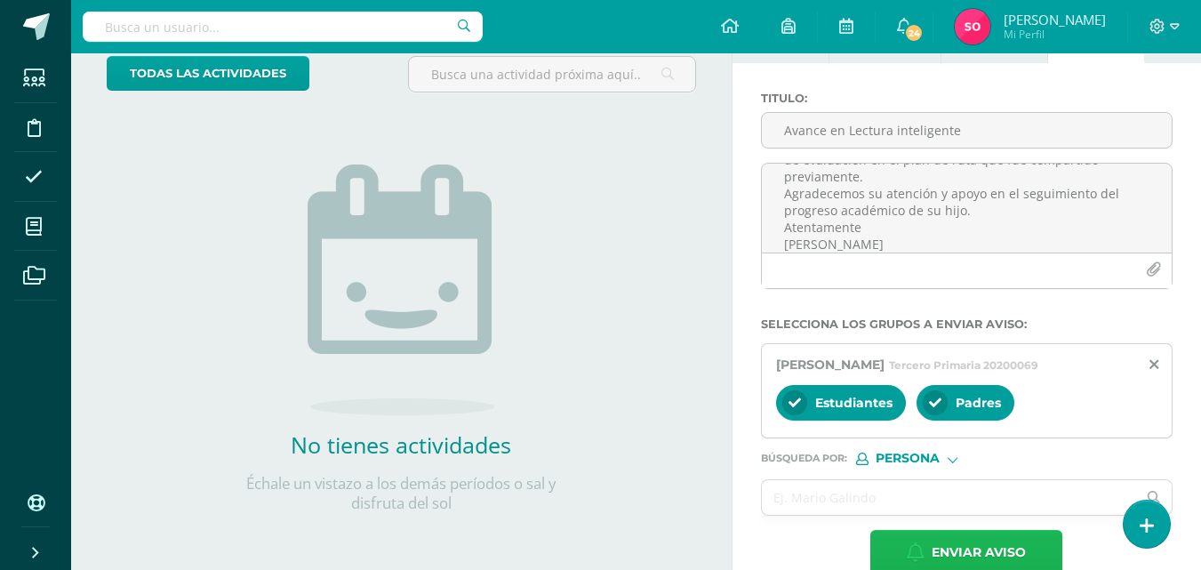
click at [978, 546] on span "Enviar aviso" at bounding box center [978, 553] width 94 height 44
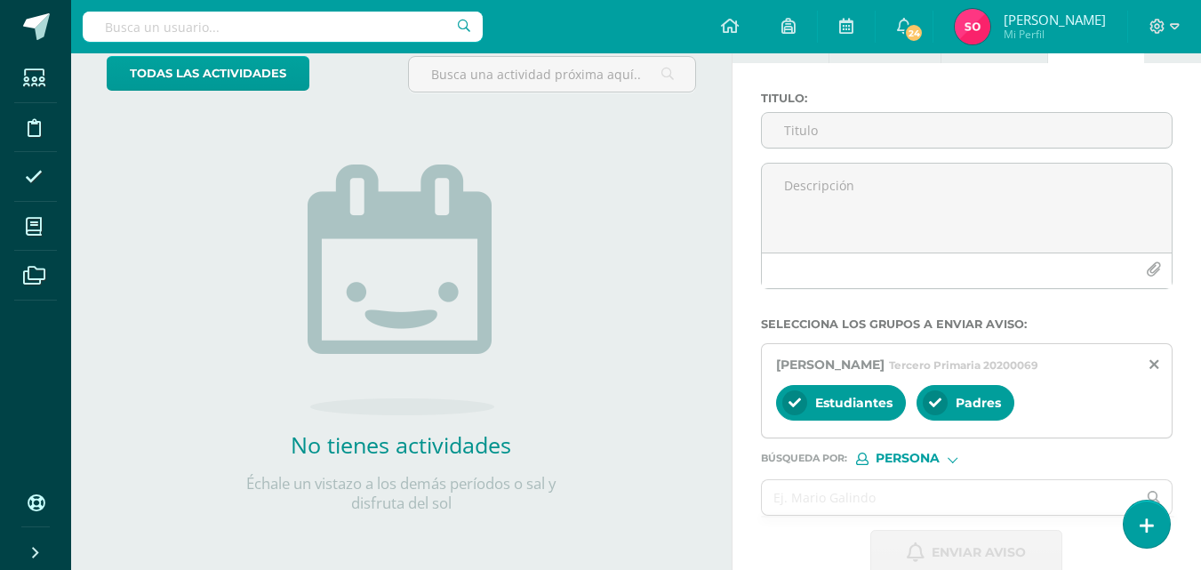
scroll to position [0, 0]
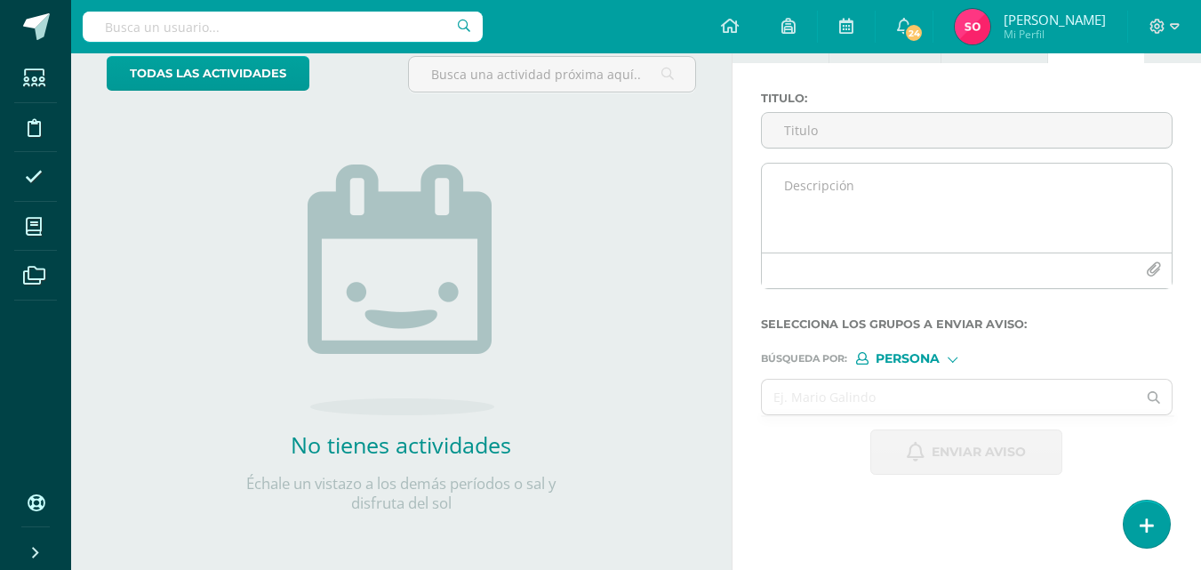
click at [830, 226] on textarea at bounding box center [967, 208] width 410 height 89
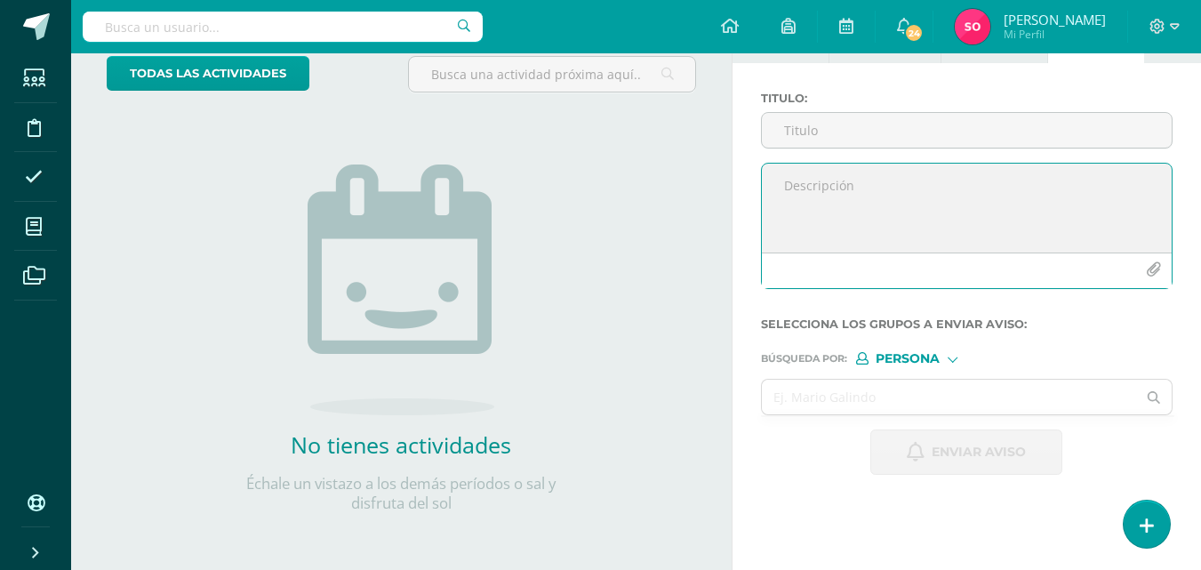
click at [810, 212] on textarea at bounding box center [967, 208] width 410 height 89
paste textarea "Estimados padres de familia: Les informamos que su hijo [PERSON_NAME] actualmen…"
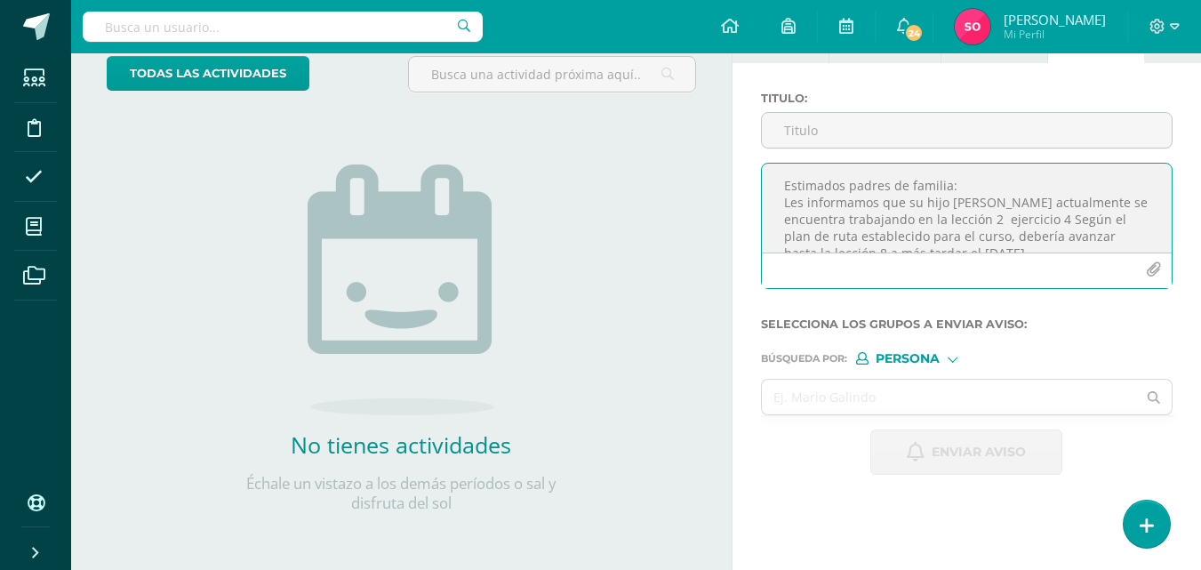
scroll to position [195, 0]
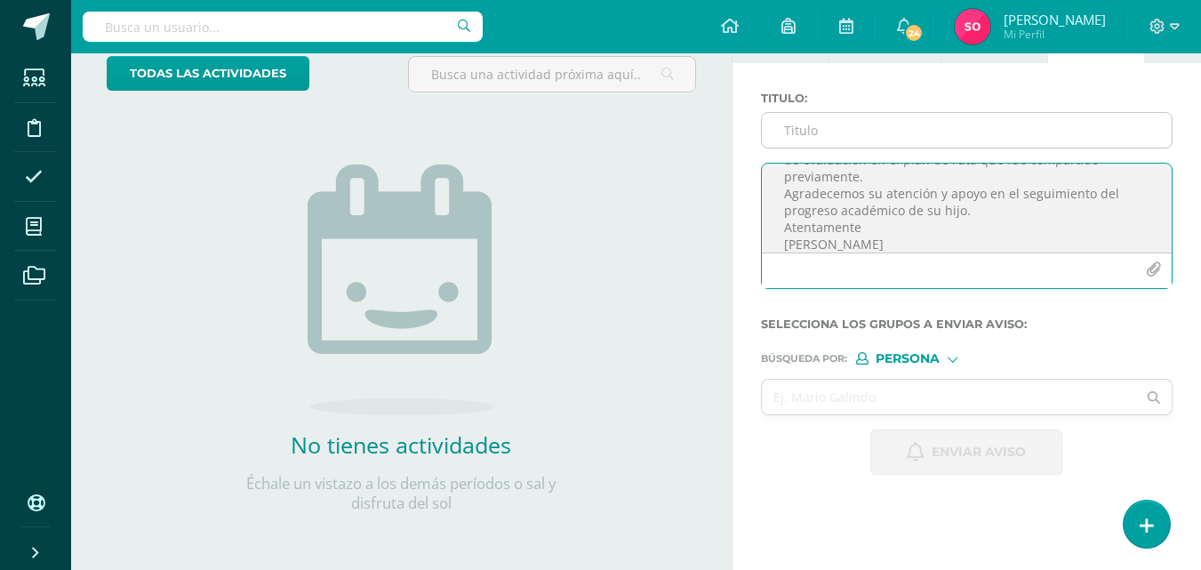
type textarea "Estimados padres de familia: Les informamos que su hijo [PERSON_NAME] actualmen…"
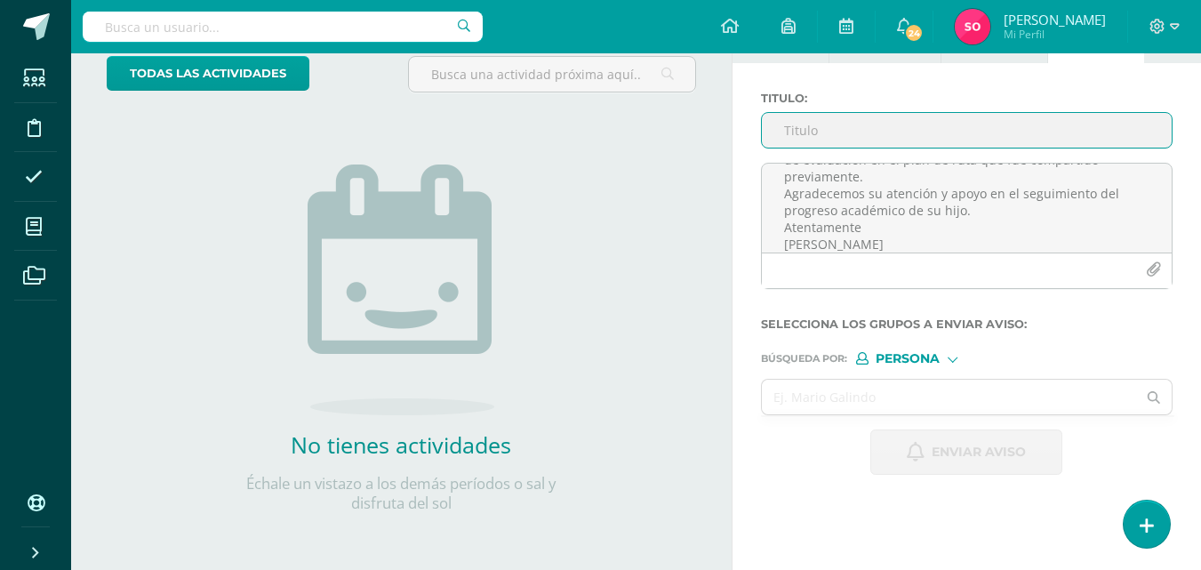
click at [810, 118] on input "Titulo :" at bounding box center [967, 130] width 410 height 35
type input "Avance en Lectura inteligente"
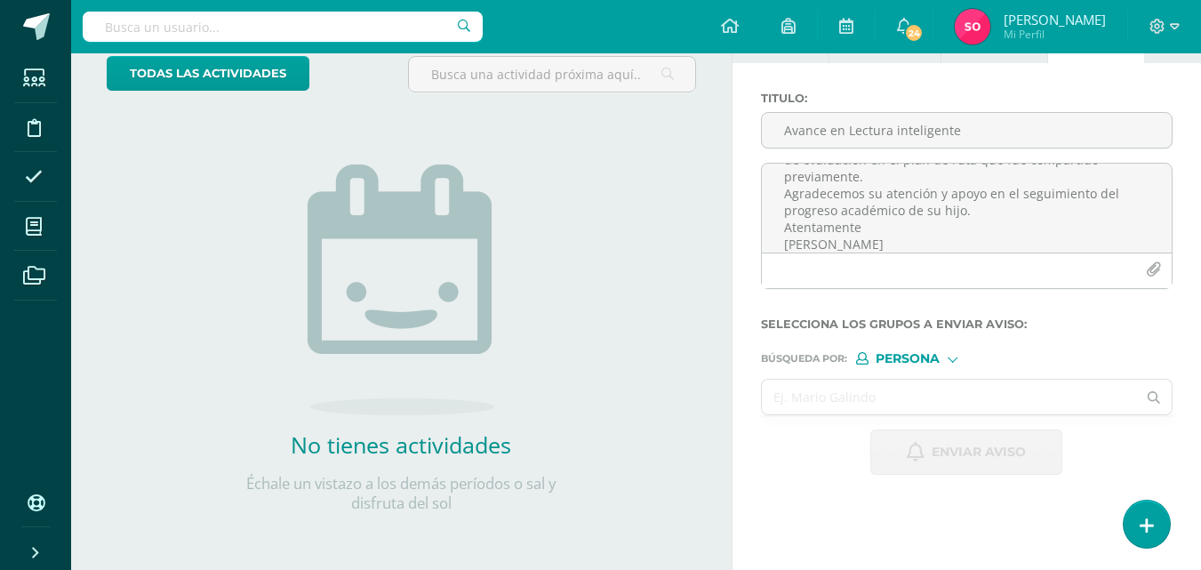
drag, startPoint x: 895, startPoint y: 395, endPoint x: 983, endPoint y: 327, distance: 111.5
click at [897, 396] on input "text" at bounding box center [949, 396] width 375 height 35
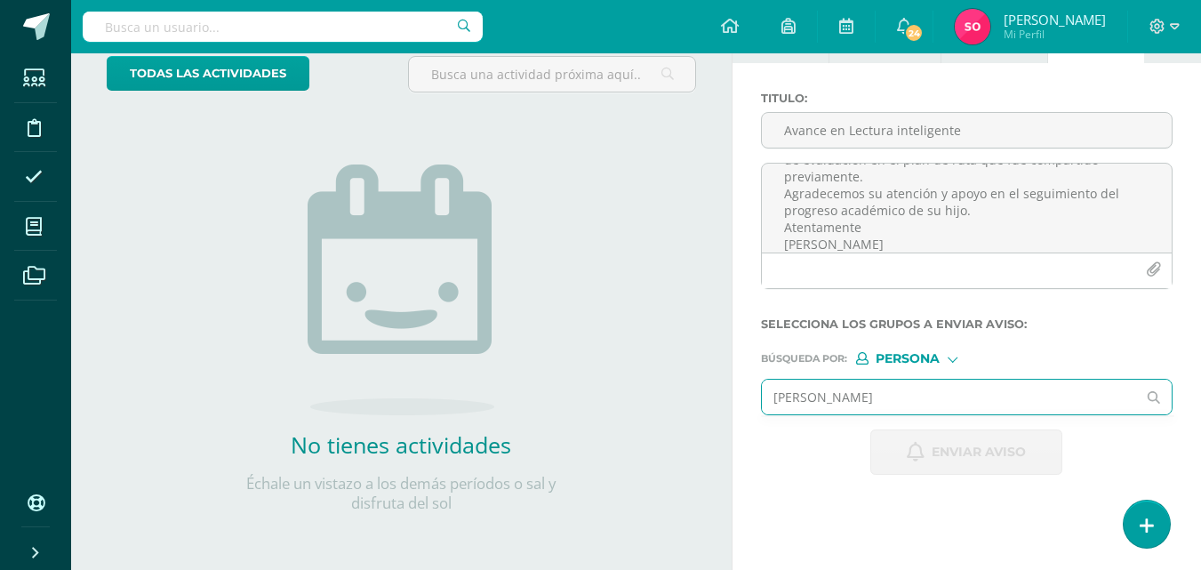
type input "[PERSON_NAME][DATE]"
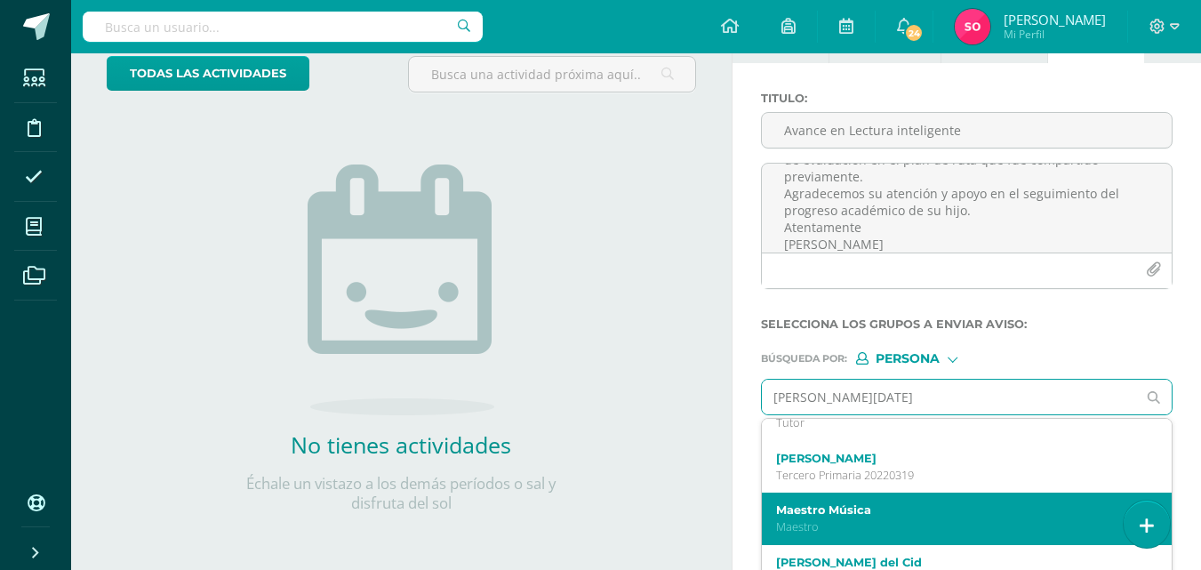
scroll to position [0, 0]
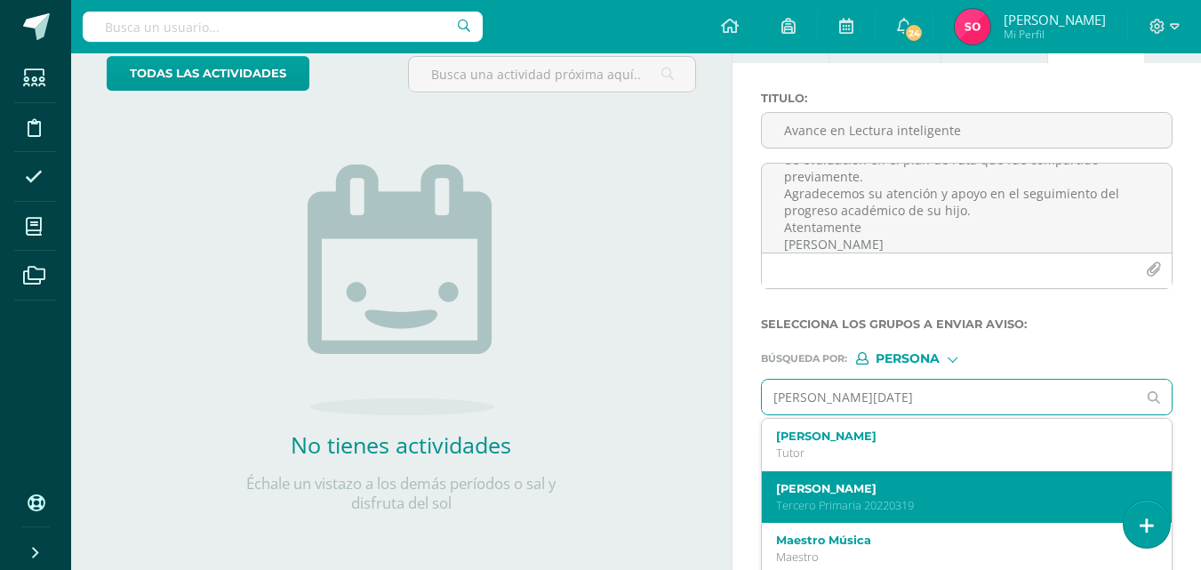
click at [907, 495] on div "[PERSON_NAME] Tercero Primaria 20220319" at bounding box center [959, 497] width 366 height 31
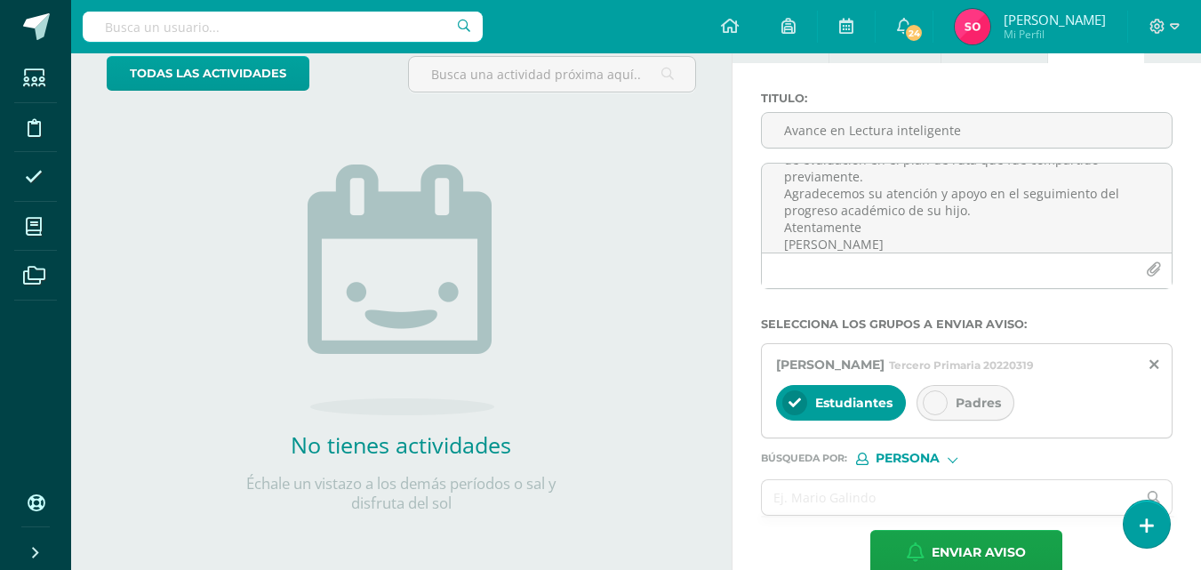
click at [963, 391] on div "Padres" at bounding box center [965, 403] width 98 height 36
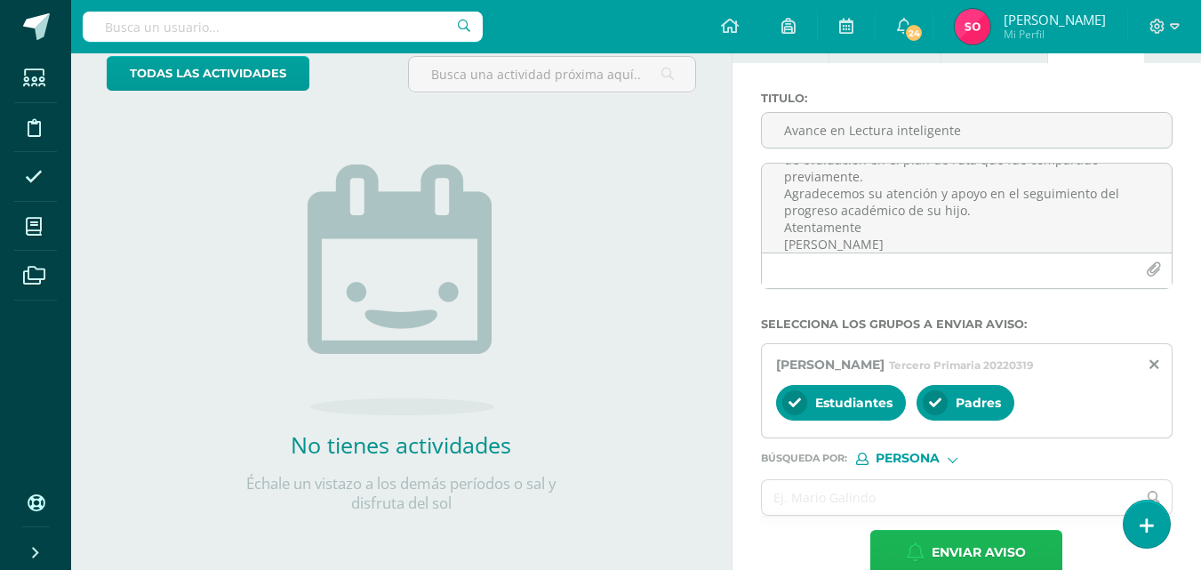
click at [970, 554] on span "Enviar aviso" at bounding box center [978, 553] width 94 height 44
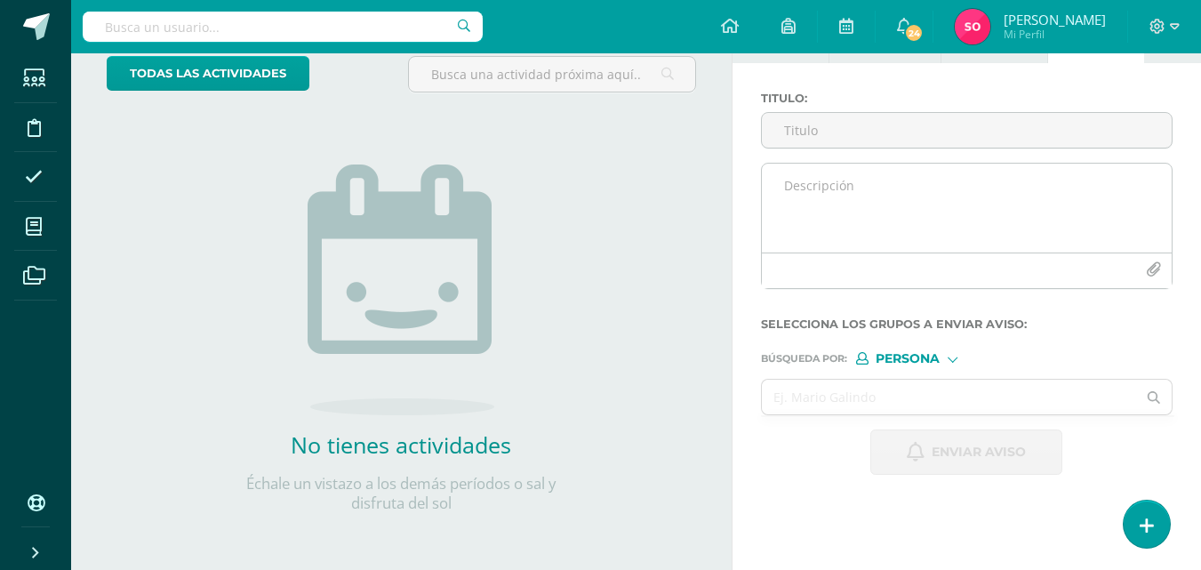
click at [811, 177] on textarea at bounding box center [967, 208] width 410 height 89
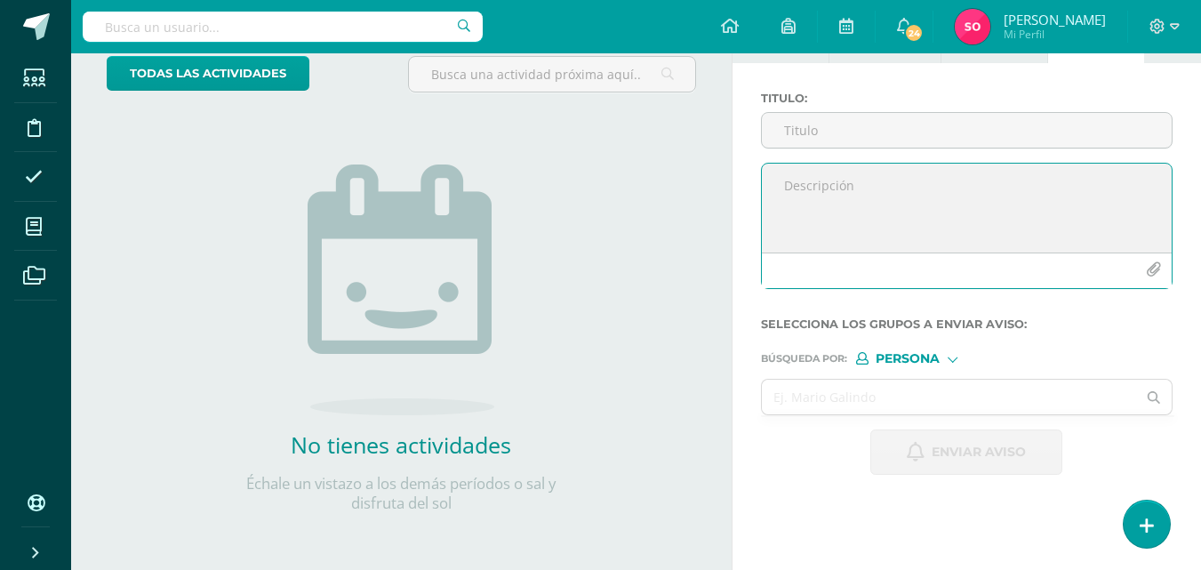
paste textarea "Estimados padres de familia: Les informamos que su hijo [PERSON_NAME] actualmen…"
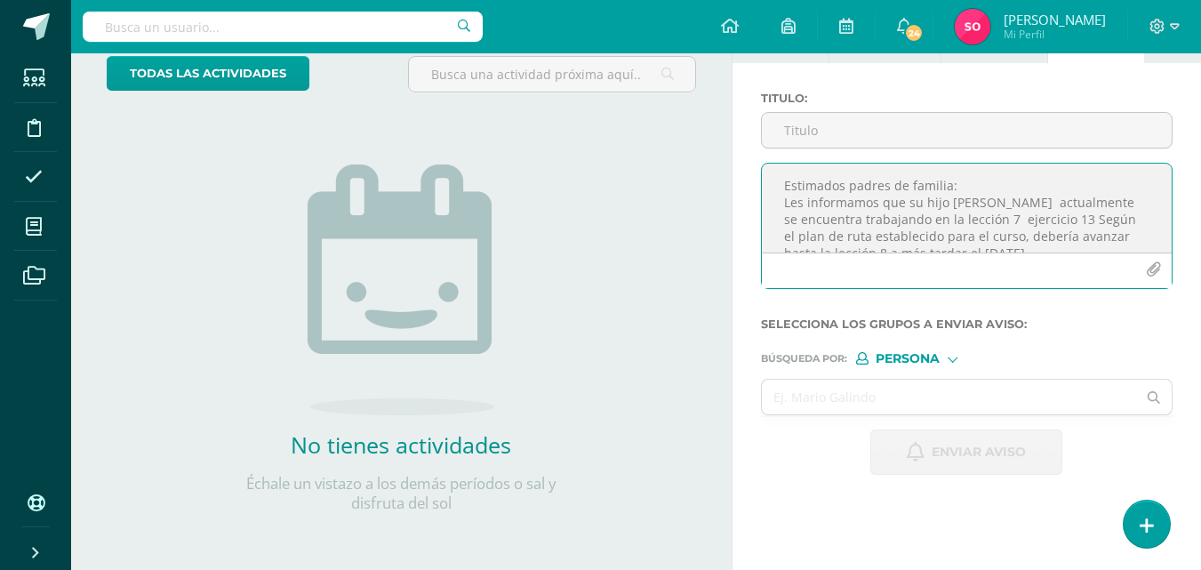
scroll to position [195, 0]
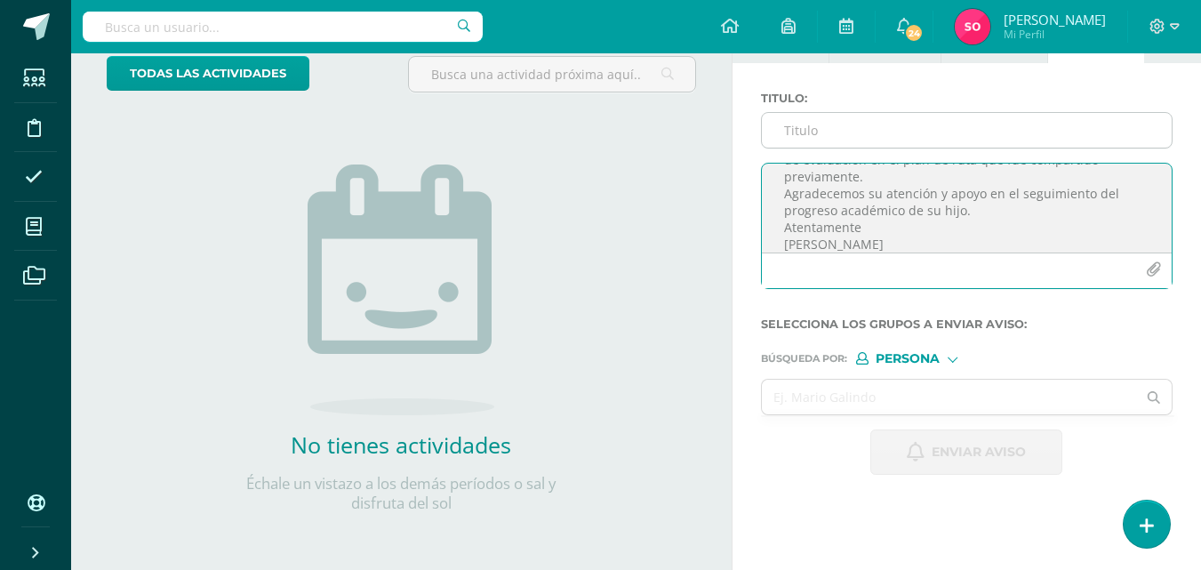
type textarea "Estimados padres de familia: Les informamos que su hijo [PERSON_NAME] actualmen…"
click at [788, 131] on input "Titulo :" at bounding box center [967, 130] width 410 height 35
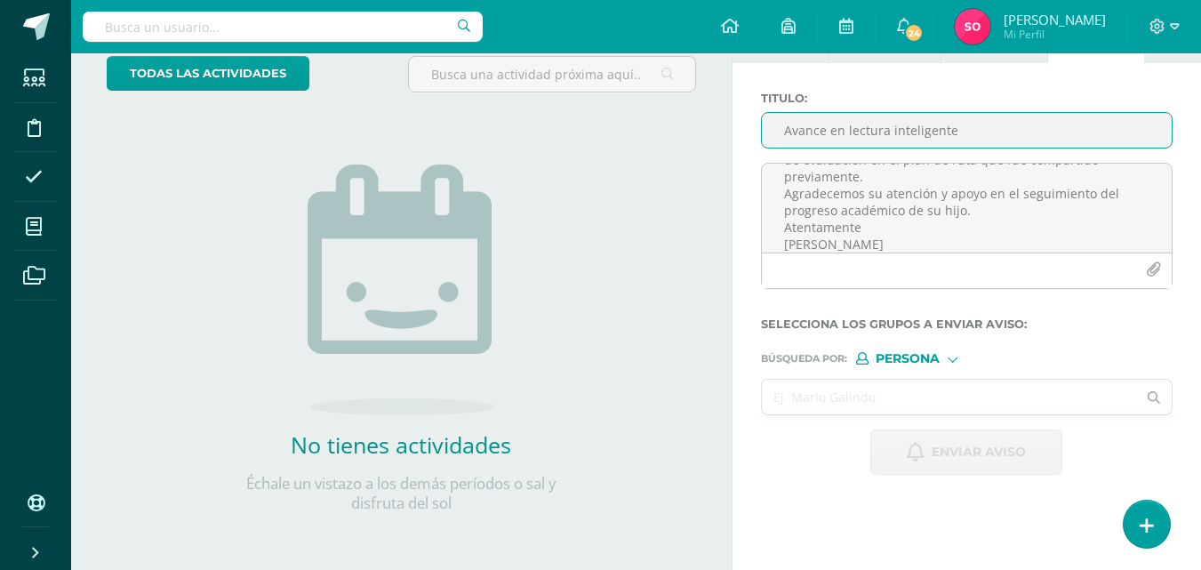
type input "Avance en lectura inteligente"
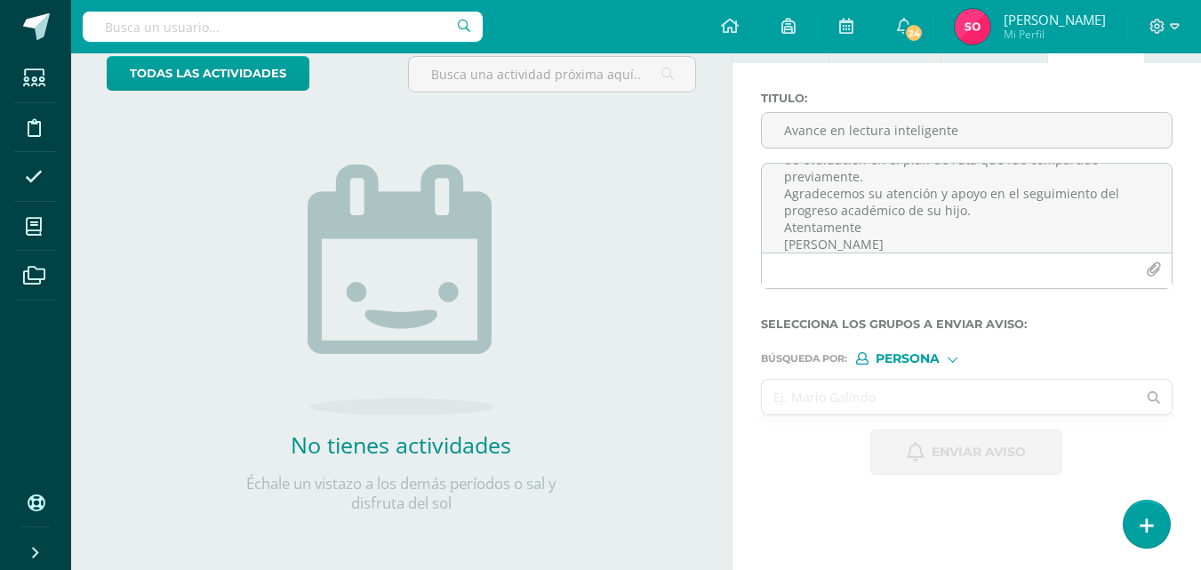
click at [877, 399] on input "text" at bounding box center [949, 396] width 375 height 35
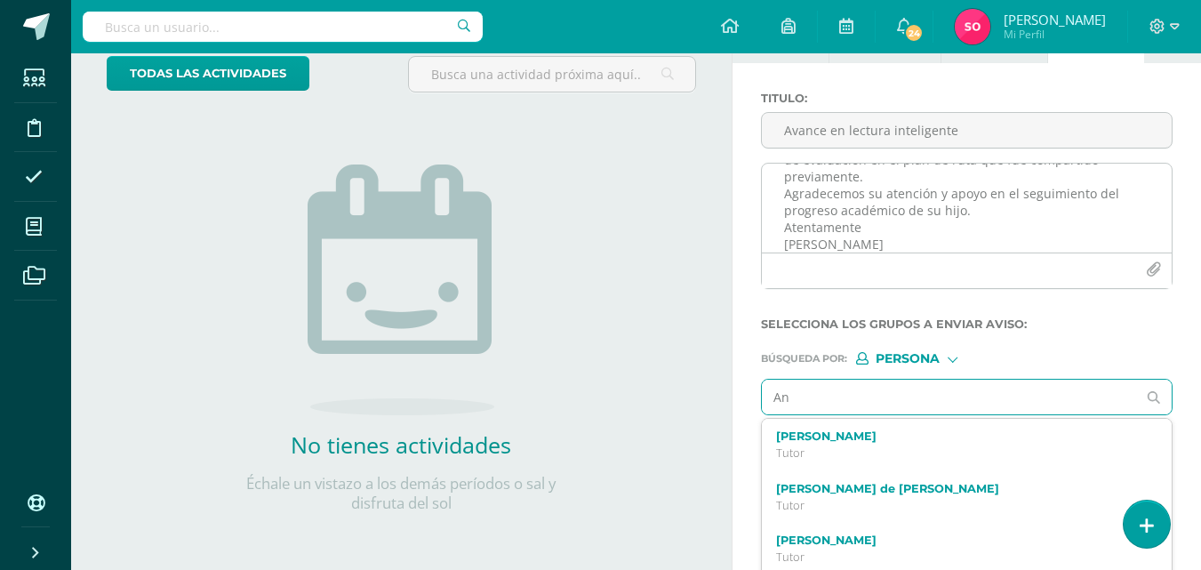
type input "A"
type input "[PERSON_NAME]"
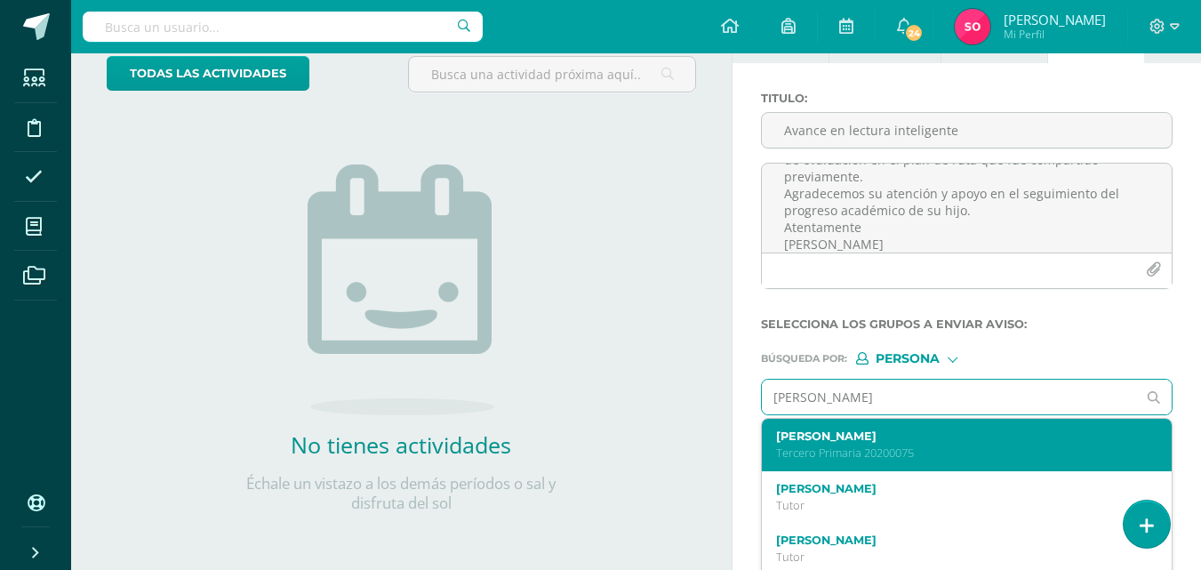
click at [1006, 445] on p "Tercero Primaria 20200075" at bounding box center [959, 452] width 366 height 15
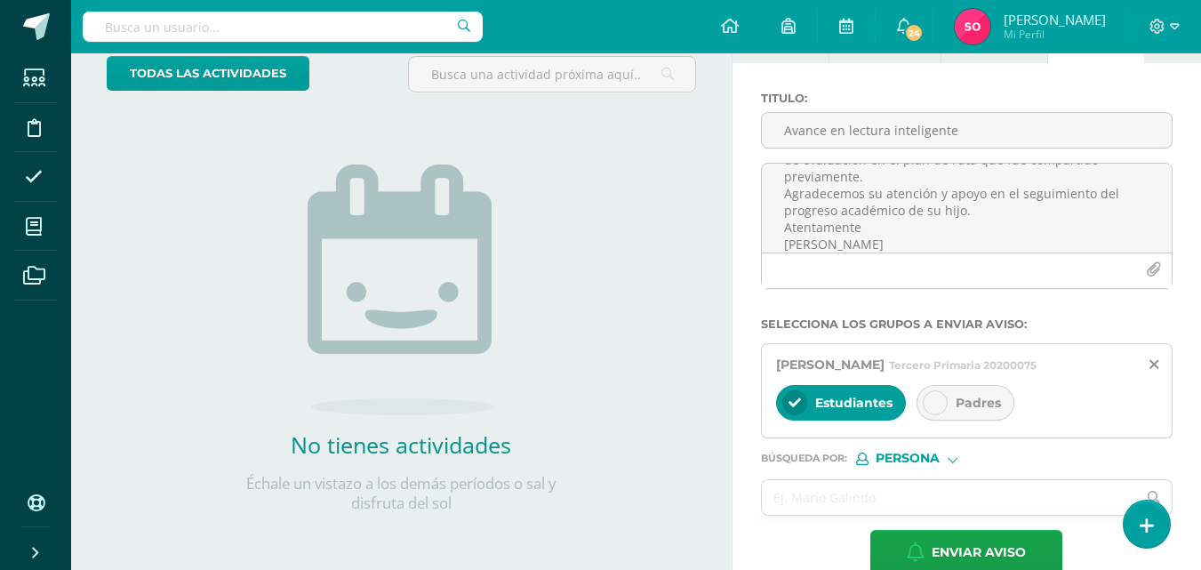
click at [987, 411] on span "Padres" at bounding box center [977, 403] width 45 height 16
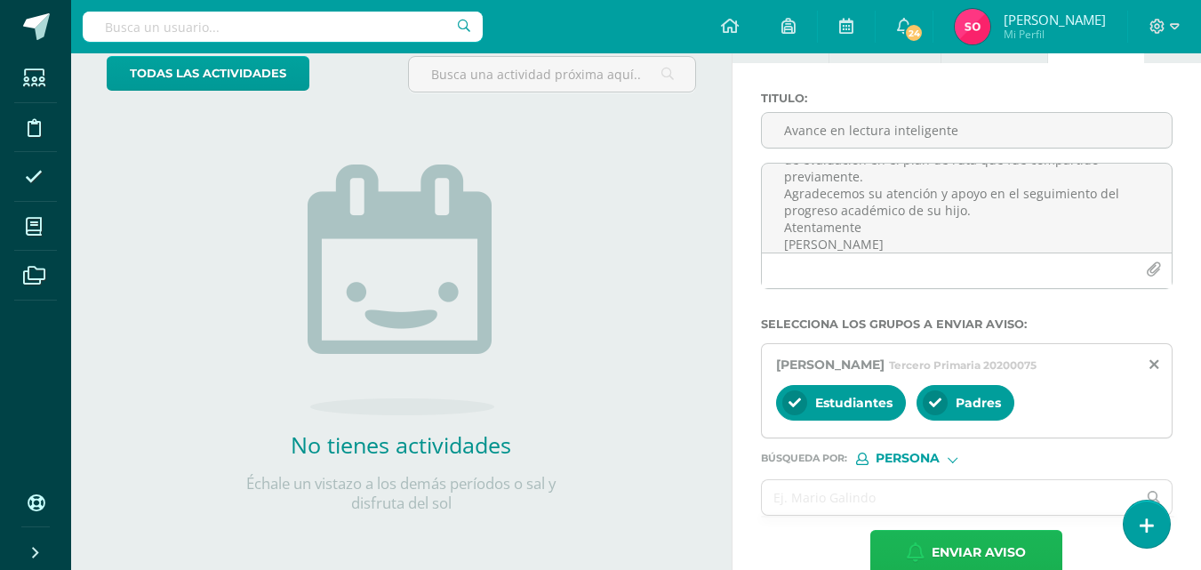
click at [965, 562] on span "Enviar aviso" at bounding box center [978, 553] width 94 height 44
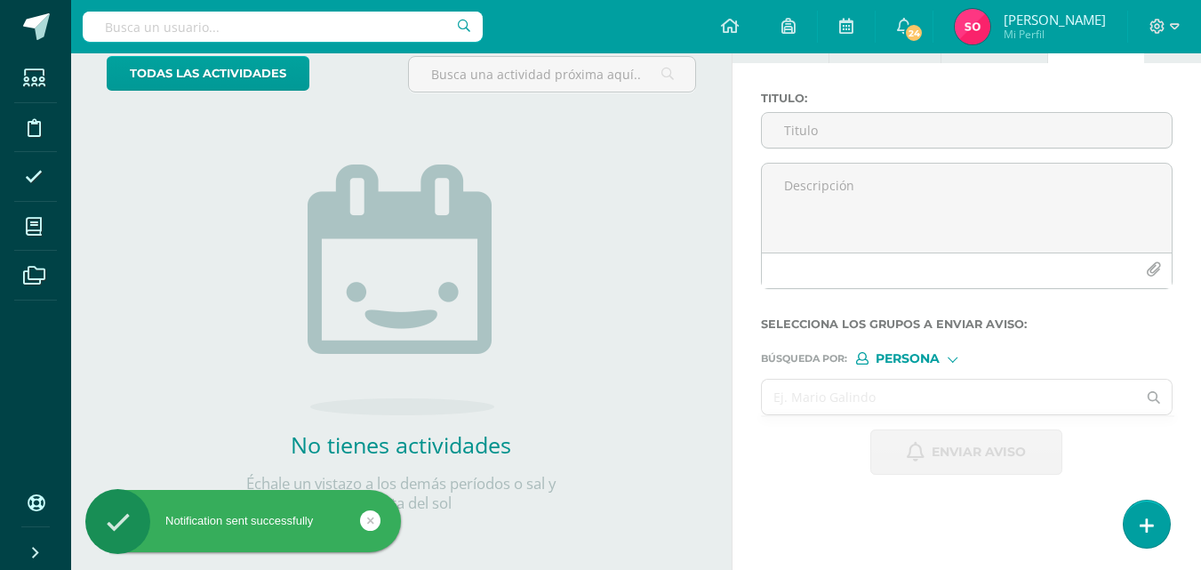
scroll to position [0, 0]
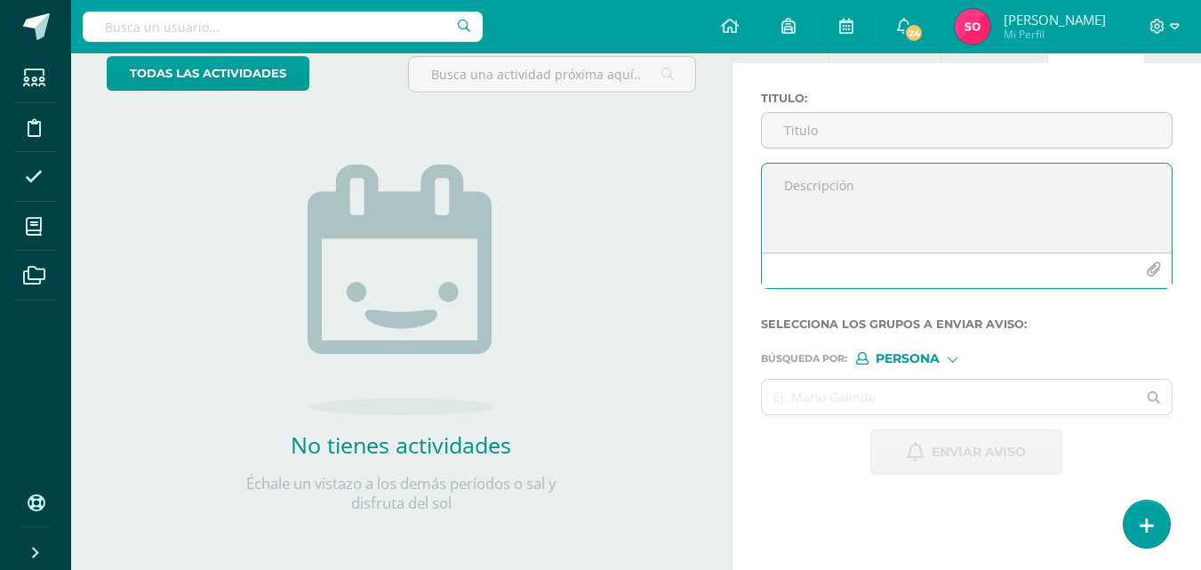
click at [889, 198] on textarea at bounding box center [967, 208] width 410 height 89
paste textarea "Estimados padres de familia: Les informamos que su hija [PERSON_NAME] actualmen…"
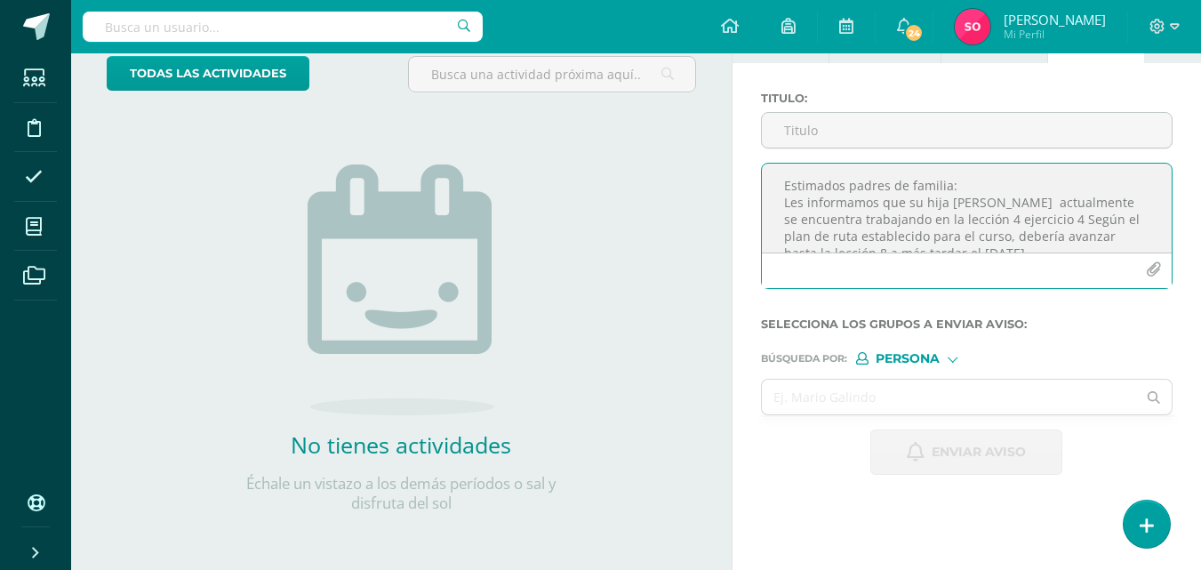
scroll to position [195, 0]
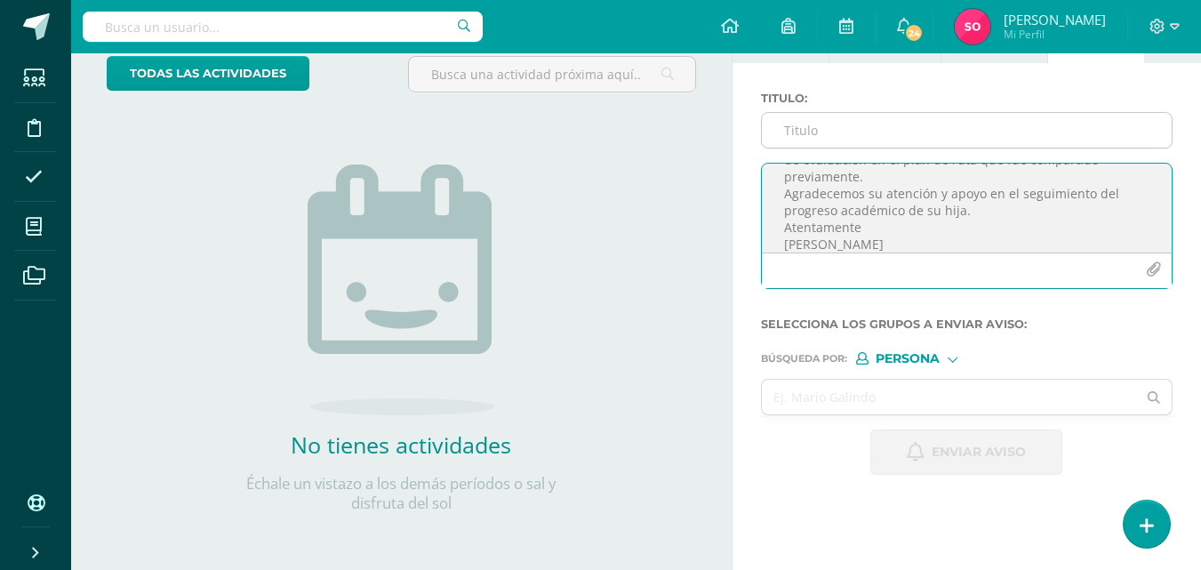
type textarea "Estimados padres de familia: Les informamos que su hija [PERSON_NAME] actualmen…"
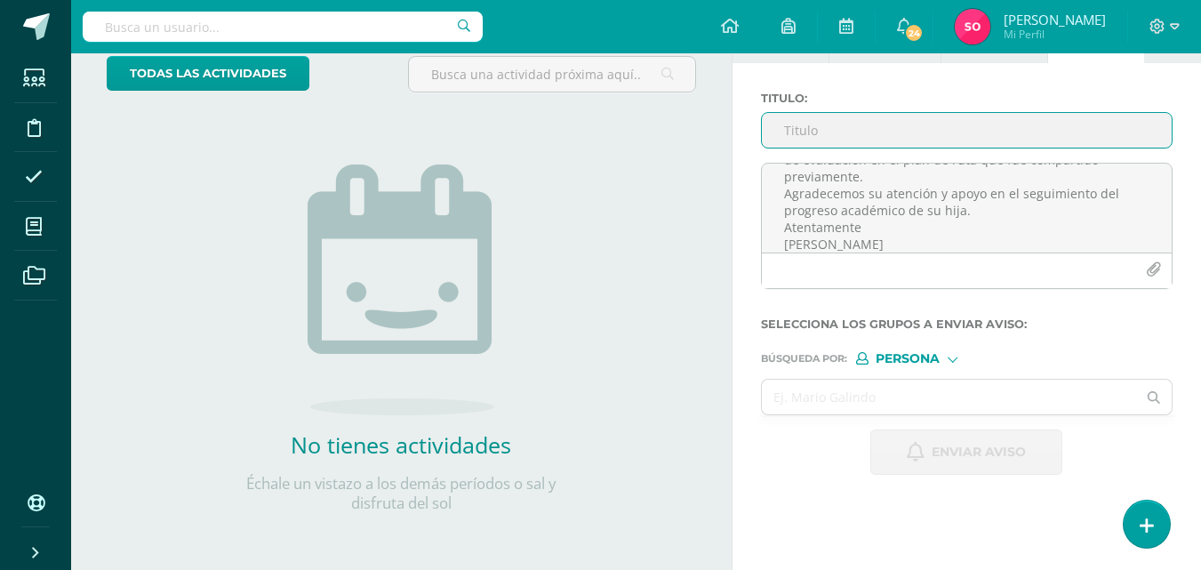
click at [889, 128] on input "Titulo :" at bounding box center [967, 130] width 410 height 35
type input "Avance en Lectura"
click at [930, 387] on input "text" at bounding box center [949, 396] width 375 height 35
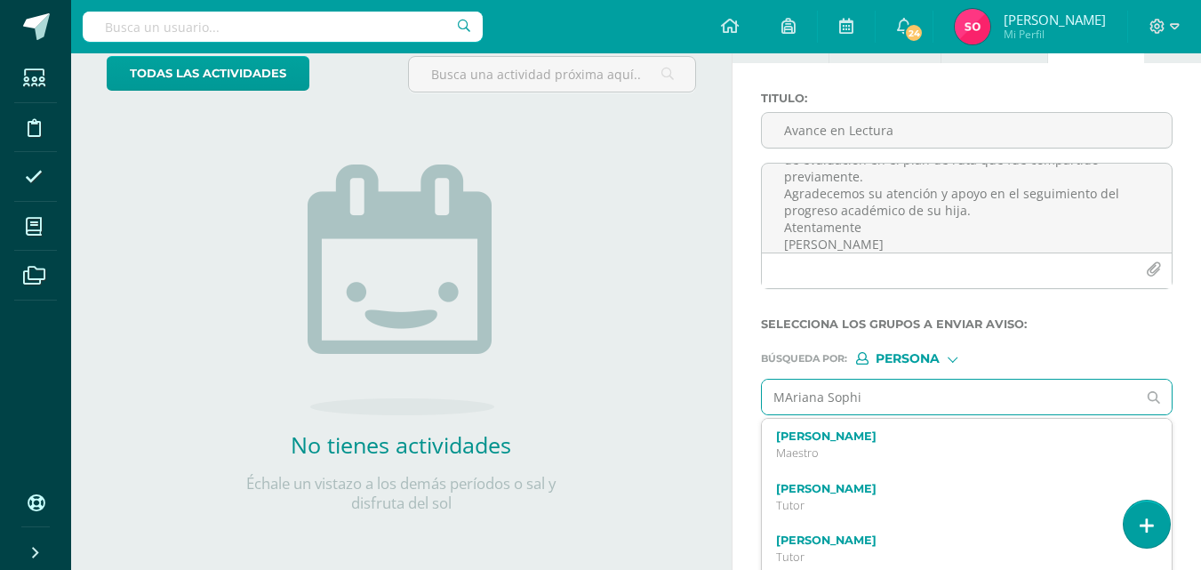
type input "[PERSON_NAME]"
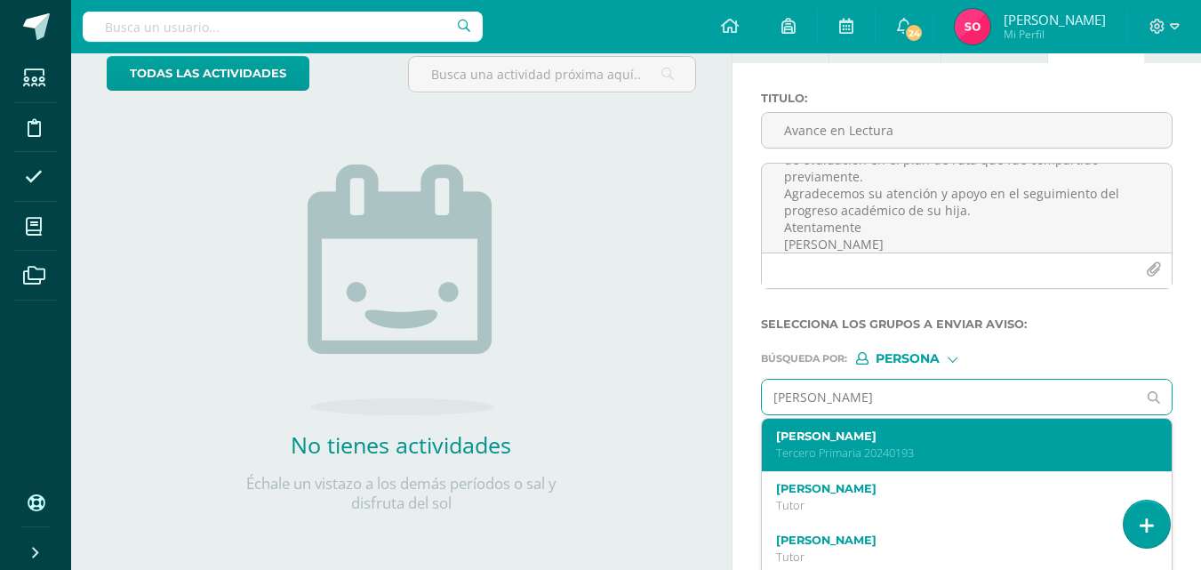
click at [915, 438] on label "[PERSON_NAME]" at bounding box center [959, 435] width 366 height 13
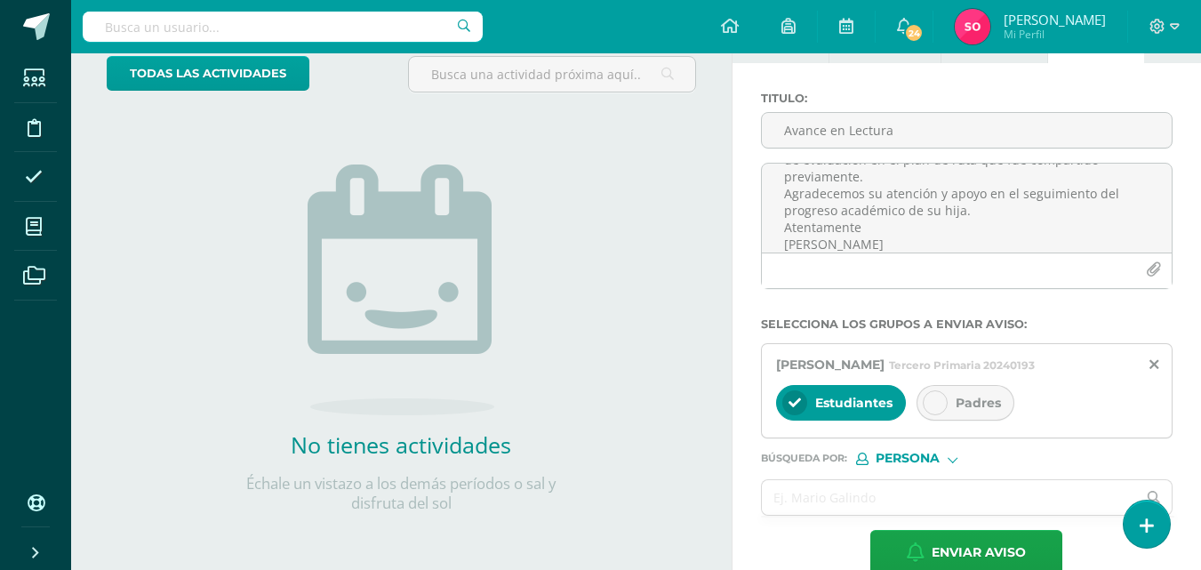
click at [946, 414] on div "Padres" at bounding box center [965, 403] width 98 height 36
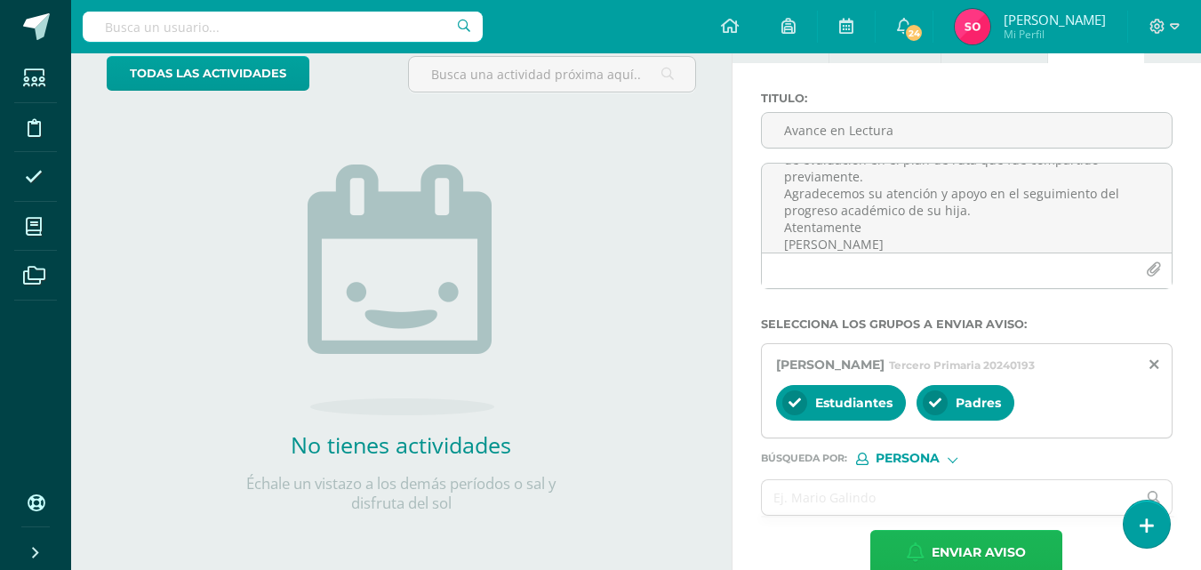
click at [962, 547] on span "Enviar aviso" at bounding box center [978, 553] width 94 height 44
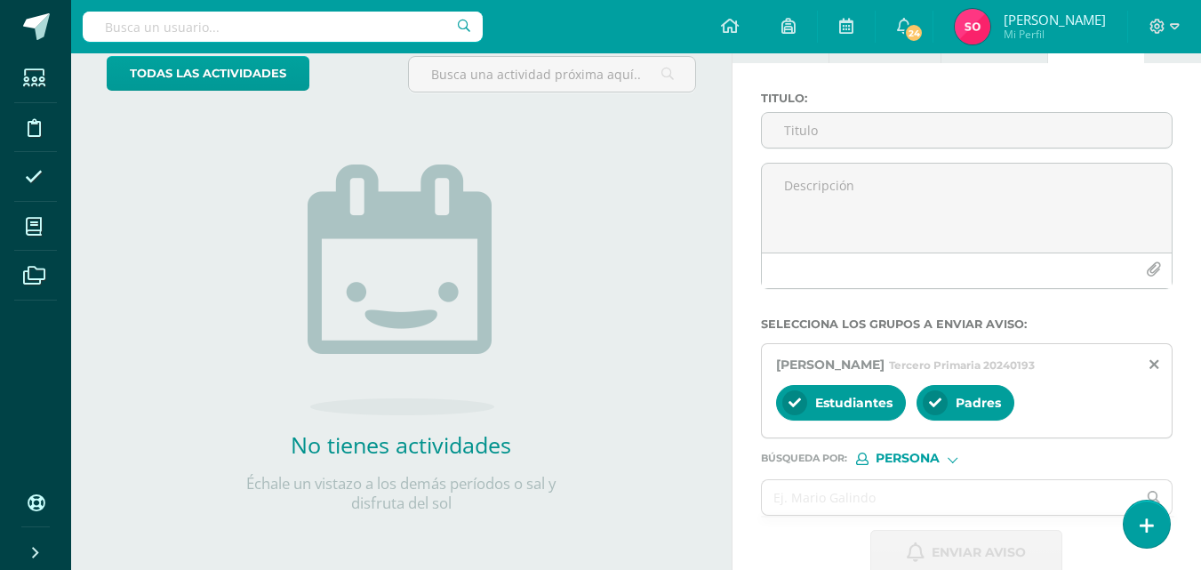
scroll to position [0, 0]
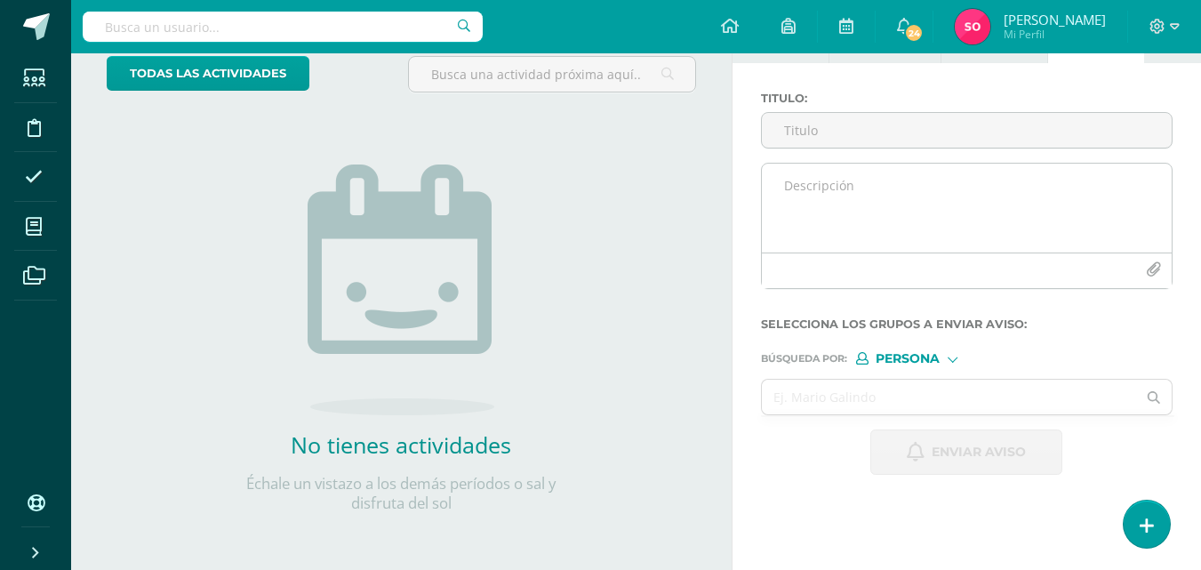
click at [814, 177] on textarea at bounding box center [967, 208] width 410 height 89
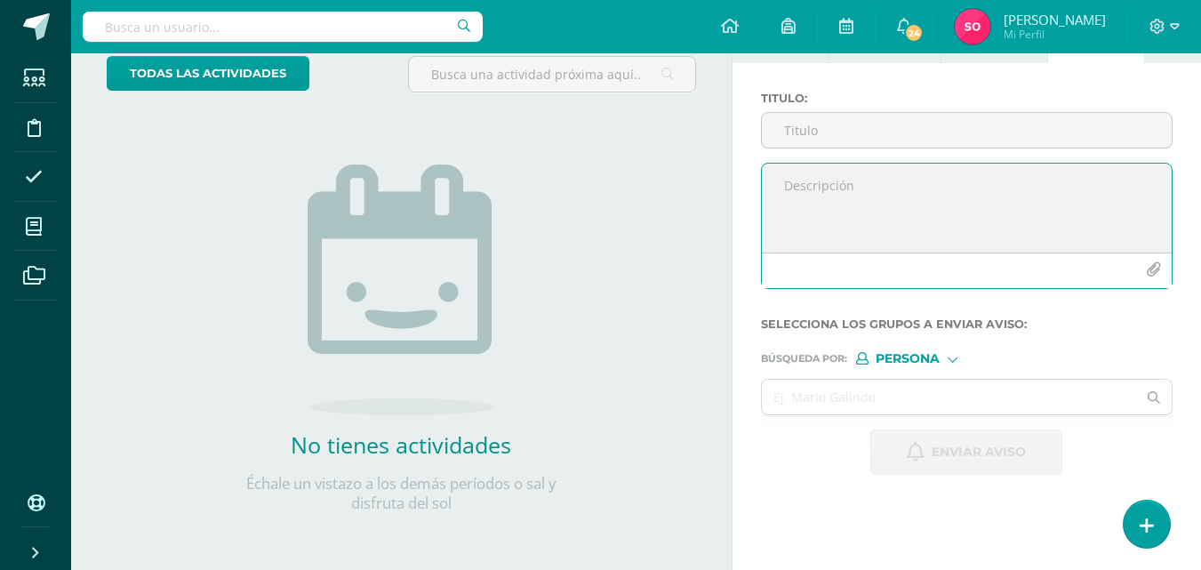
paste textarea "Estimados padres de familia: Les informamos que su hijo [PERSON_NAME] actualmen…"
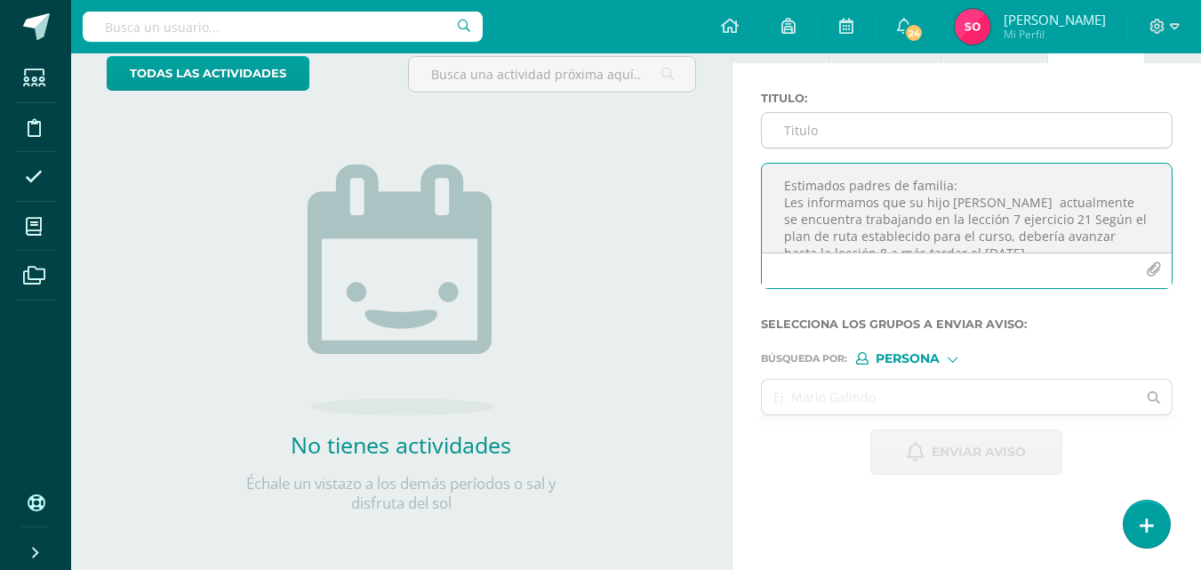
type textarea "Estimados padres de familia: Les informamos que su hijo [PERSON_NAME] actualmen…"
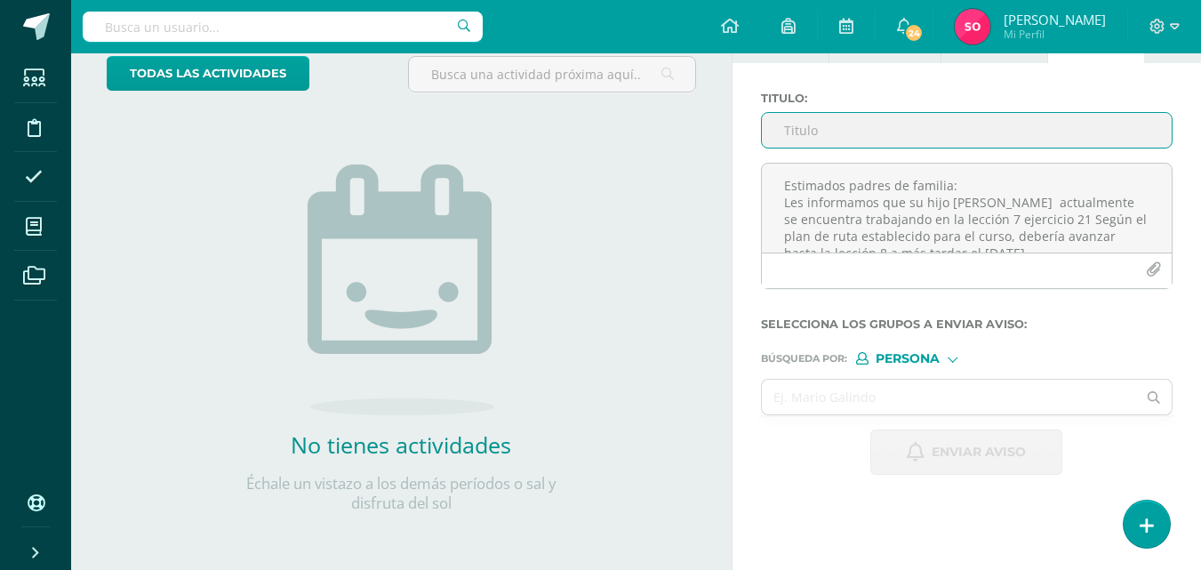
click at [869, 136] on input "Titulo :" at bounding box center [967, 130] width 410 height 35
type input "LEctura Inteligente"
click at [923, 402] on input "text" at bounding box center [949, 396] width 375 height 35
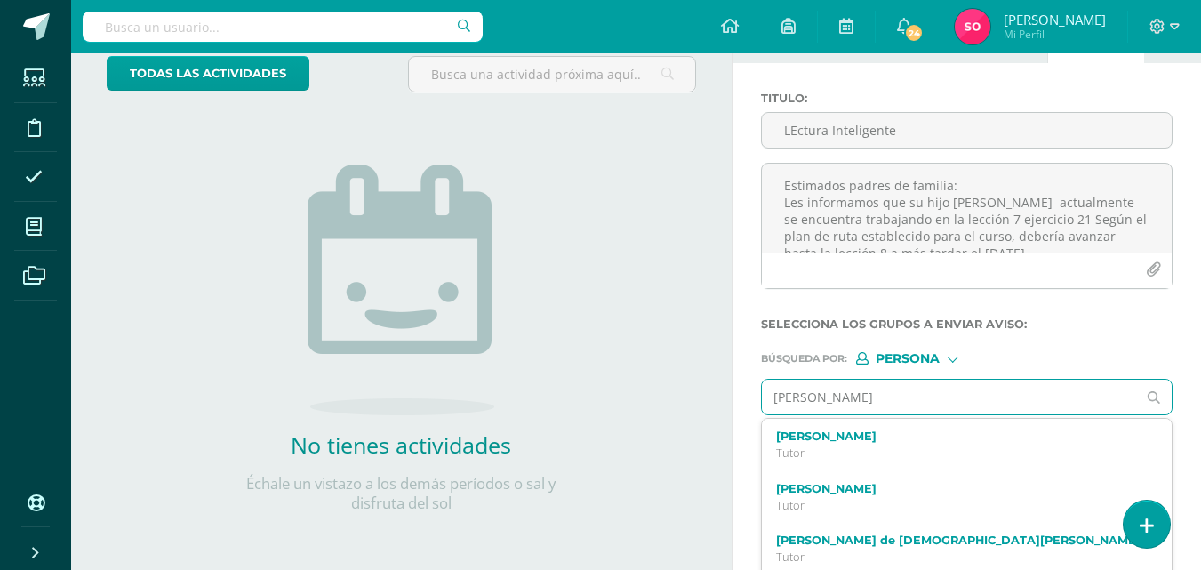
type input "[PERSON_NAME]"
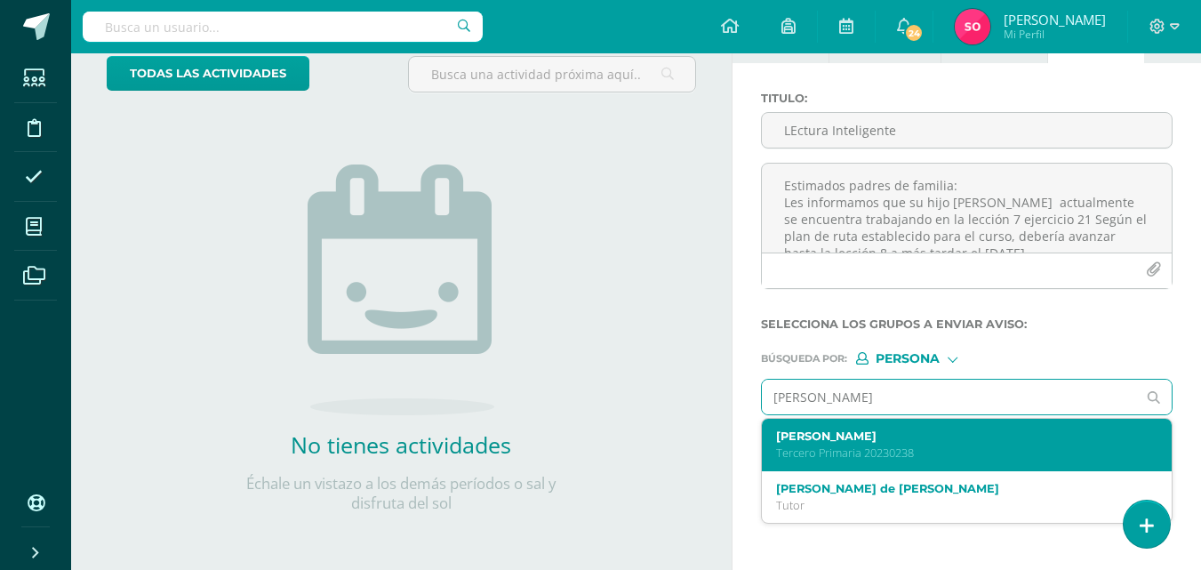
click at [914, 453] on p "Tercero Primaria 20230238" at bounding box center [959, 452] width 366 height 15
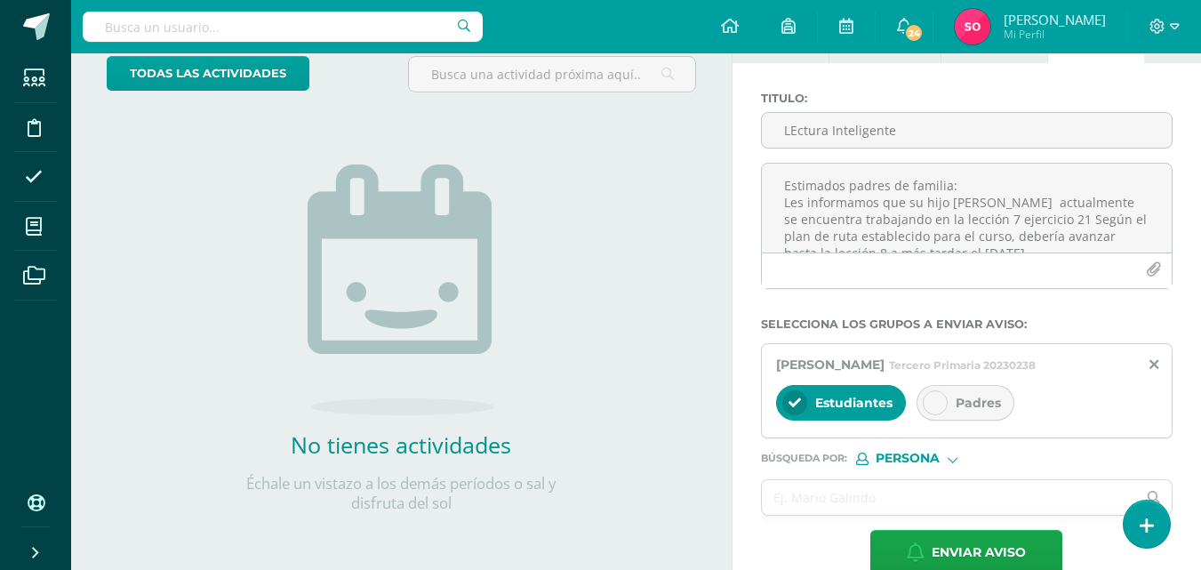
click at [943, 405] on div at bounding box center [934, 402] width 25 height 25
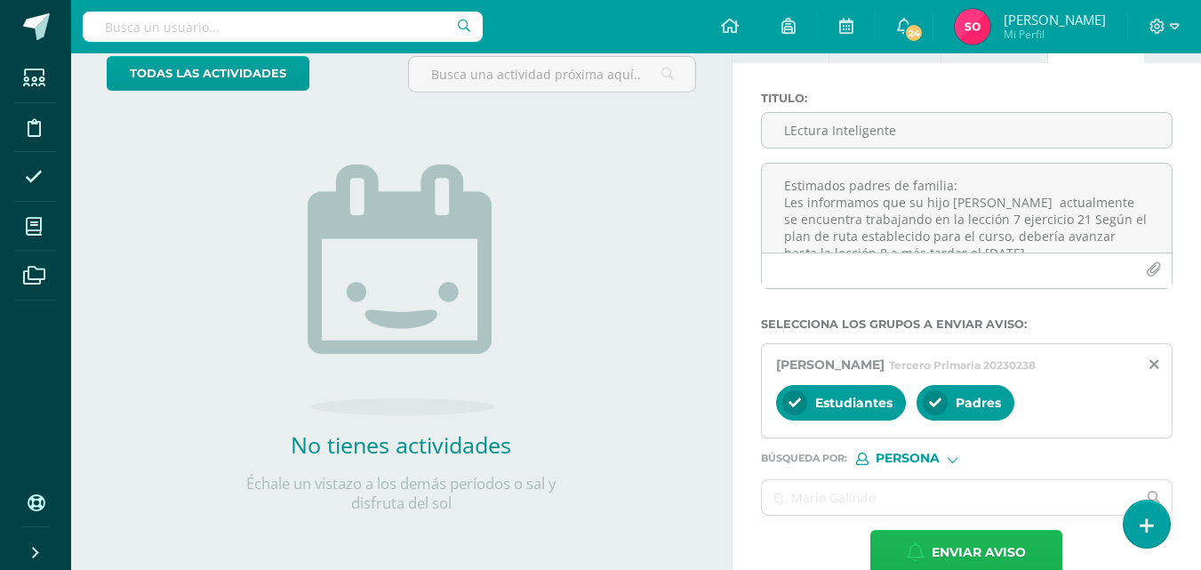
click at [996, 553] on span "Enviar aviso" at bounding box center [978, 553] width 94 height 44
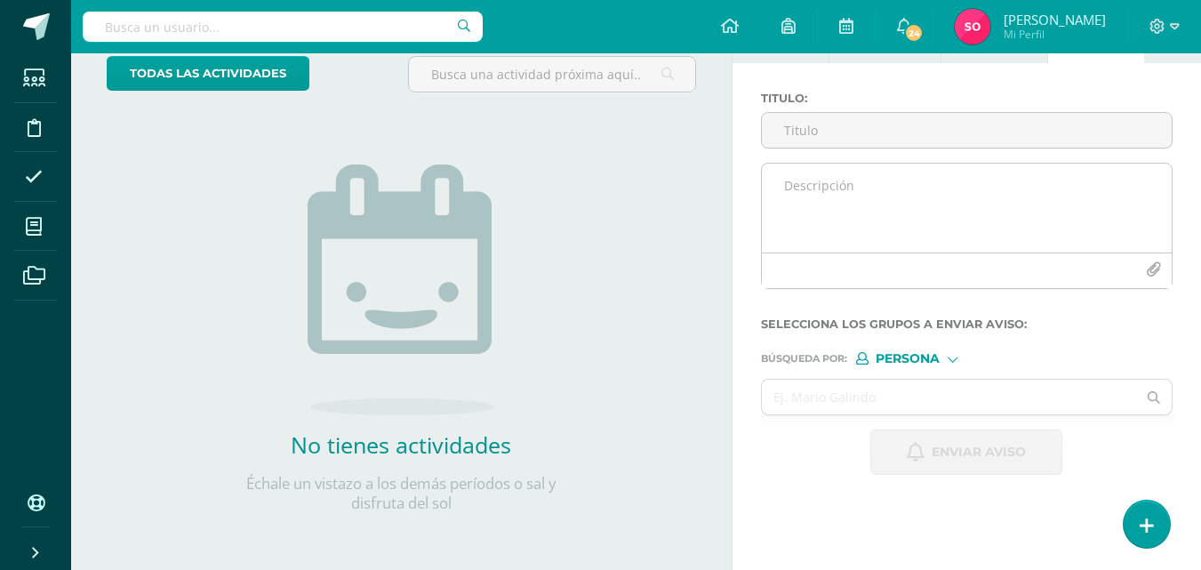
click at [842, 188] on textarea at bounding box center [967, 208] width 410 height 89
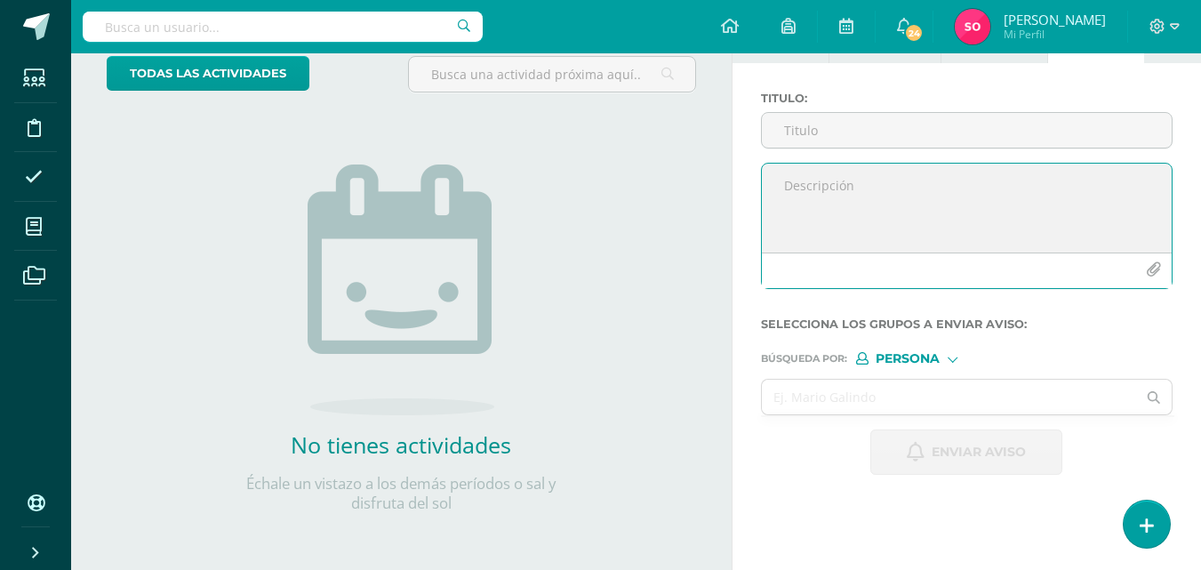
click at [781, 199] on textarea at bounding box center [967, 208] width 410 height 89
paste textarea "Estimados padres de familia: Les informamos que su hija [PERSON_NAME] actualmen…"
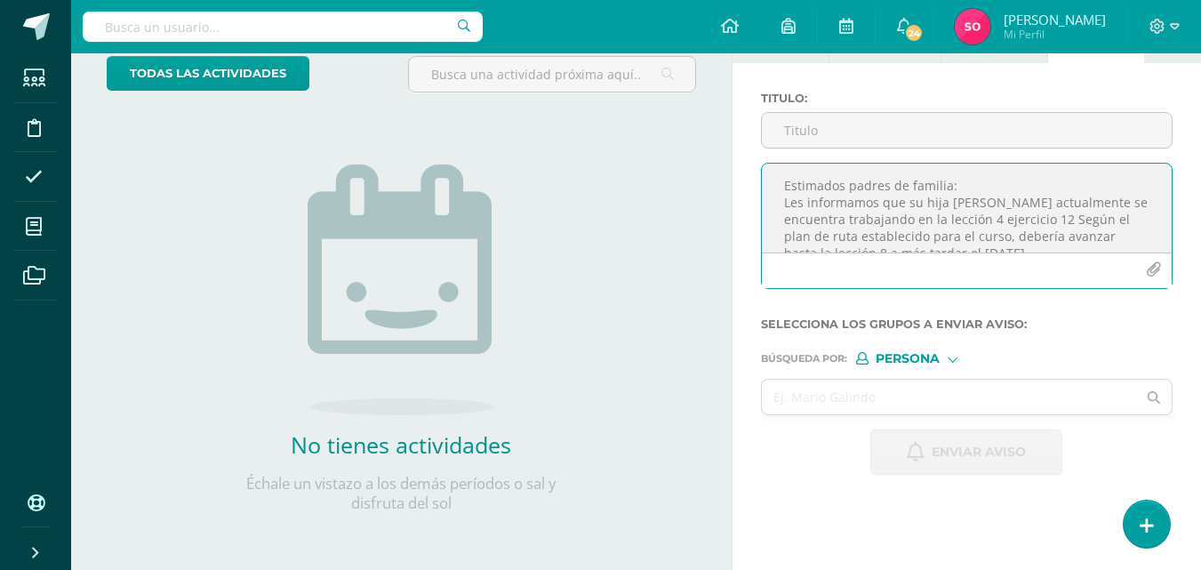
scroll to position [195, 0]
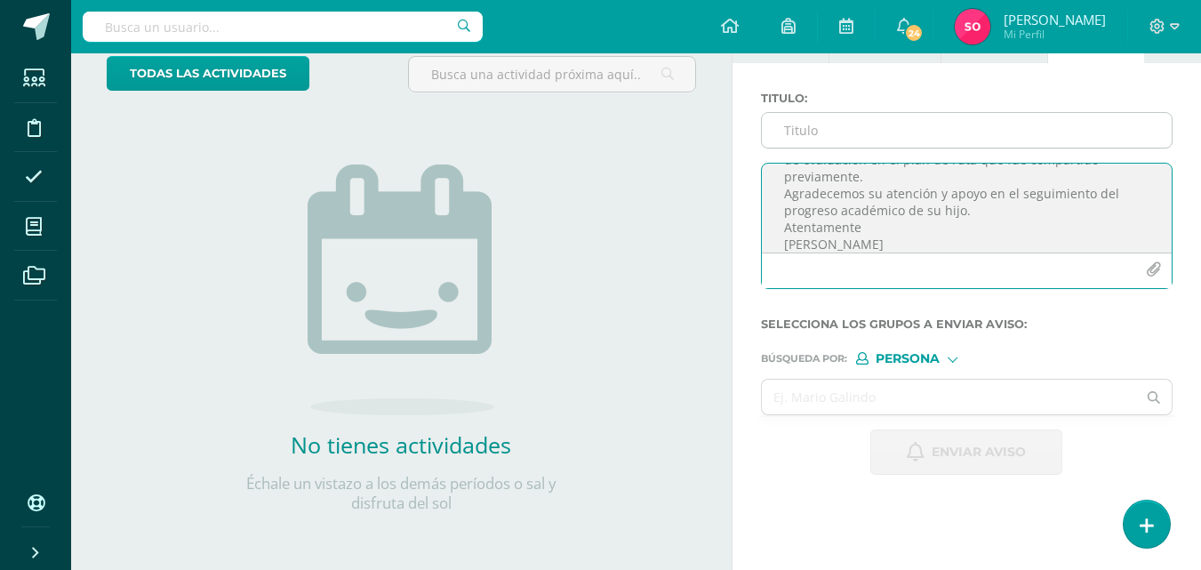
type textarea "Estimados padres de familia: Les informamos que su hija [PERSON_NAME] actualmen…"
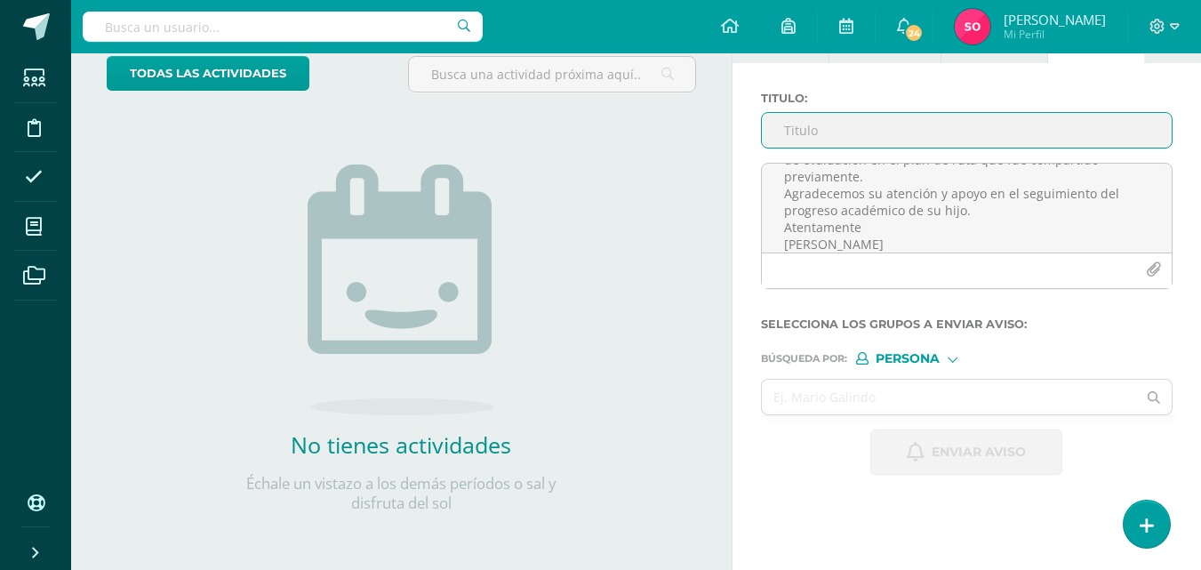
click at [792, 116] on input "Titulo :" at bounding box center [967, 130] width 410 height 35
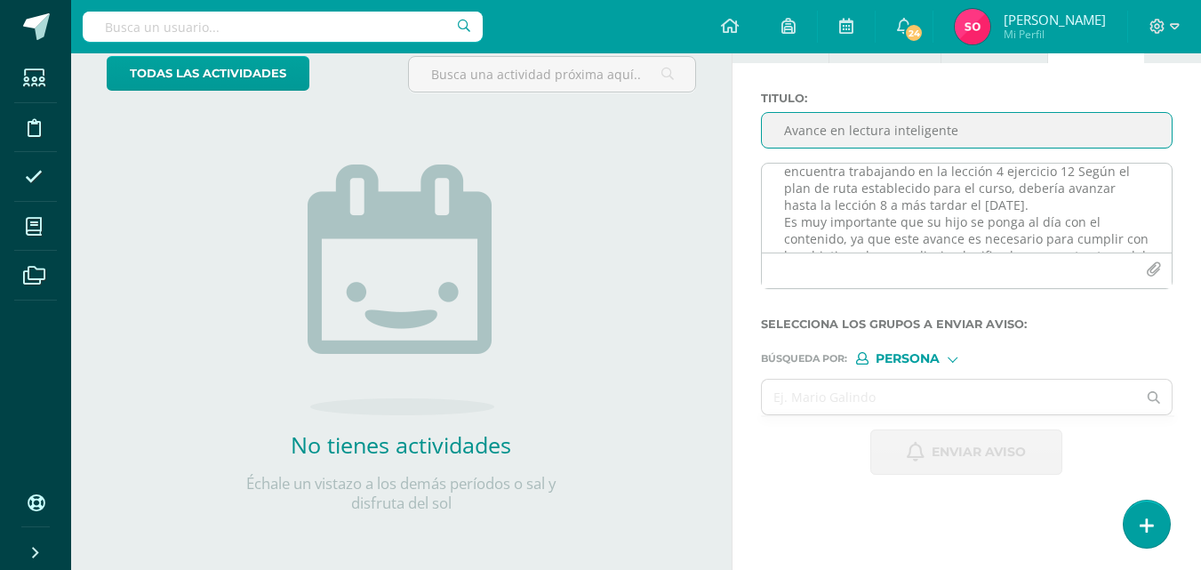
scroll to position [17, 0]
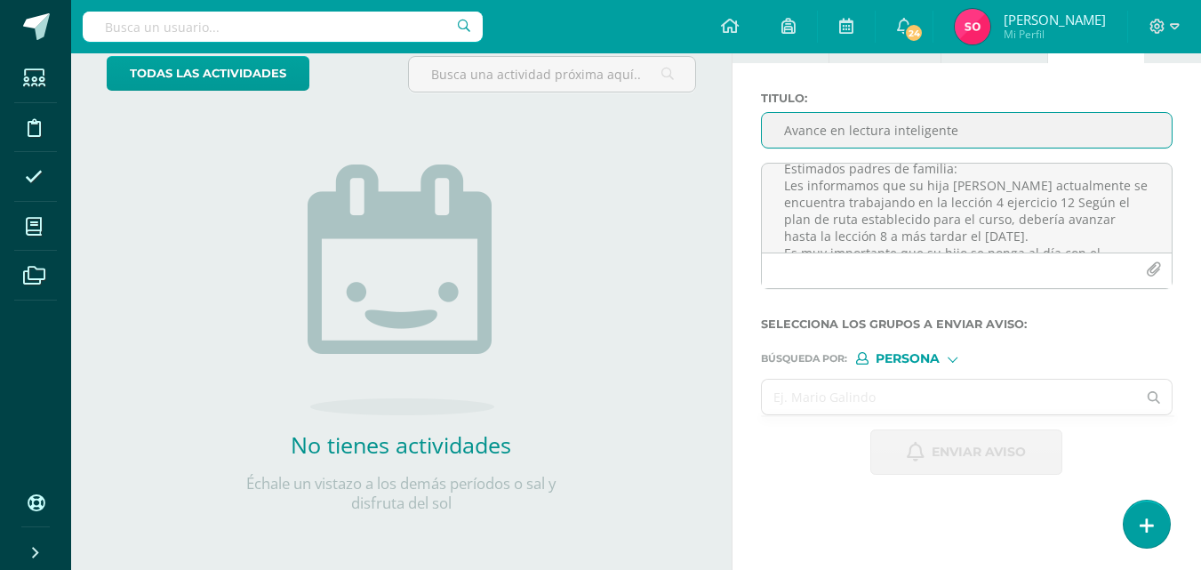
type input "Avance en lectura inteligente"
click at [861, 393] on input "text" at bounding box center [949, 396] width 375 height 35
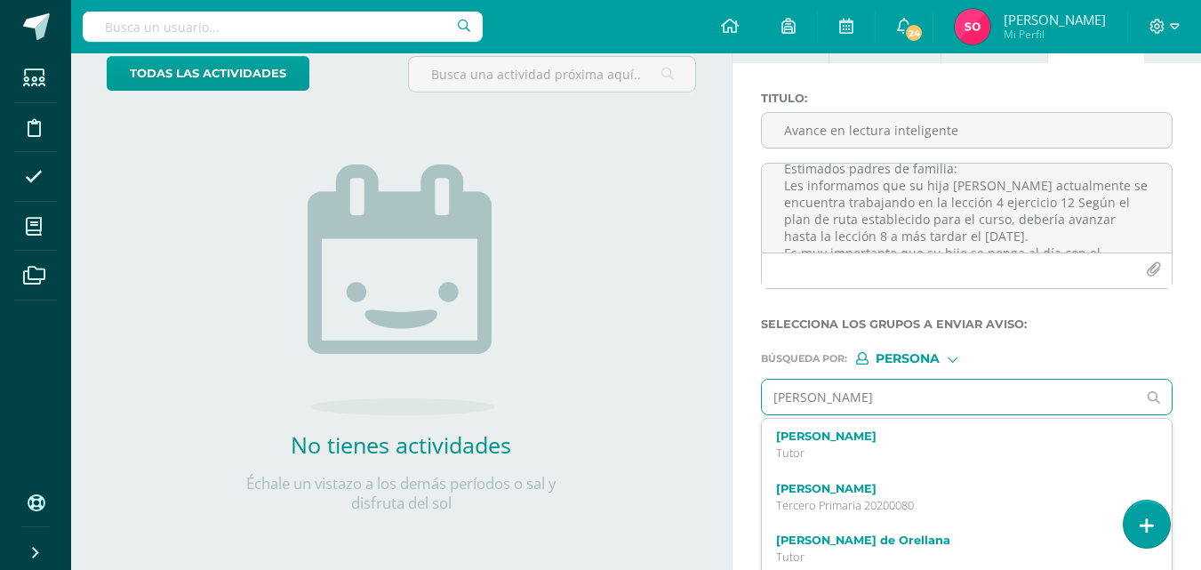
type input "[PERSON_NAME]"
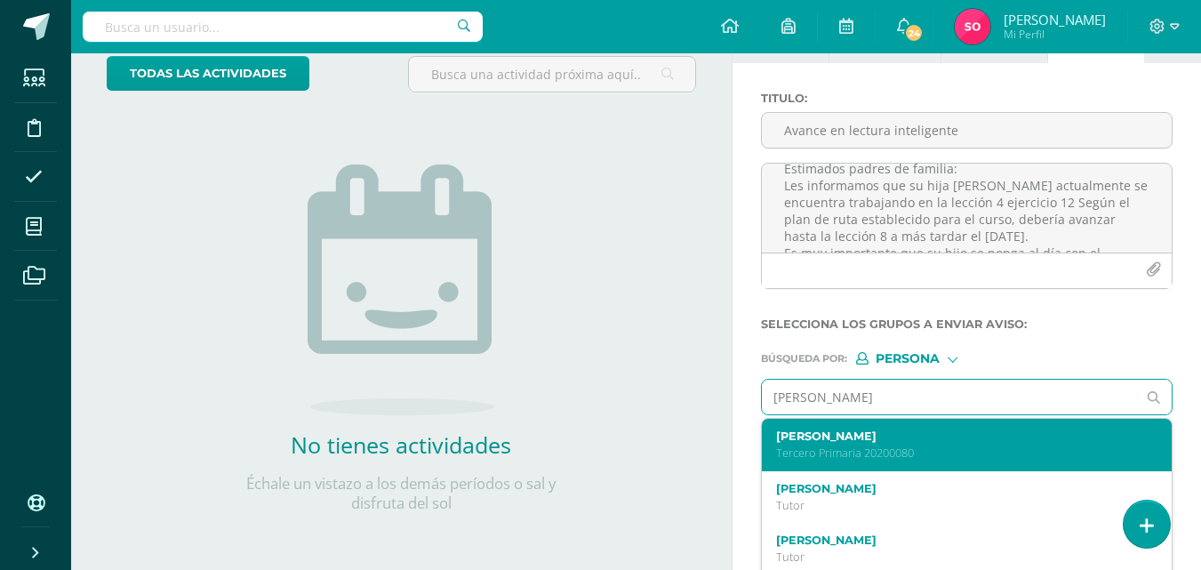
click at [944, 430] on label "[PERSON_NAME]" at bounding box center [959, 435] width 366 height 13
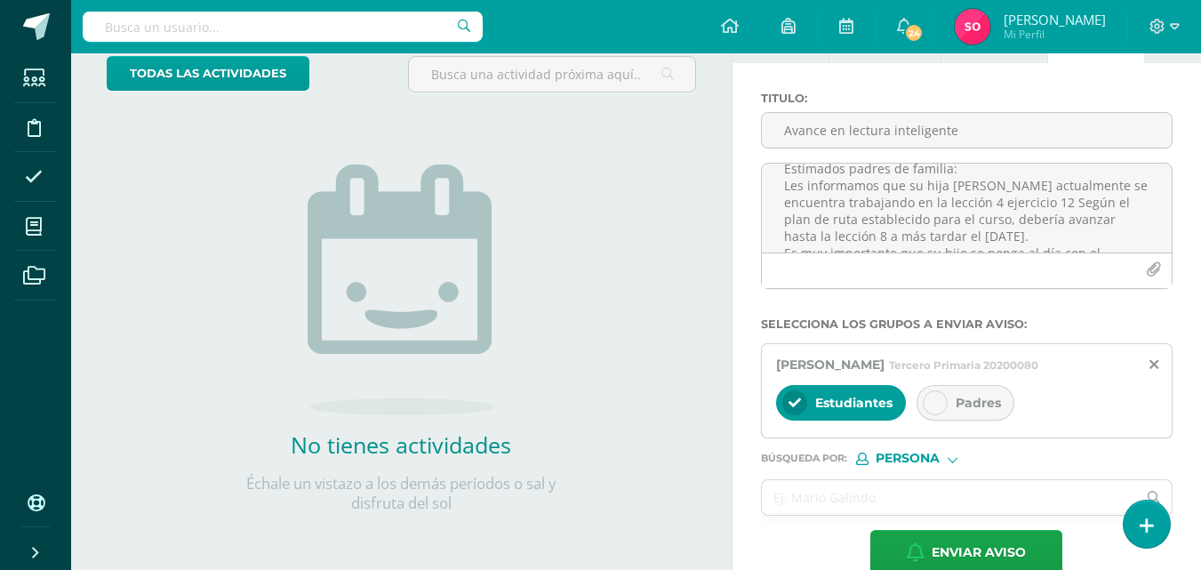
click at [959, 415] on div "Padres" at bounding box center [965, 403] width 98 height 36
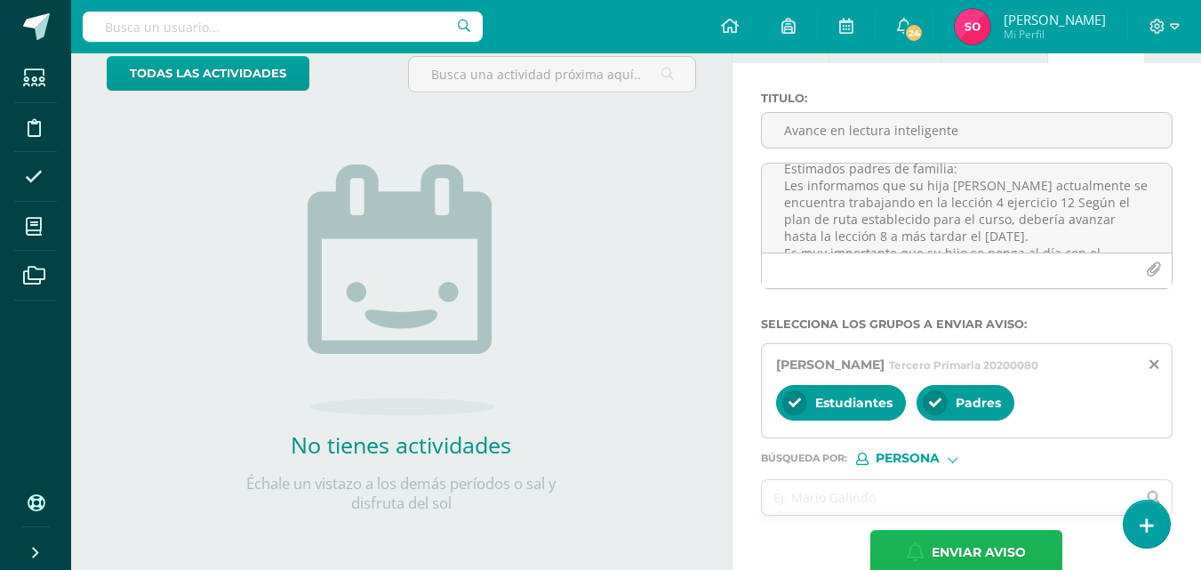
click at [971, 546] on span "Enviar aviso" at bounding box center [978, 553] width 94 height 44
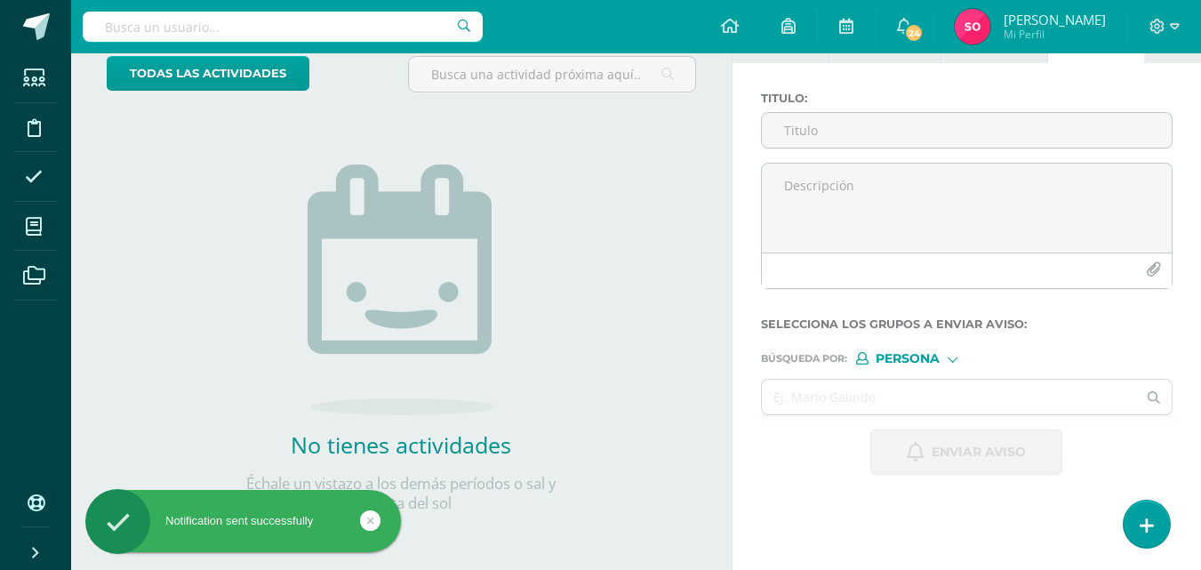
scroll to position [0, 0]
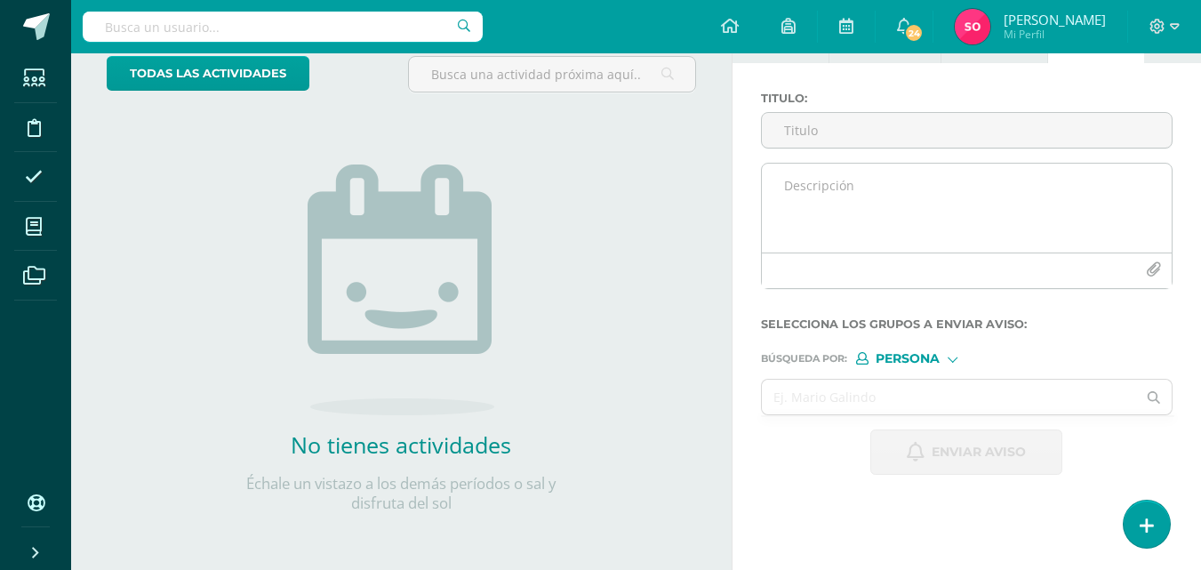
click at [800, 210] on textarea at bounding box center [967, 208] width 410 height 89
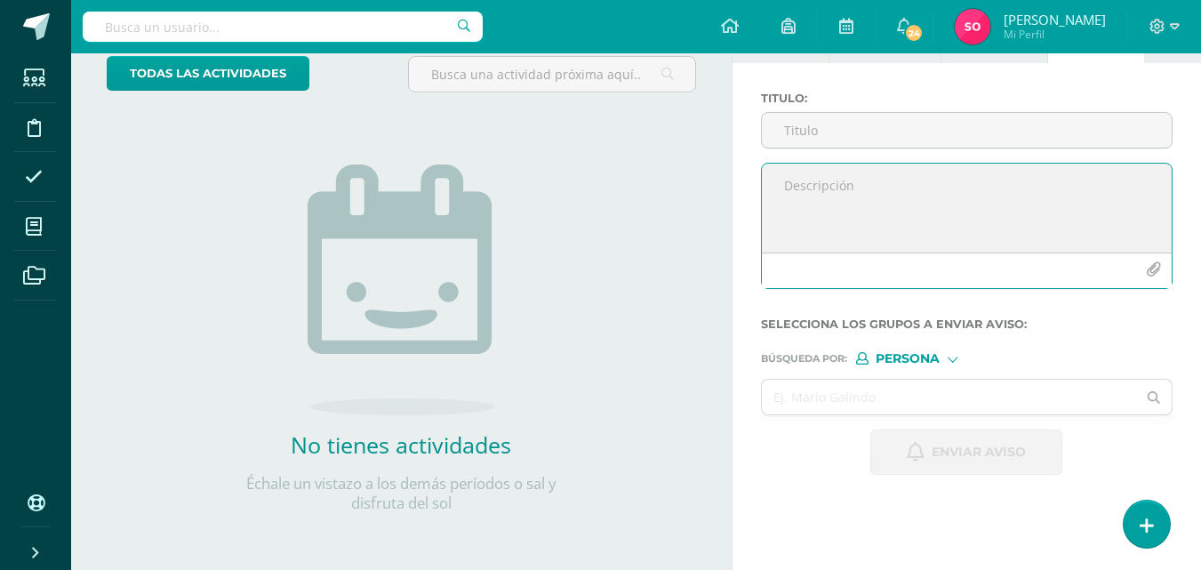
paste textarea "Estimados padres de familia: Les informamos que su hio [PERSON_NAME] actualment…"
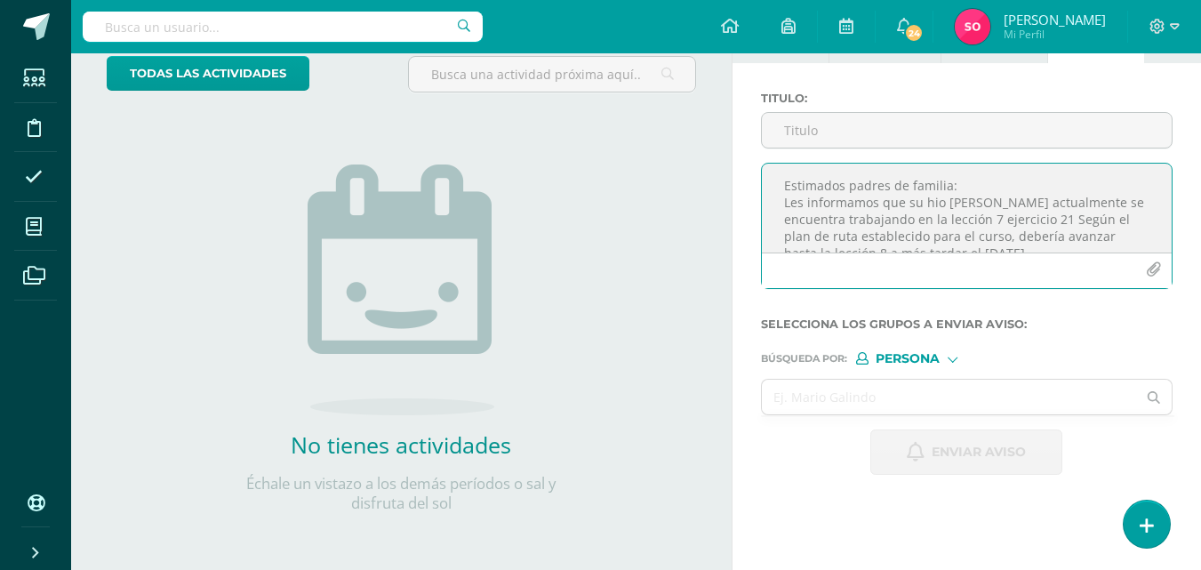
scroll to position [195, 0]
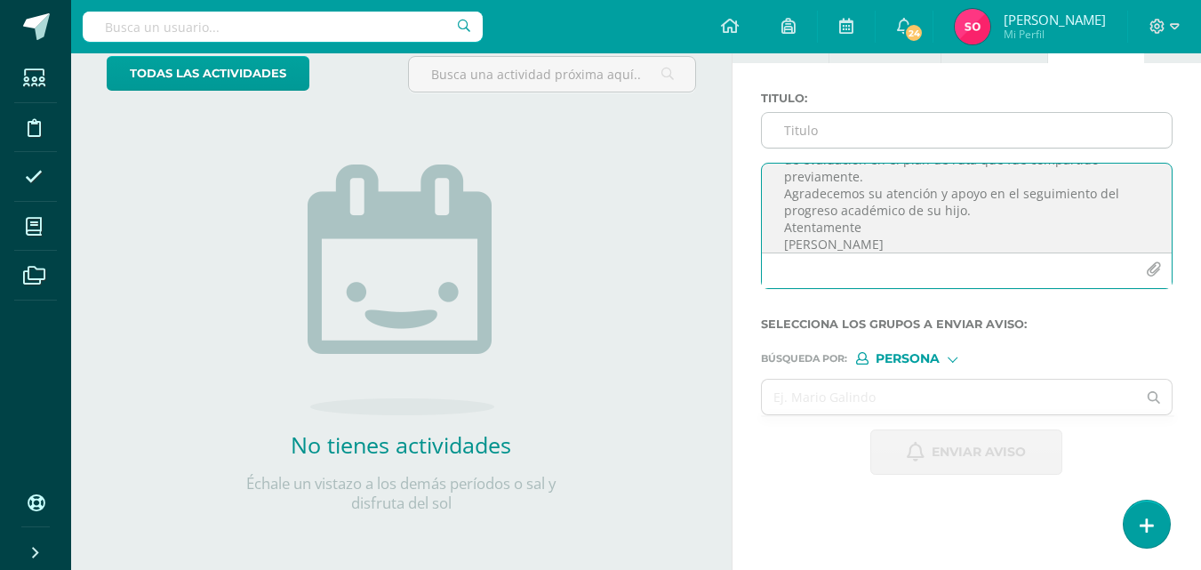
type textarea "Estimados padres de familia: Les informamos que su hio [PERSON_NAME] actualment…"
click at [818, 139] on input "Titulo :" at bounding box center [967, 130] width 410 height 35
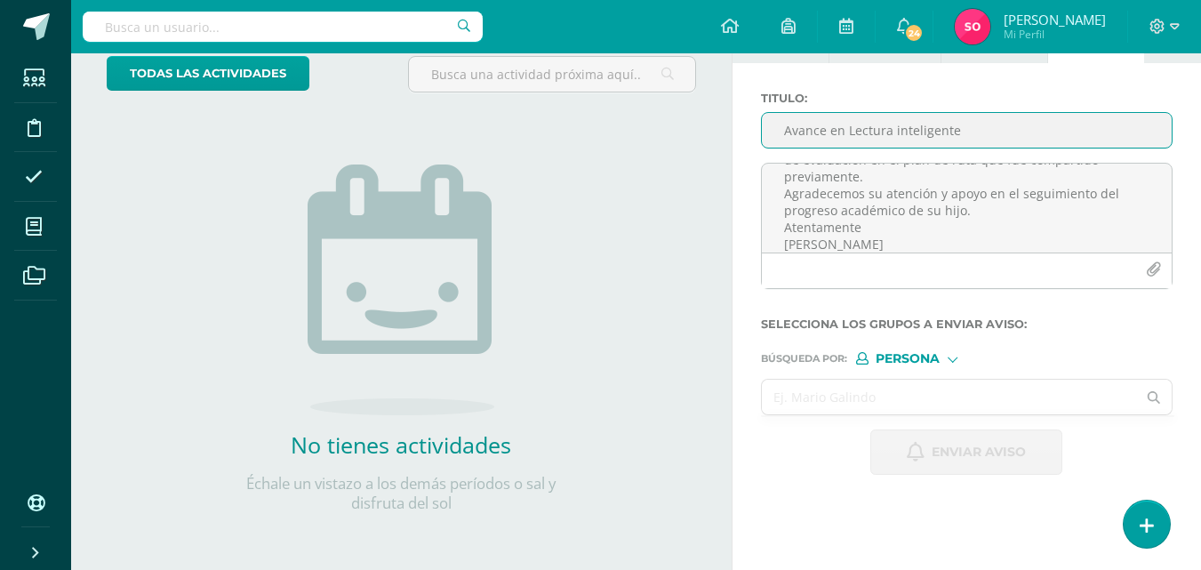
type input "Avance en Lectura inteligente"
click at [864, 384] on input "text" at bounding box center [949, 396] width 375 height 35
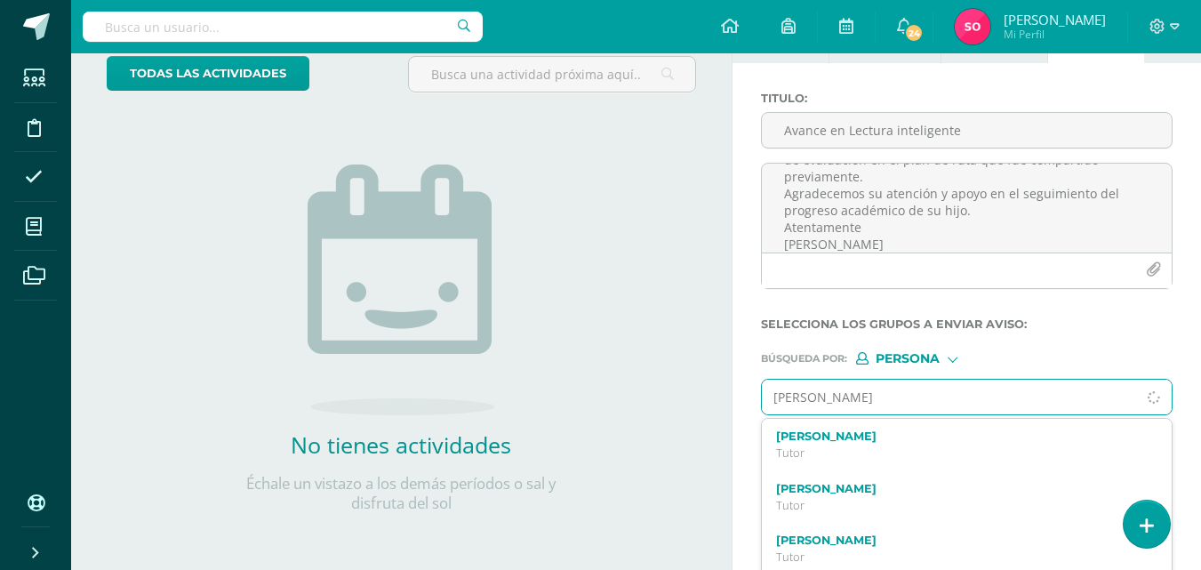
type input "[PERSON_NAME]"
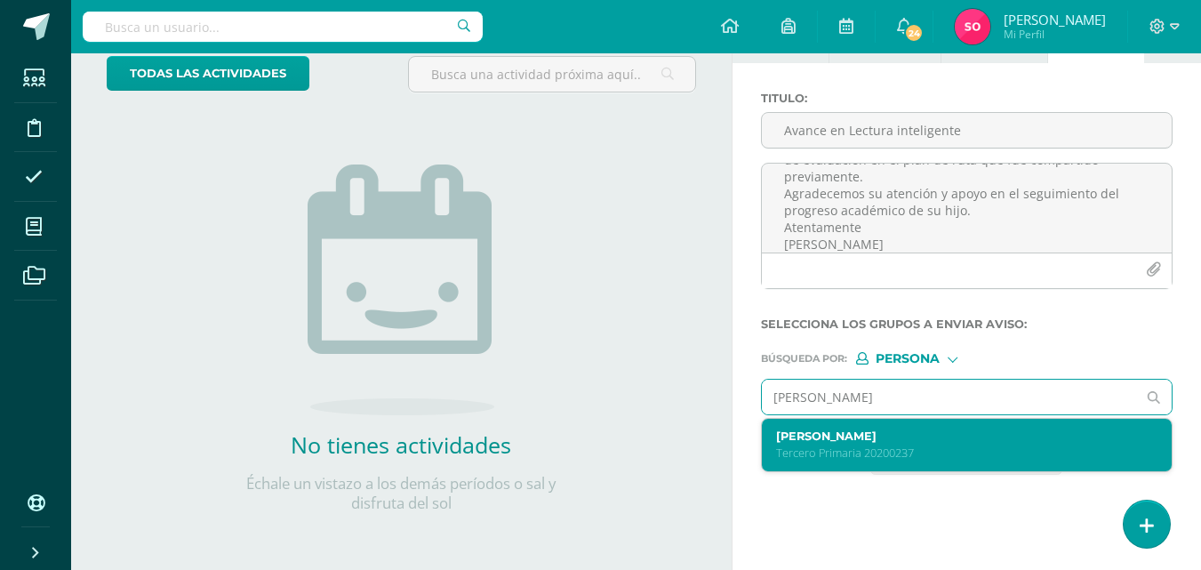
click at [901, 443] on div "[PERSON_NAME] Tercero Primaria 20200237" at bounding box center [959, 444] width 366 height 31
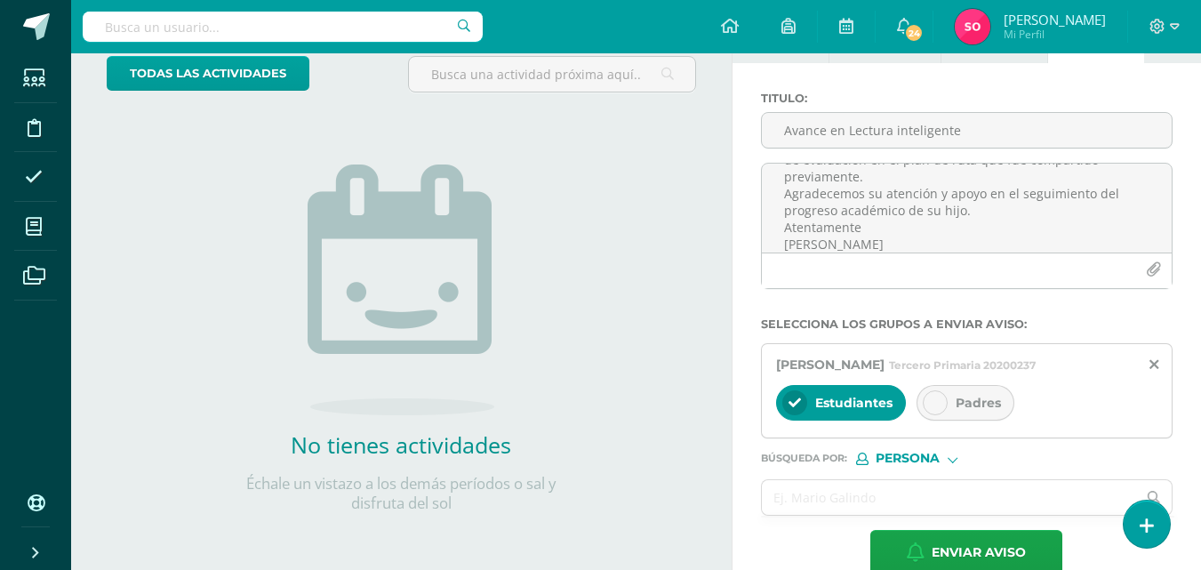
click at [980, 395] on span "Padres" at bounding box center [977, 403] width 45 height 16
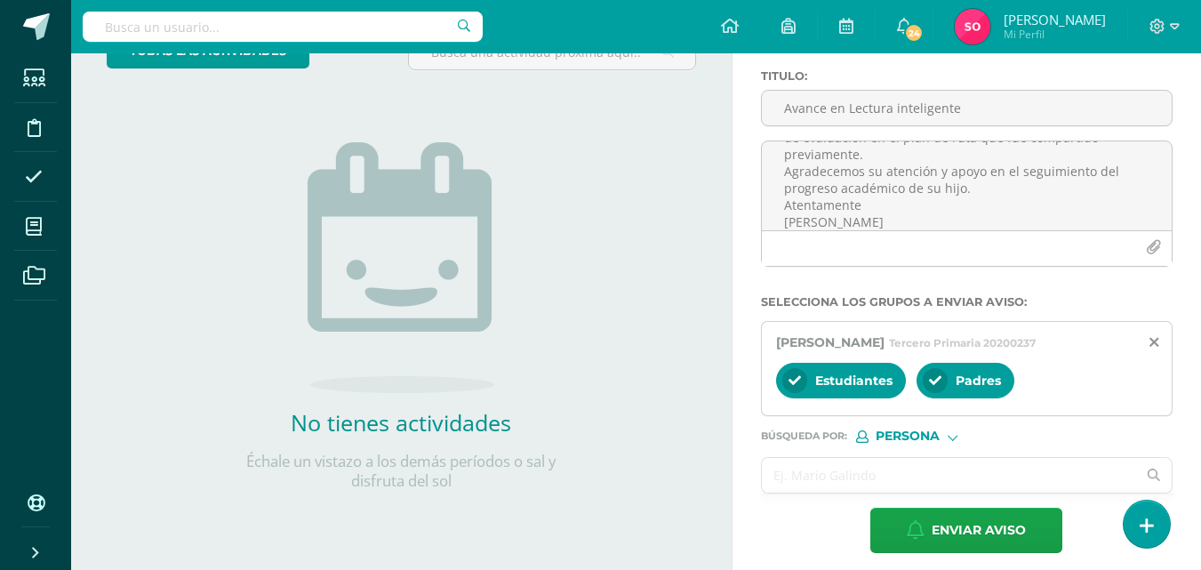
scroll to position [148, 0]
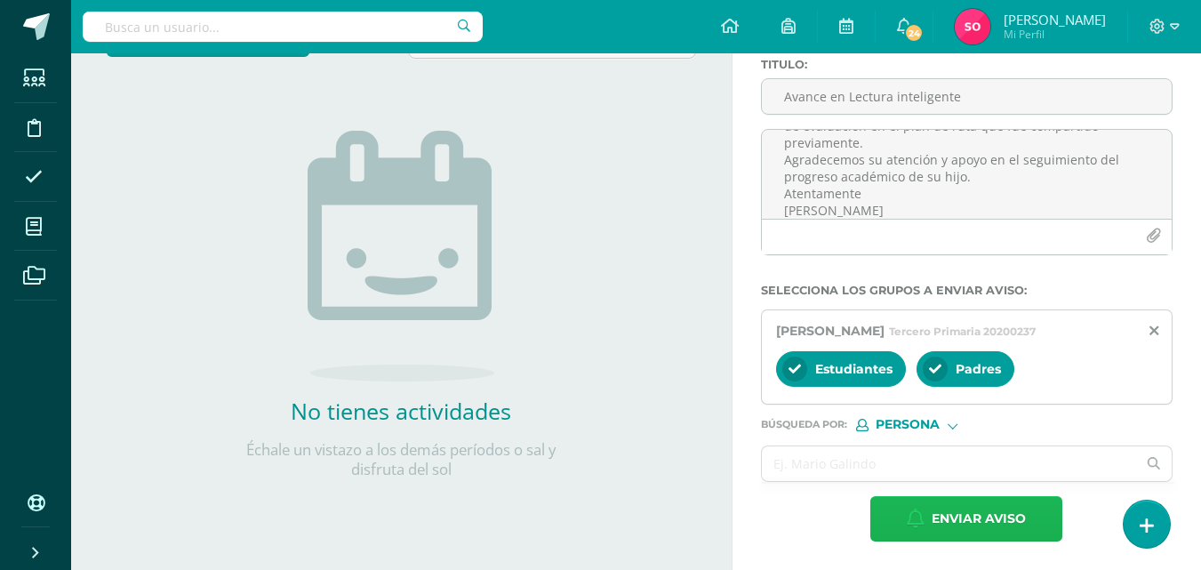
click at [970, 524] on span "Enviar aviso" at bounding box center [978, 519] width 94 height 44
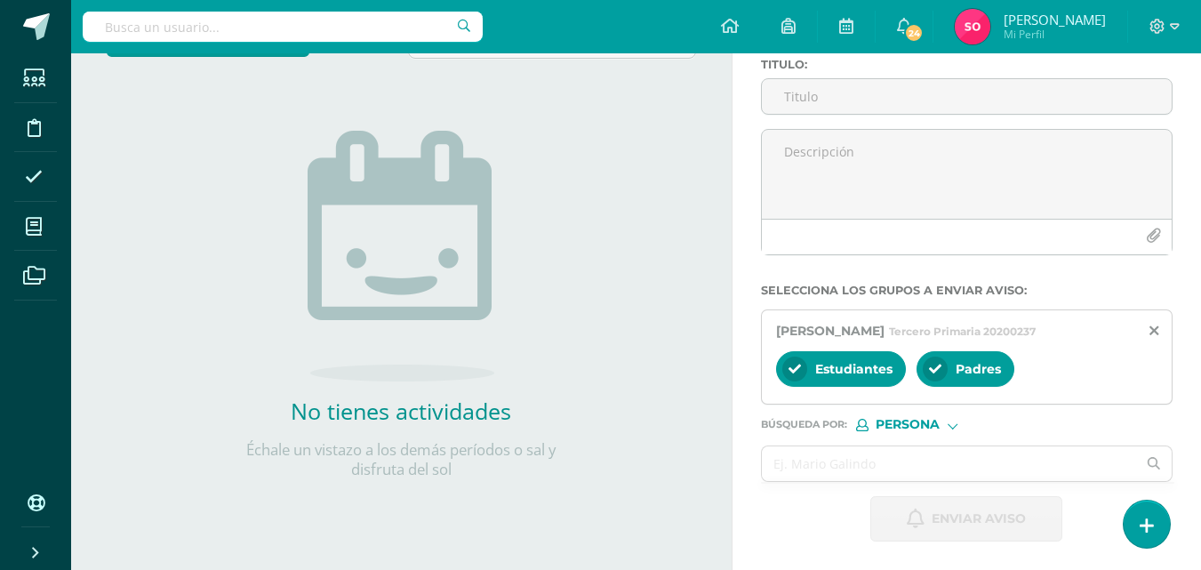
scroll to position [114, 0]
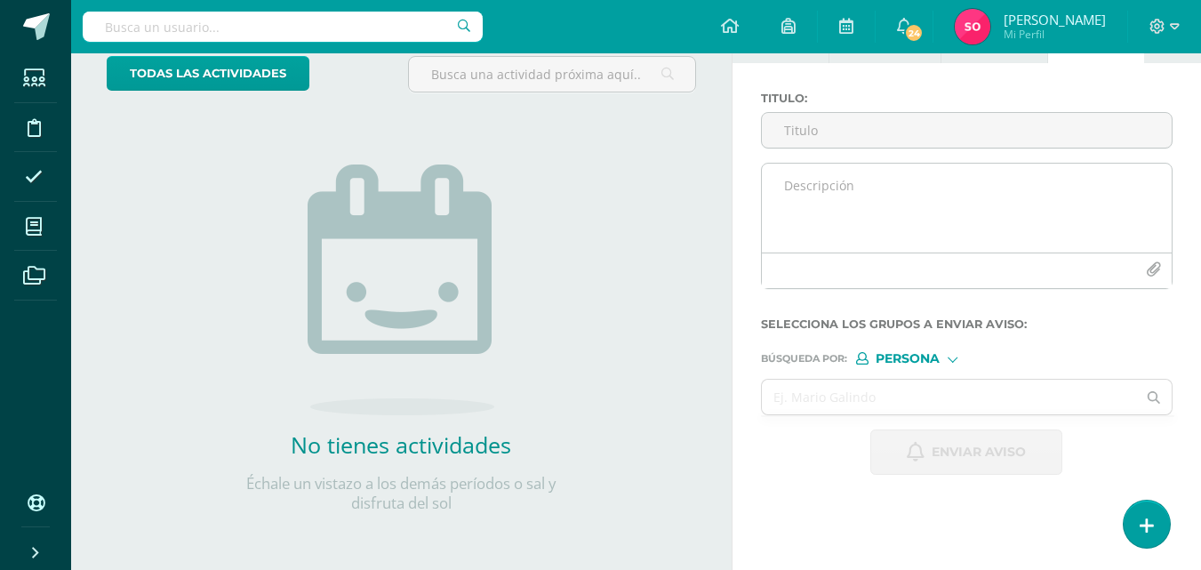
click at [885, 193] on textarea at bounding box center [967, 208] width 410 height 89
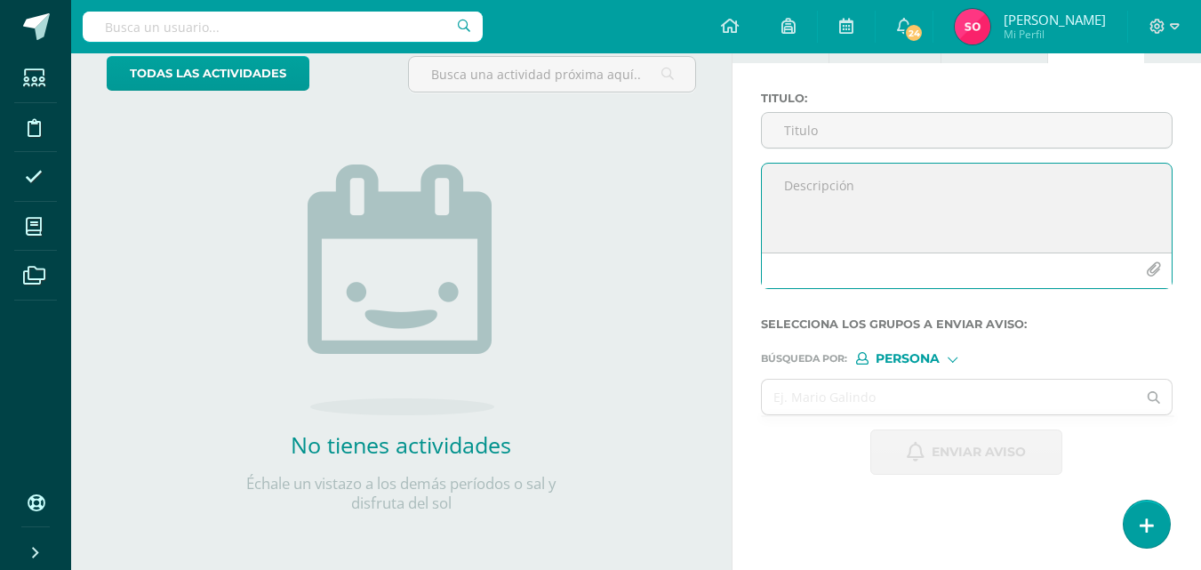
paste textarea "Estimados padres de familia: Les informamos que su hija [PERSON_NAME] actualmen…"
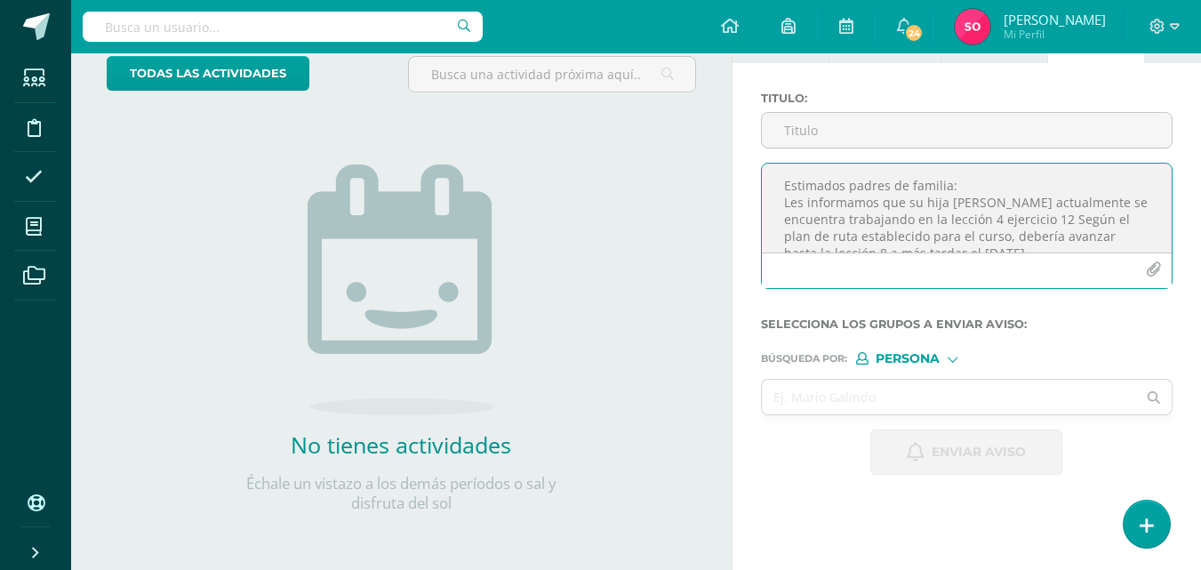
scroll to position [195, 0]
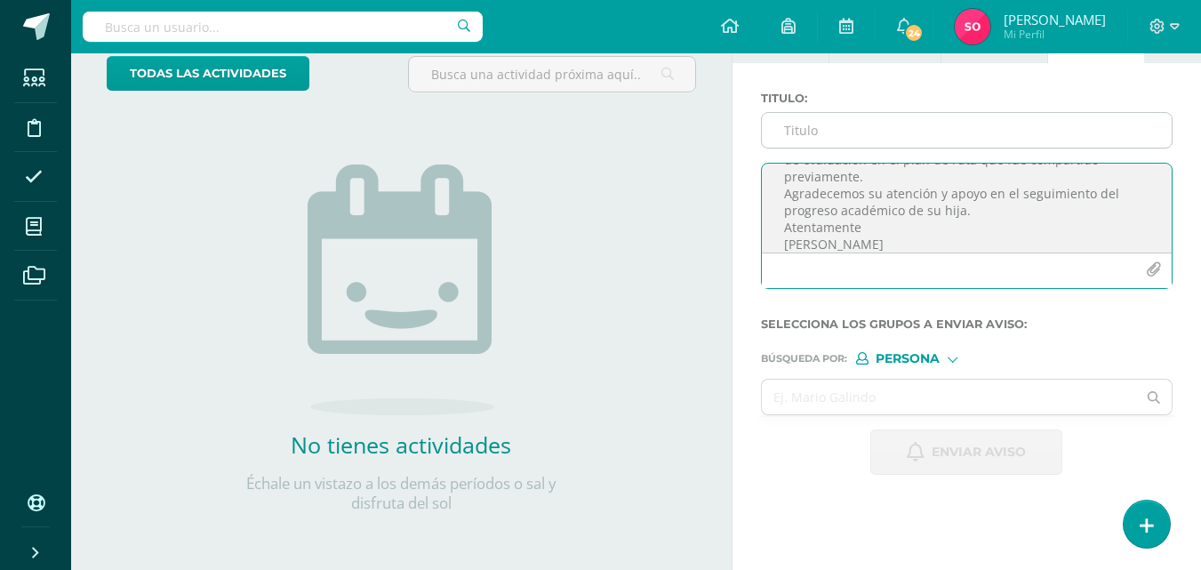
type textarea "Estimados padres de familia: Les informamos que su hija [PERSON_NAME] actualmen…"
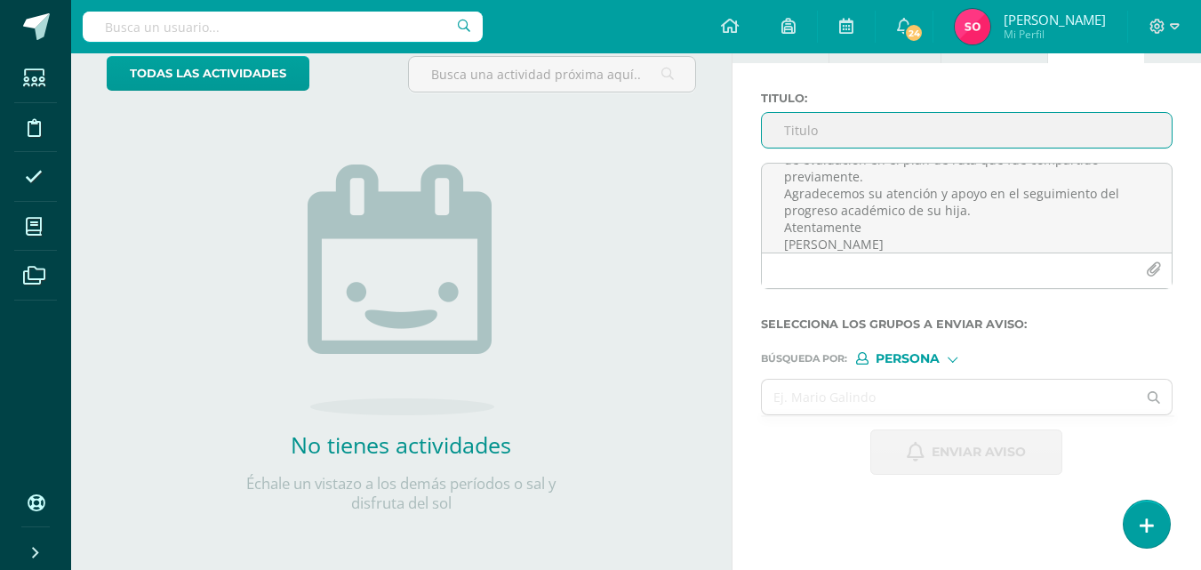
click at [882, 141] on input "Titulo :" at bounding box center [967, 130] width 410 height 35
type input "L"
type input "Avance de lectura inteligente"
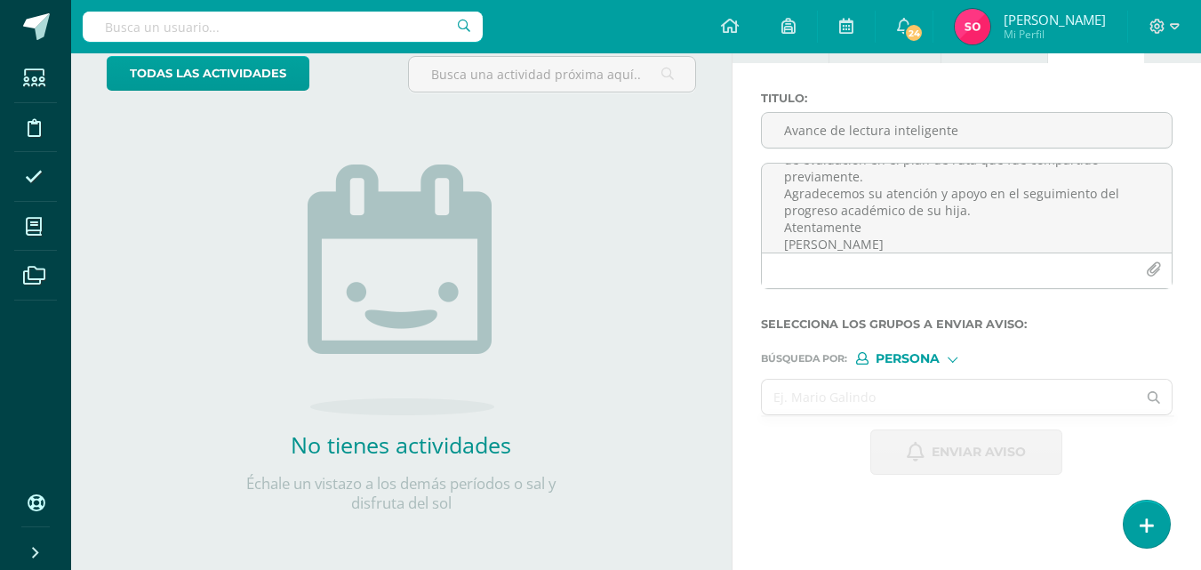
click at [881, 403] on input "text" at bounding box center [949, 396] width 375 height 35
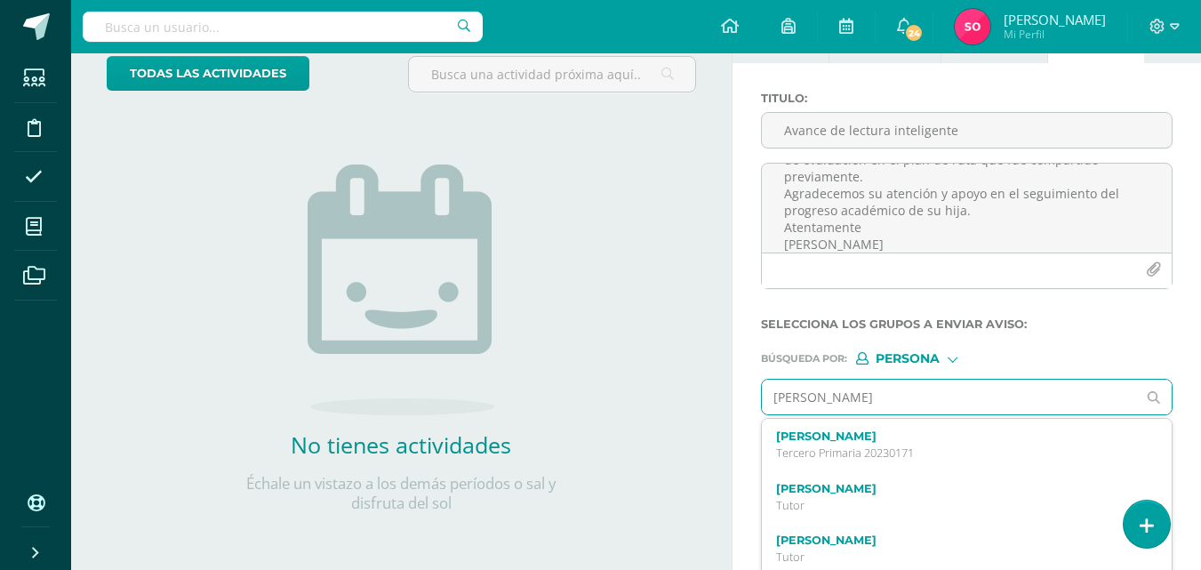
type input "[PERSON_NAME]"
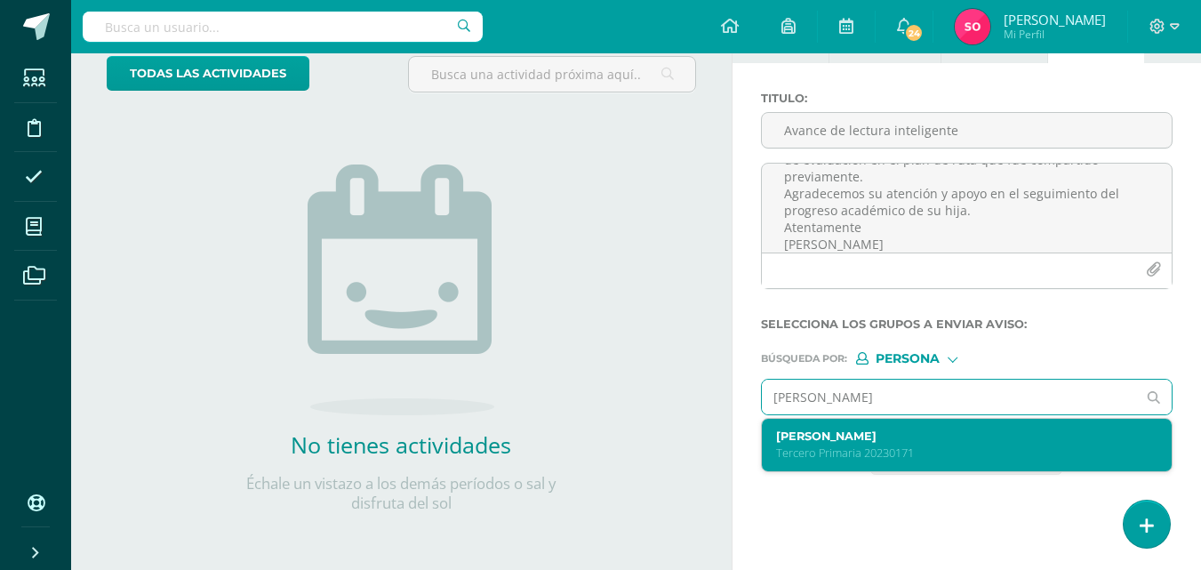
click at [890, 443] on div "[PERSON_NAME] Tercero Primaria 20230171" at bounding box center [959, 444] width 366 height 31
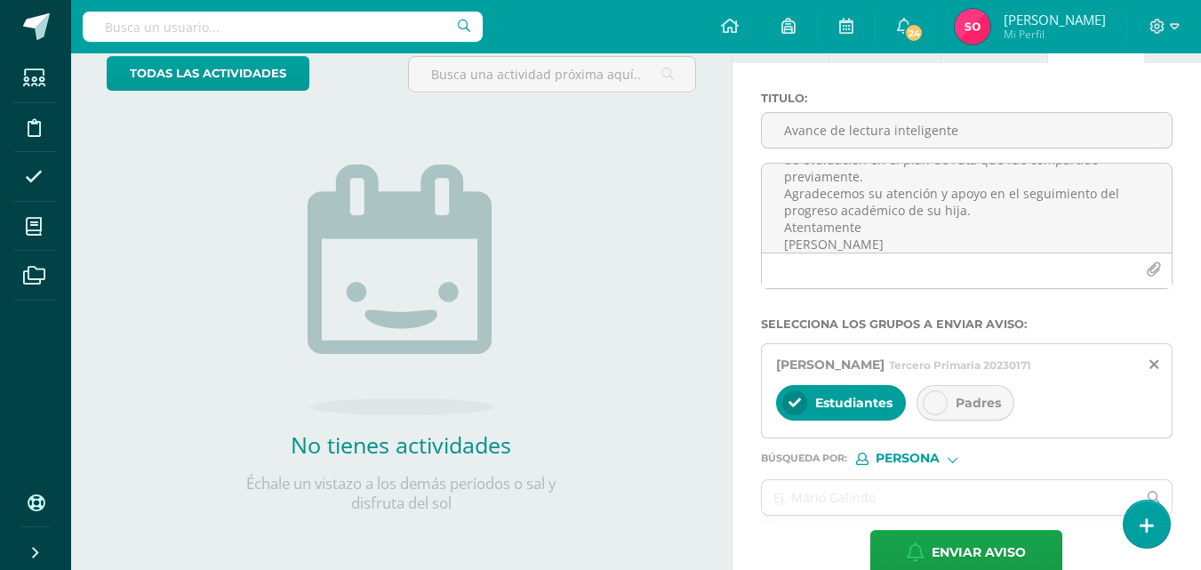
click at [961, 415] on div "Padres" at bounding box center [965, 403] width 98 height 36
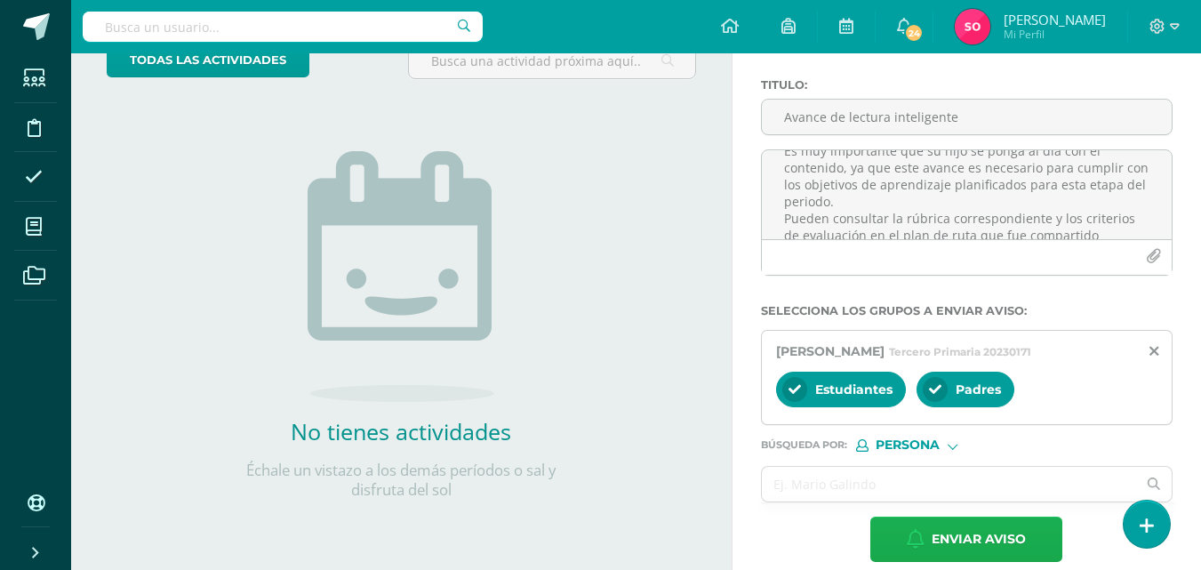
scroll to position [148, 0]
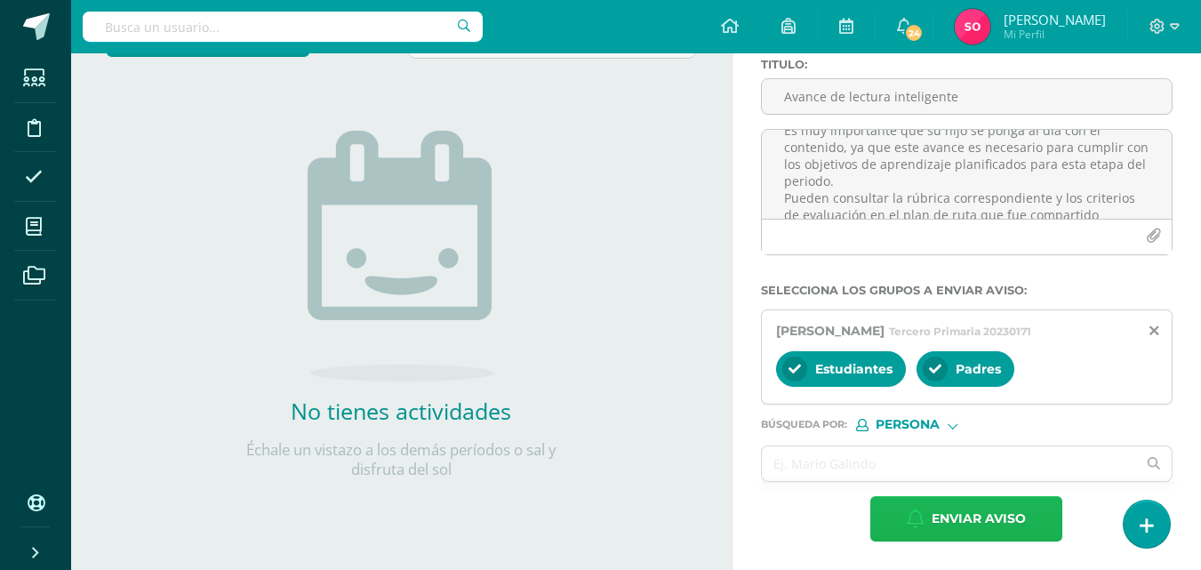
click at [951, 529] on span "Enviar aviso" at bounding box center [978, 519] width 94 height 44
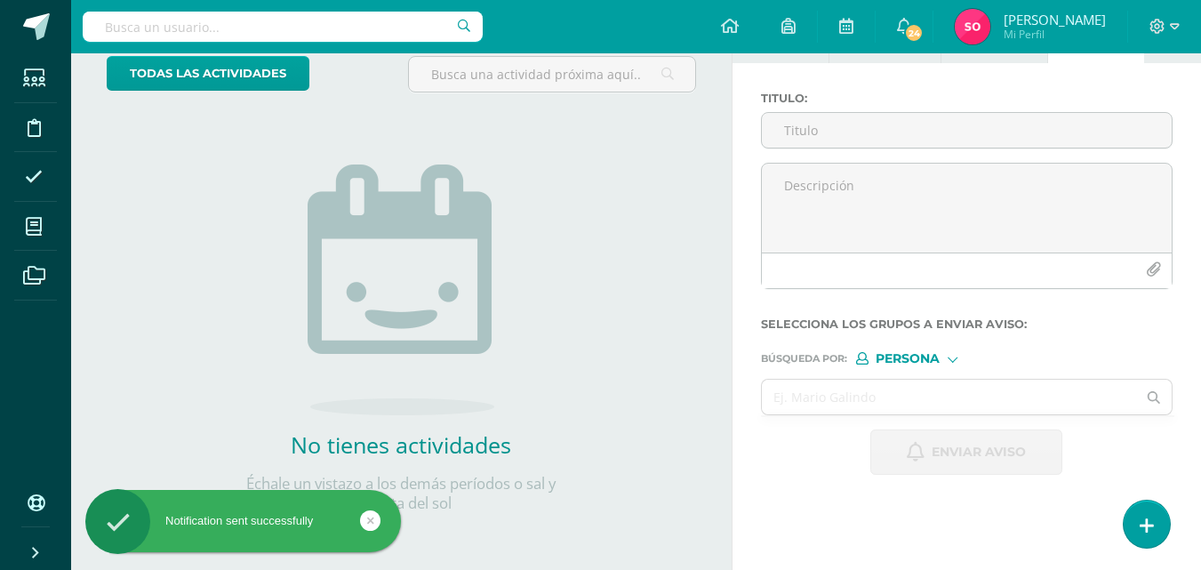
scroll to position [114, 0]
